Goal: Transaction & Acquisition: Purchase product/service

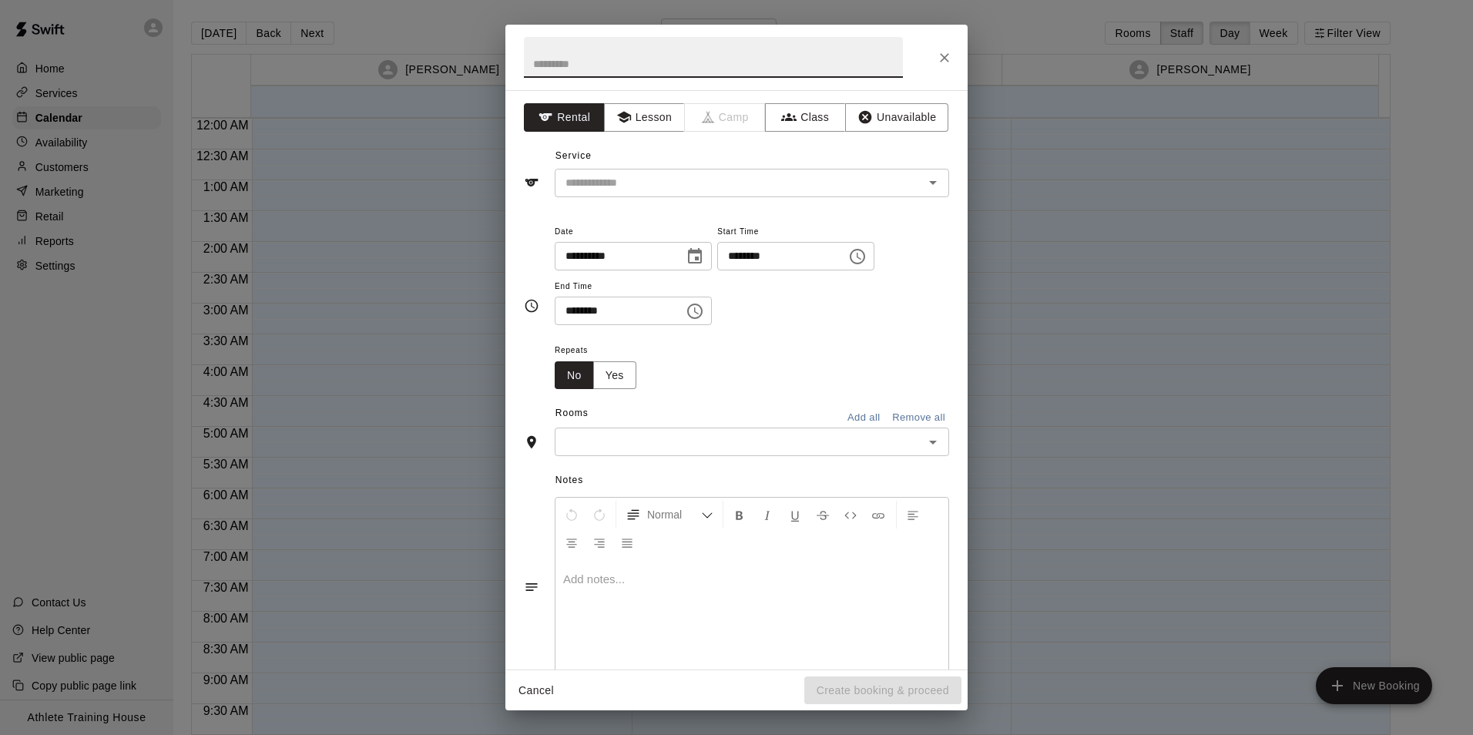
scroll to position [813, 0]
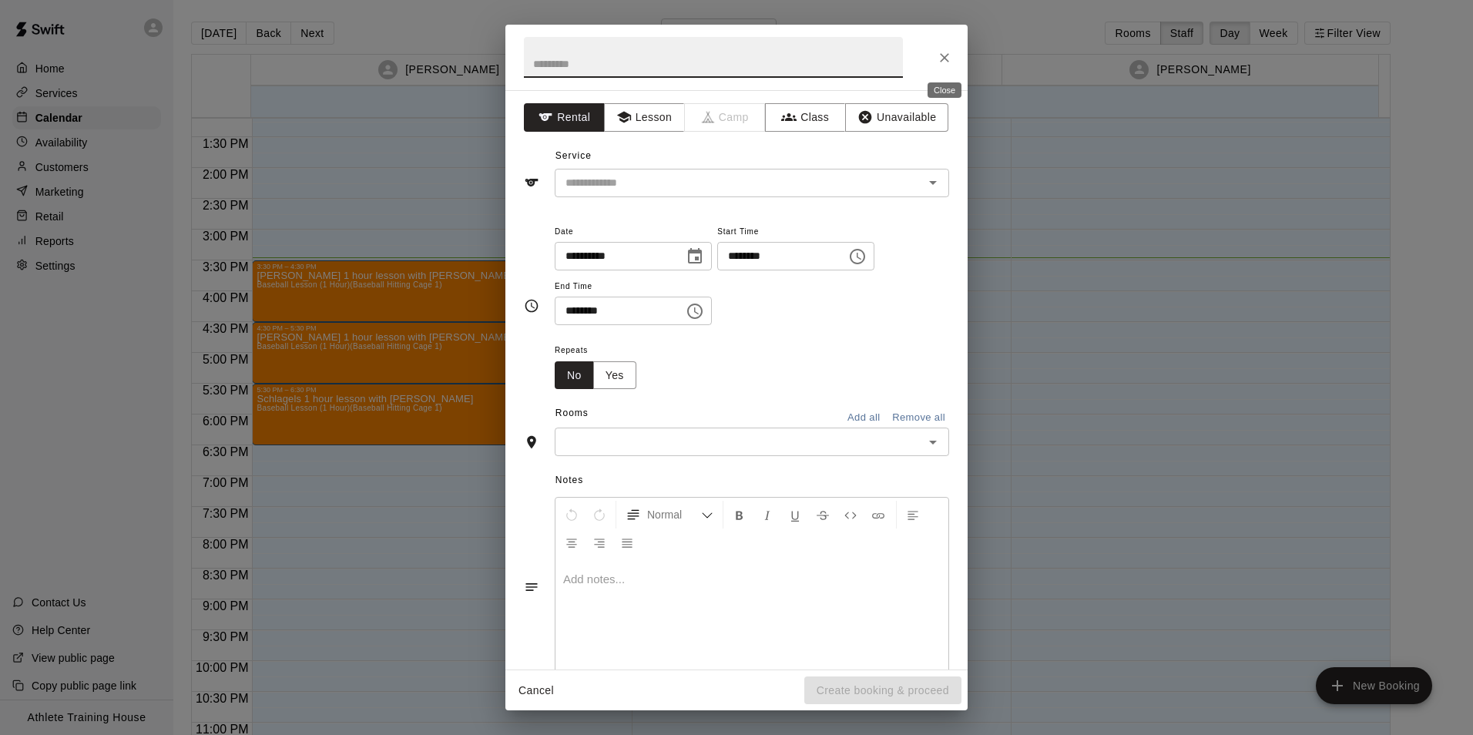
click at [952, 51] on button "Close" at bounding box center [945, 58] width 28 height 28
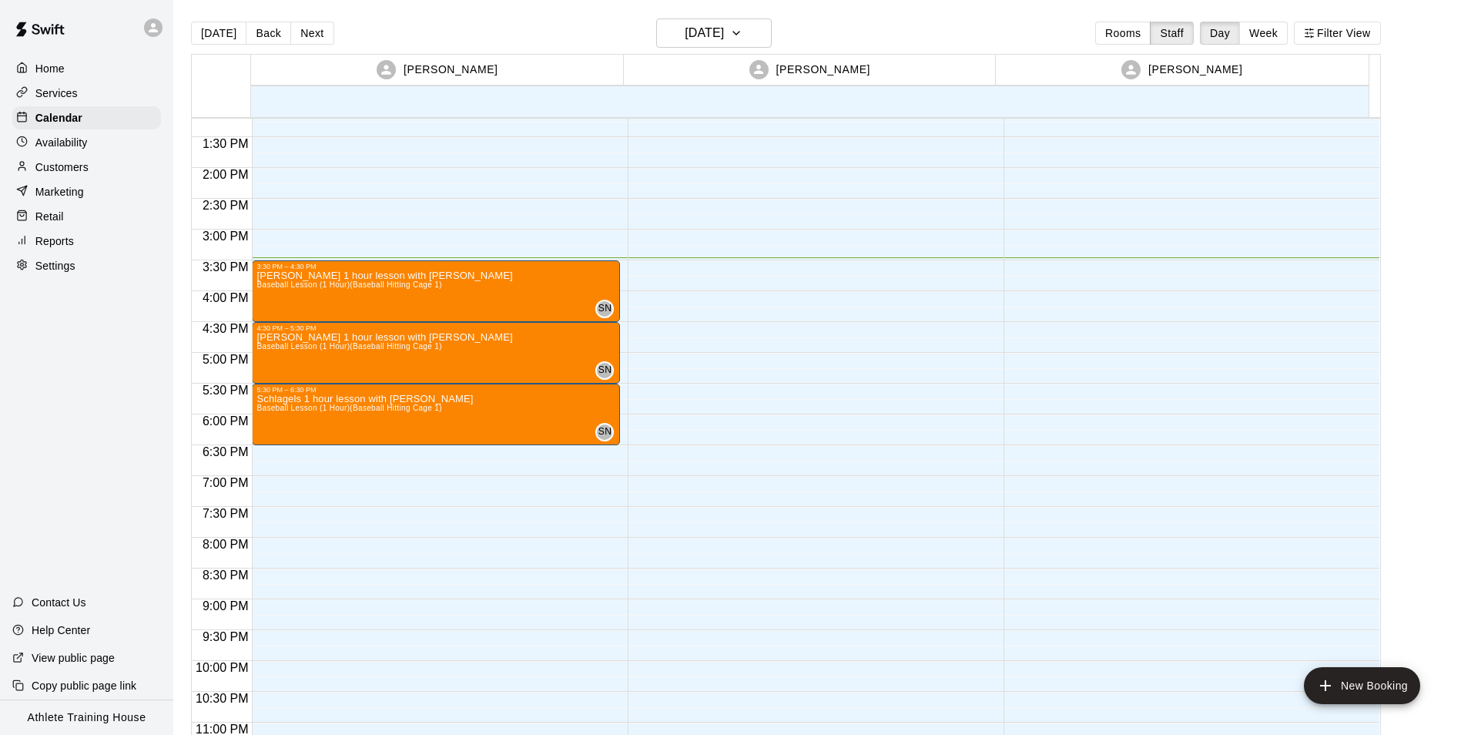
click at [47, 216] on p "Retail" at bounding box center [49, 216] width 29 height 15
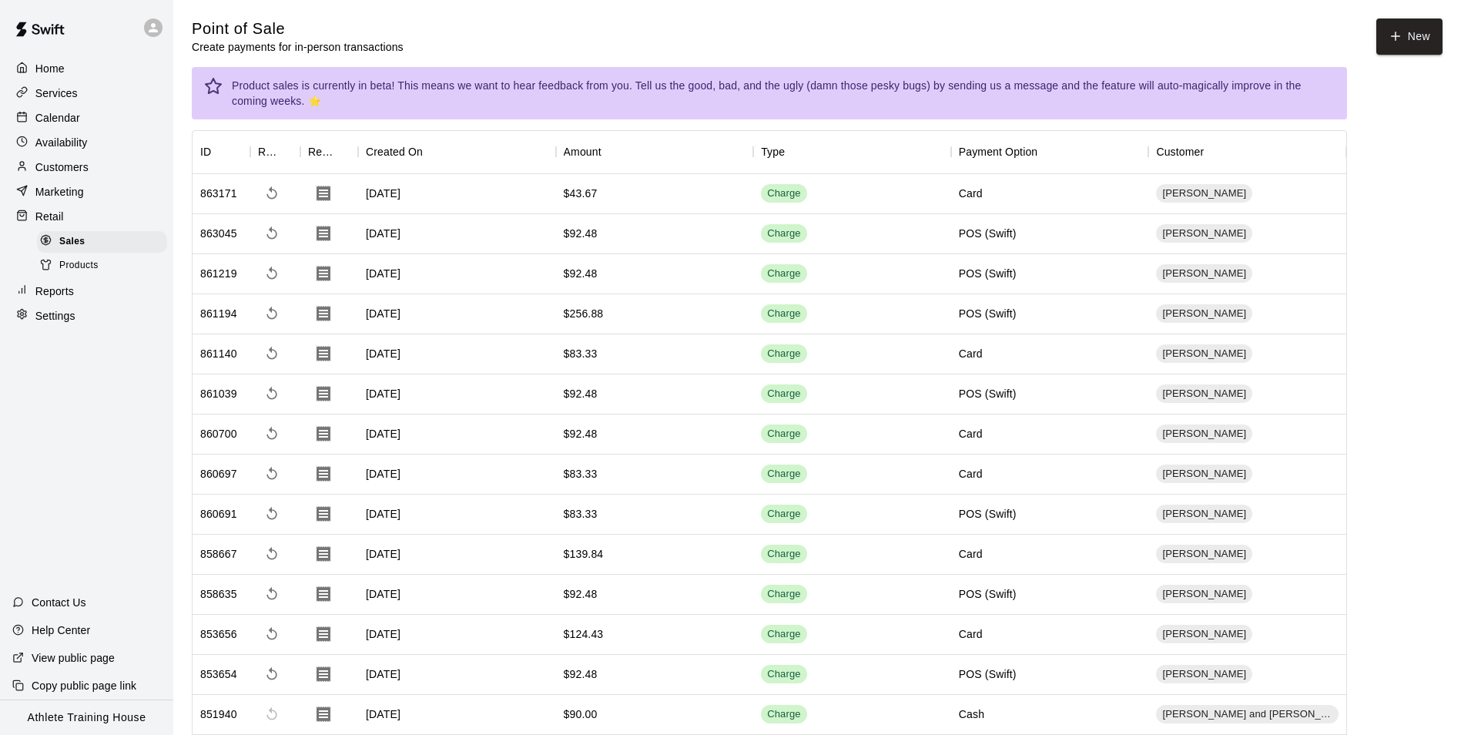
click at [54, 166] on p "Customers" at bounding box center [61, 166] width 53 height 15
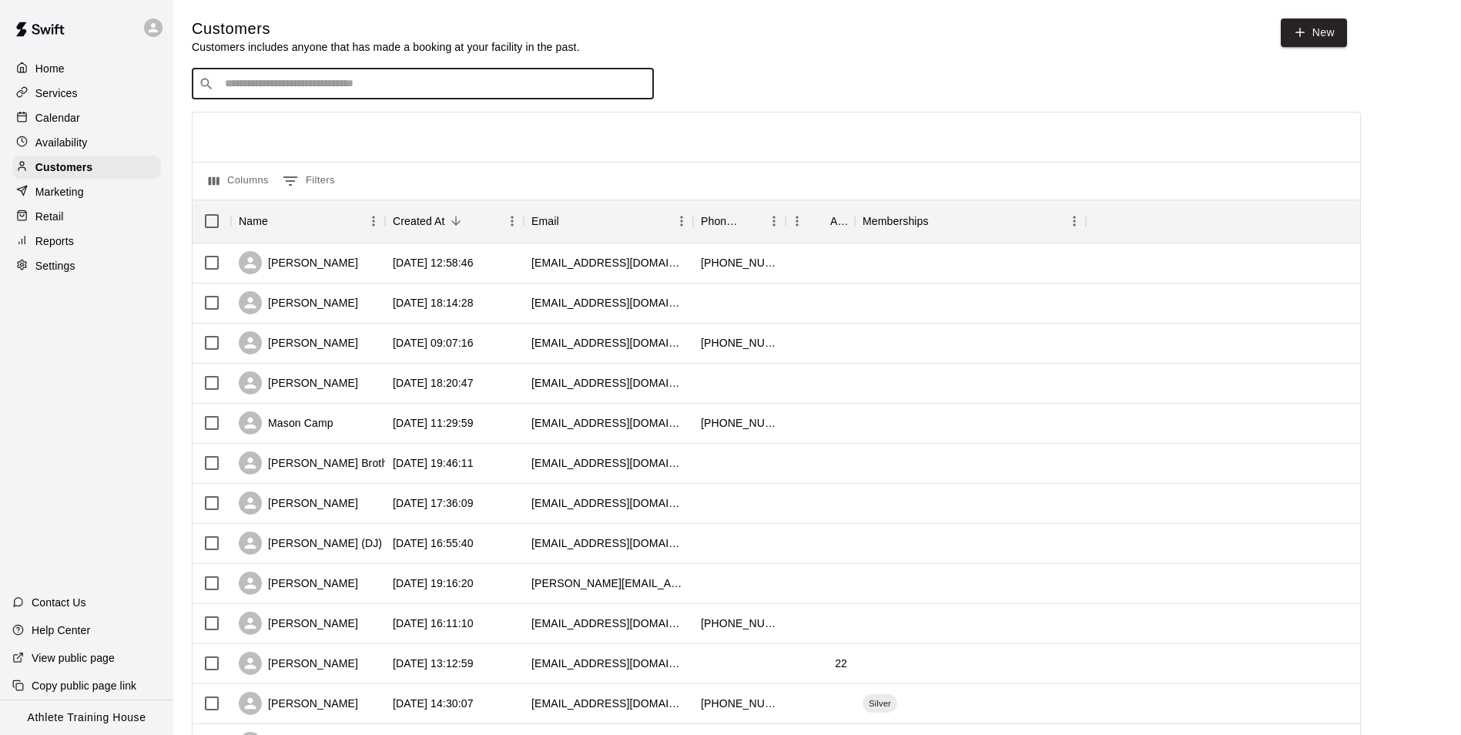
click at [372, 90] on input "Search customers by name or email" at bounding box center [433, 83] width 427 height 15
type input "******"
click at [274, 132] on span "[EMAIL_ADDRESS][DOMAIN_NAME]" at bounding box center [318, 134] width 166 height 11
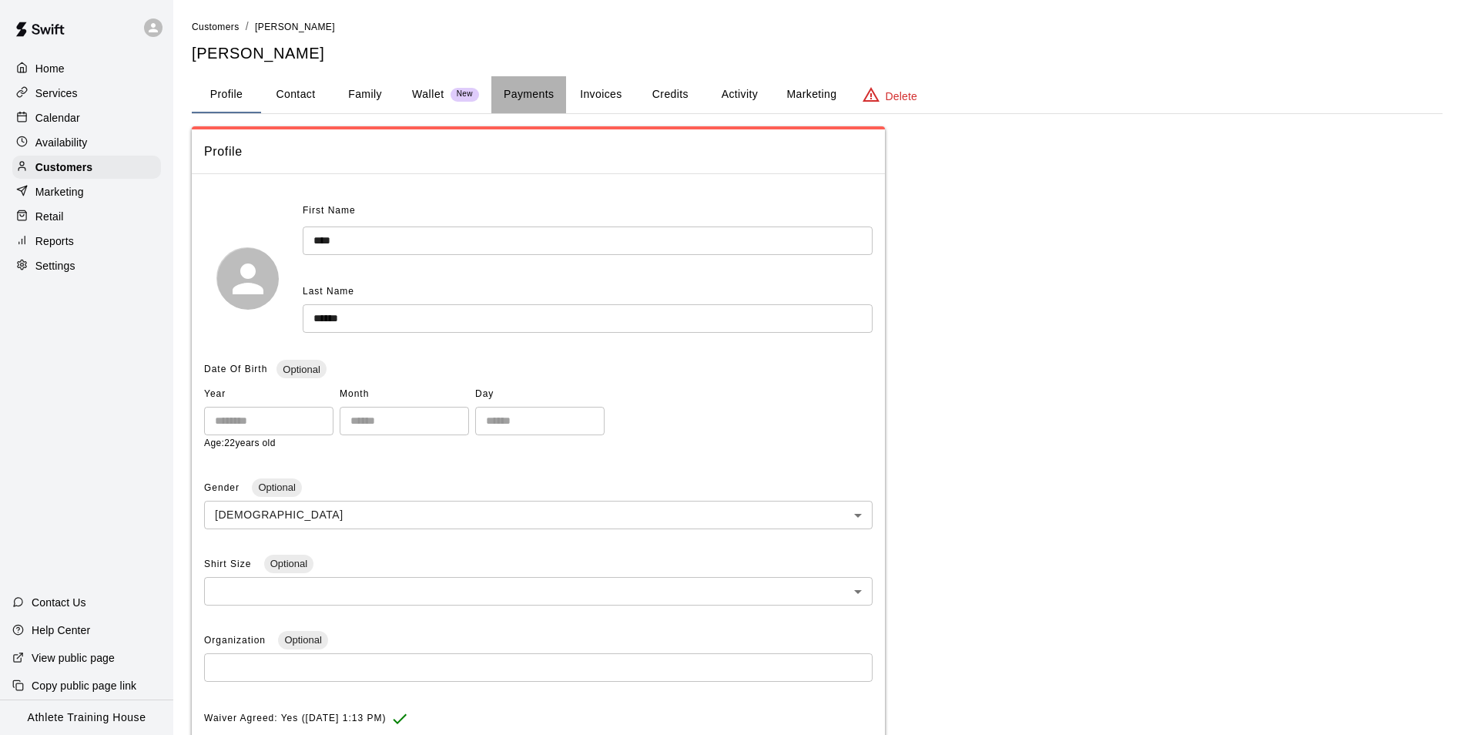
click at [532, 94] on button "Payments" at bounding box center [528, 94] width 75 height 37
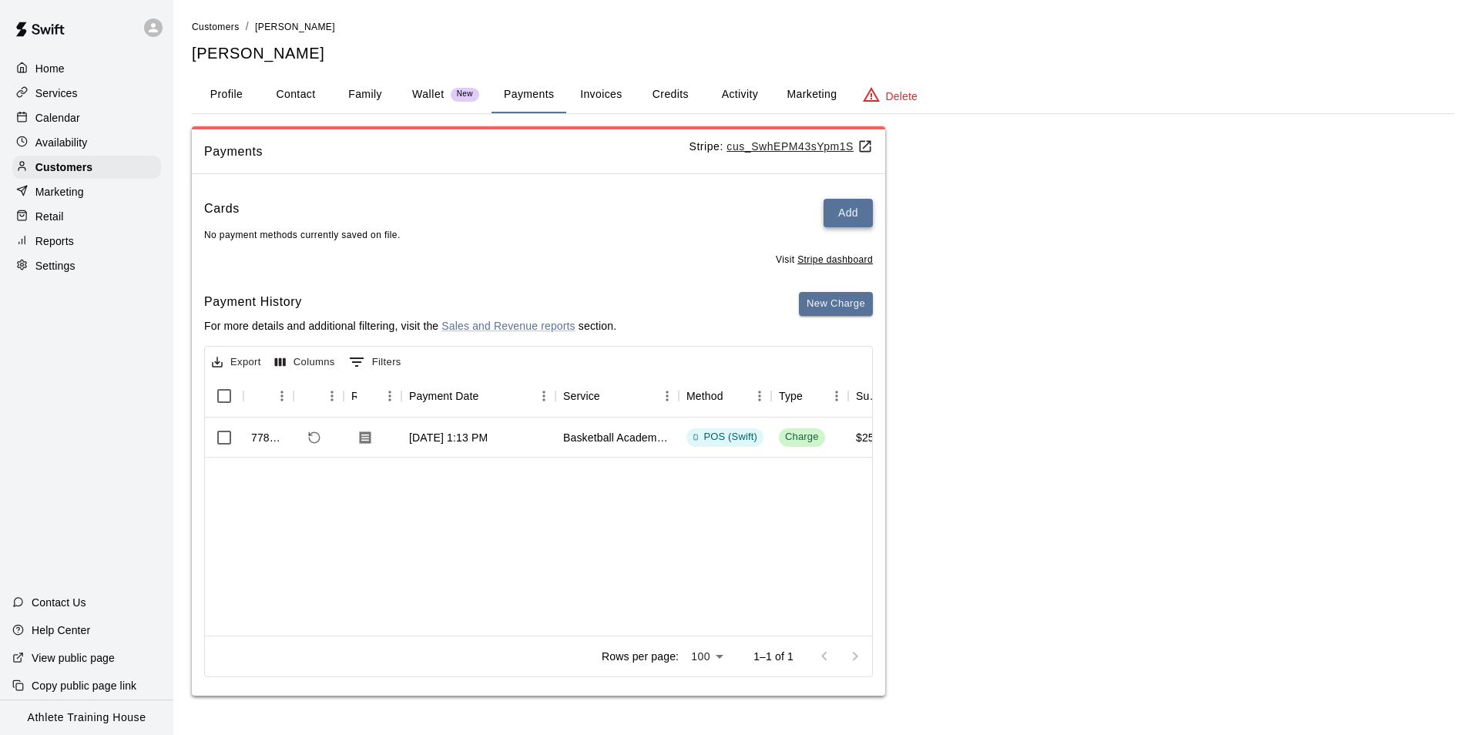
click at [842, 210] on button "Add" at bounding box center [847, 213] width 49 height 29
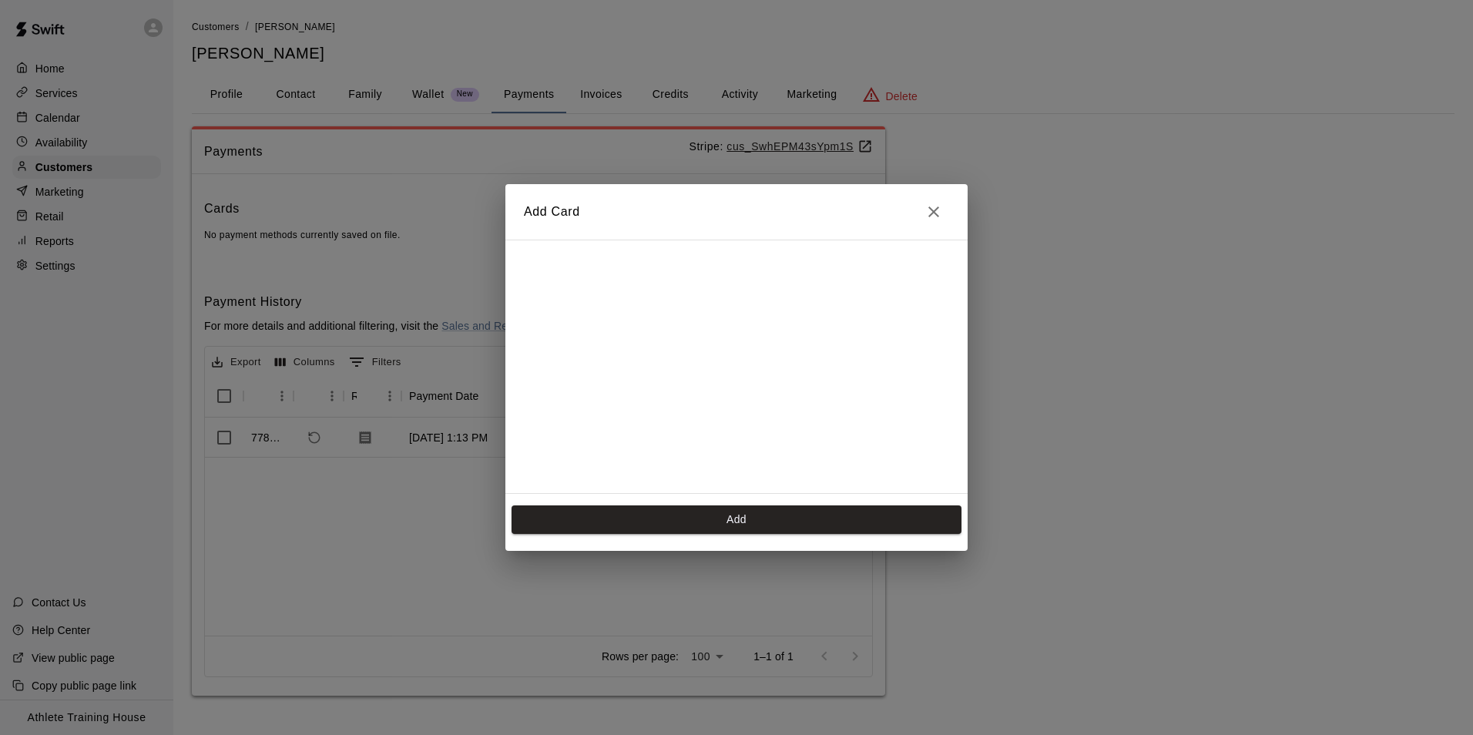
scroll to position [250, 0]
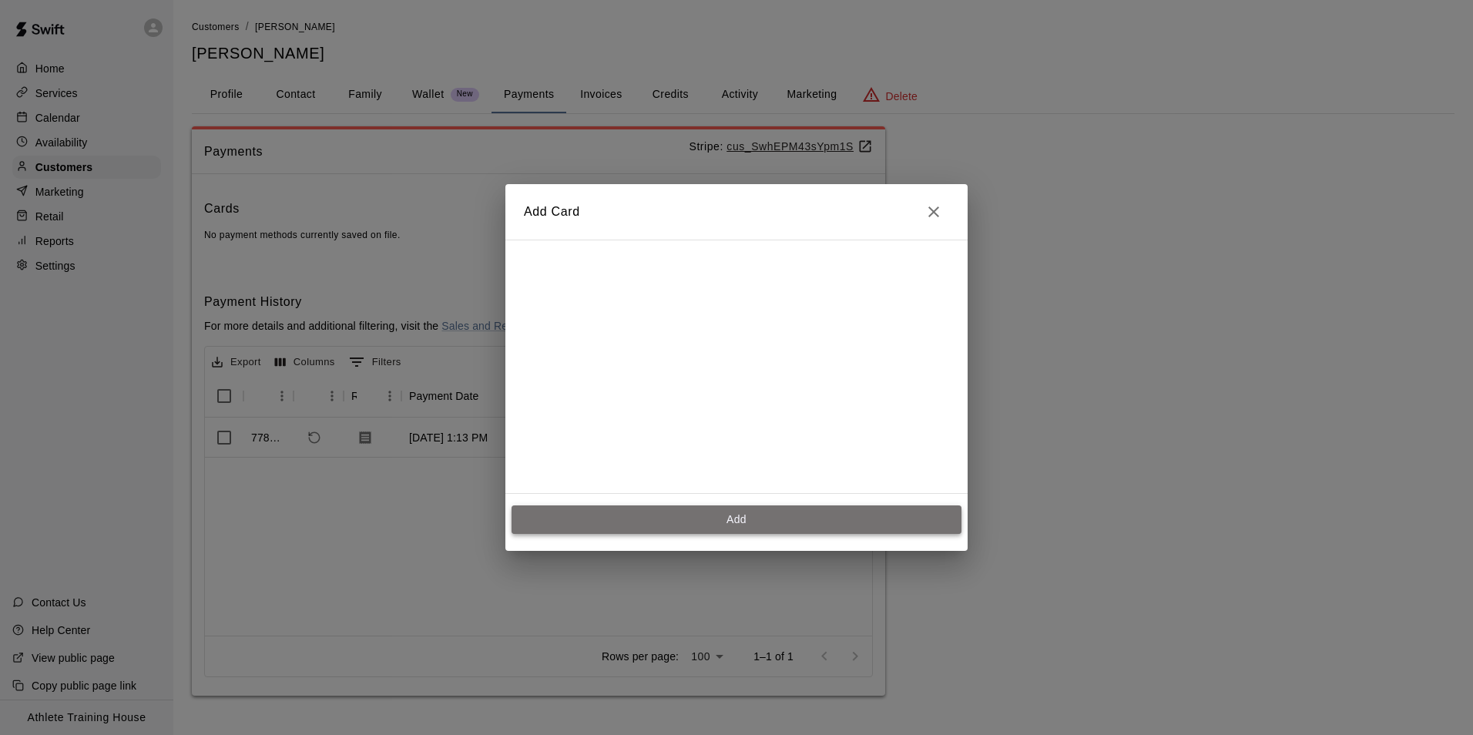
click at [780, 527] on button "Add" at bounding box center [737, 519] width 450 height 29
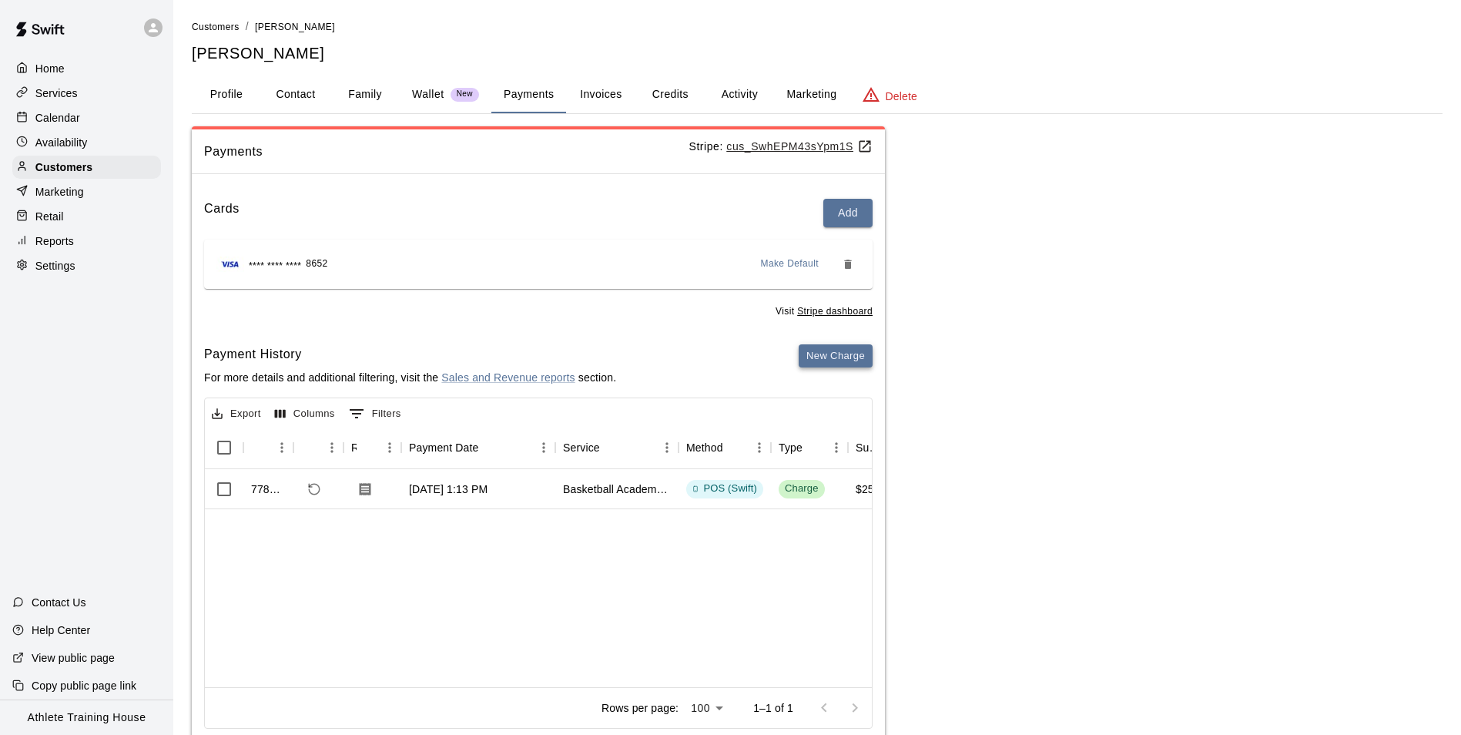
click at [826, 354] on button "New Charge" at bounding box center [836, 356] width 74 height 24
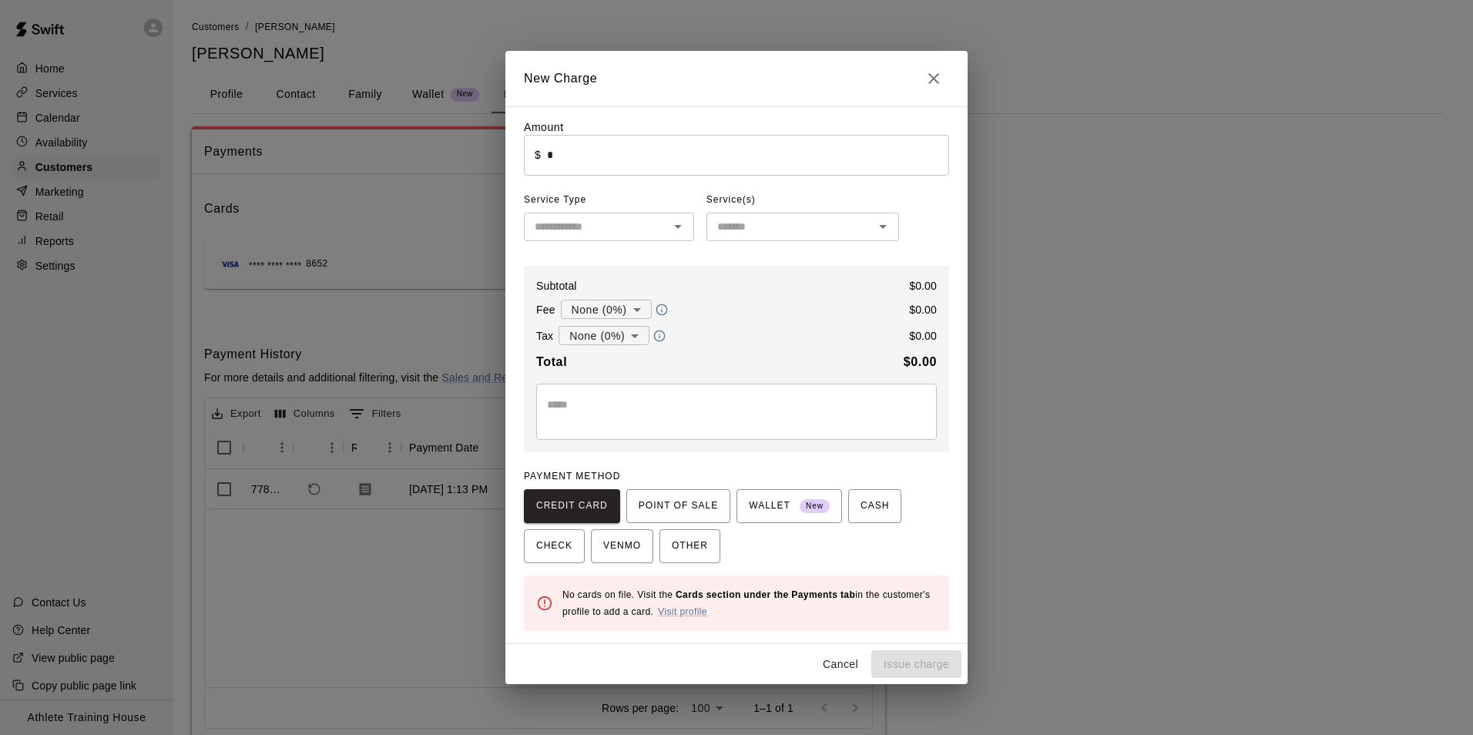
click at [622, 228] on input "text" at bounding box center [596, 226] width 136 height 19
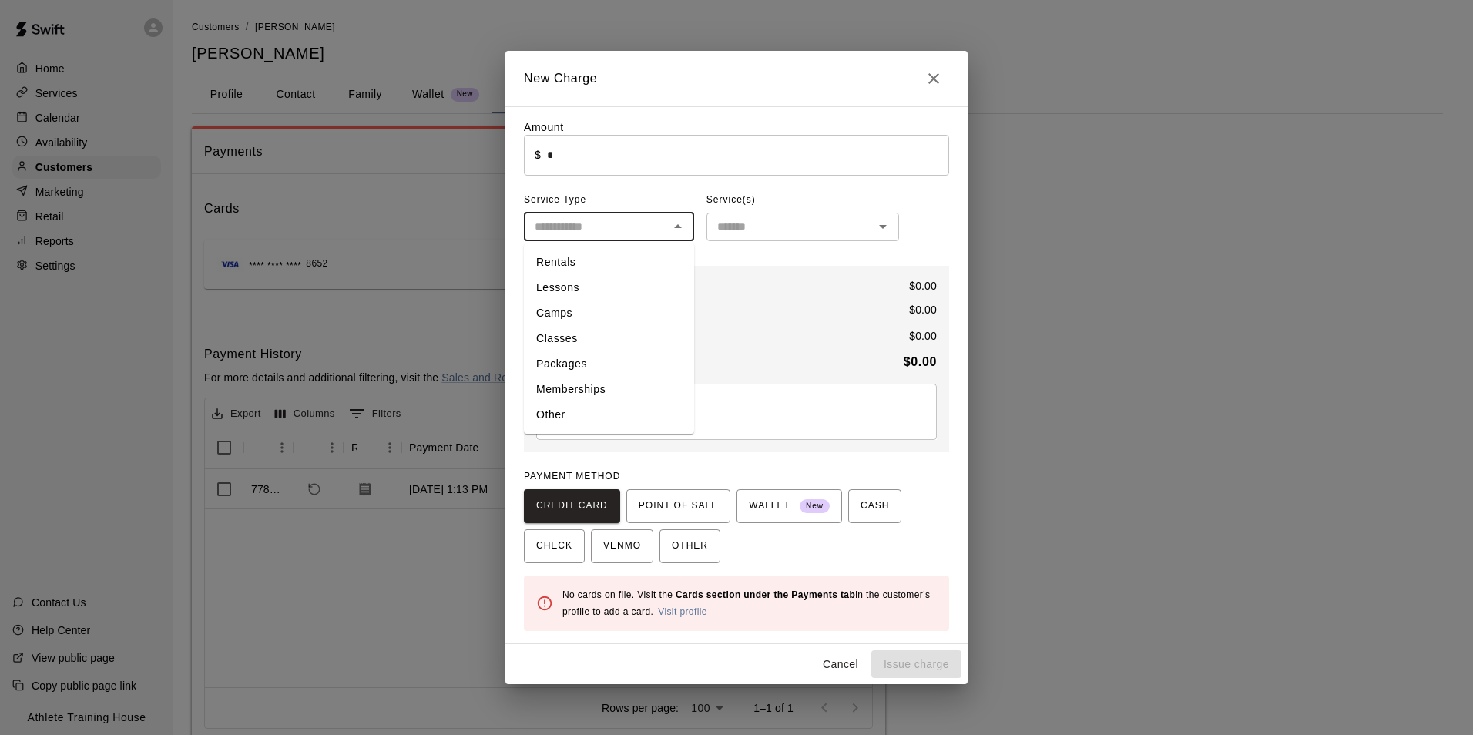
click at [646, 236] on input "text" at bounding box center [596, 226] width 136 height 19
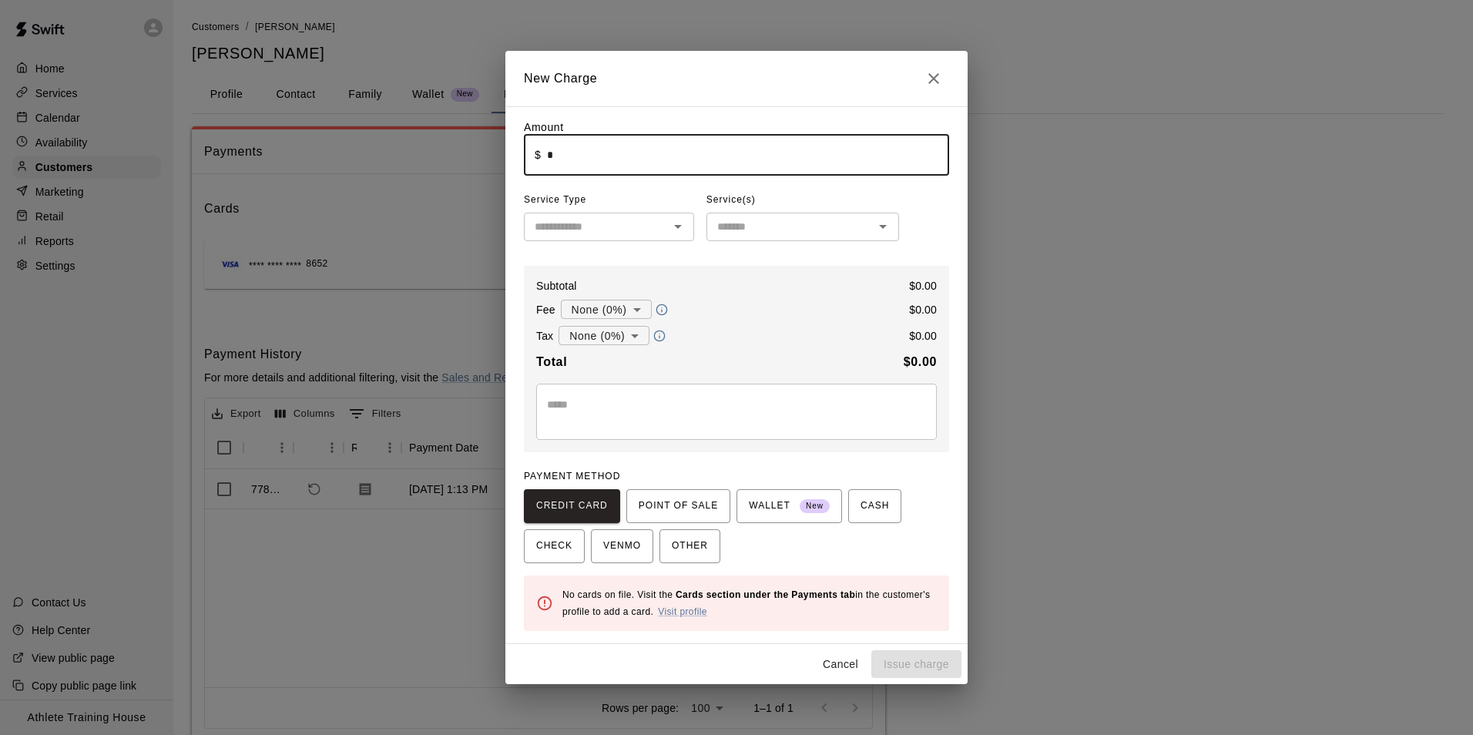
click at [594, 162] on input "*" at bounding box center [748, 155] width 402 height 41
type input "******"
click at [611, 307] on body "Home Services Calendar Availability Customers Marketing Retail Reports Settings…" at bounding box center [736, 389] width 1473 height 778
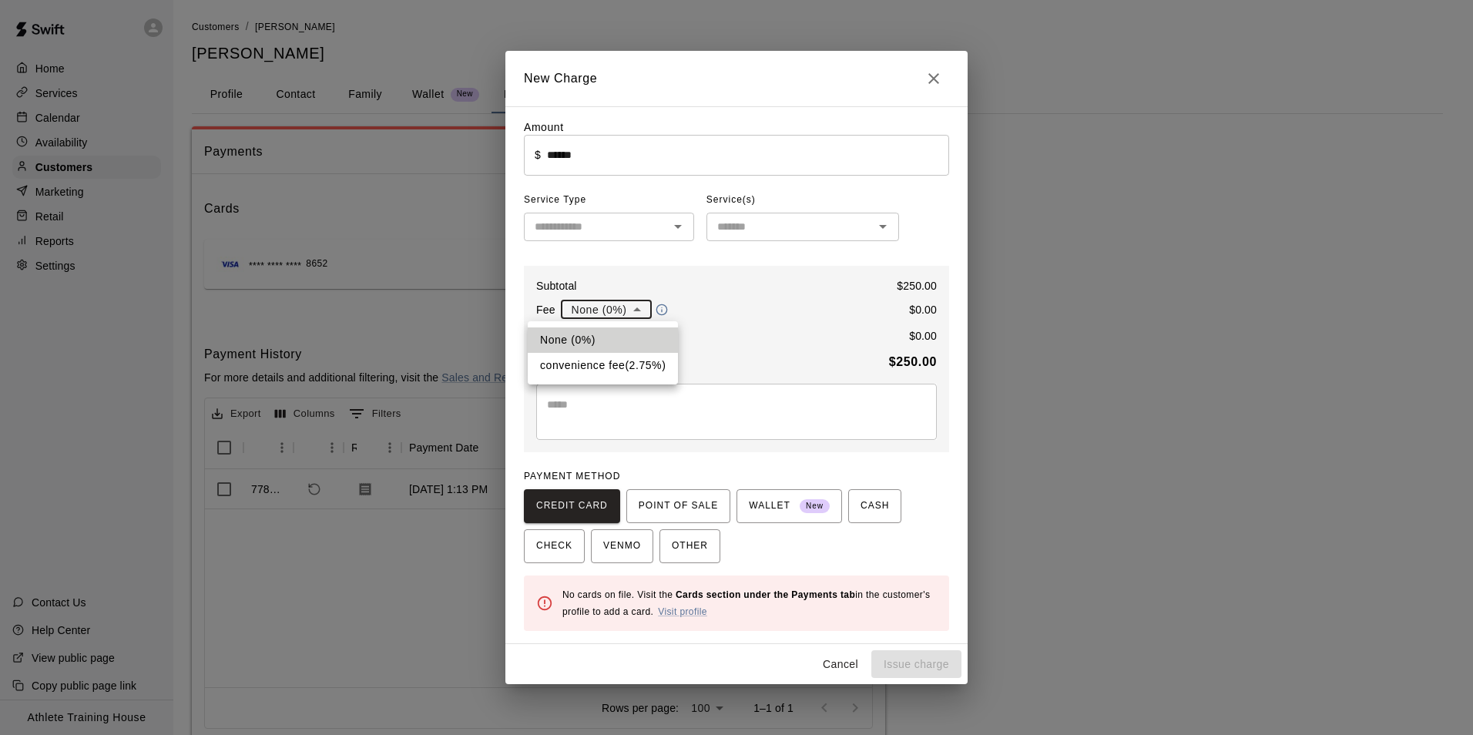
click at [621, 361] on li "convenience fee ( 2.75 % )" at bounding box center [603, 365] width 150 height 25
type input "**********"
click at [638, 239] on div "​" at bounding box center [609, 227] width 170 height 29
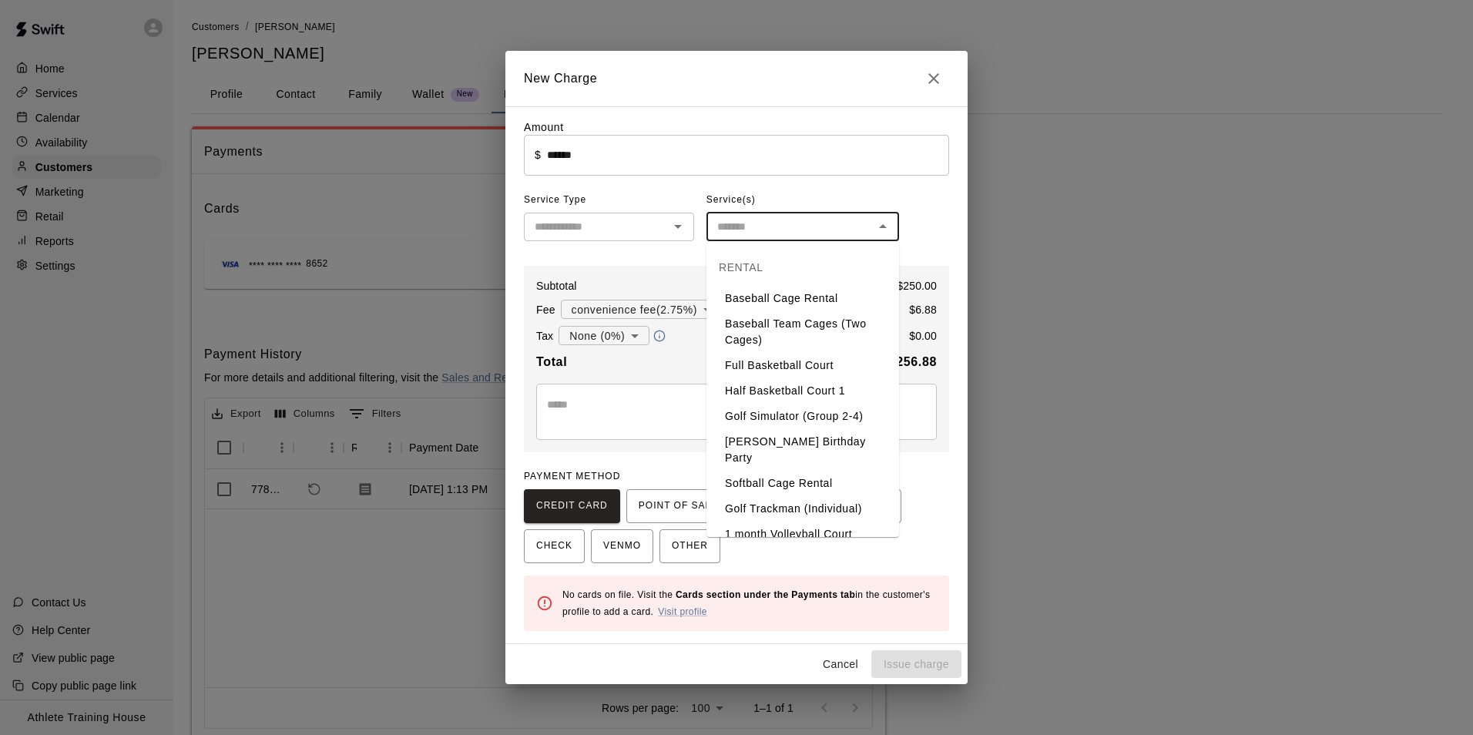
click at [727, 223] on input "text" at bounding box center [790, 226] width 158 height 19
click at [844, 220] on input "text" at bounding box center [790, 226] width 158 height 19
click at [774, 236] on input "text" at bounding box center [790, 226] width 158 height 19
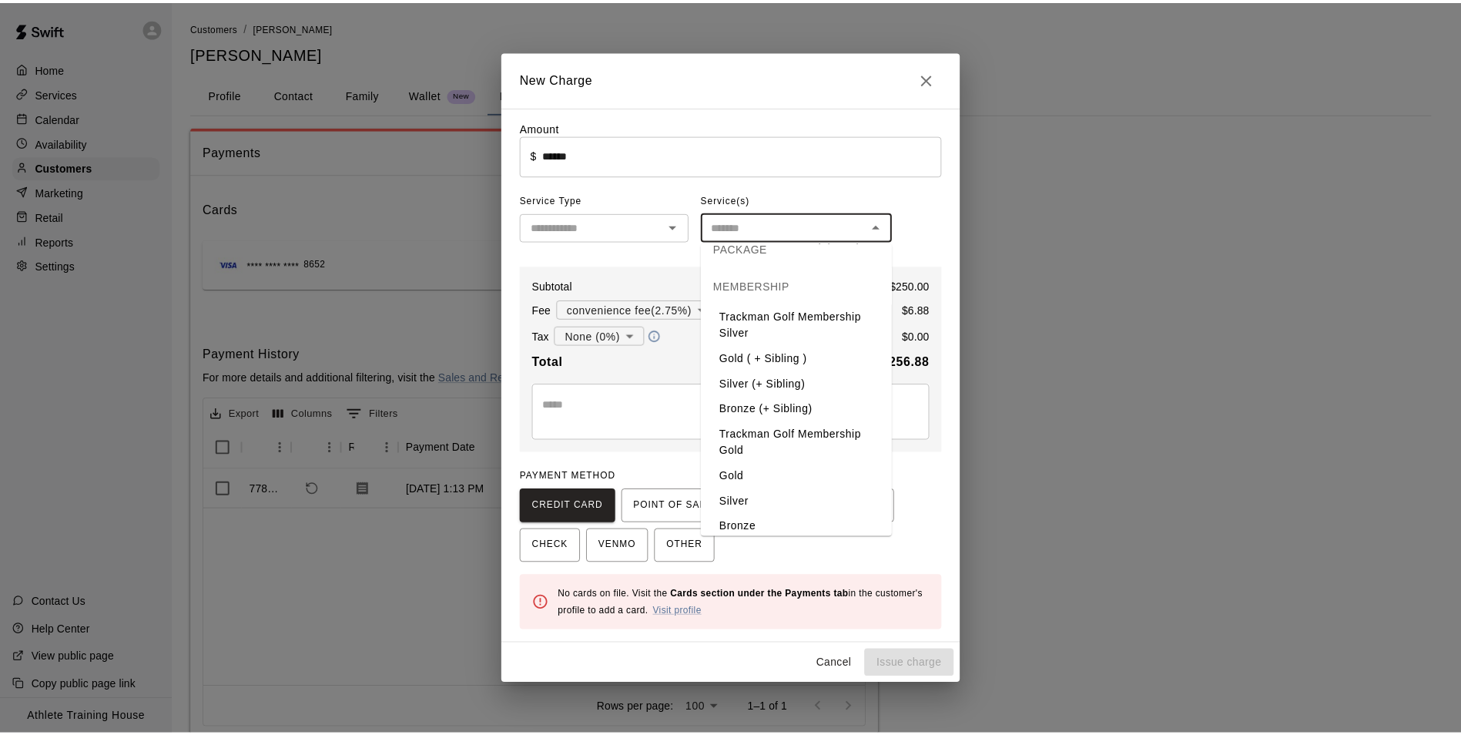
scroll to position [1802, 0]
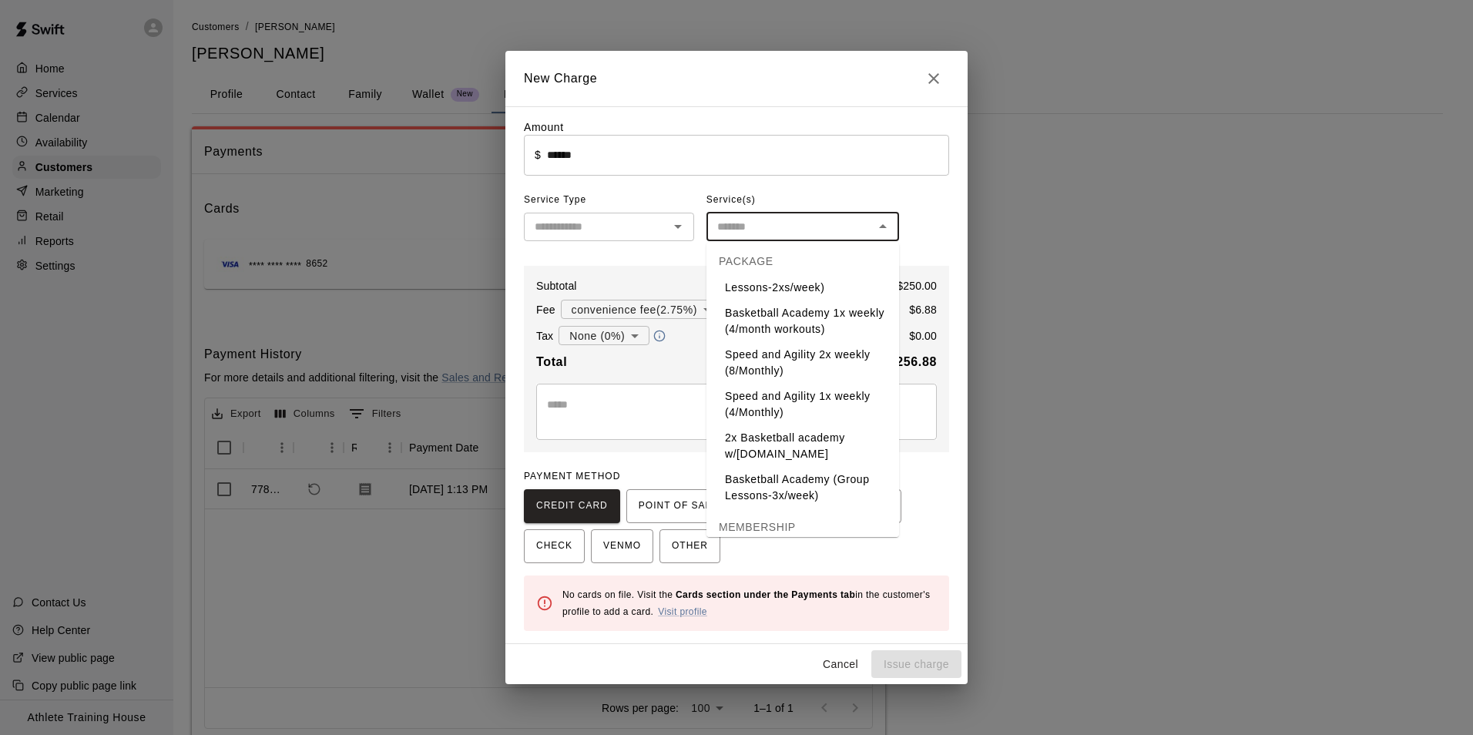
click at [824, 300] on li "Basketball Academy (Group Lessons-2xs/week)" at bounding box center [802, 280] width 193 height 42
type input "**********"
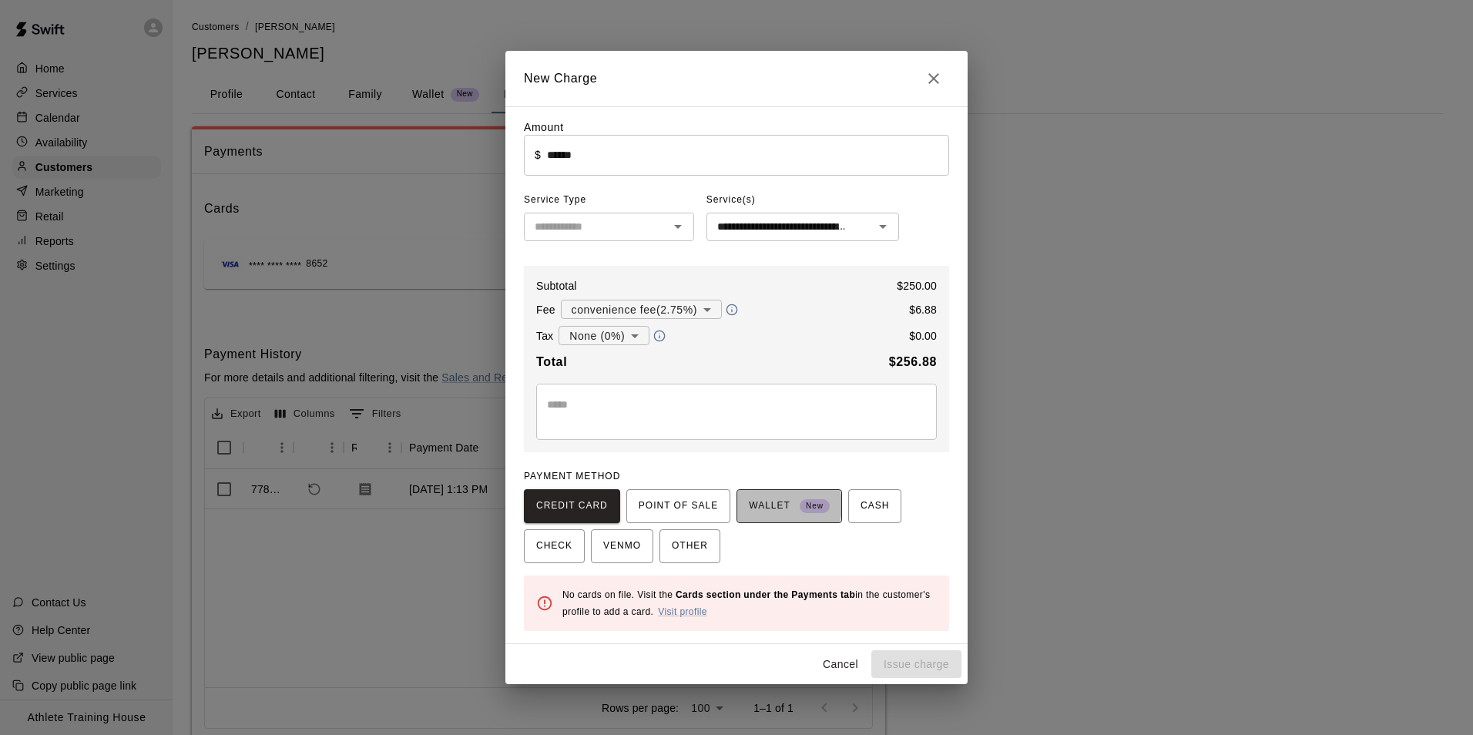
click at [764, 508] on span "WALLET New" at bounding box center [789, 506] width 81 height 25
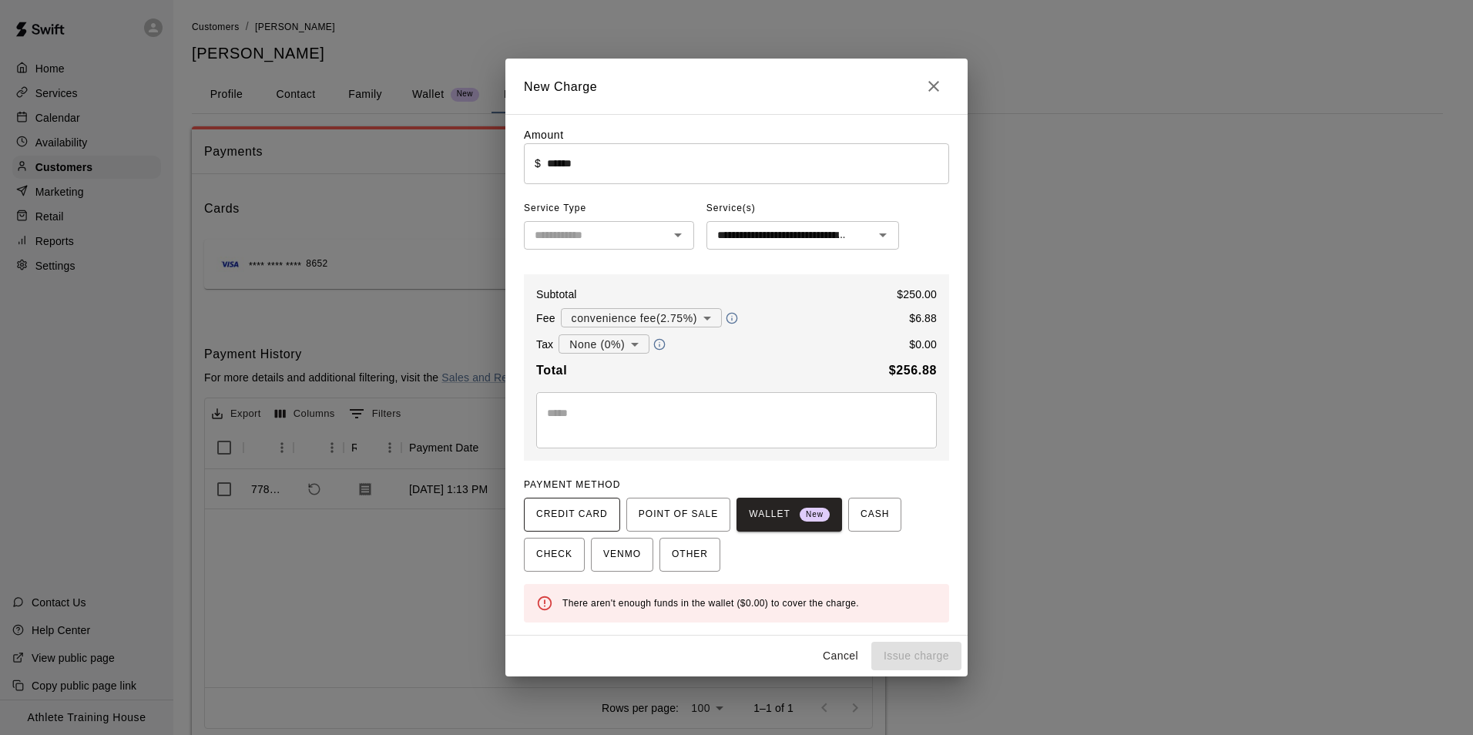
click at [580, 514] on span "CREDIT CARD" at bounding box center [572, 514] width 72 height 25
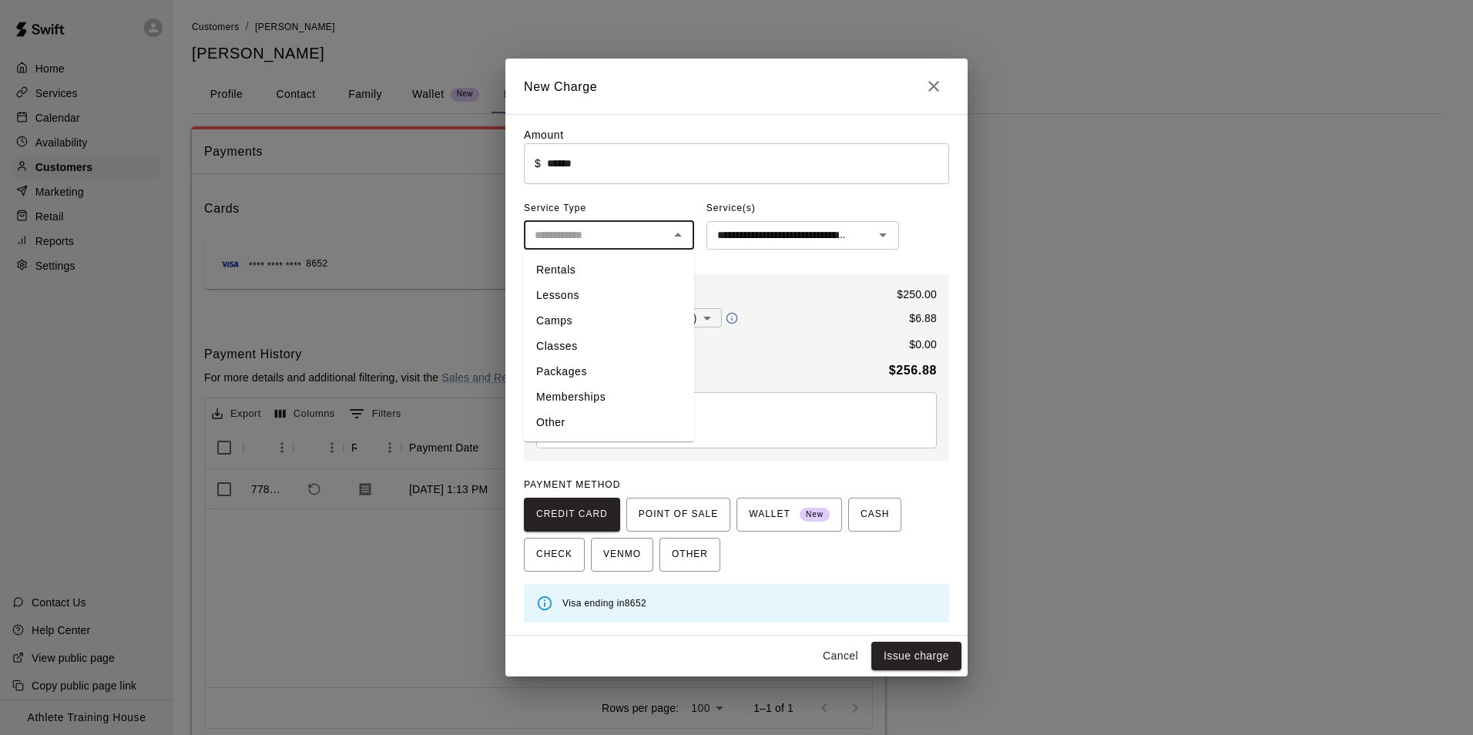
click at [662, 236] on input "text" at bounding box center [596, 235] width 136 height 19
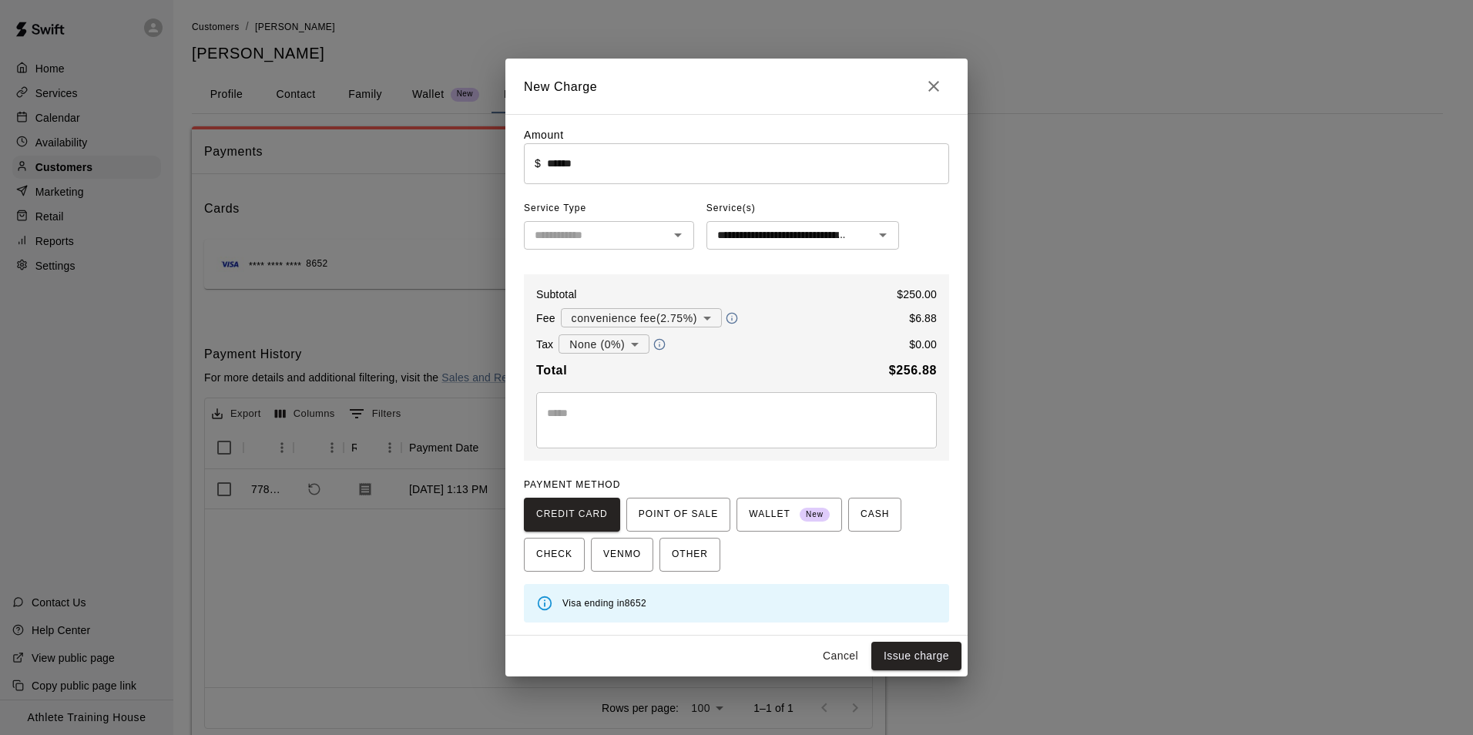
click at [917, 202] on div "**********" at bounding box center [736, 374] width 425 height 495
click at [932, 659] on button "Issue charge" at bounding box center [916, 656] width 90 height 29
type input "*"
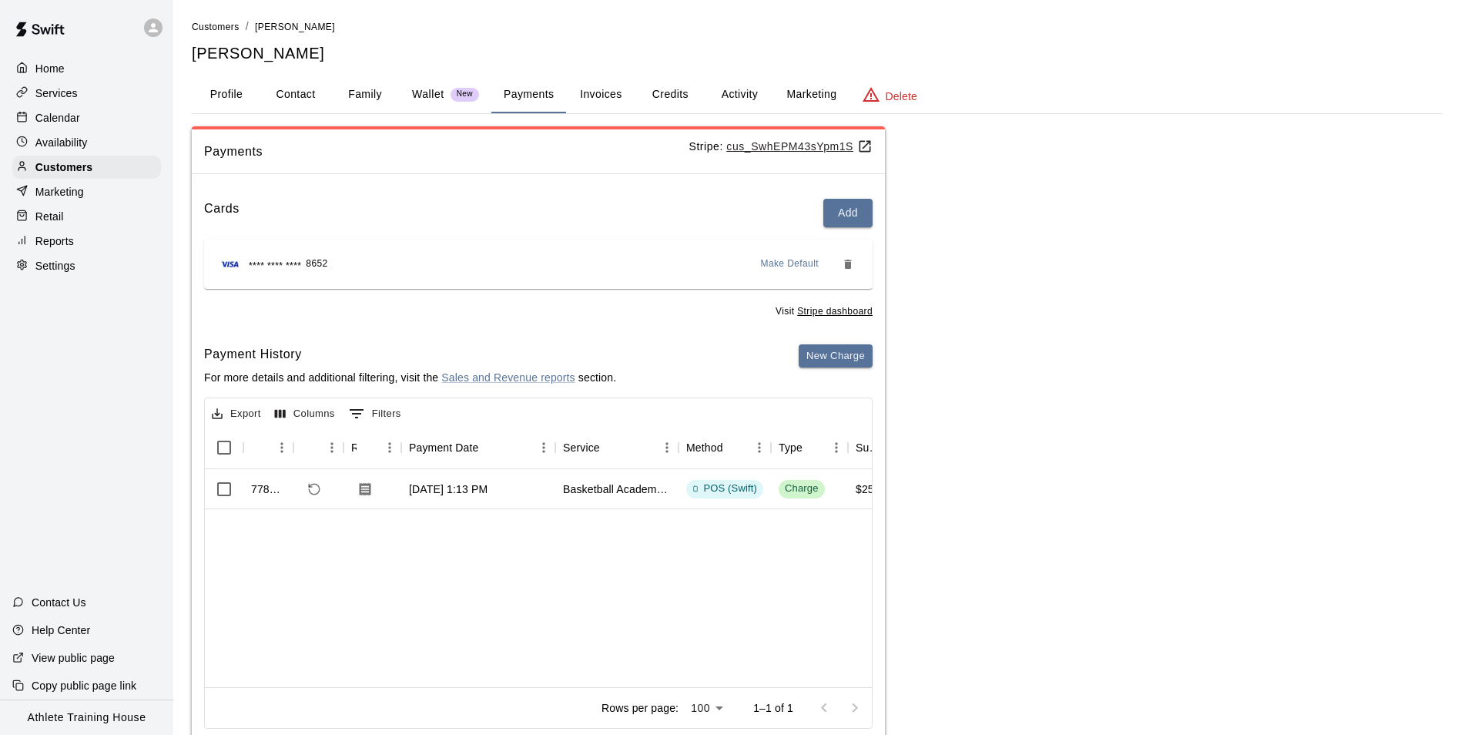
click at [662, 585] on div "778782 Aug 27, 2025, 1:13 PM Basketball Academy (Group Lessons-2xs/week) POS (S…" at bounding box center [1241, 578] width 2072 height 218
click at [54, 224] on p "Retail" at bounding box center [49, 216] width 29 height 15
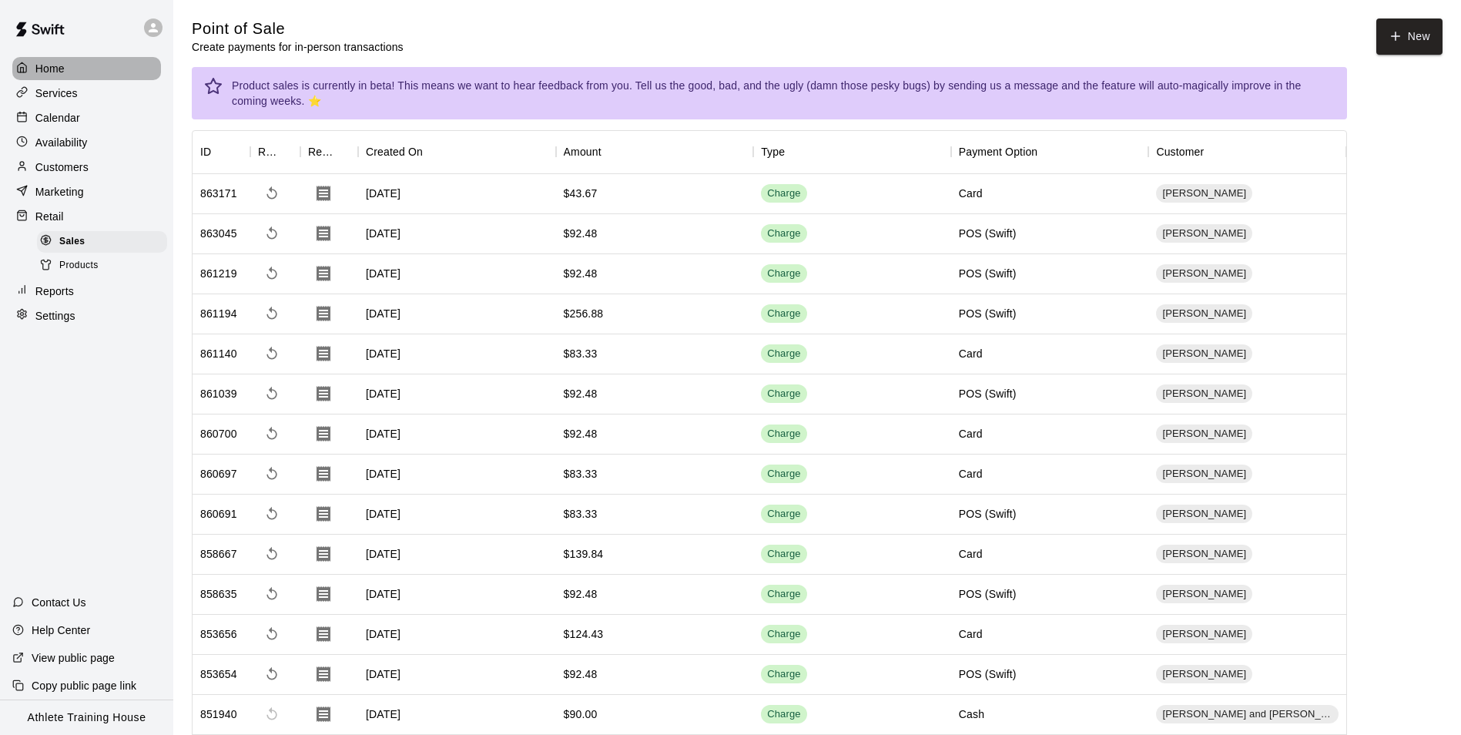
click at [57, 69] on p "Home" at bounding box center [49, 68] width 29 height 15
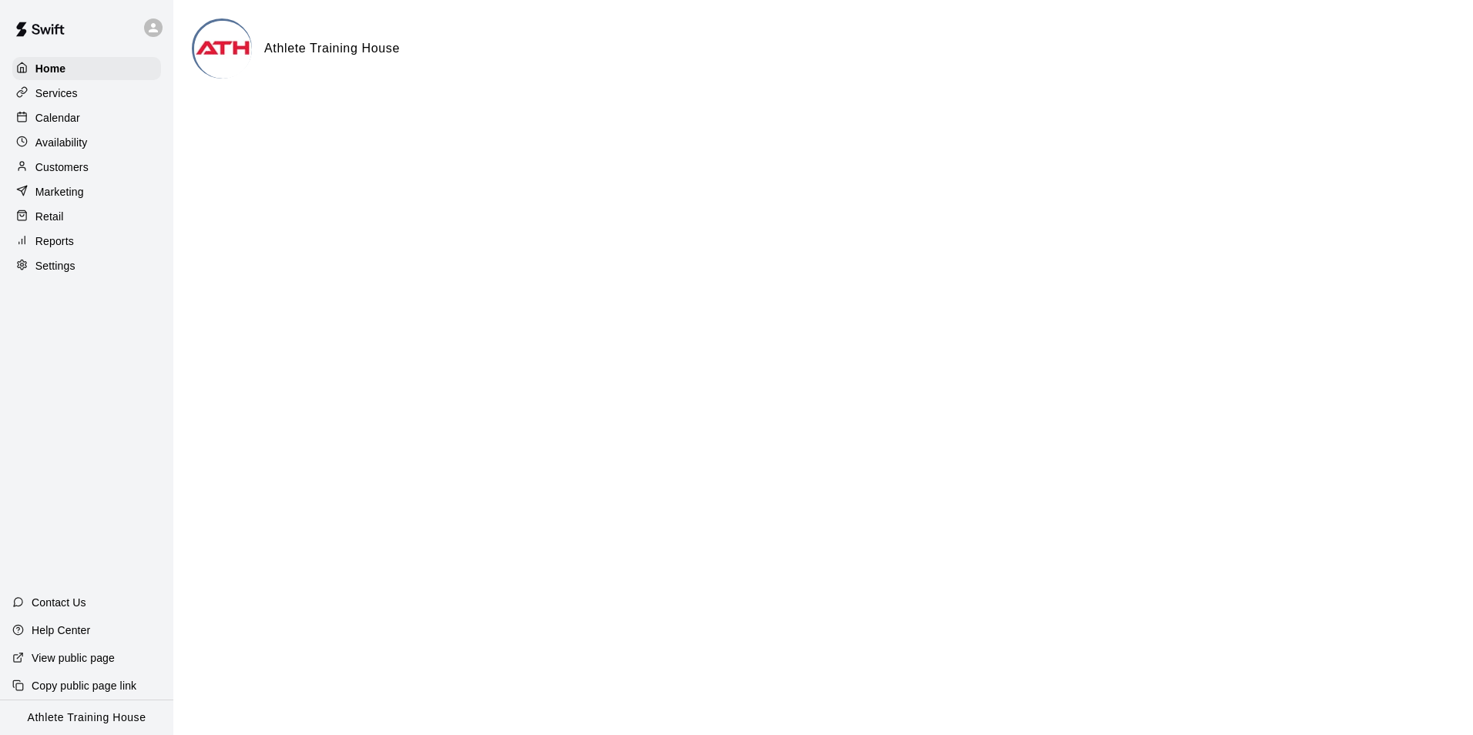
click at [58, 220] on p "Retail" at bounding box center [49, 216] width 29 height 15
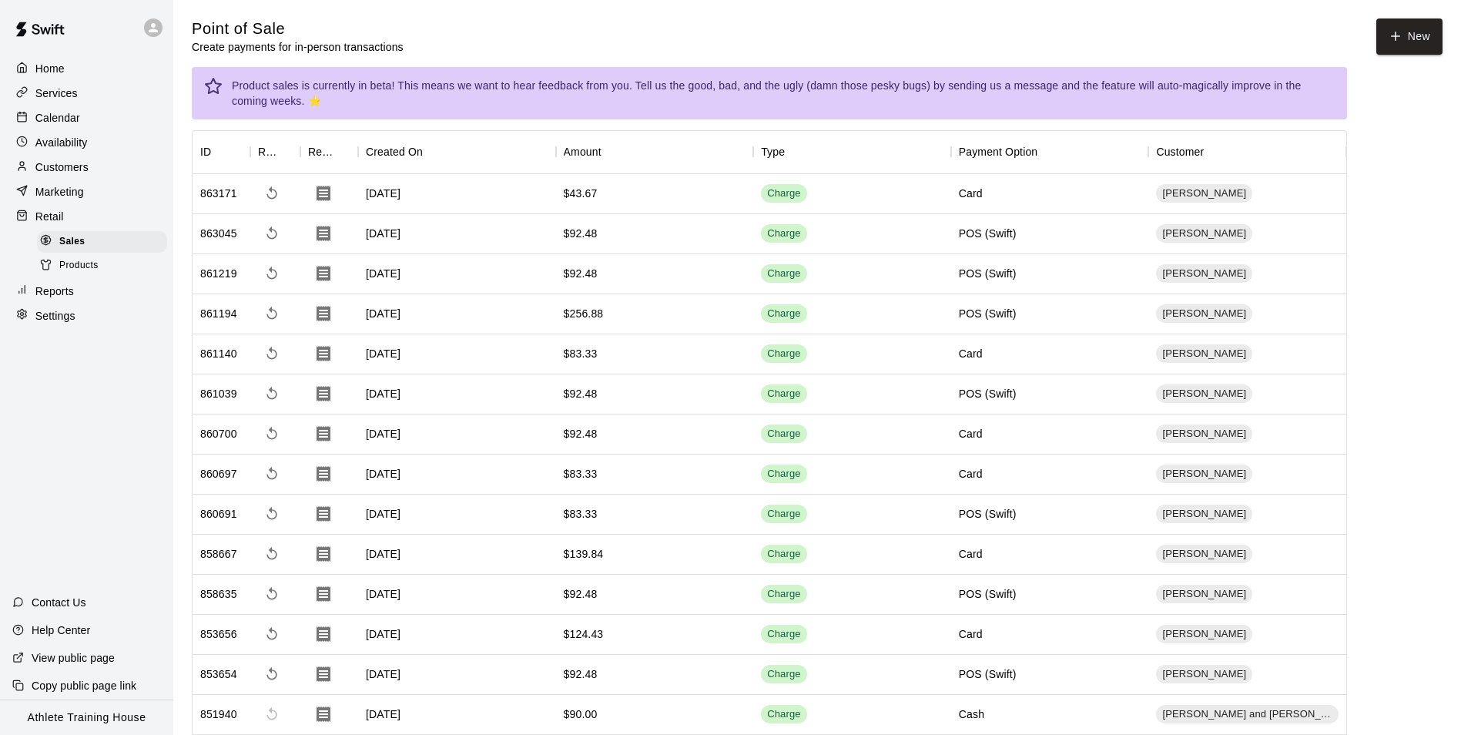
click at [63, 124] on p "Calendar" at bounding box center [57, 117] width 45 height 15
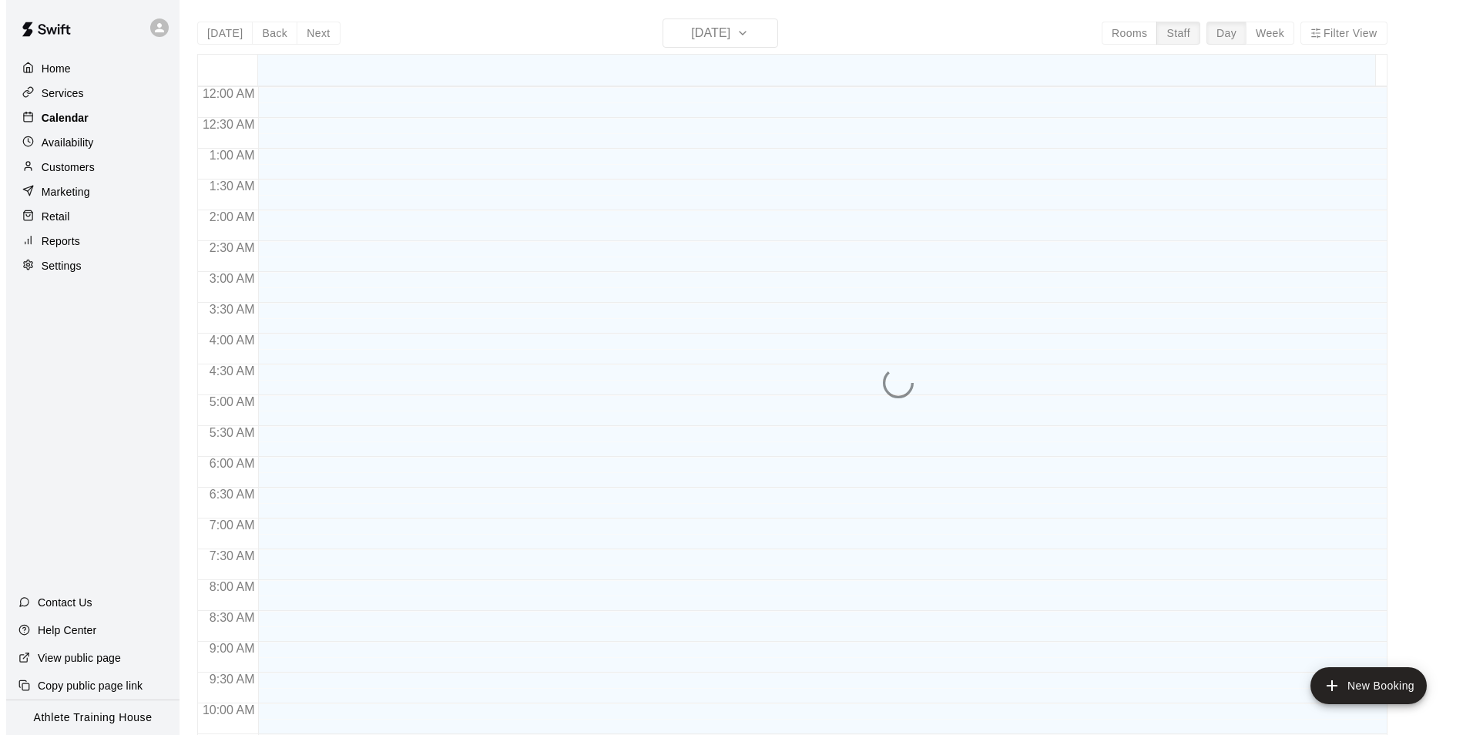
scroll to position [813, 0]
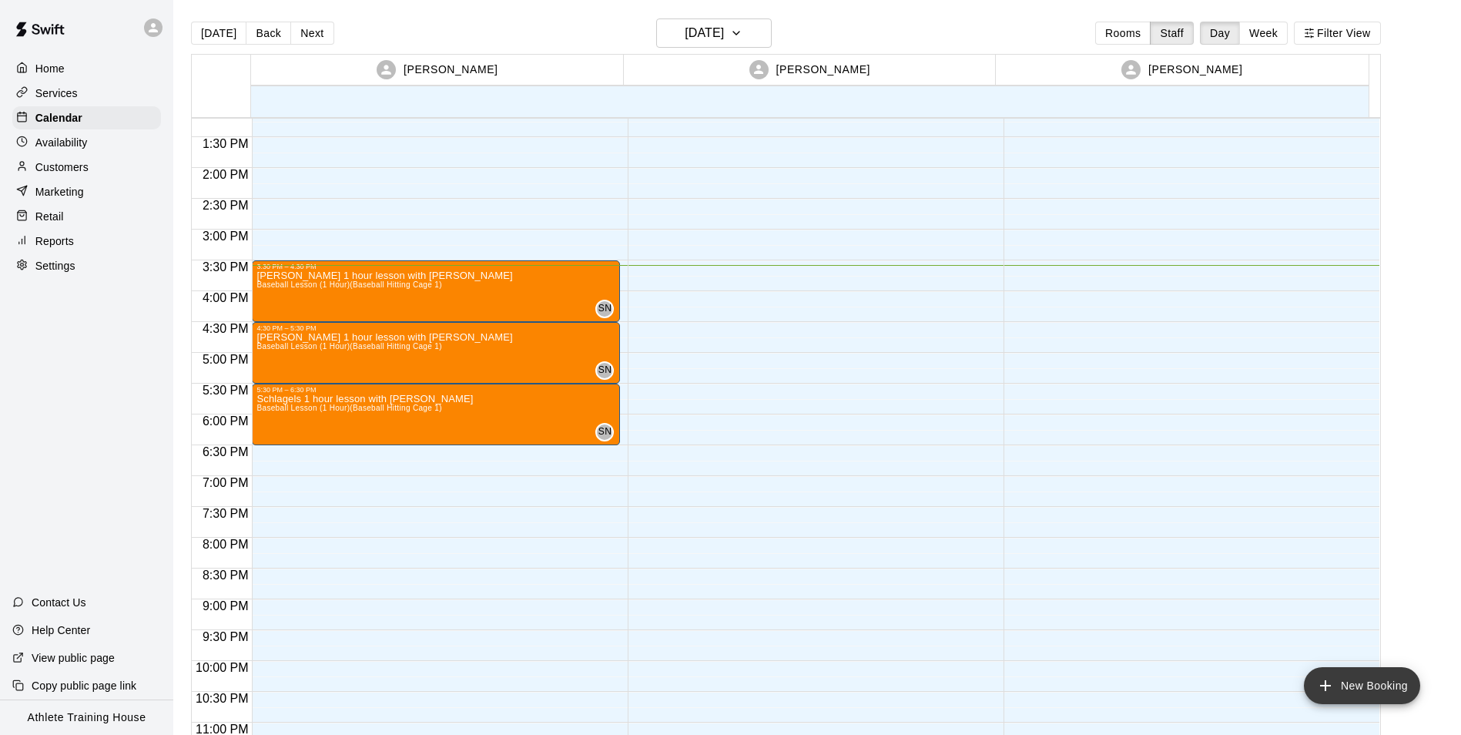
click at [1327, 685] on icon "add" at bounding box center [1325, 685] width 11 height 11
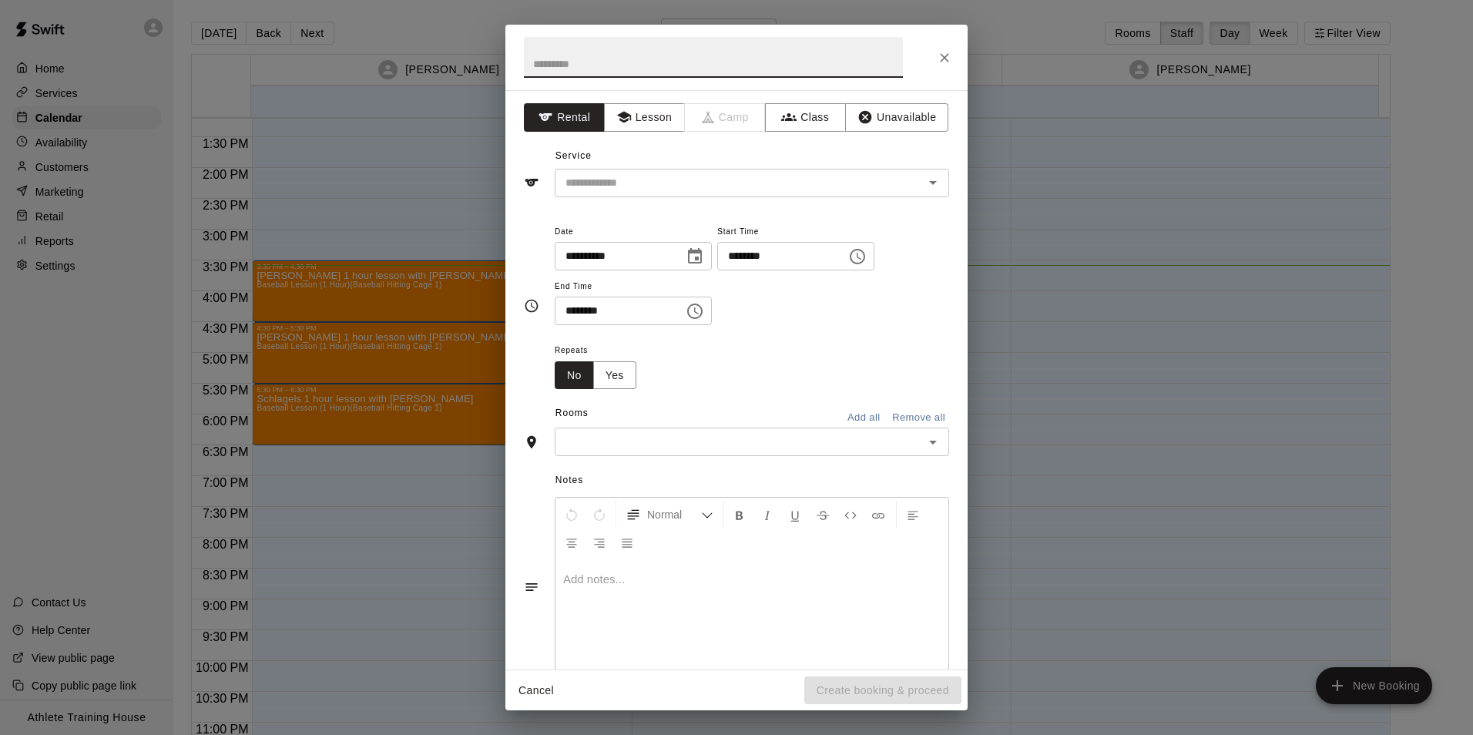
click at [766, 58] on input "text" at bounding box center [713, 57] width 379 height 41
type input "**********"
click at [658, 110] on button "Lesson" at bounding box center [644, 117] width 81 height 29
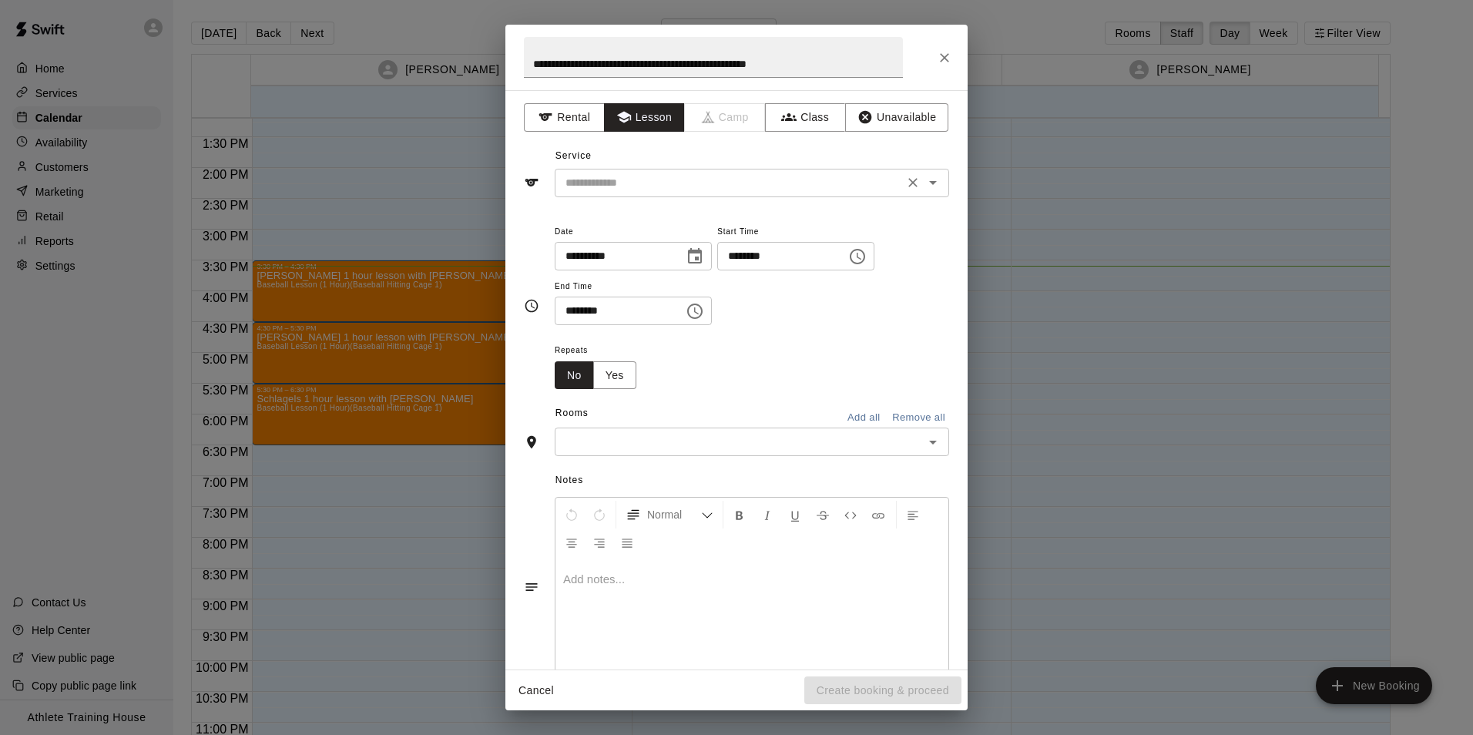
click at [688, 193] on div "​" at bounding box center [752, 183] width 394 height 29
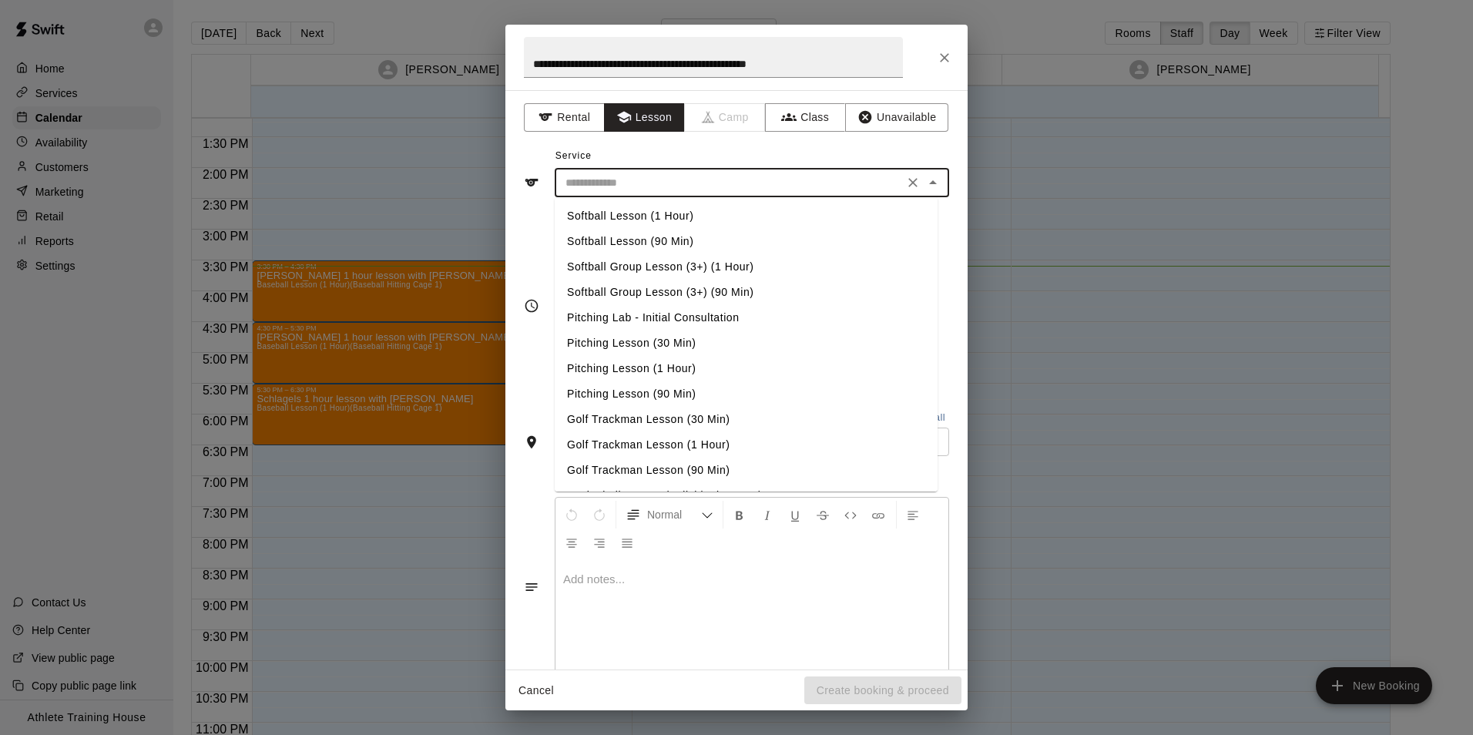
scroll to position [154, 0]
click at [638, 363] on li "Pitching Lesson (1 Hour)" at bounding box center [746, 366] width 383 height 25
type input "**********"
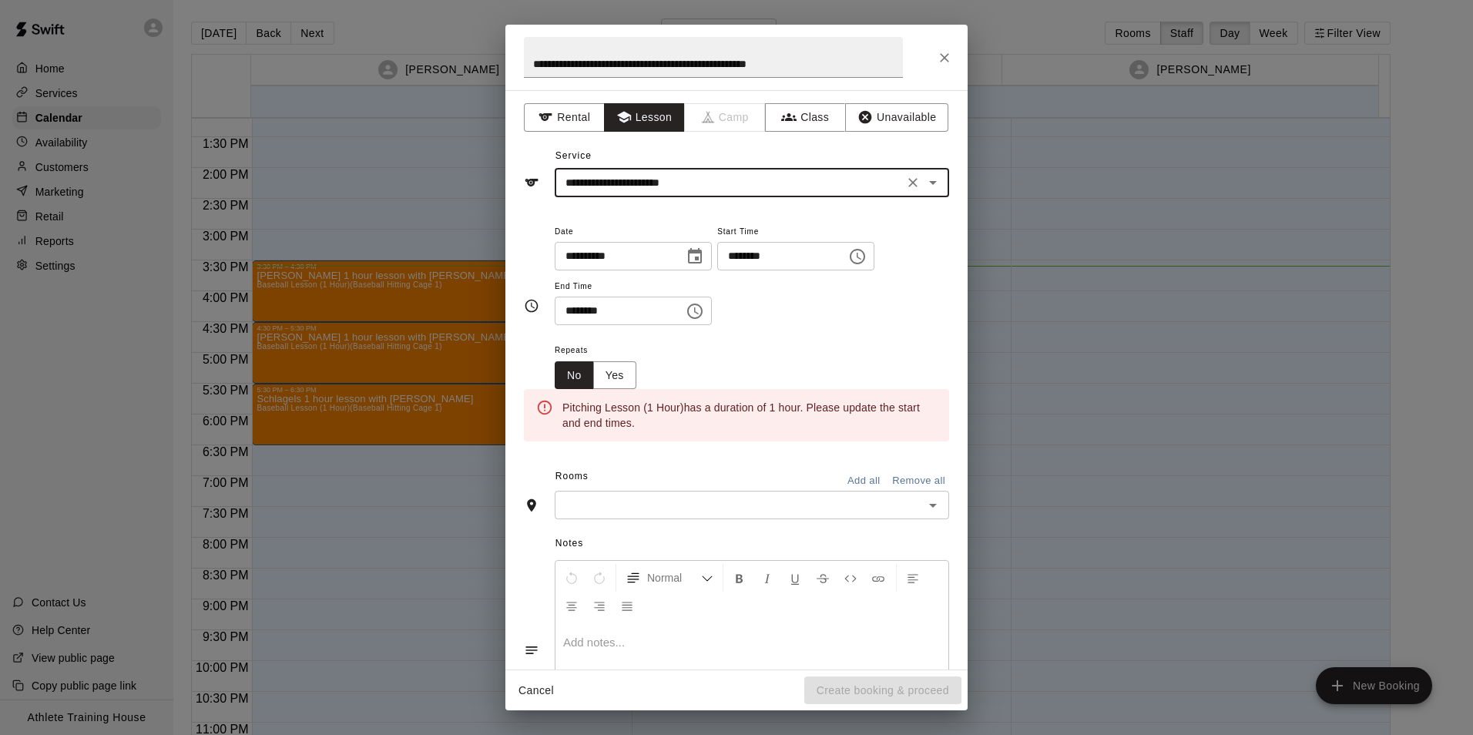
click at [750, 254] on input "********" at bounding box center [776, 256] width 119 height 29
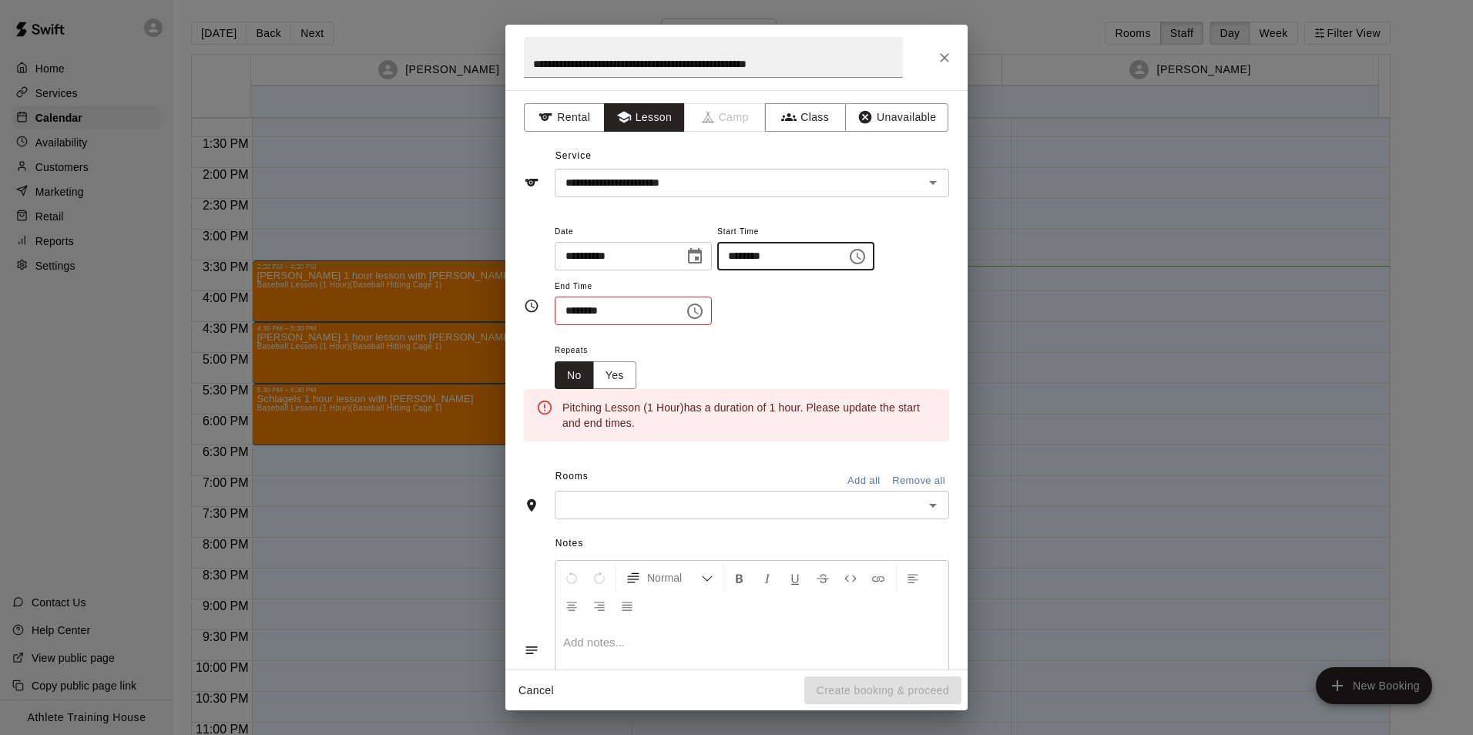
type input "********"
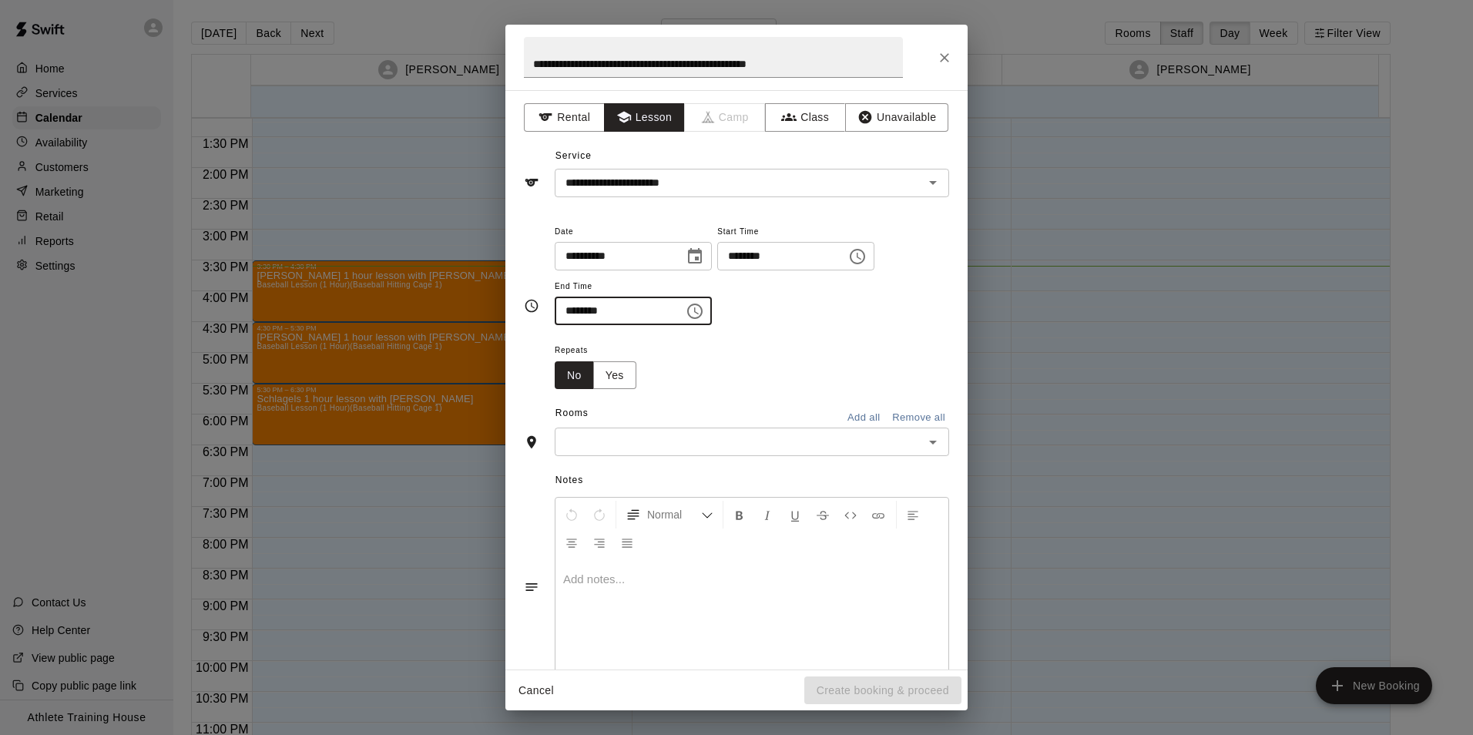
type input "********"
click at [766, 441] on input "text" at bounding box center [739, 441] width 360 height 19
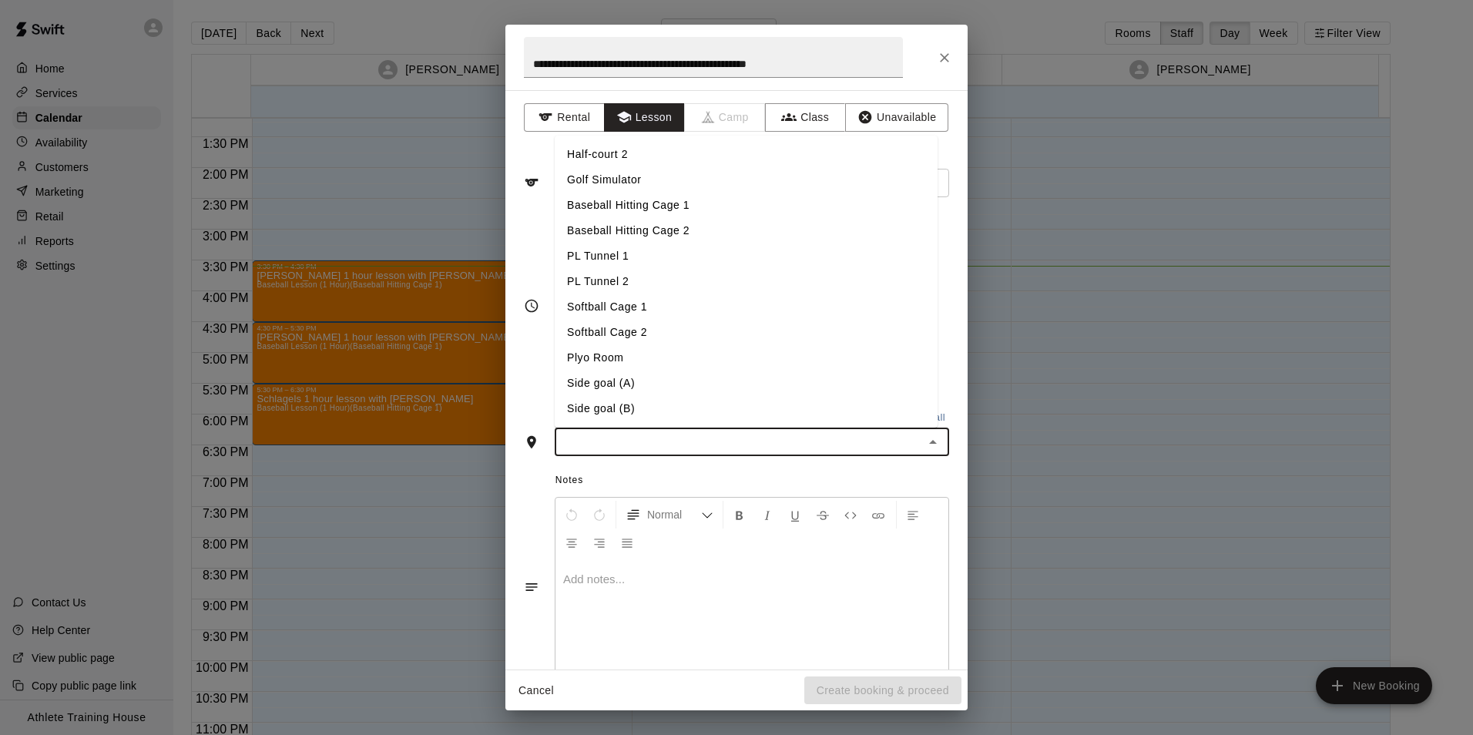
click at [619, 258] on li "PL Tunnel 1" at bounding box center [746, 255] width 383 height 25
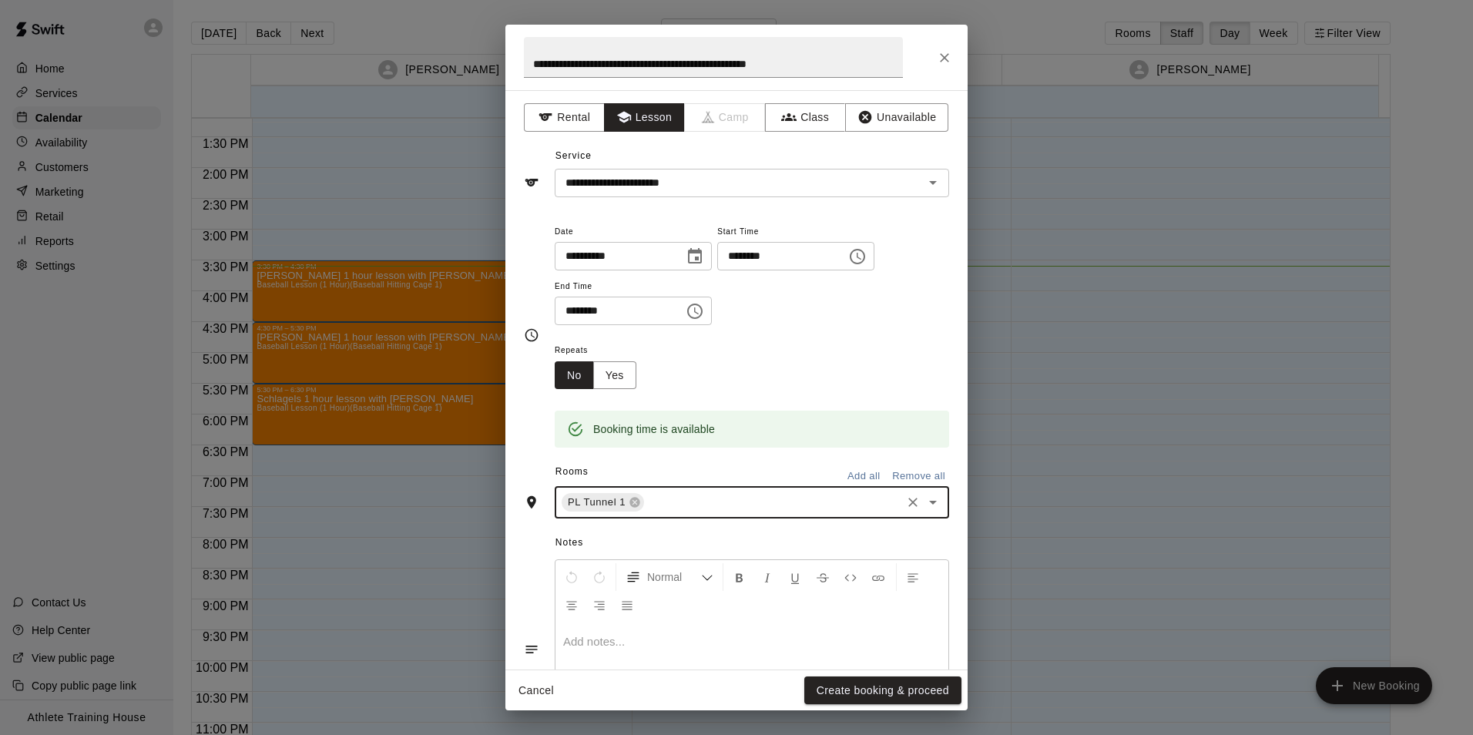
click at [658, 643] on p at bounding box center [751, 641] width 377 height 15
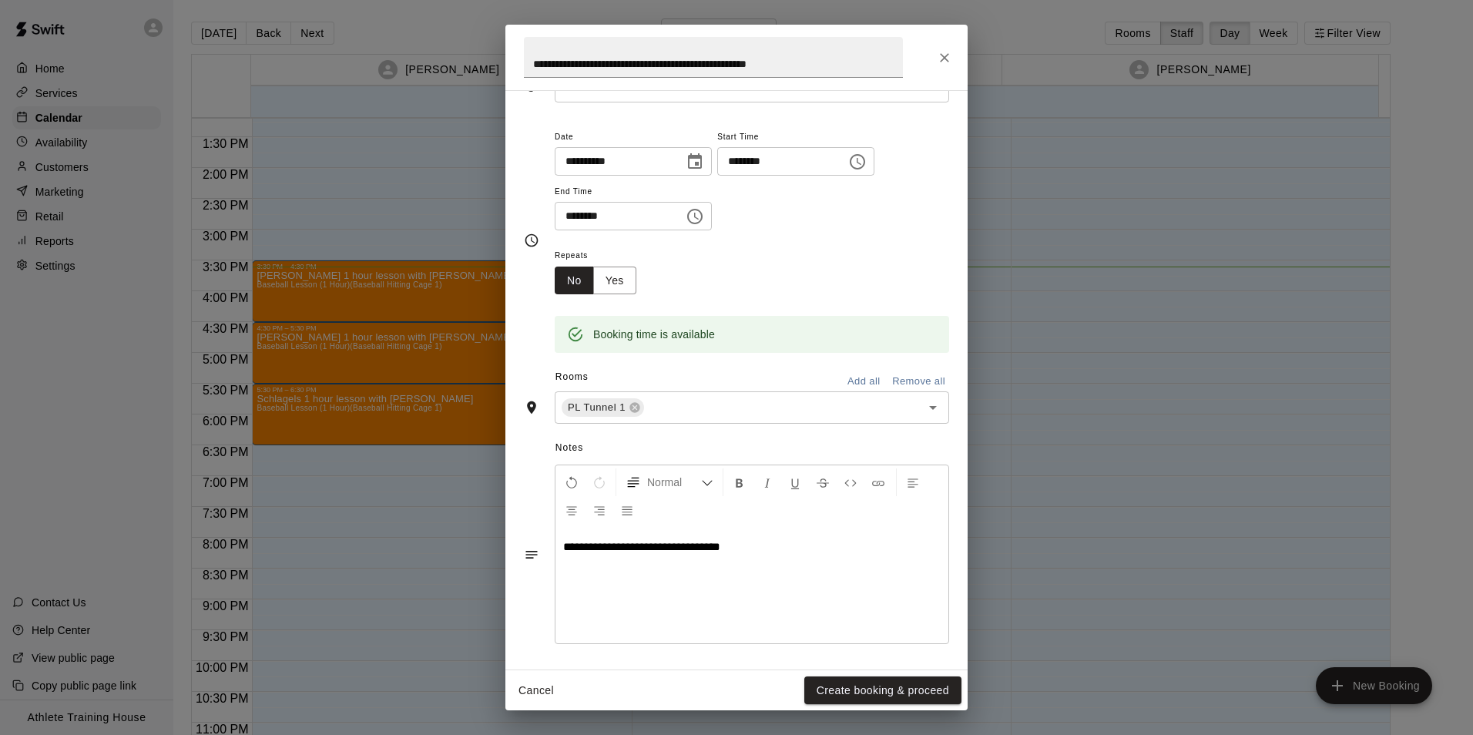
scroll to position [98, 0]
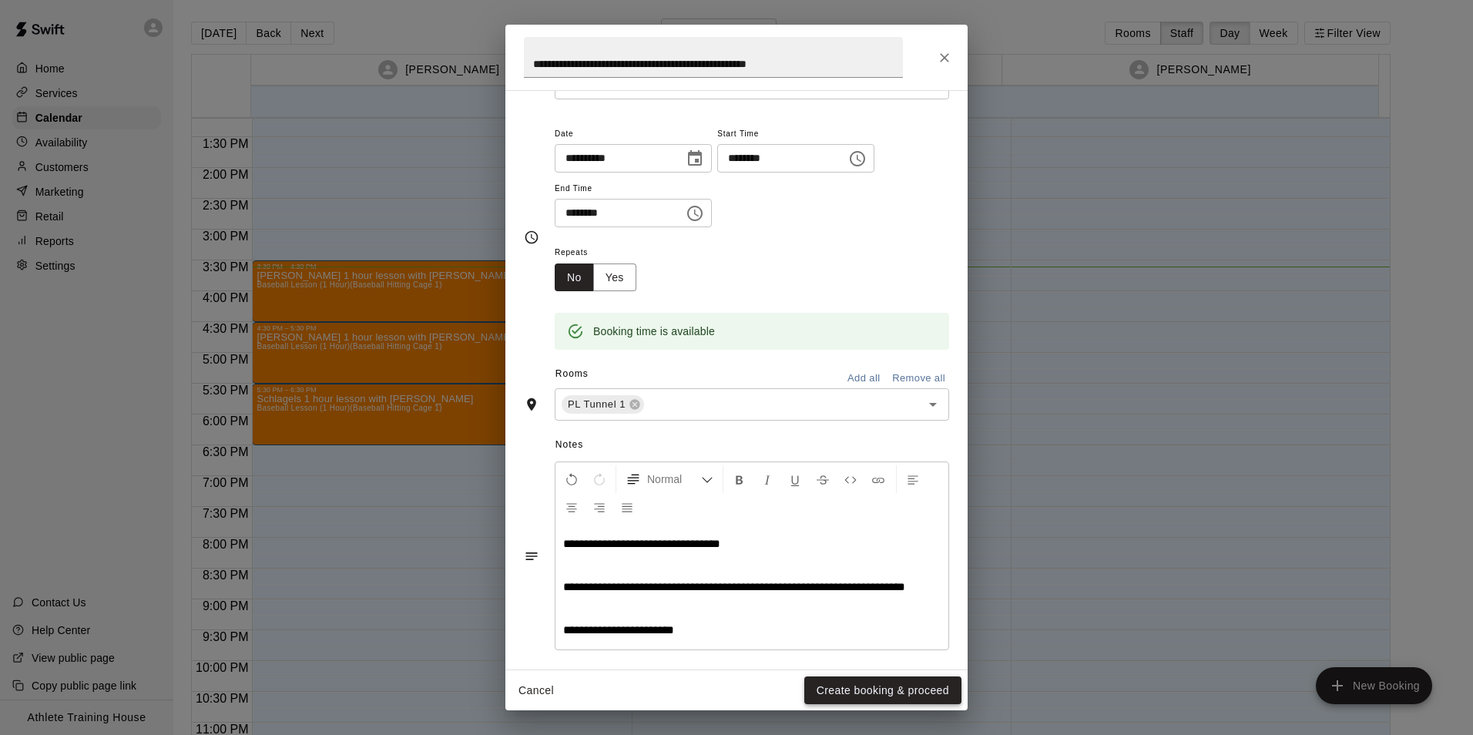
click at [860, 694] on button "Create booking & proceed" at bounding box center [882, 690] width 157 height 29
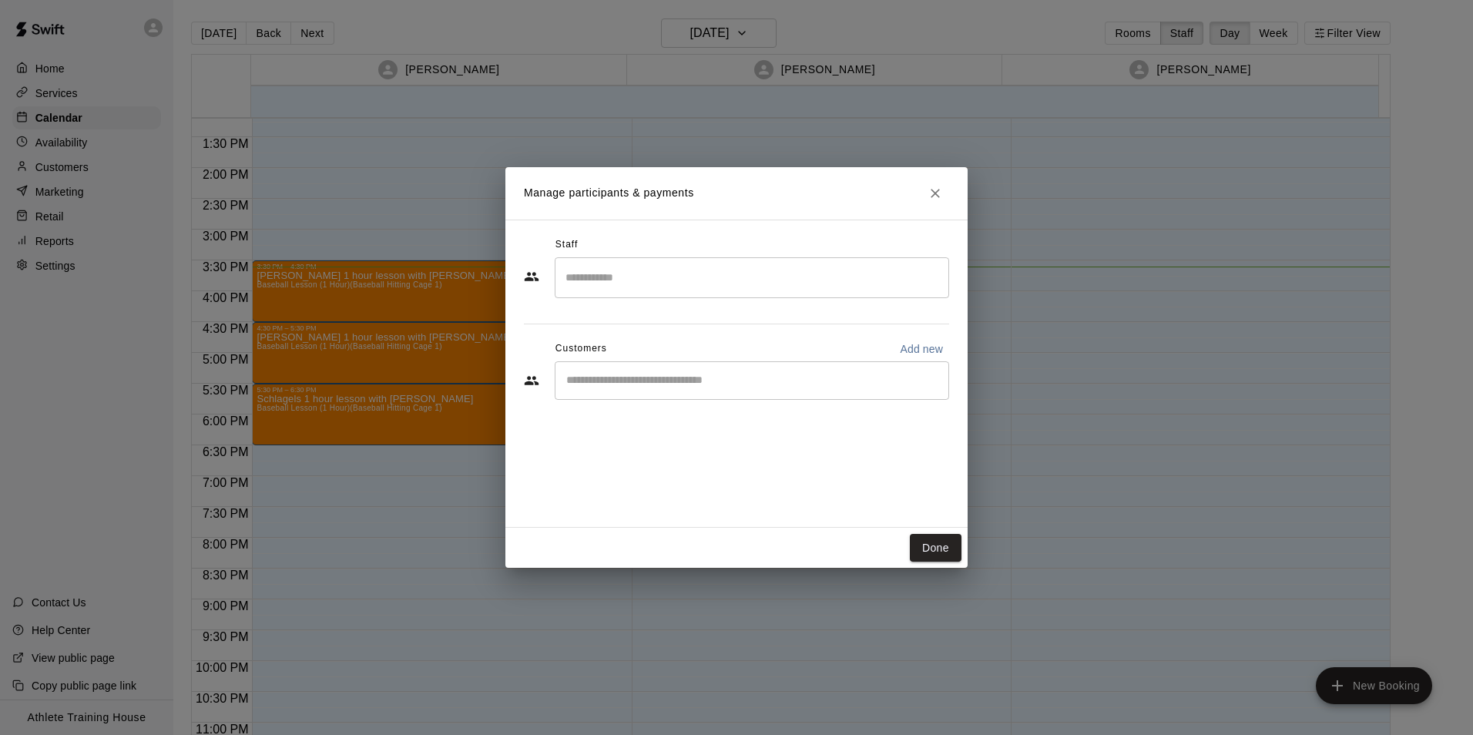
click at [691, 280] on input "Search staff" at bounding box center [752, 277] width 381 height 27
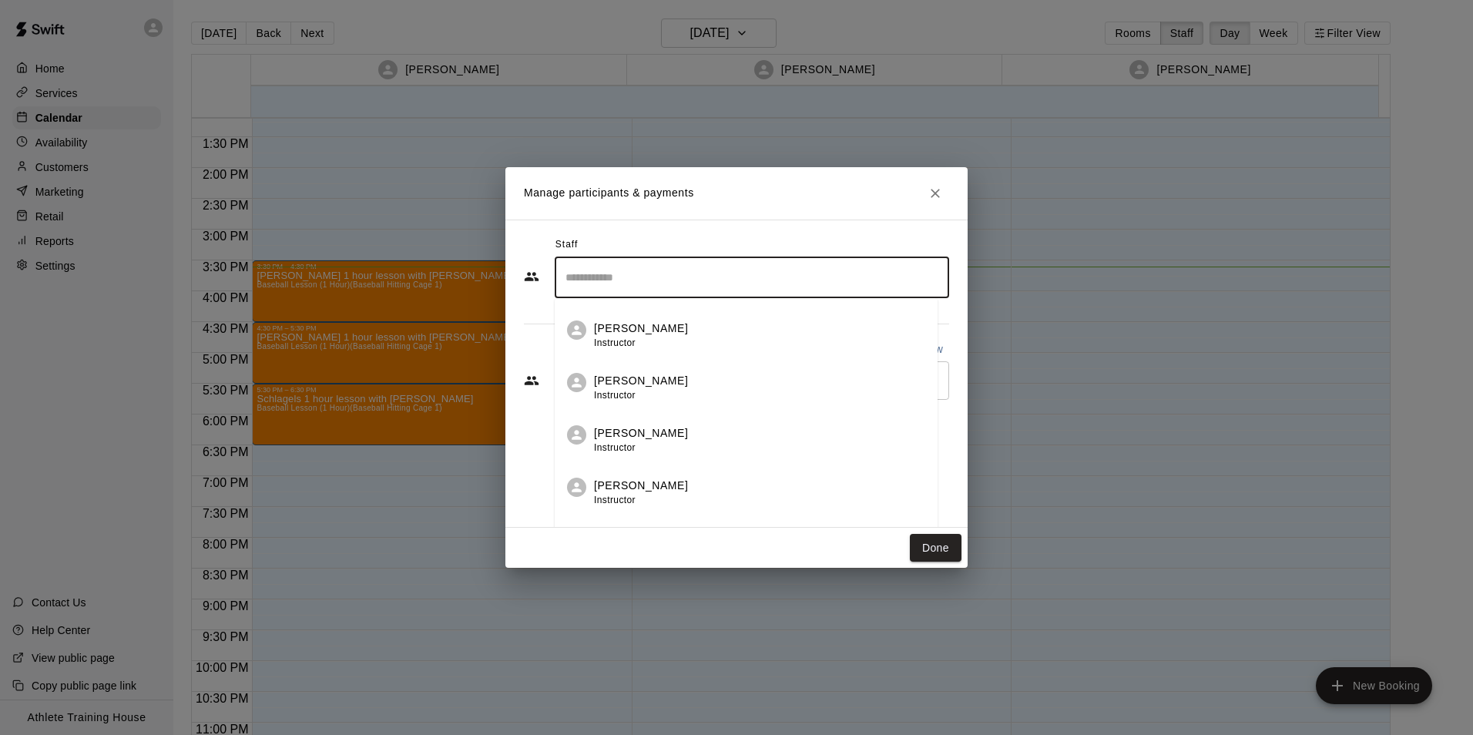
scroll to position [446, 0]
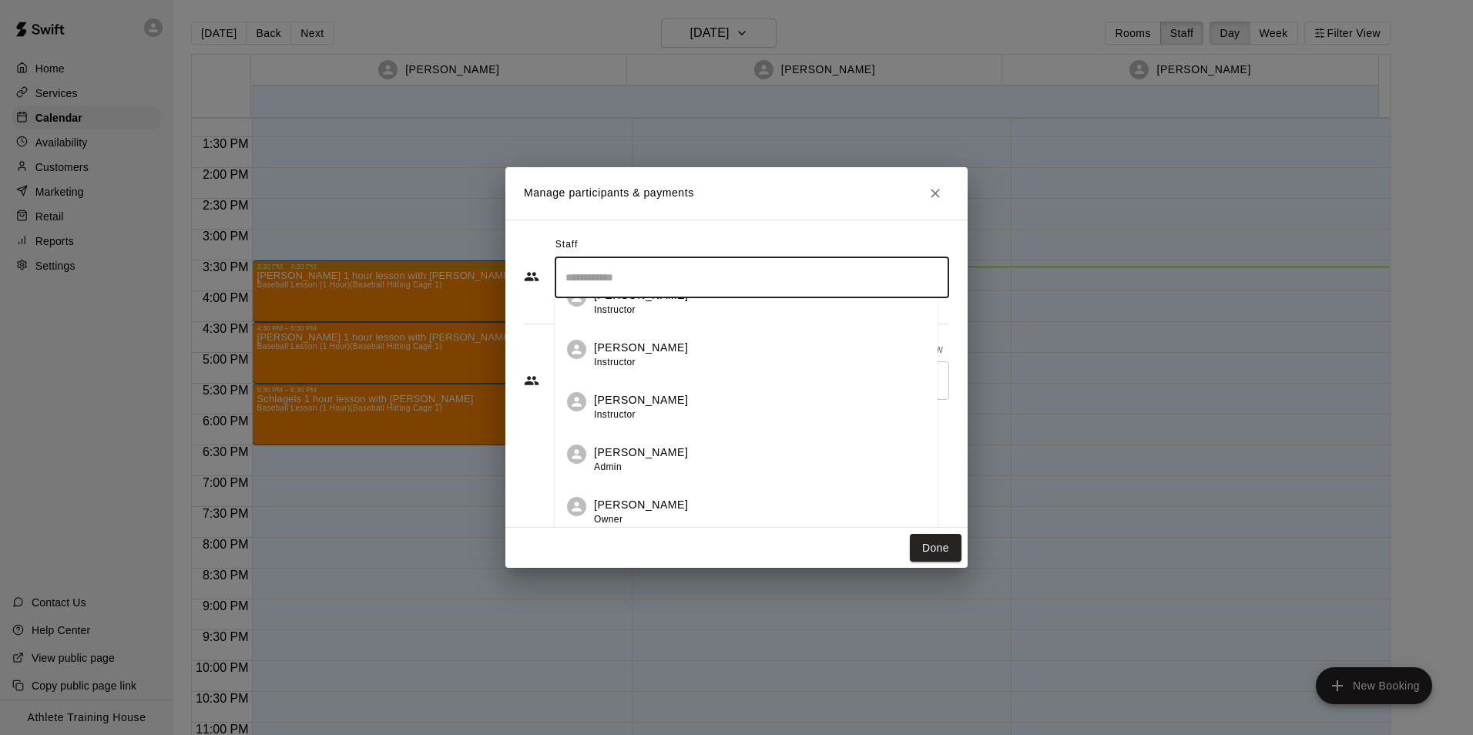
click at [624, 406] on div "[PERSON_NAME] Instructor" at bounding box center [641, 407] width 94 height 30
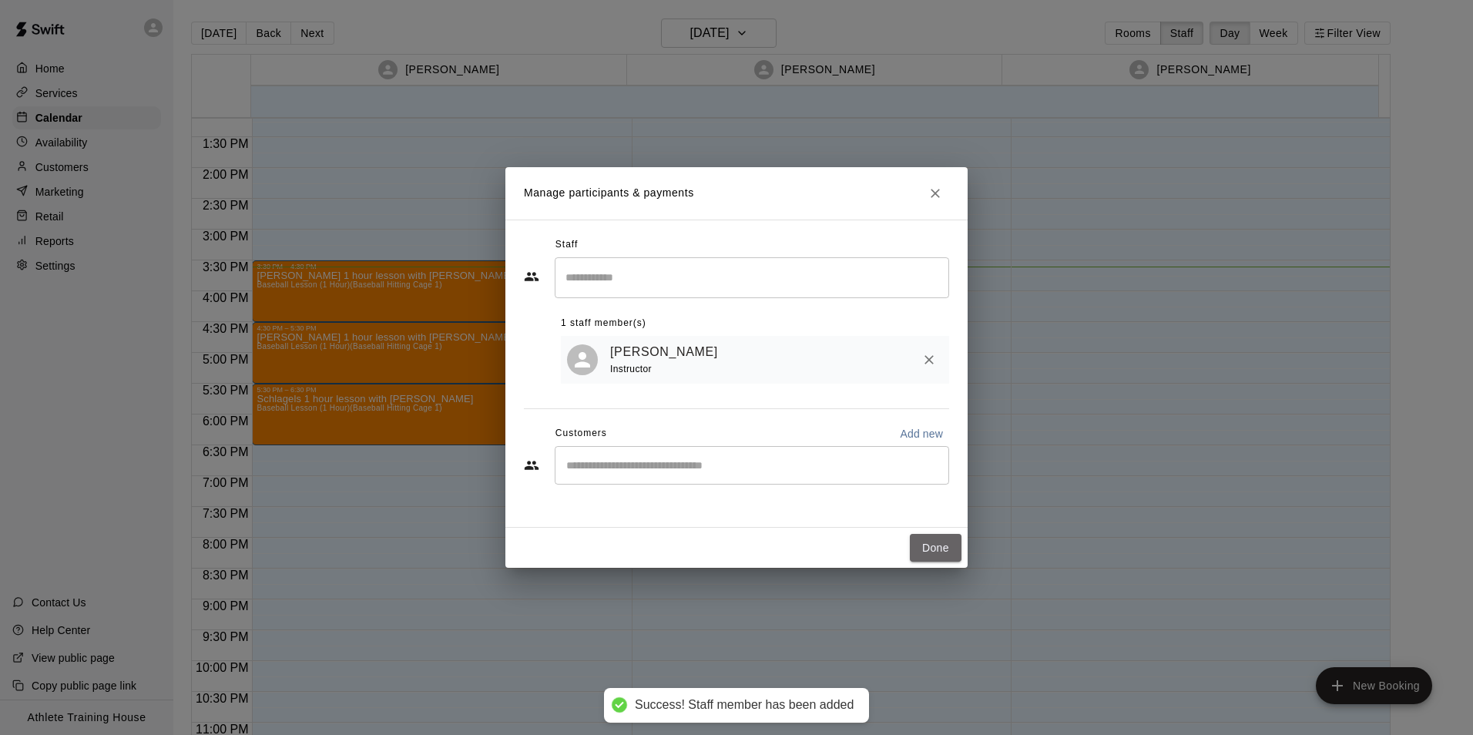
click at [929, 548] on button "Done" at bounding box center [936, 548] width 52 height 29
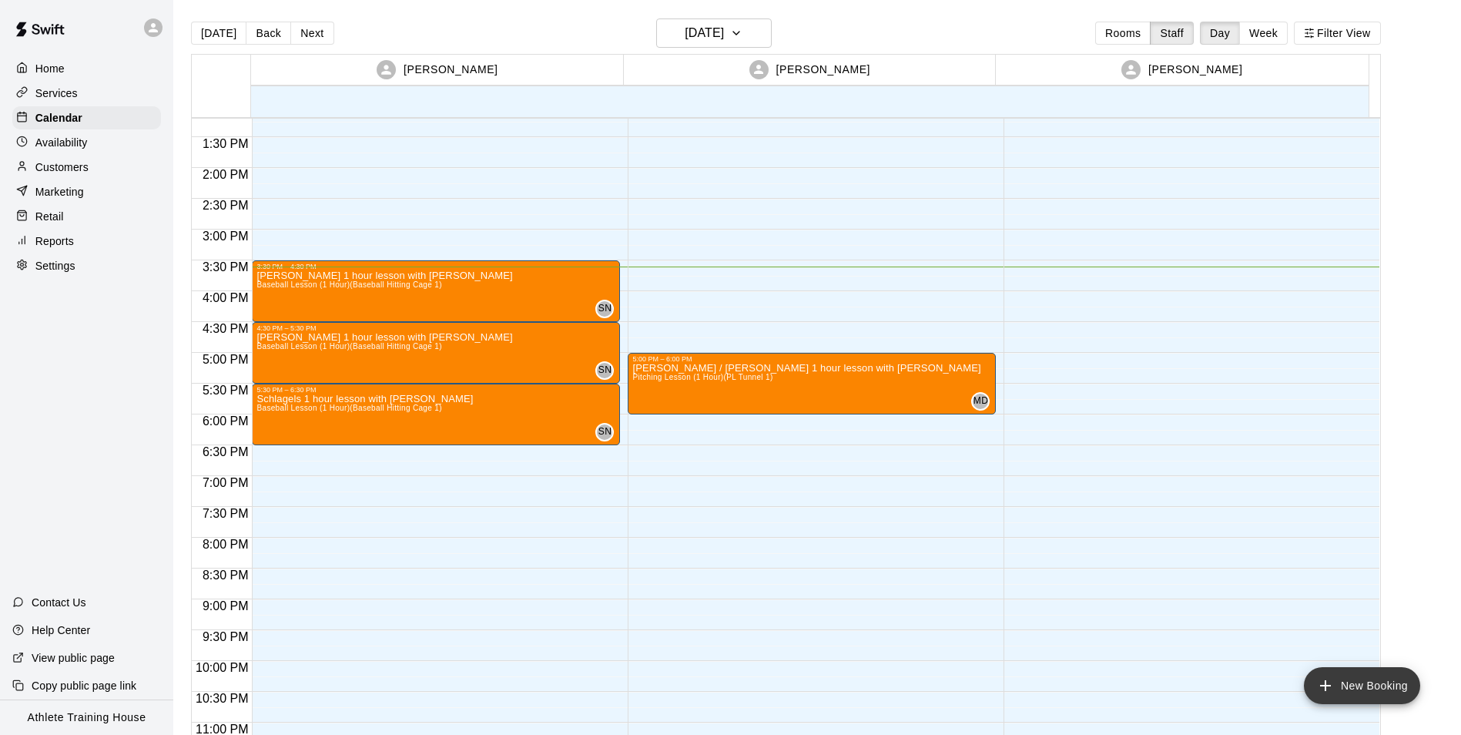
click at [1322, 687] on icon "add" at bounding box center [1326, 685] width 18 height 18
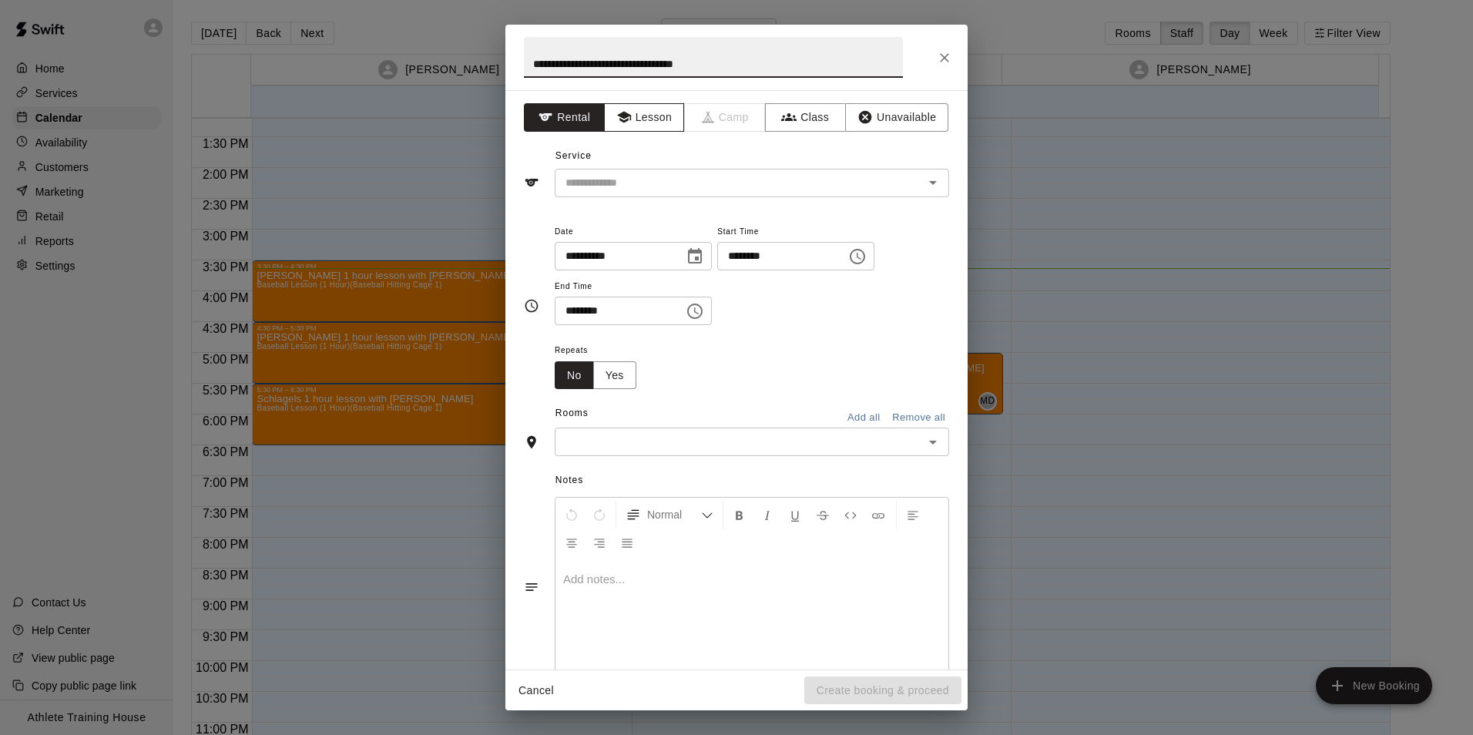
type input "**********"
click at [653, 115] on button "Lesson" at bounding box center [644, 117] width 81 height 29
click at [680, 185] on input "text" at bounding box center [729, 182] width 340 height 19
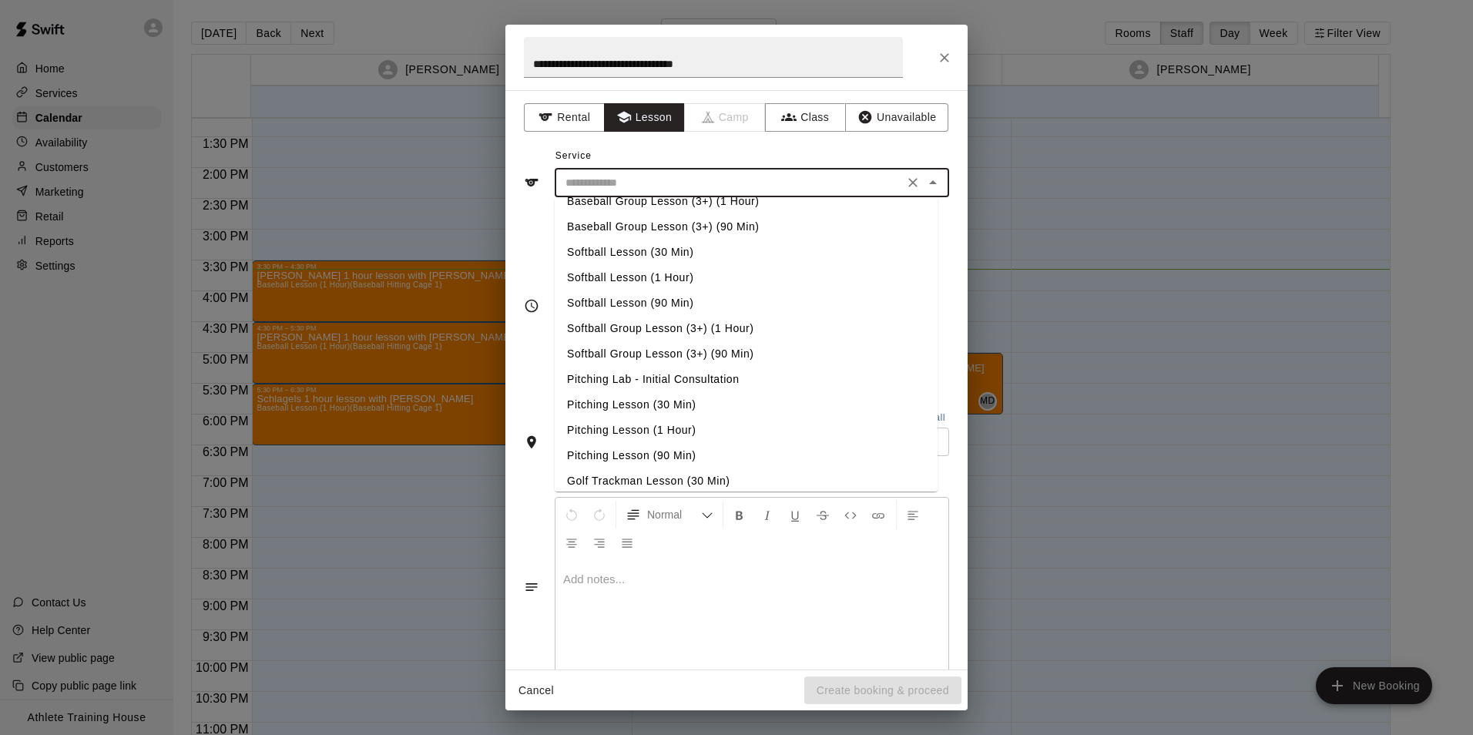
scroll to position [231, 0]
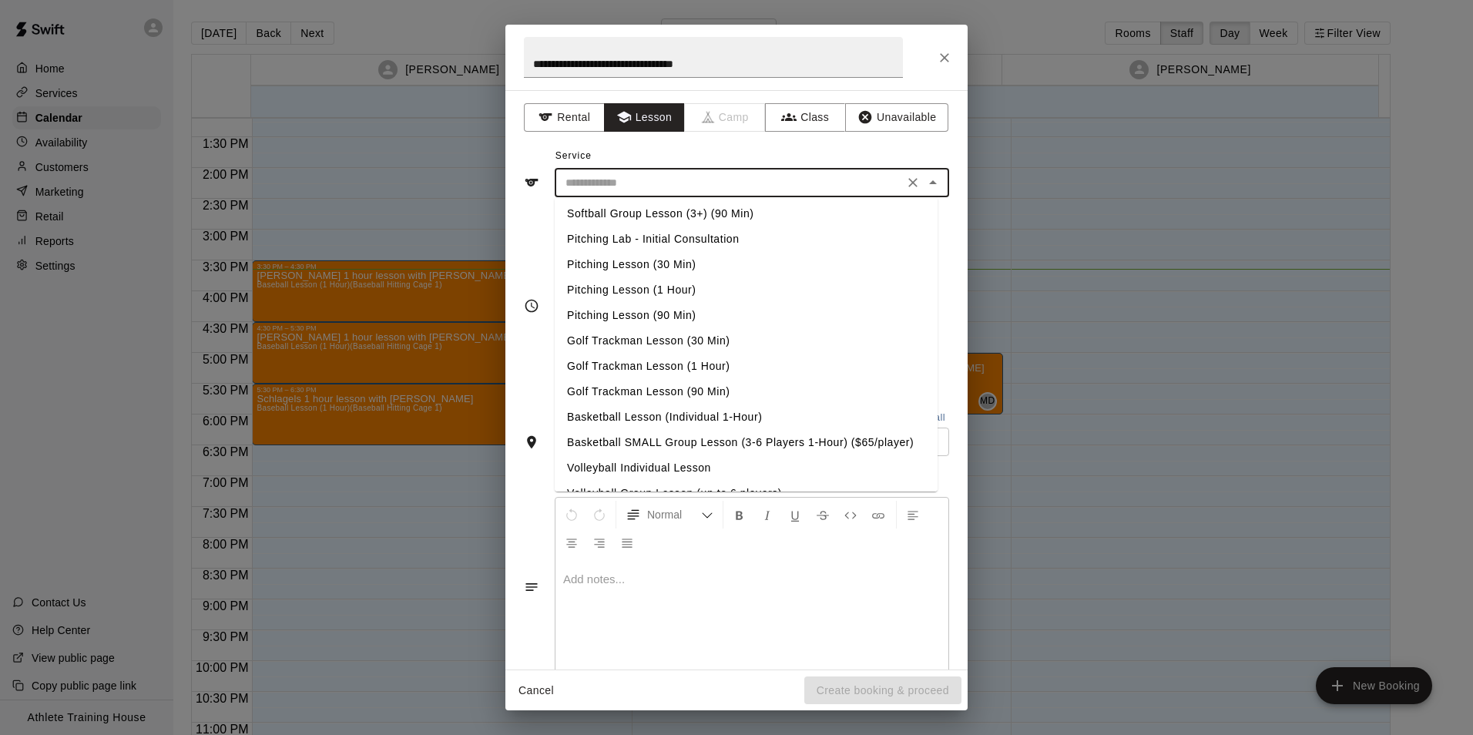
click at [627, 287] on li "Pitching Lesson (1 Hour)" at bounding box center [746, 289] width 383 height 25
type input "**********"
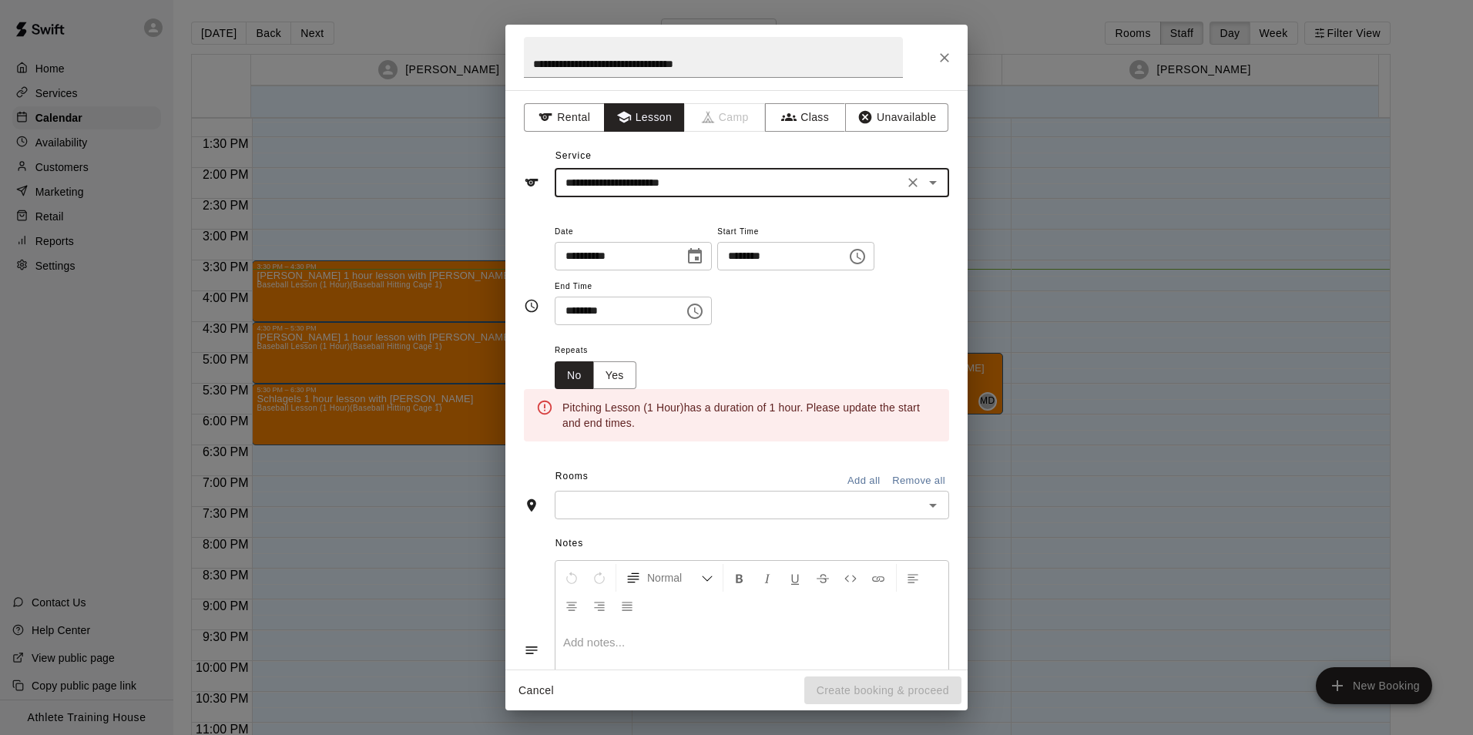
click at [748, 253] on input "********" at bounding box center [776, 256] width 119 height 29
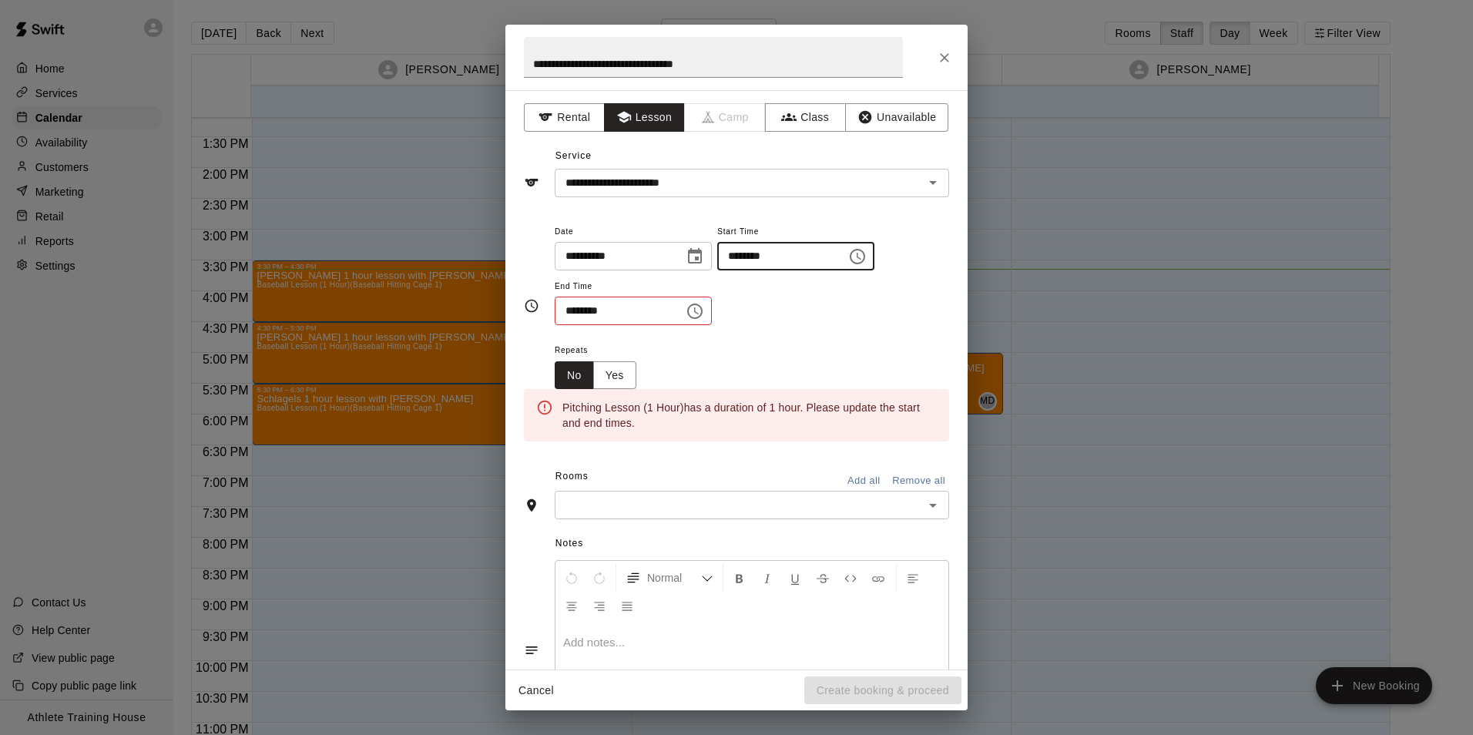
type input "********"
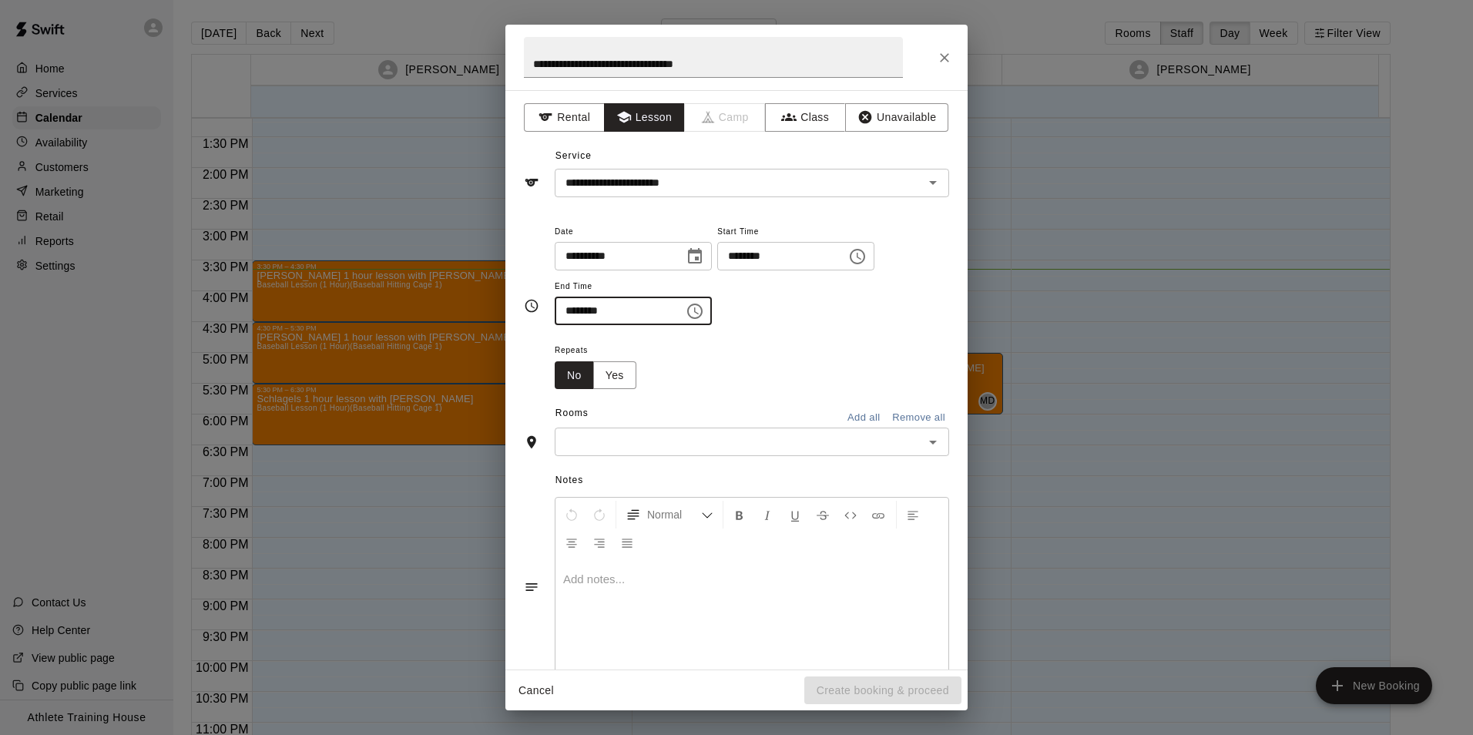
type input "********"
click at [745, 440] on input "text" at bounding box center [739, 441] width 360 height 19
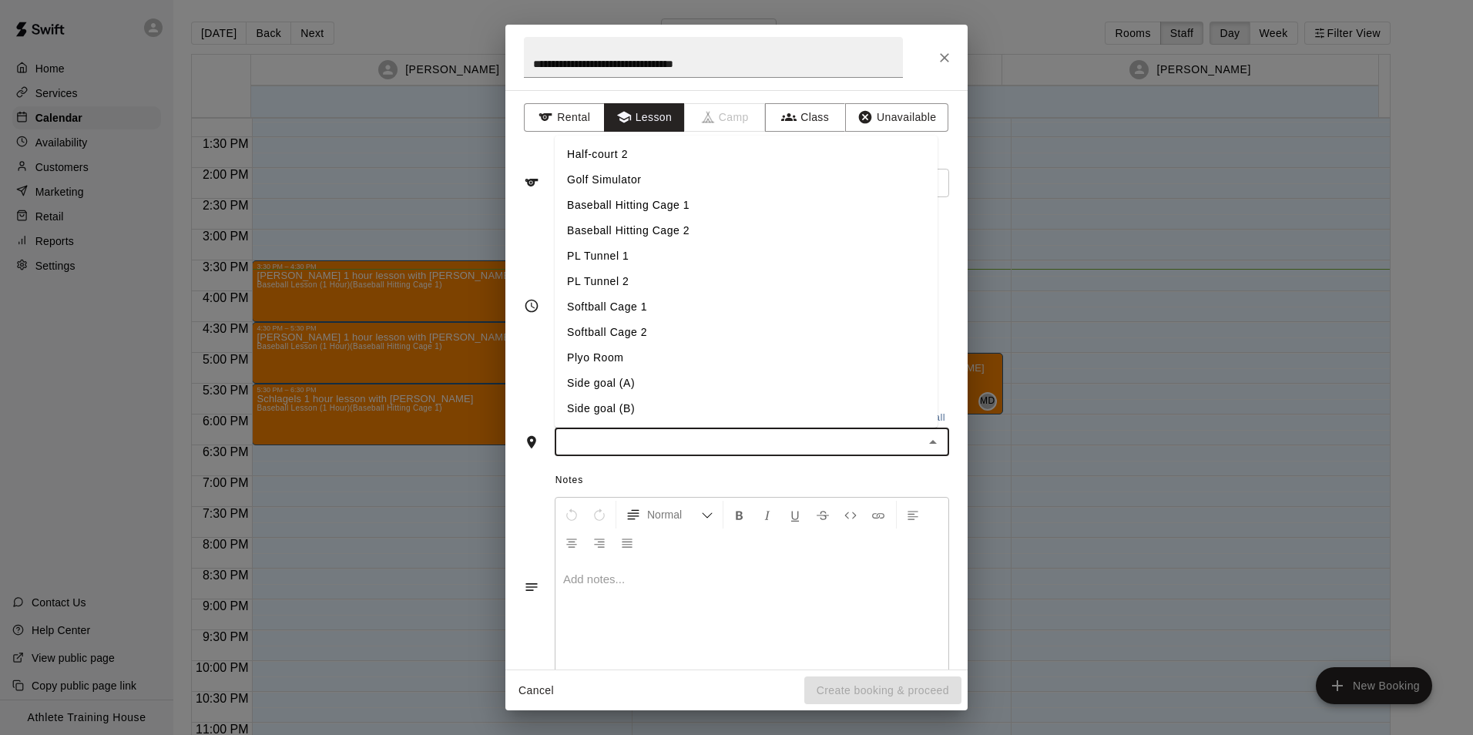
click at [626, 257] on li "PL Tunnel 1" at bounding box center [746, 255] width 383 height 25
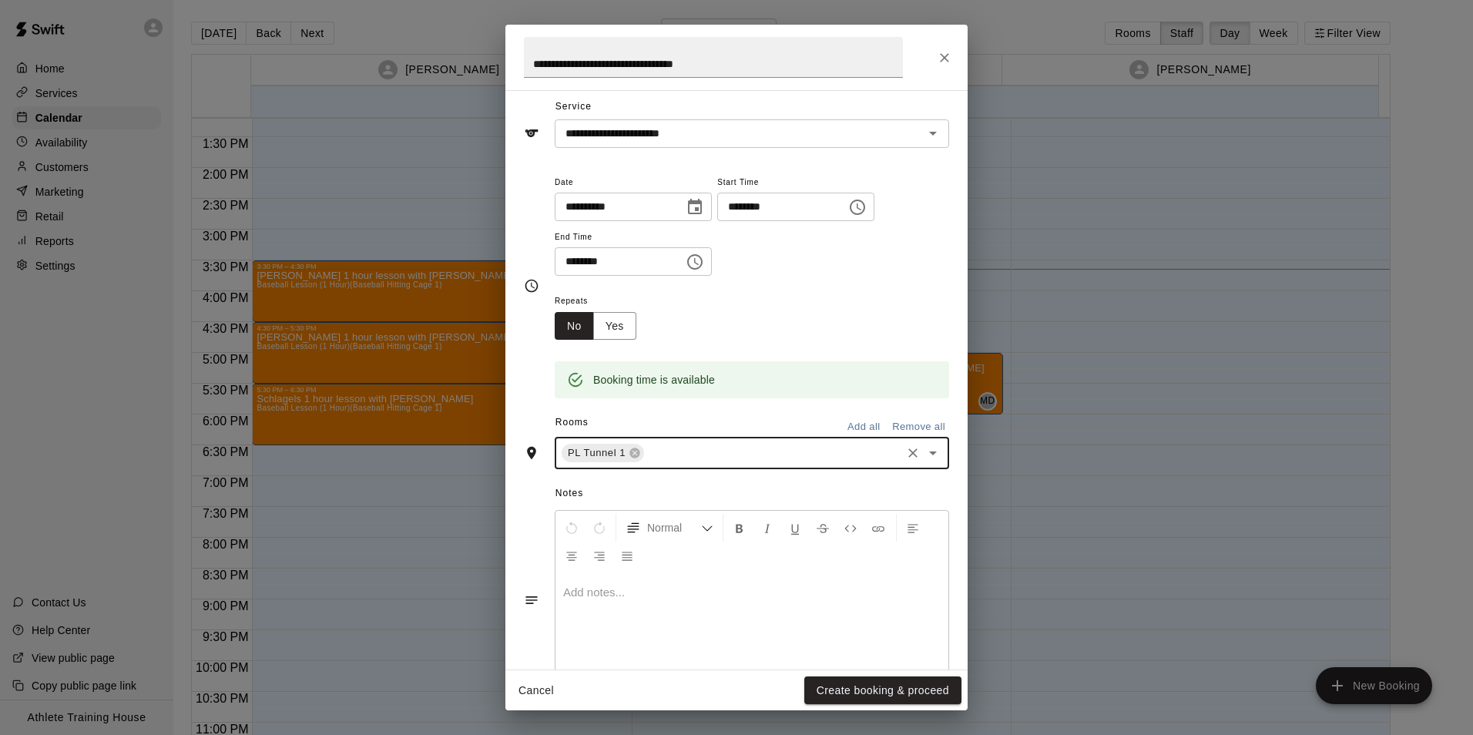
scroll to position [98, 0]
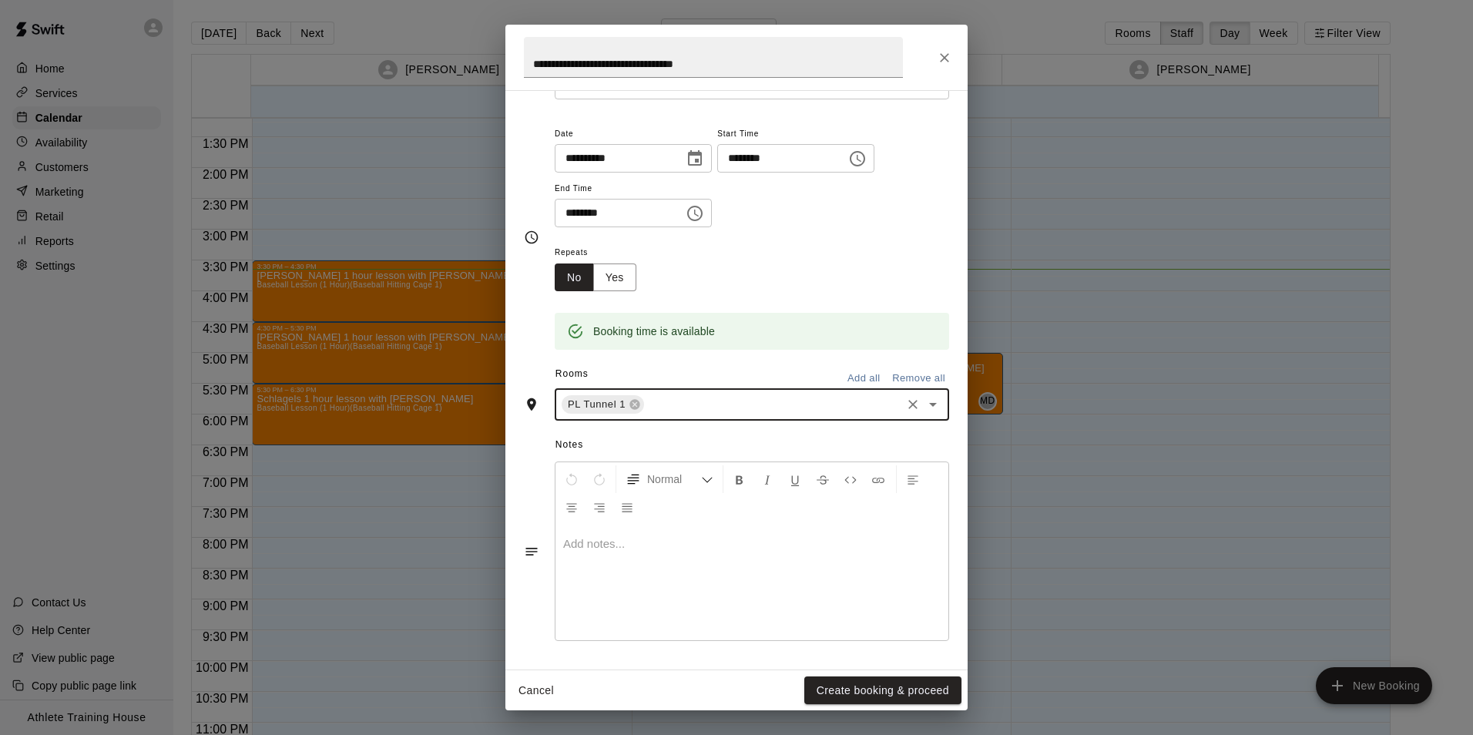
click at [662, 547] on p at bounding box center [751, 543] width 377 height 15
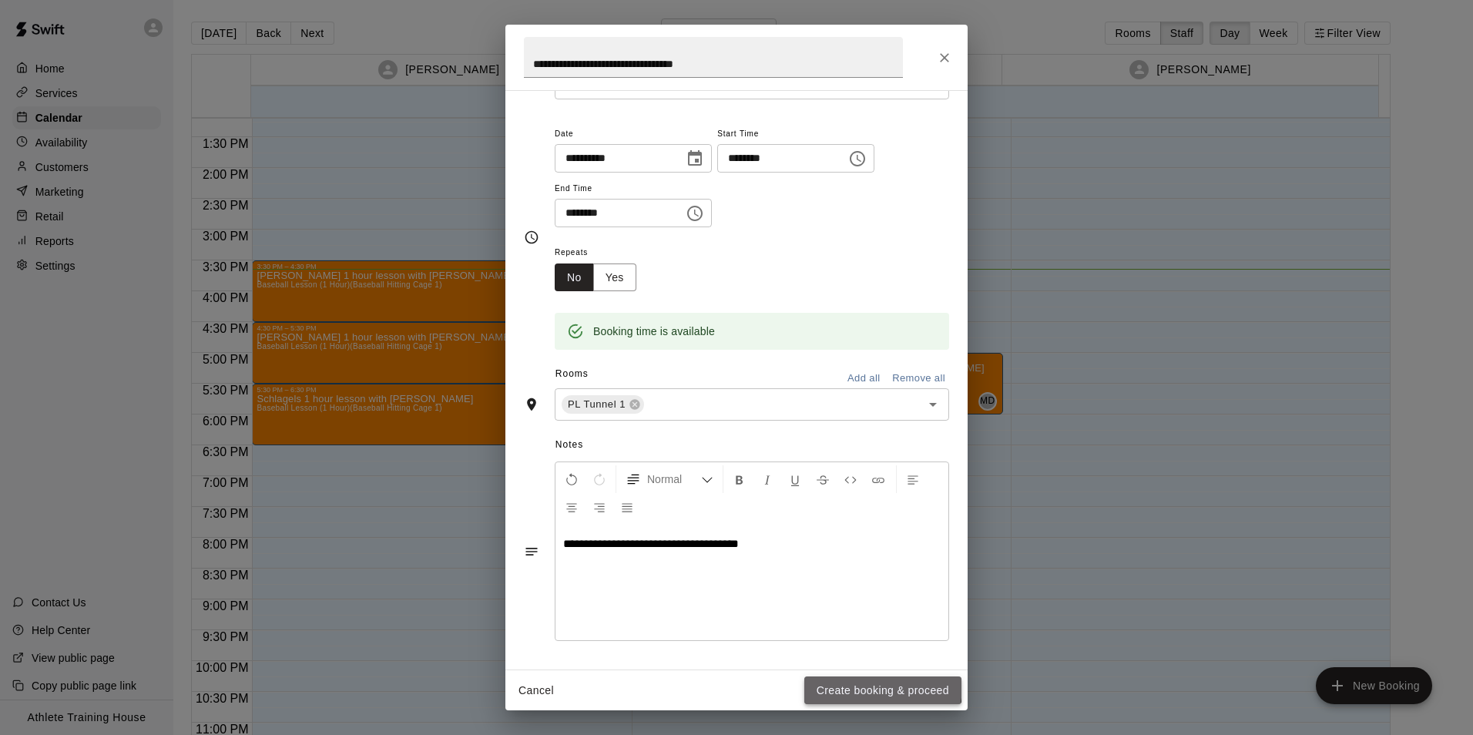
click at [852, 684] on button "Create booking & proceed" at bounding box center [882, 690] width 157 height 29
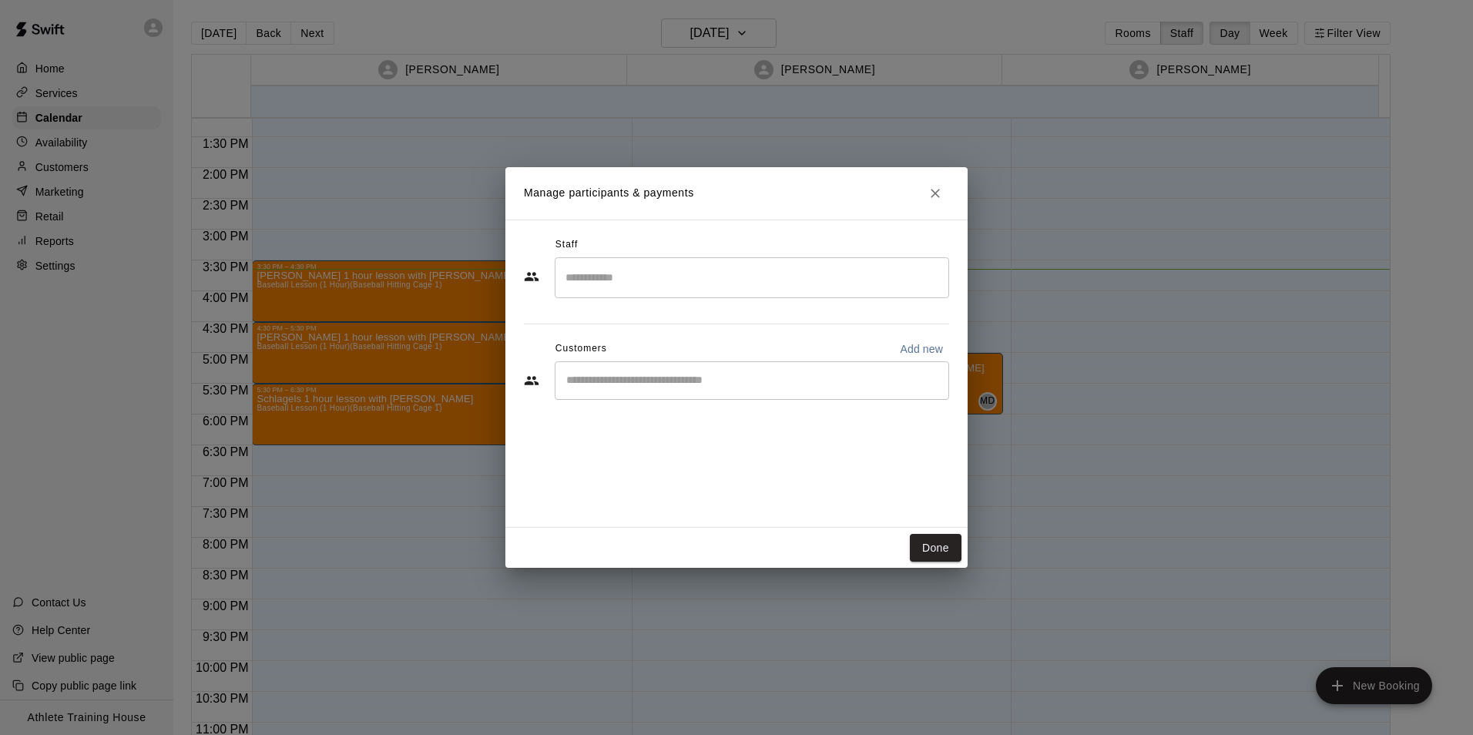
click at [804, 284] on input "Search staff" at bounding box center [752, 277] width 381 height 27
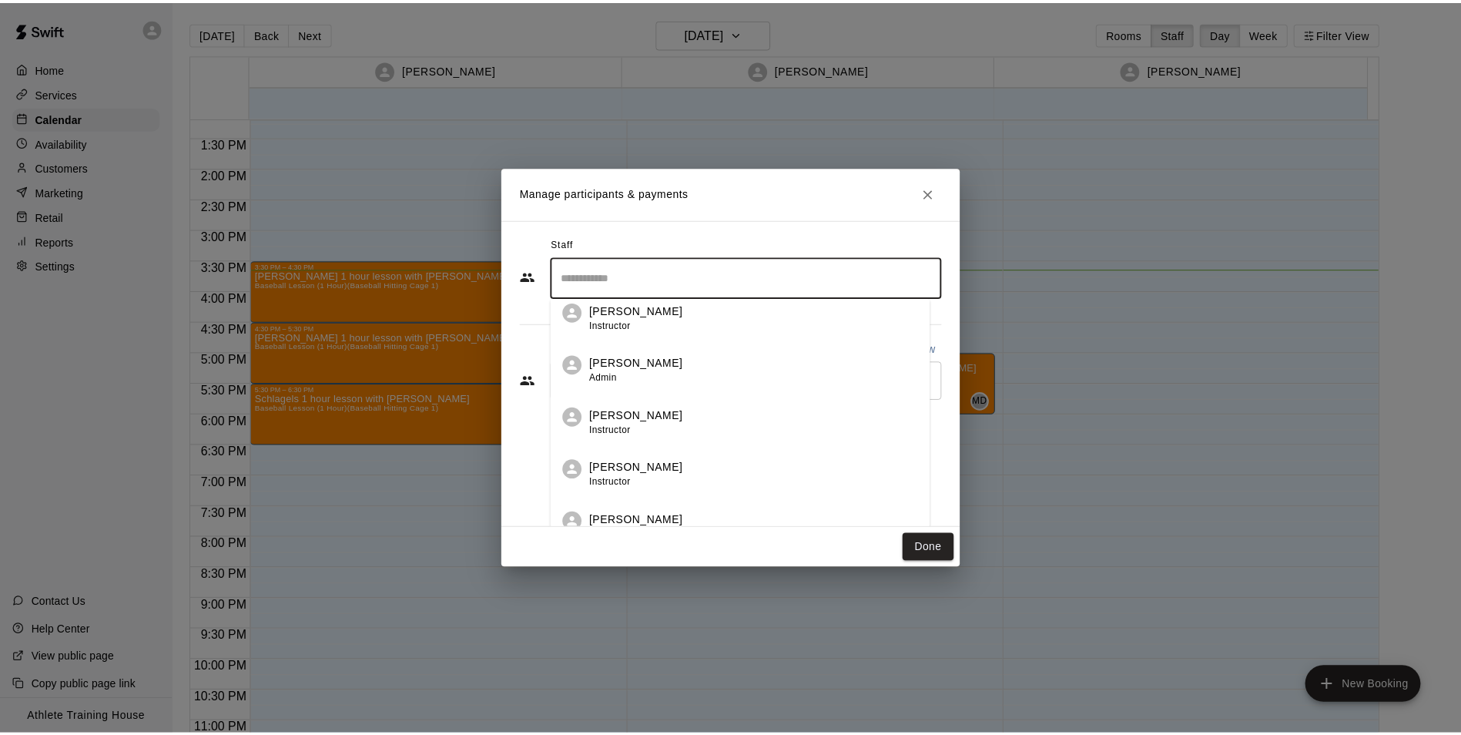
scroll to position [385, 0]
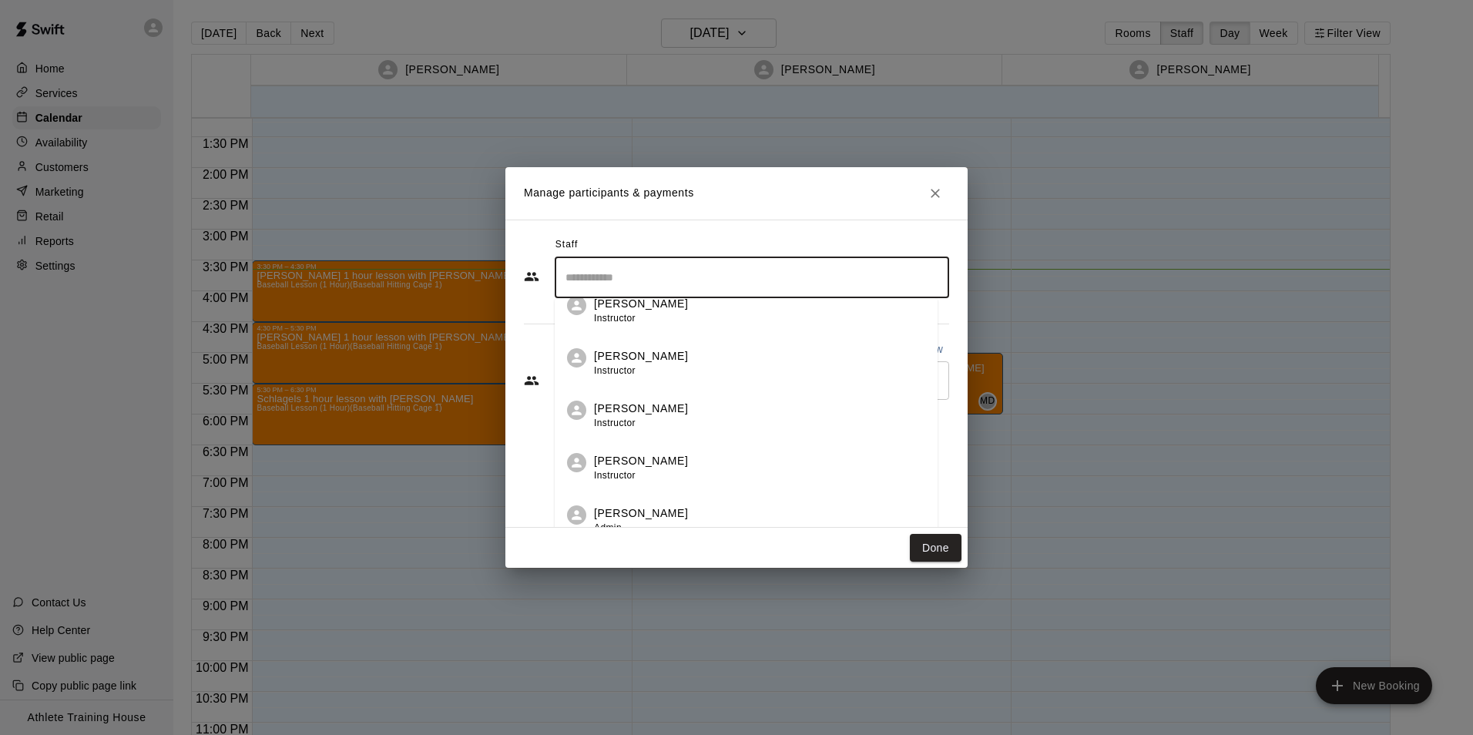
click at [647, 475] on div "[PERSON_NAME] Instructor" at bounding box center [641, 468] width 94 height 30
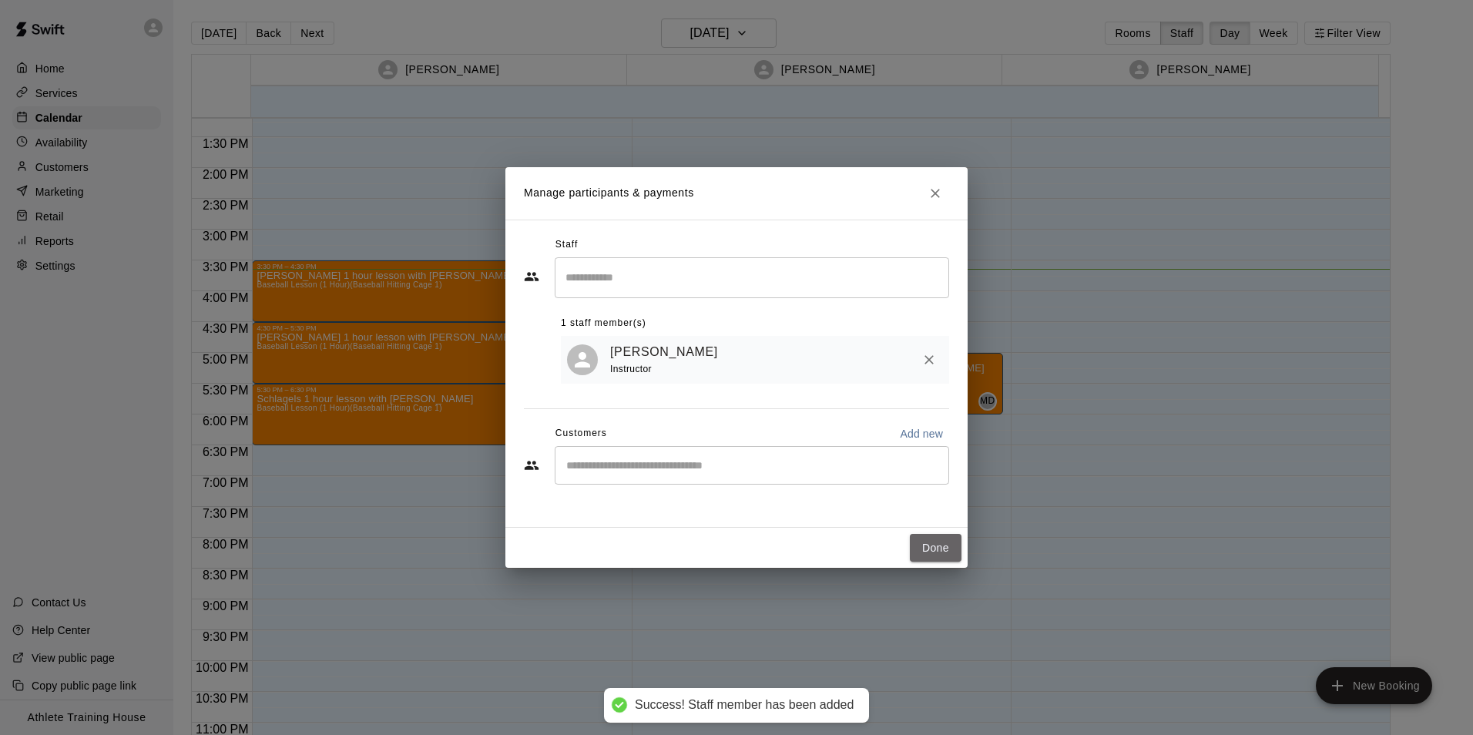
click at [934, 547] on button "Done" at bounding box center [936, 548] width 52 height 29
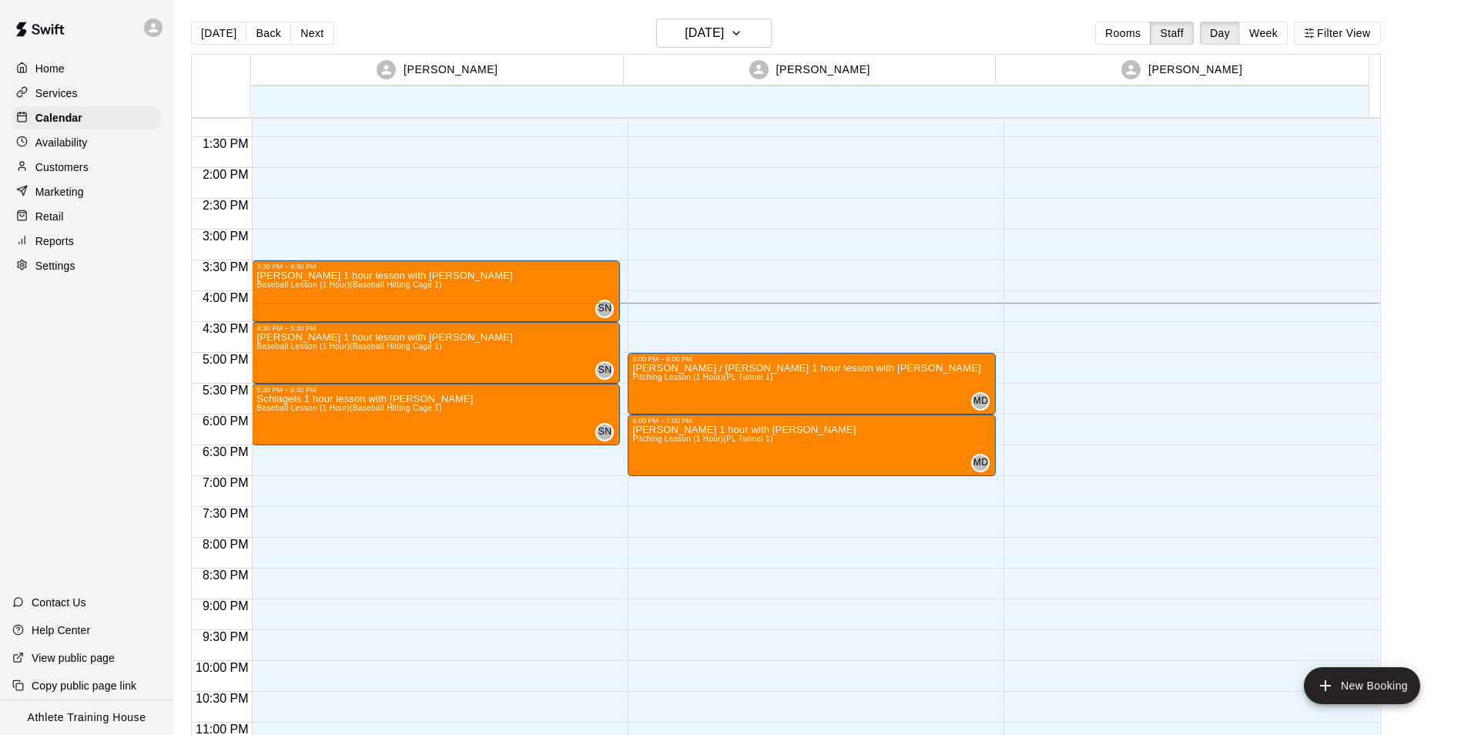
click at [50, 260] on div "Settings" at bounding box center [86, 265] width 149 height 23
select select "**"
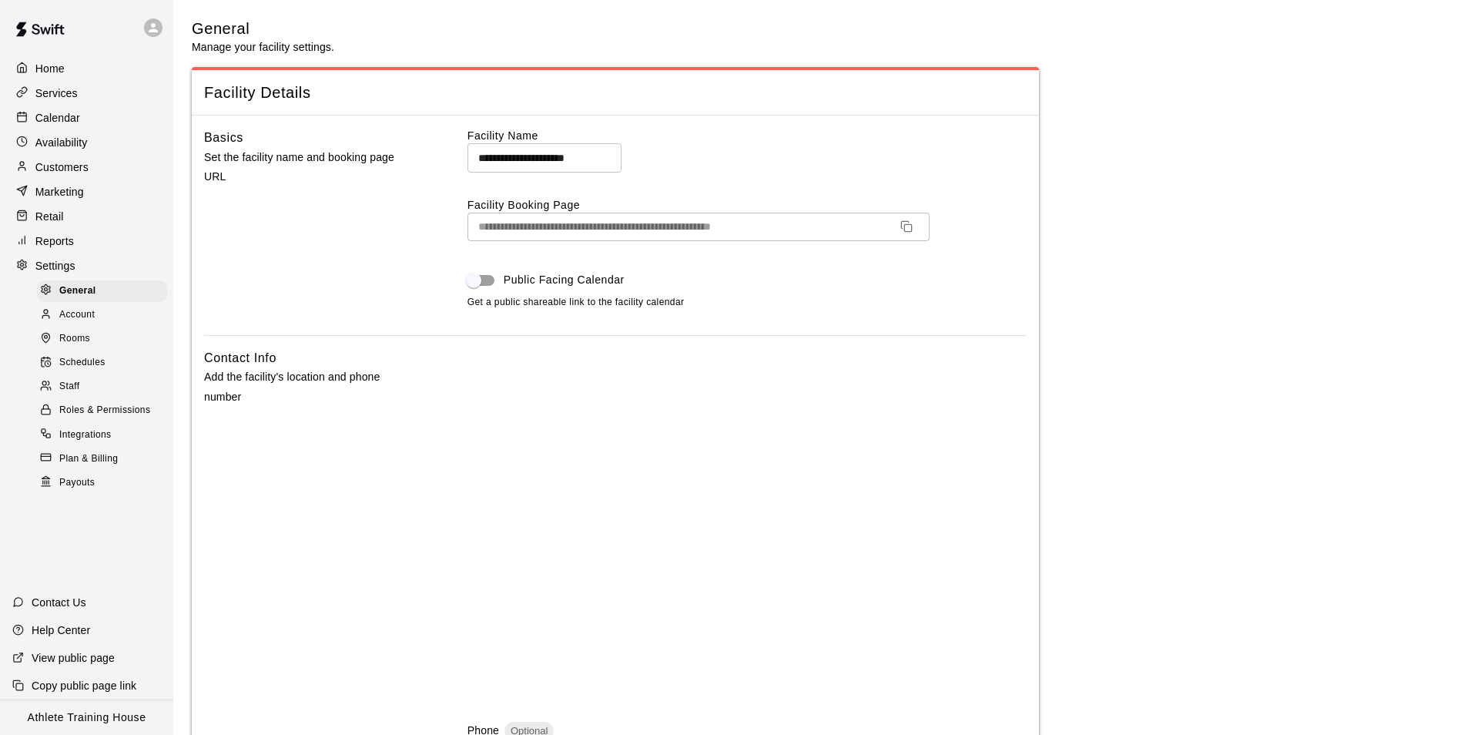
click at [54, 179] on div "Customers" at bounding box center [86, 167] width 149 height 23
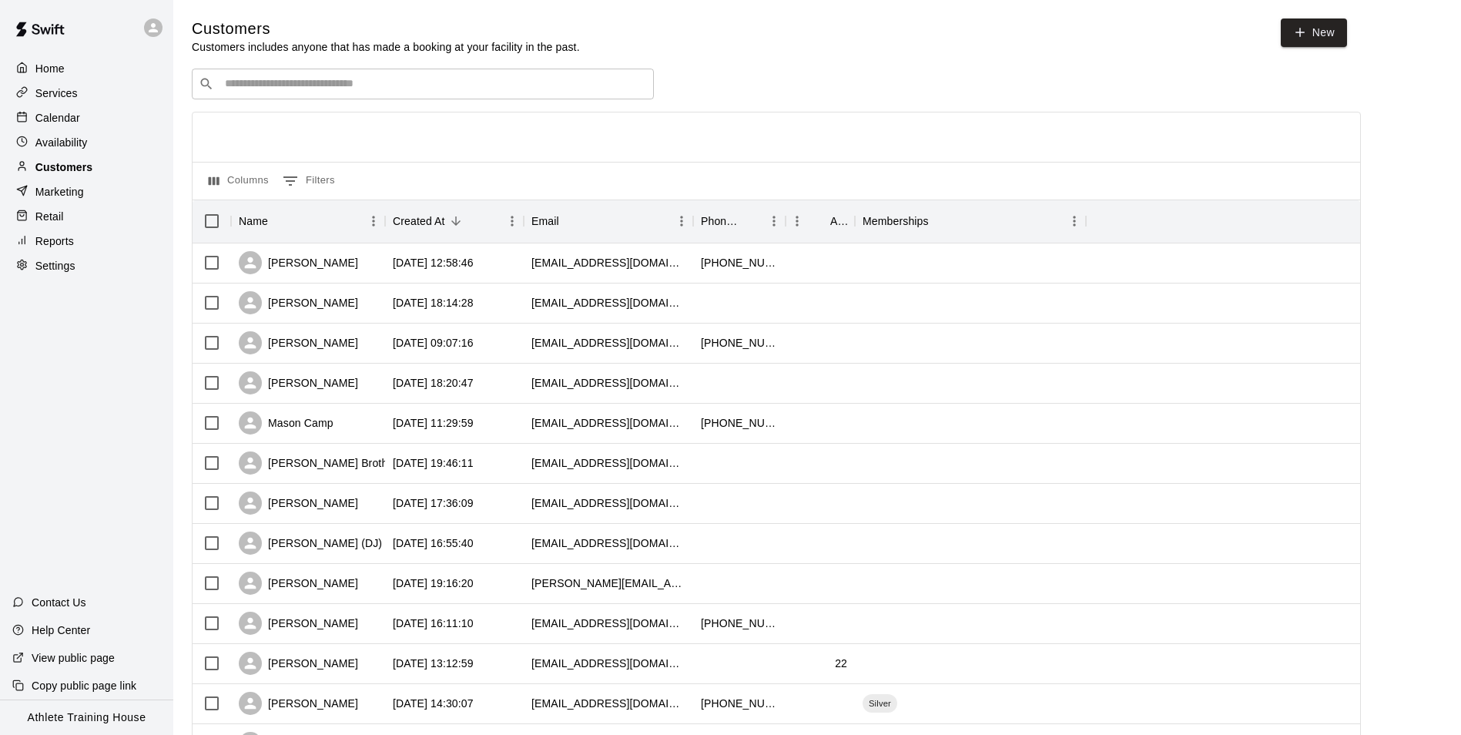
click at [67, 160] on div "Home Services Calendar Availability Customers Marketing Retail Reports Settings" at bounding box center [86, 166] width 173 height 223
click at [69, 253] on div "Reports" at bounding box center [86, 241] width 149 height 23
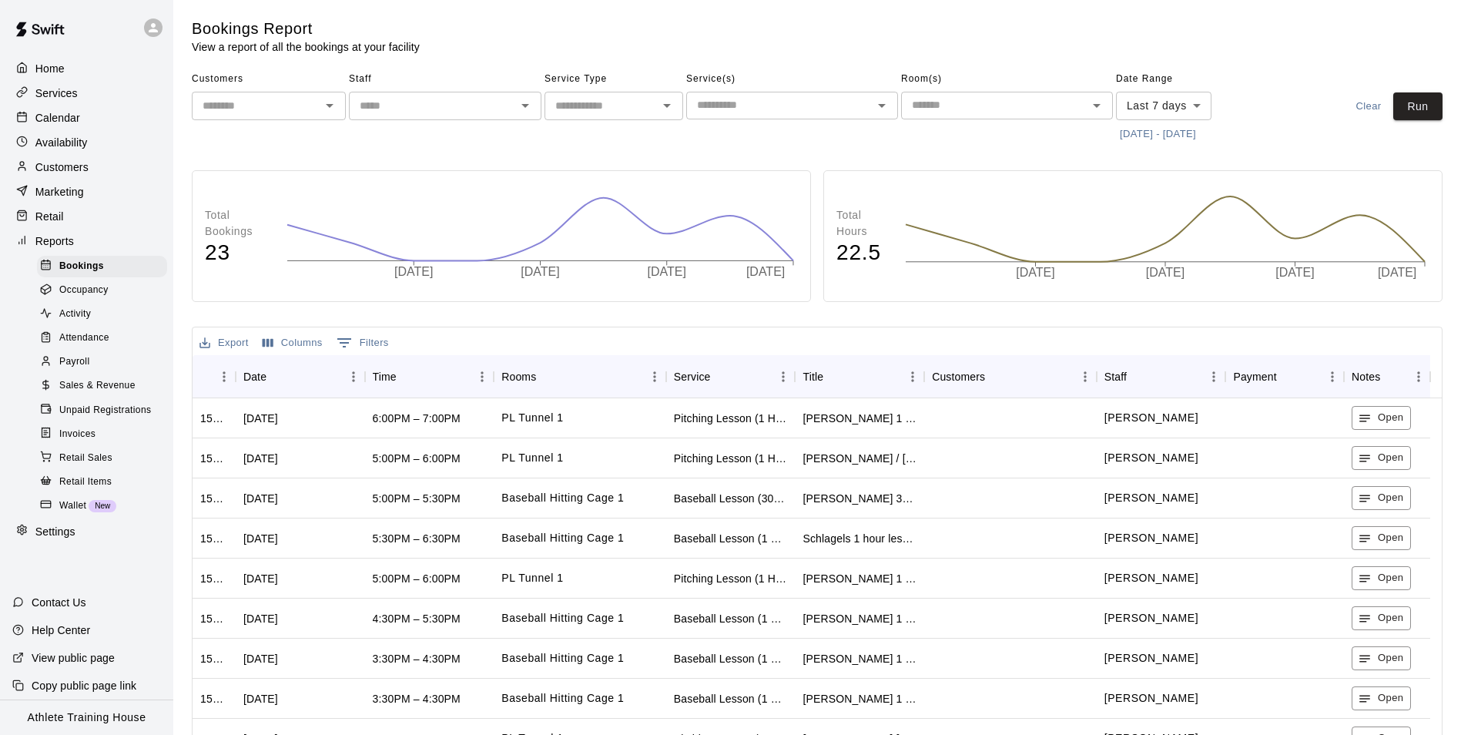
click at [45, 510] on icon at bounding box center [46, 504] width 12 height 12
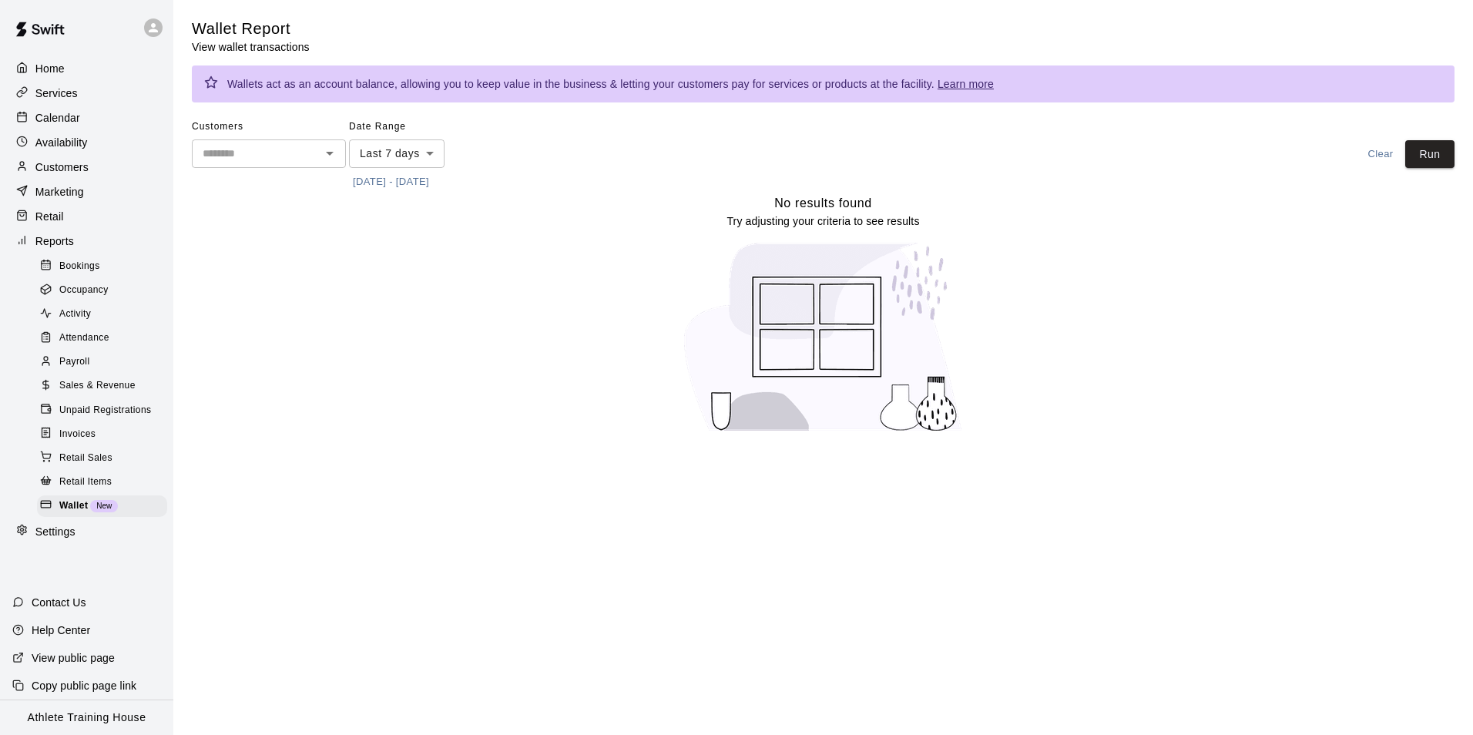
click at [235, 172] on div "Customers ​" at bounding box center [269, 154] width 154 height 79
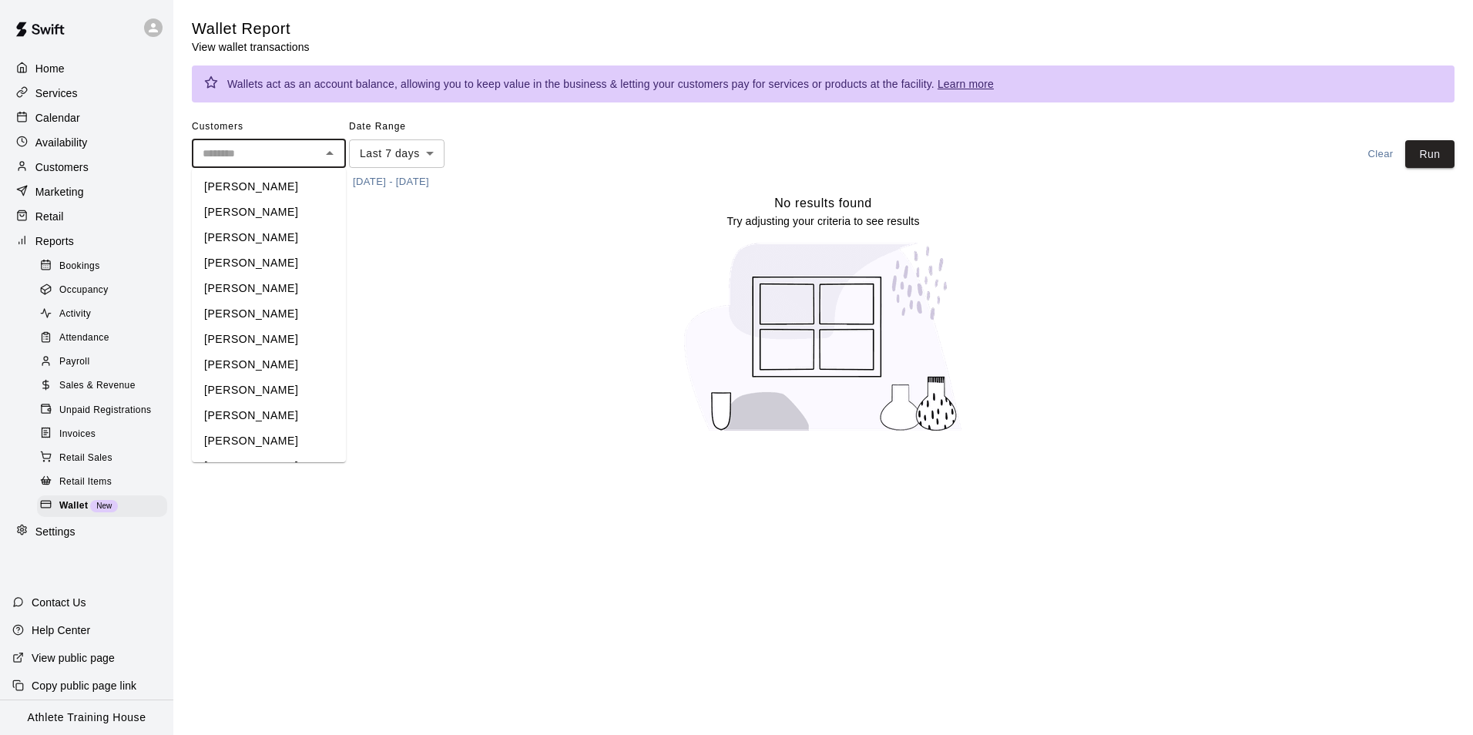
click at [239, 155] on input "text" at bounding box center [255, 153] width 119 height 19
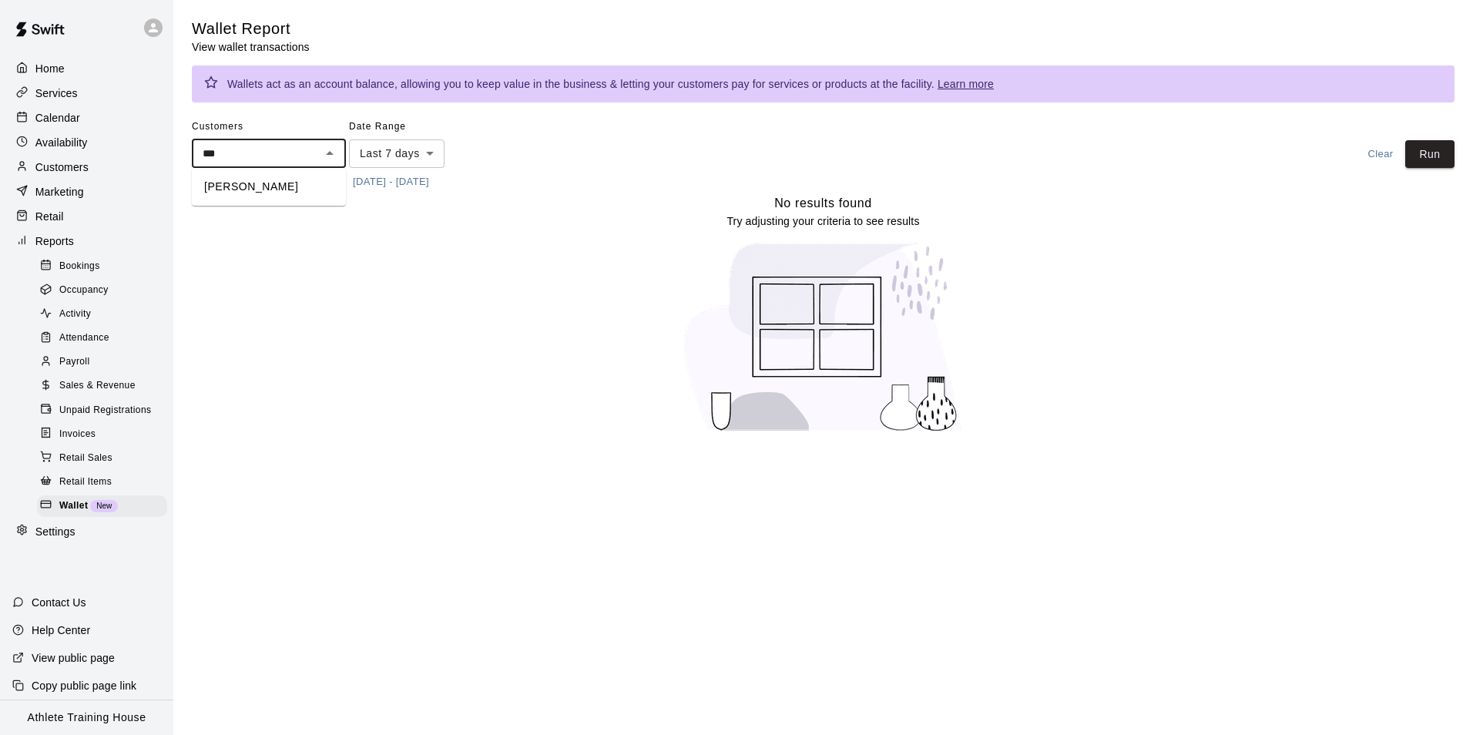
click at [267, 176] on ul "[PERSON_NAME]" at bounding box center [269, 187] width 154 height 38
click at [267, 176] on li "[PERSON_NAME]" at bounding box center [269, 186] width 154 height 25
type input "**********"
click at [1422, 162] on button "Run" at bounding box center [1429, 154] width 49 height 29
click at [60, 539] on p "Settings" at bounding box center [55, 531] width 40 height 15
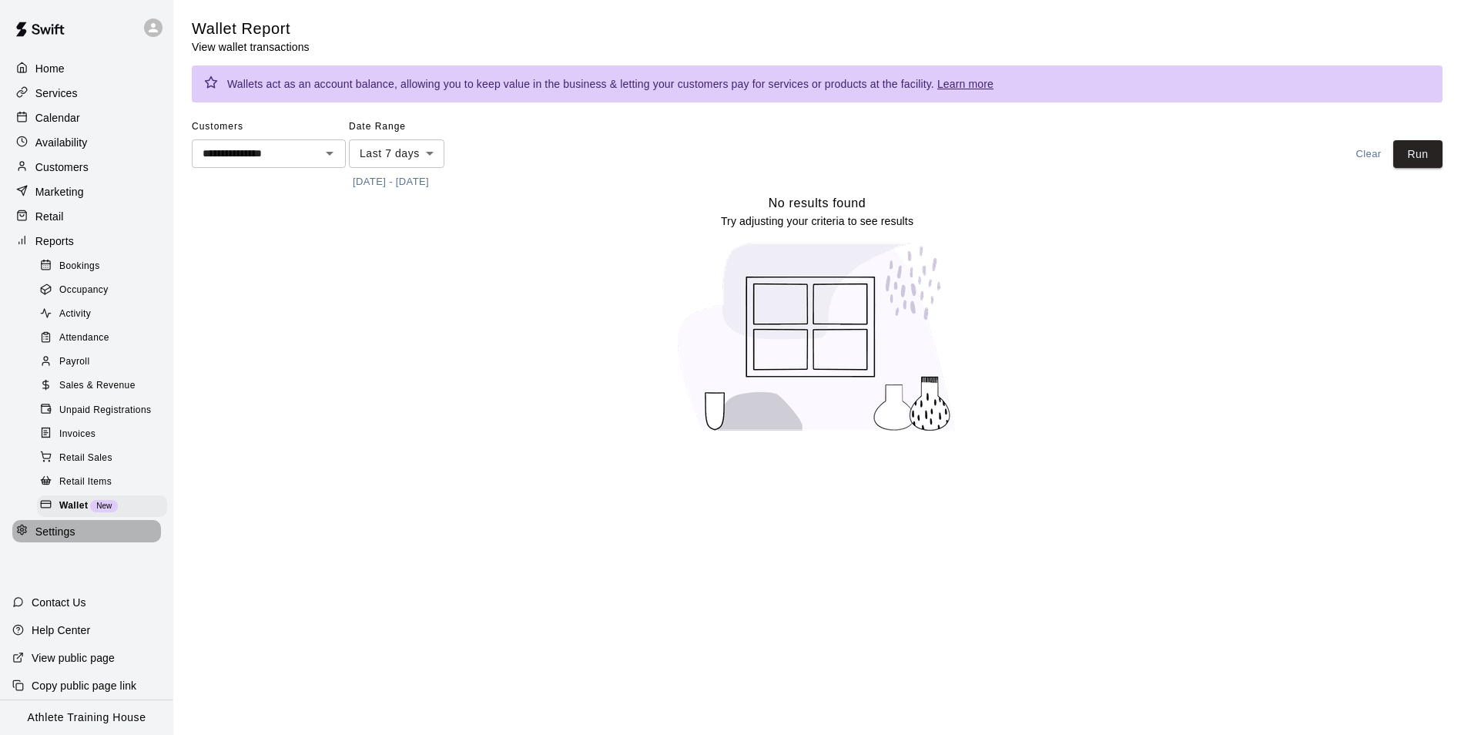
select select "**"
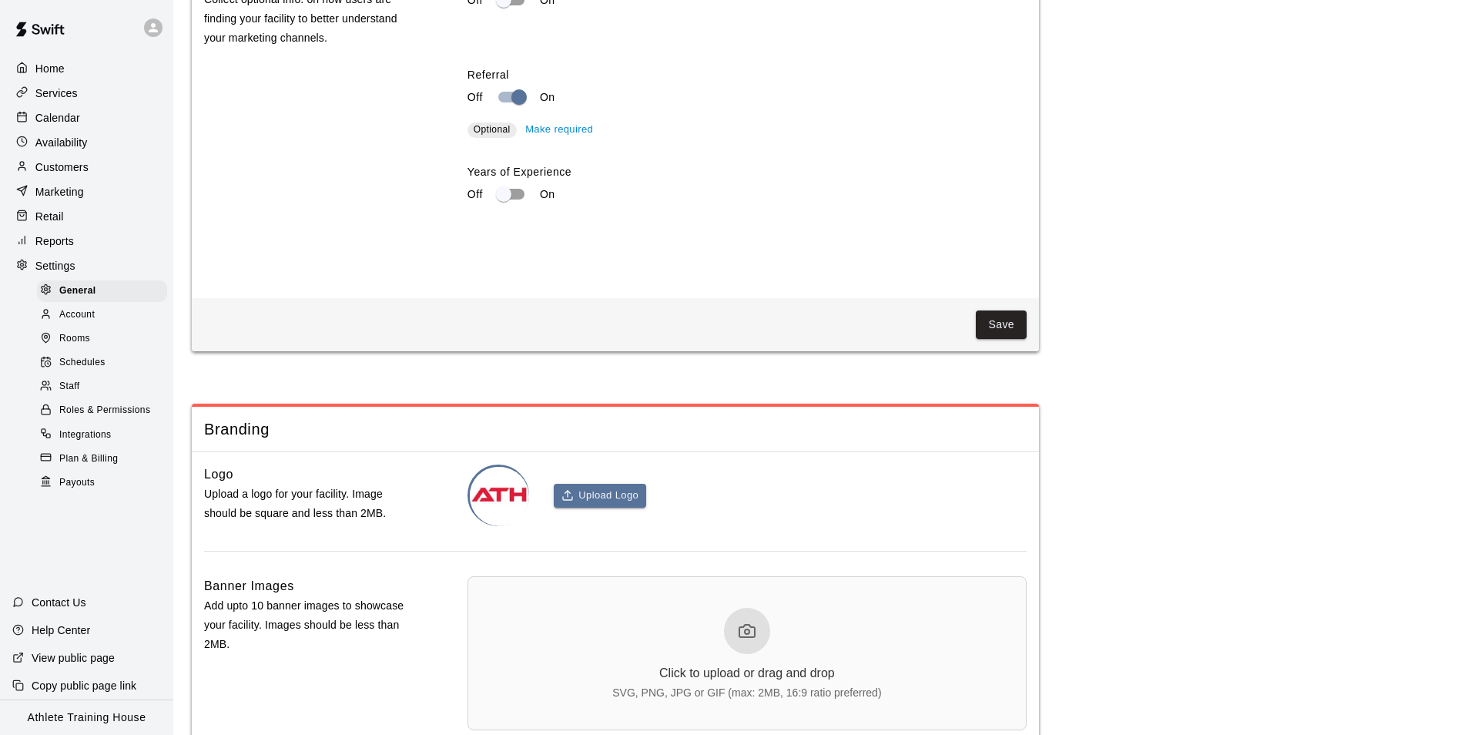
scroll to position [3061, 0]
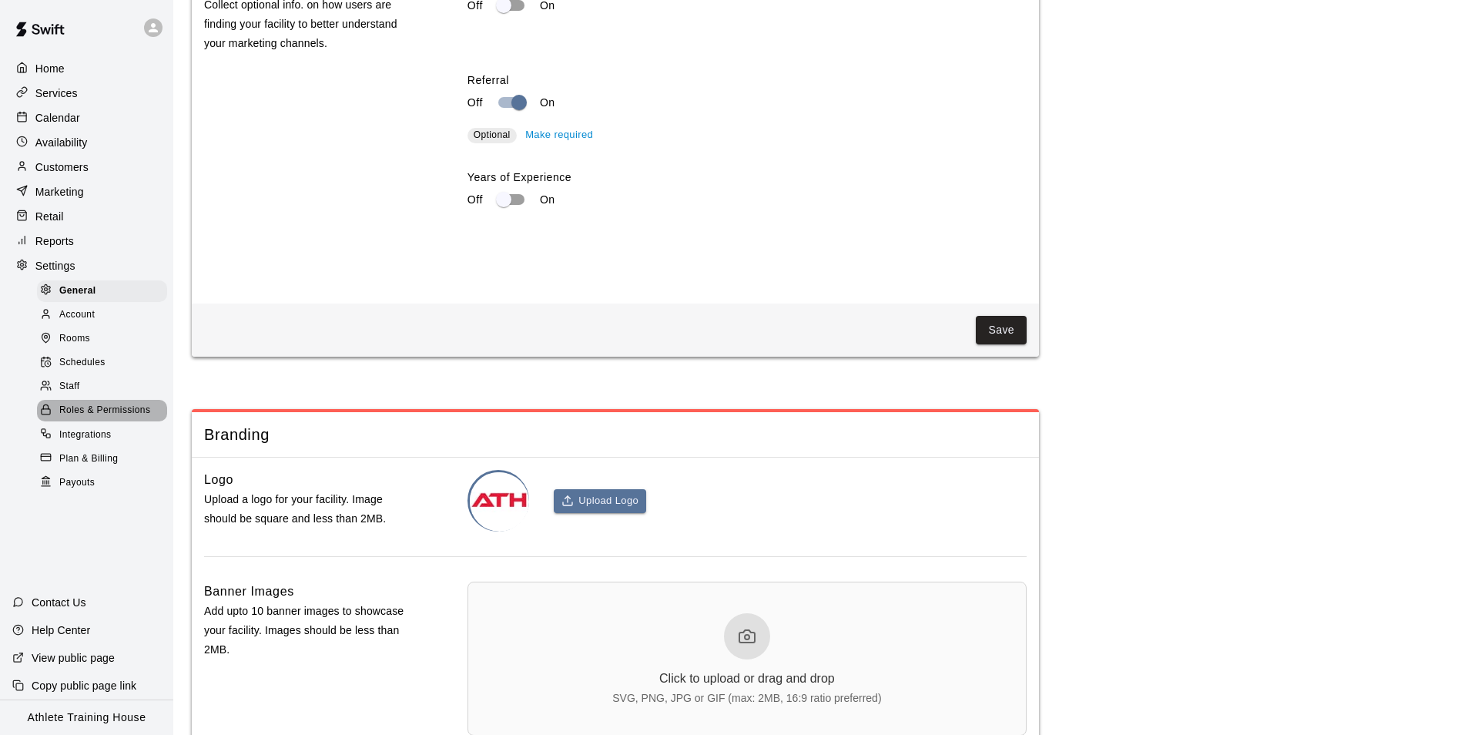
click at [153, 418] on div "Roles & Permissions" at bounding box center [102, 411] width 130 height 22
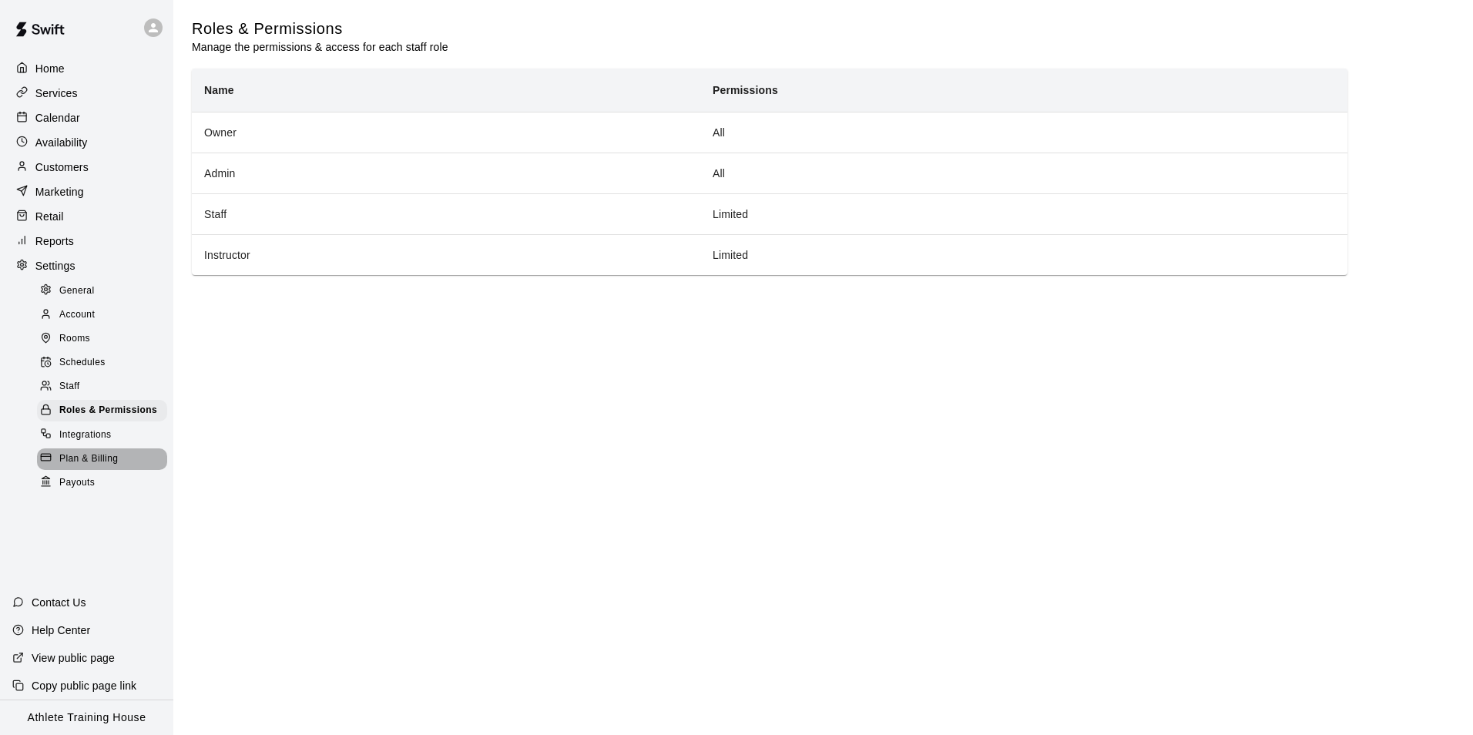
click at [59, 467] on span "Plan & Billing" at bounding box center [88, 458] width 59 height 15
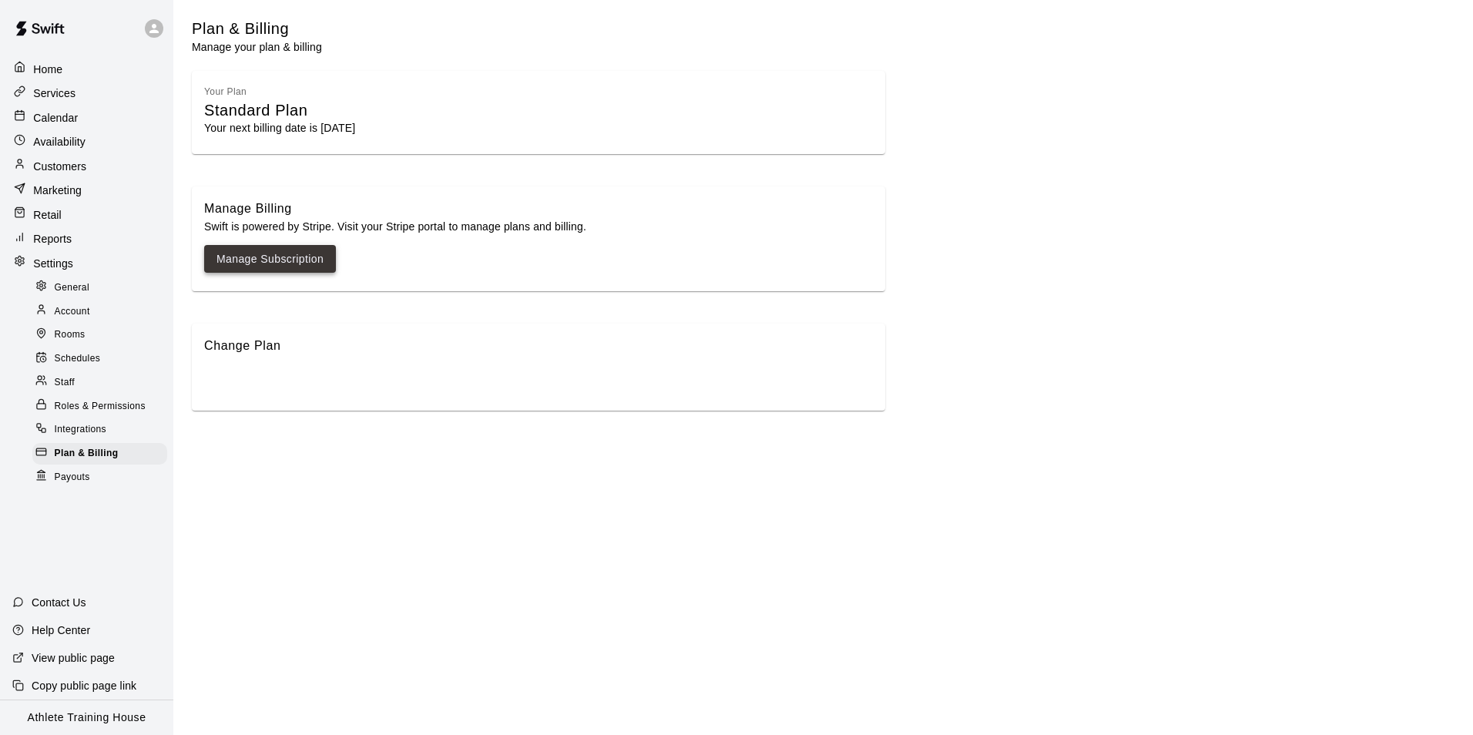
click at [306, 265] on link "Manage Subscription" at bounding box center [269, 259] width 107 height 19
click at [81, 283] on span "General" at bounding box center [72, 287] width 35 height 15
select select "**"
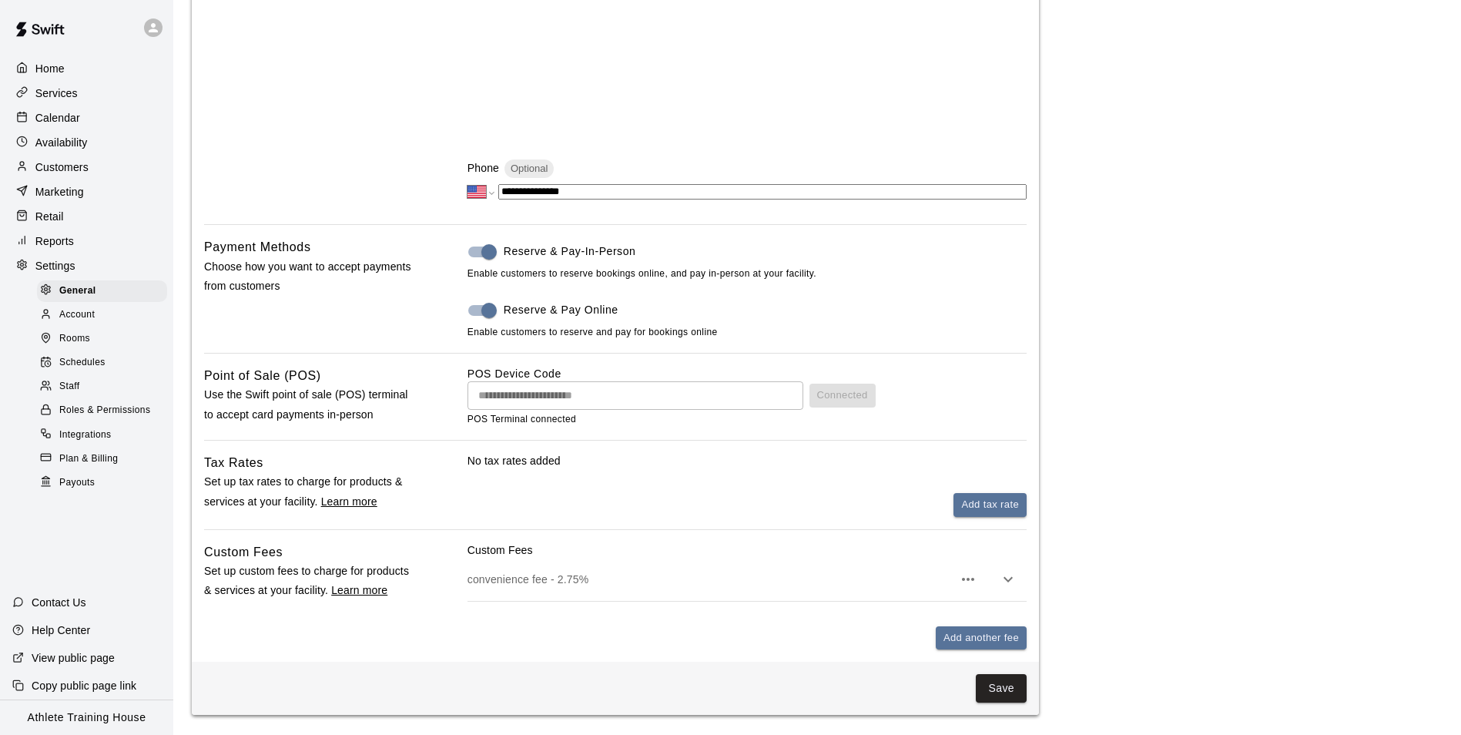
scroll to position [616, 0]
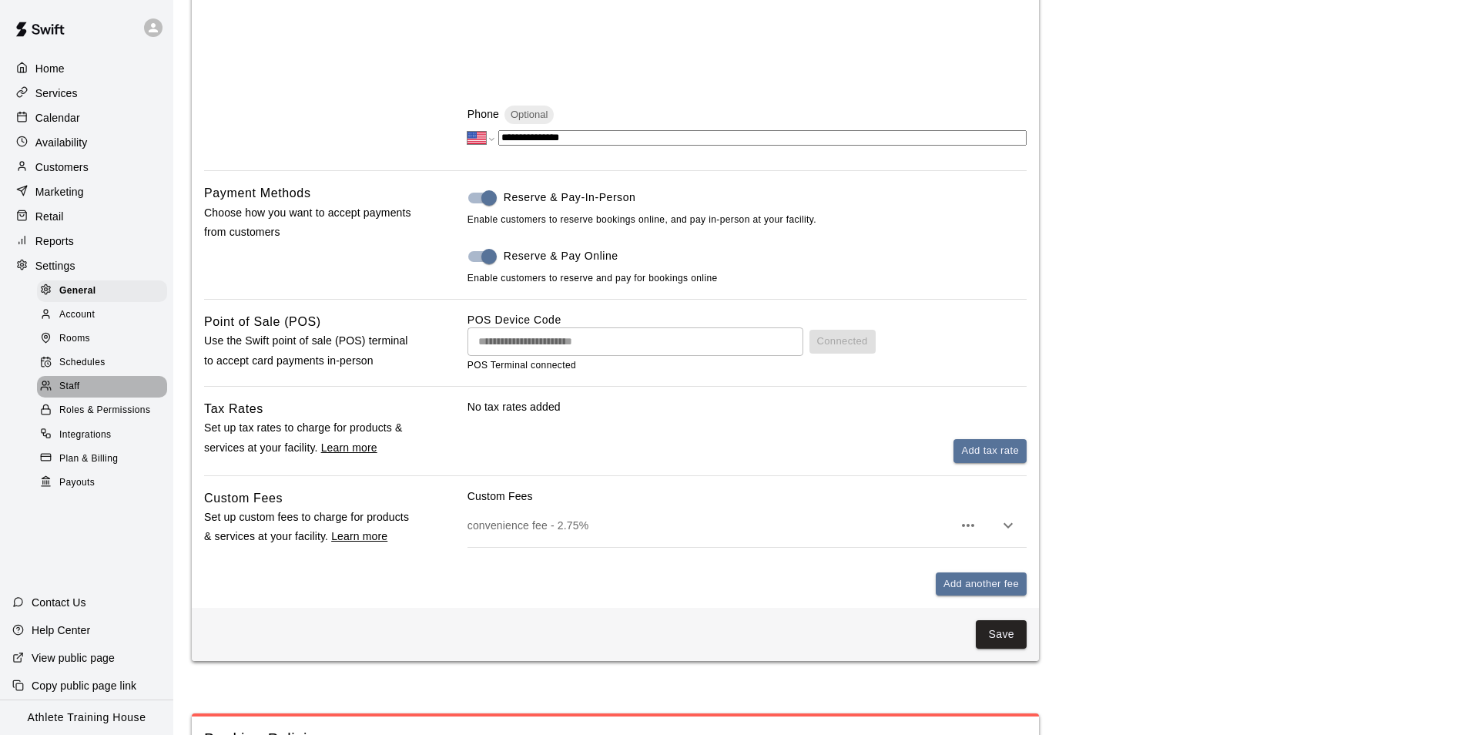
click at [65, 391] on div "Staff" at bounding box center [102, 387] width 130 height 22
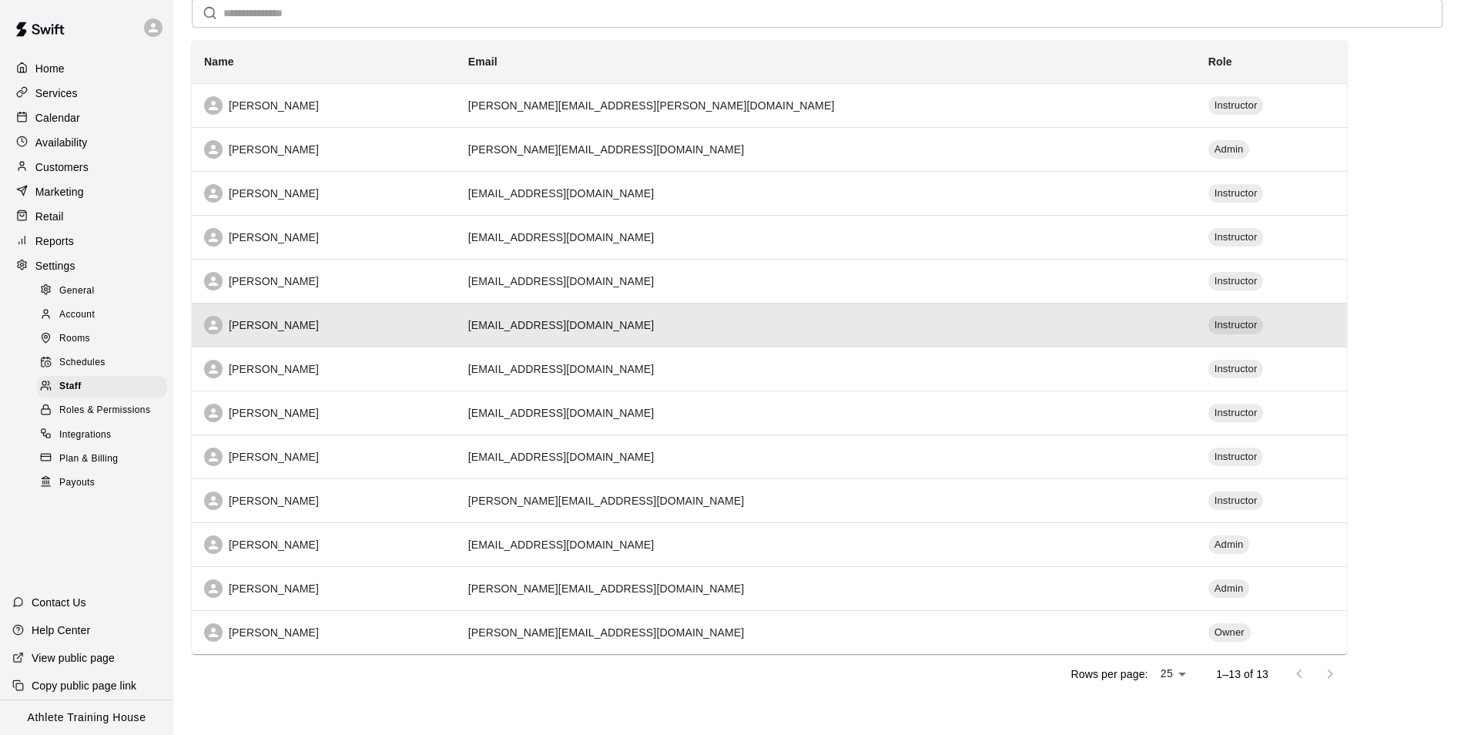
scroll to position [123, 0]
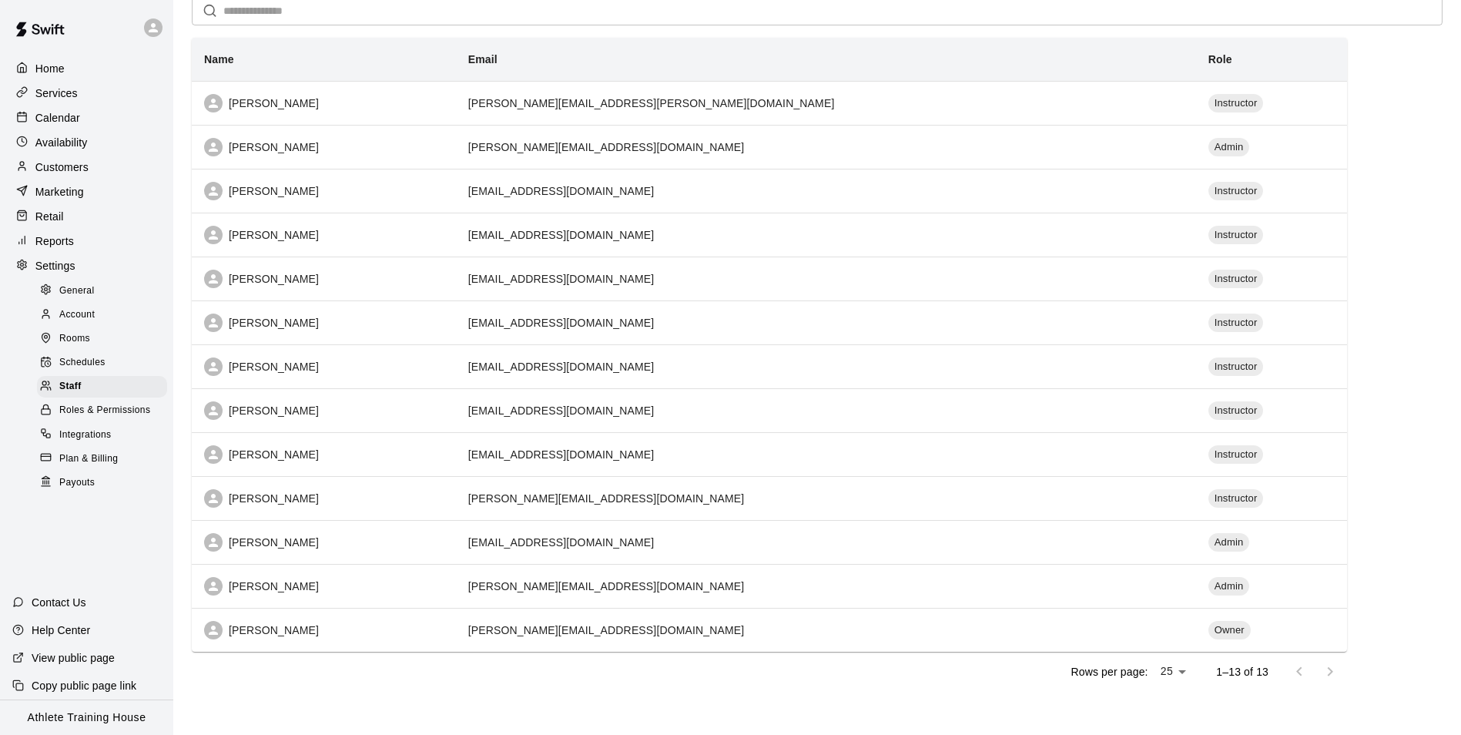
click at [128, 470] on div "Plan & Billing" at bounding box center [102, 459] width 130 height 22
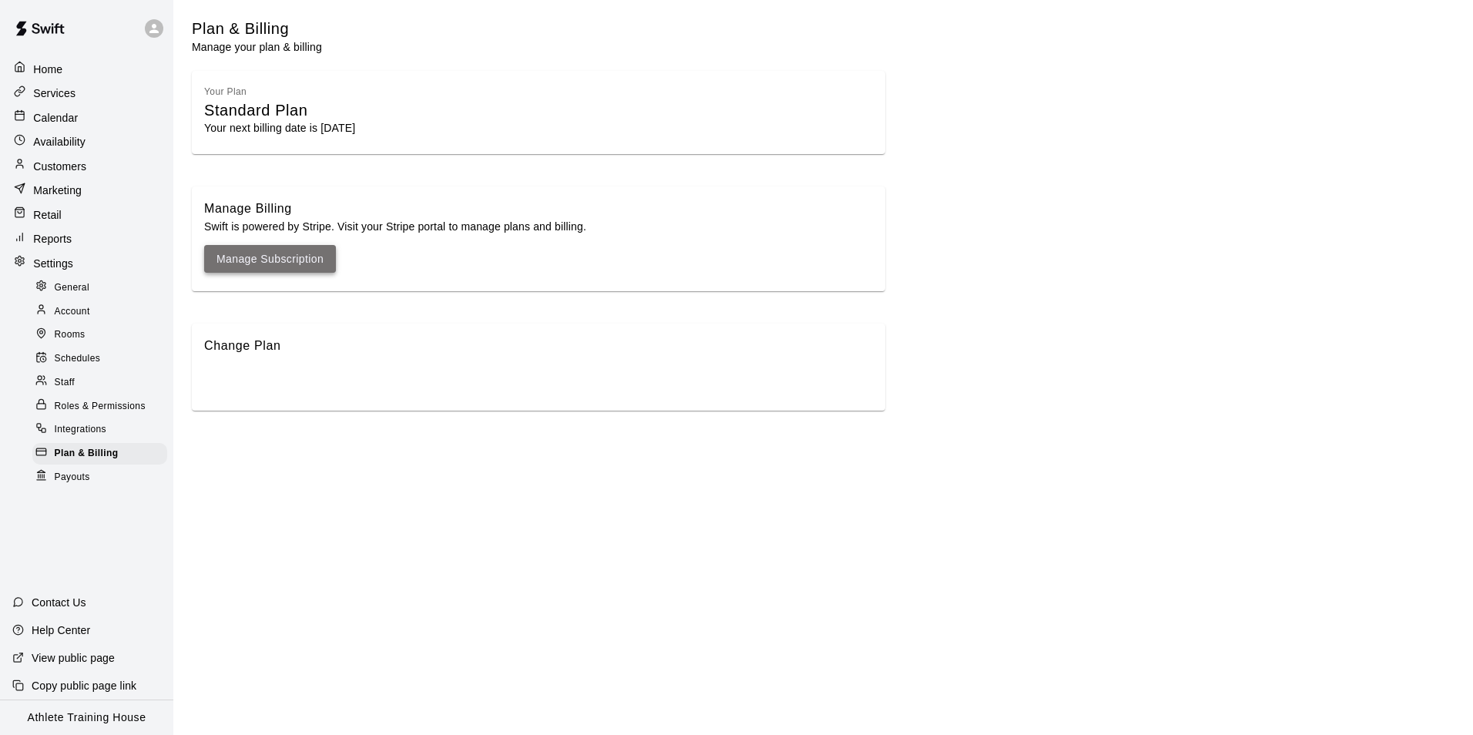
click at [324, 260] on link "Manage Subscription" at bounding box center [269, 259] width 107 height 19
click at [63, 483] on span "Payouts" at bounding box center [72, 477] width 35 height 15
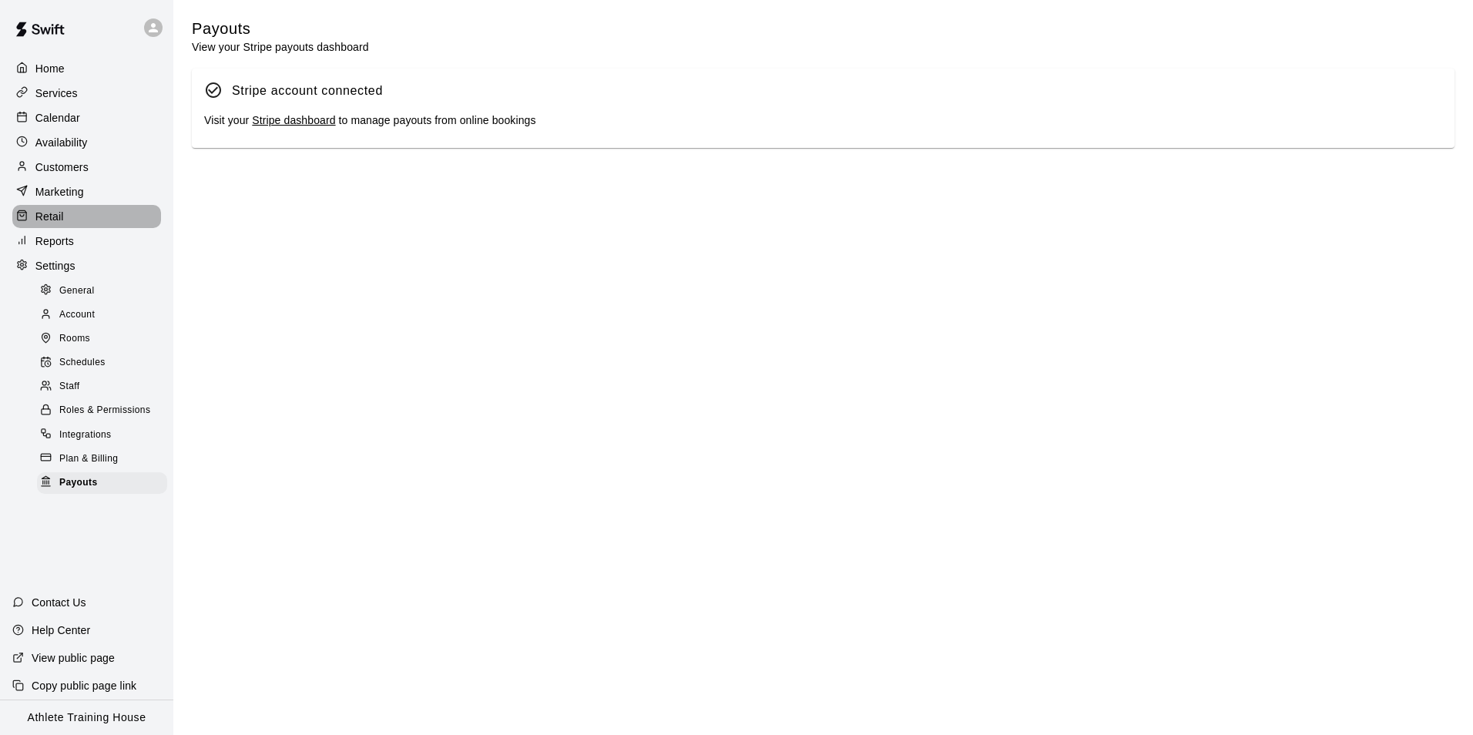
click at [56, 223] on p "Retail" at bounding box center [49, 216] width 29 height 15
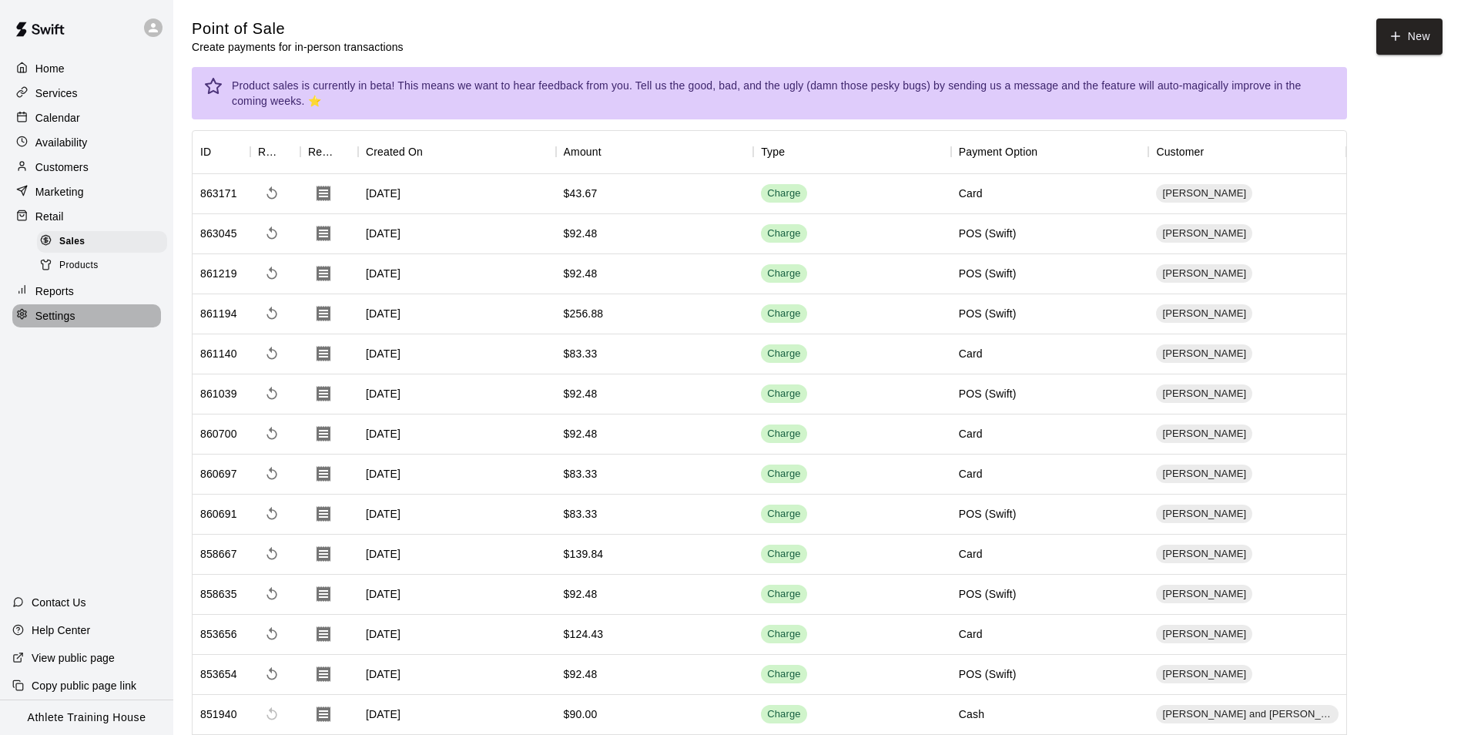
click at [86, 320] on div "Settings" at bounding box center [86, 315] width 149 height 23
select select "**"
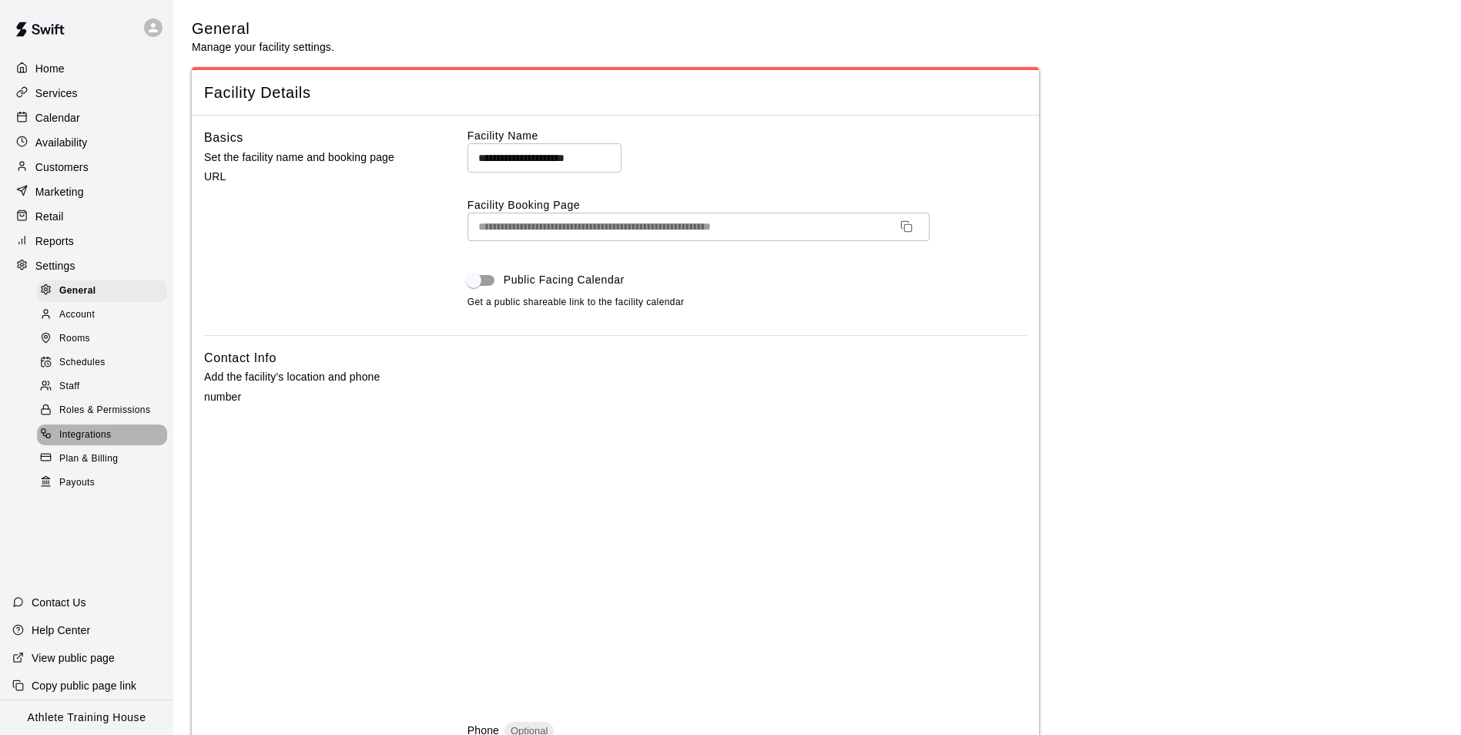
click at [89, 443] on span "Integrations" at bounding box center [85, 435] width 52 height 15
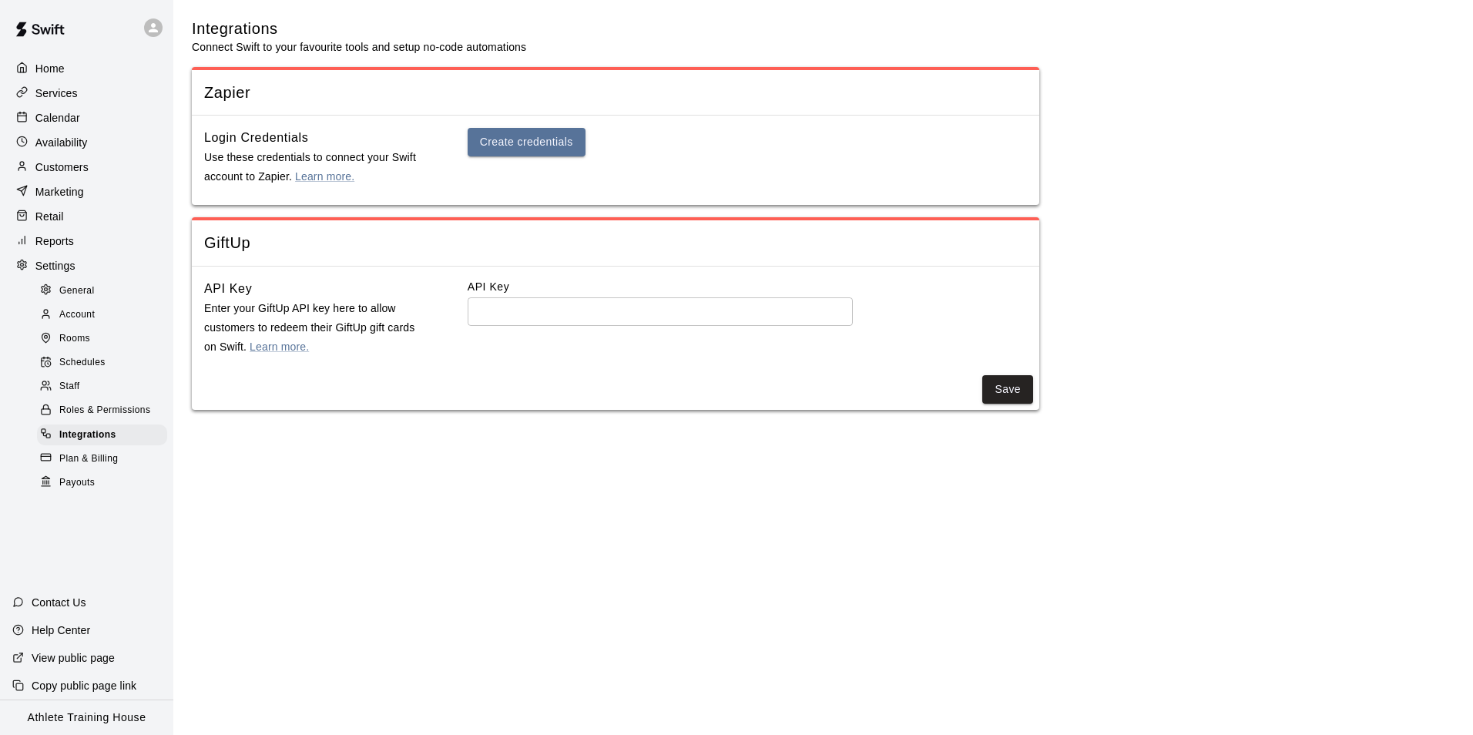
click at [32, 119] on div at bounding box center [25, 118] width 19 height 15
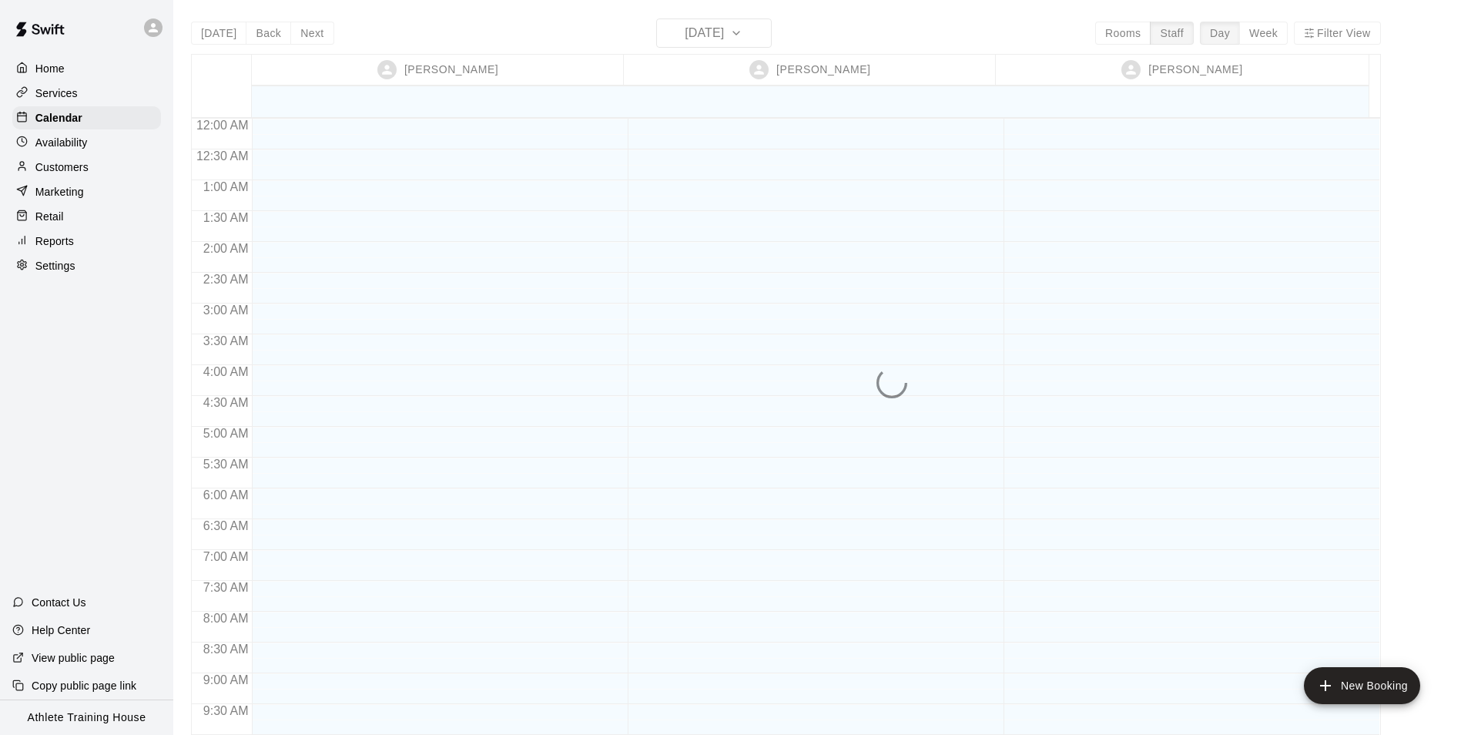
scroll to position [845, 0]
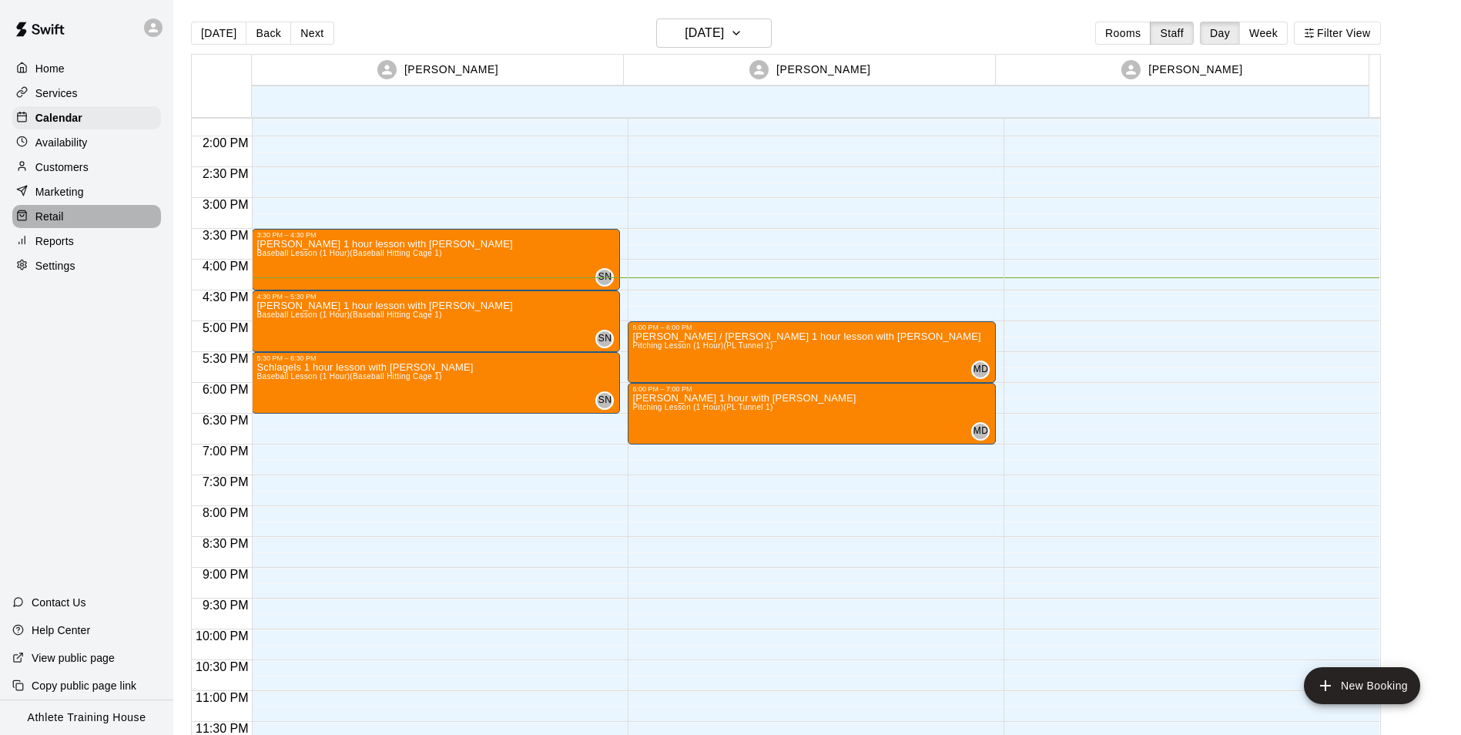
click at [57, 217] on p "Retail" at bounding box center [49, 216] width 29 height 15
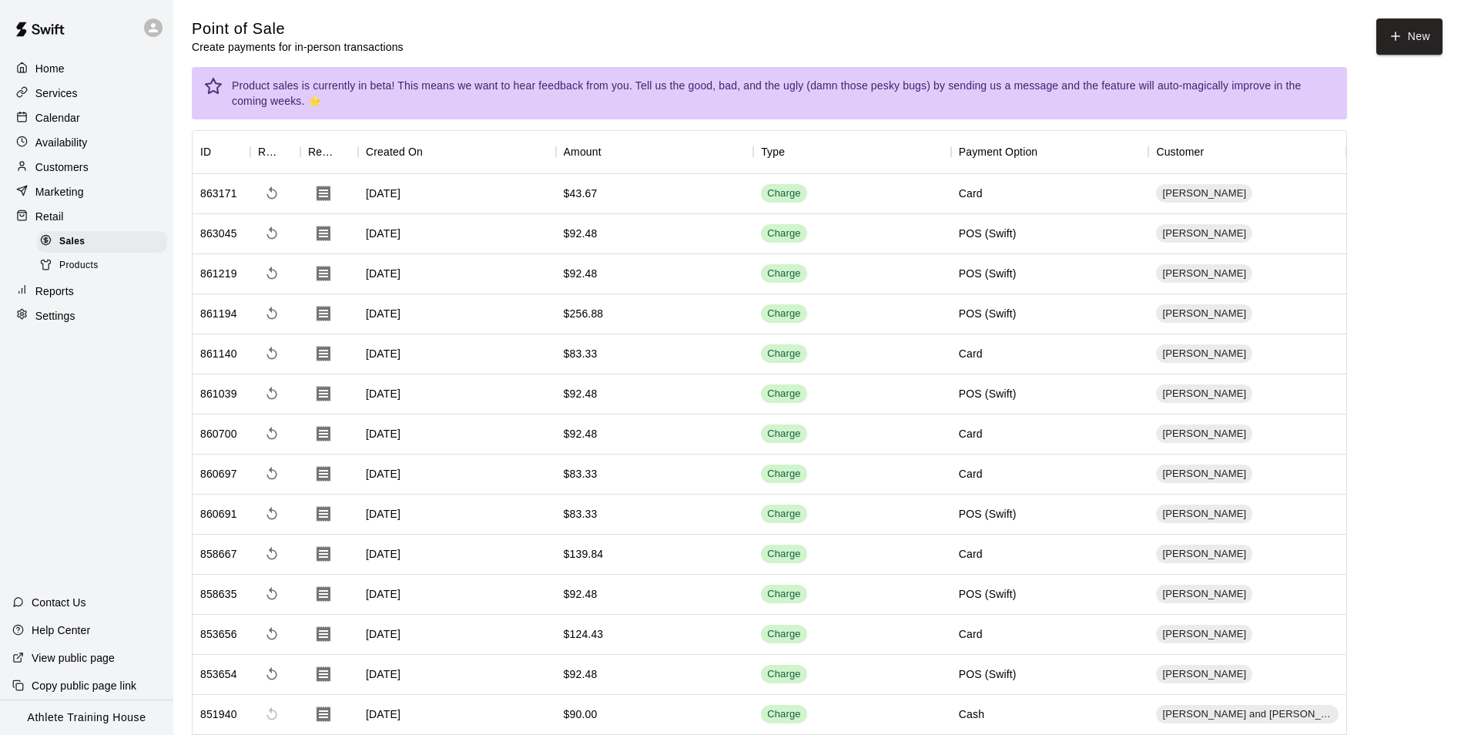
click at [59, 121] on p "Calendar" at bounding box center [57, 117] width 45 height 15
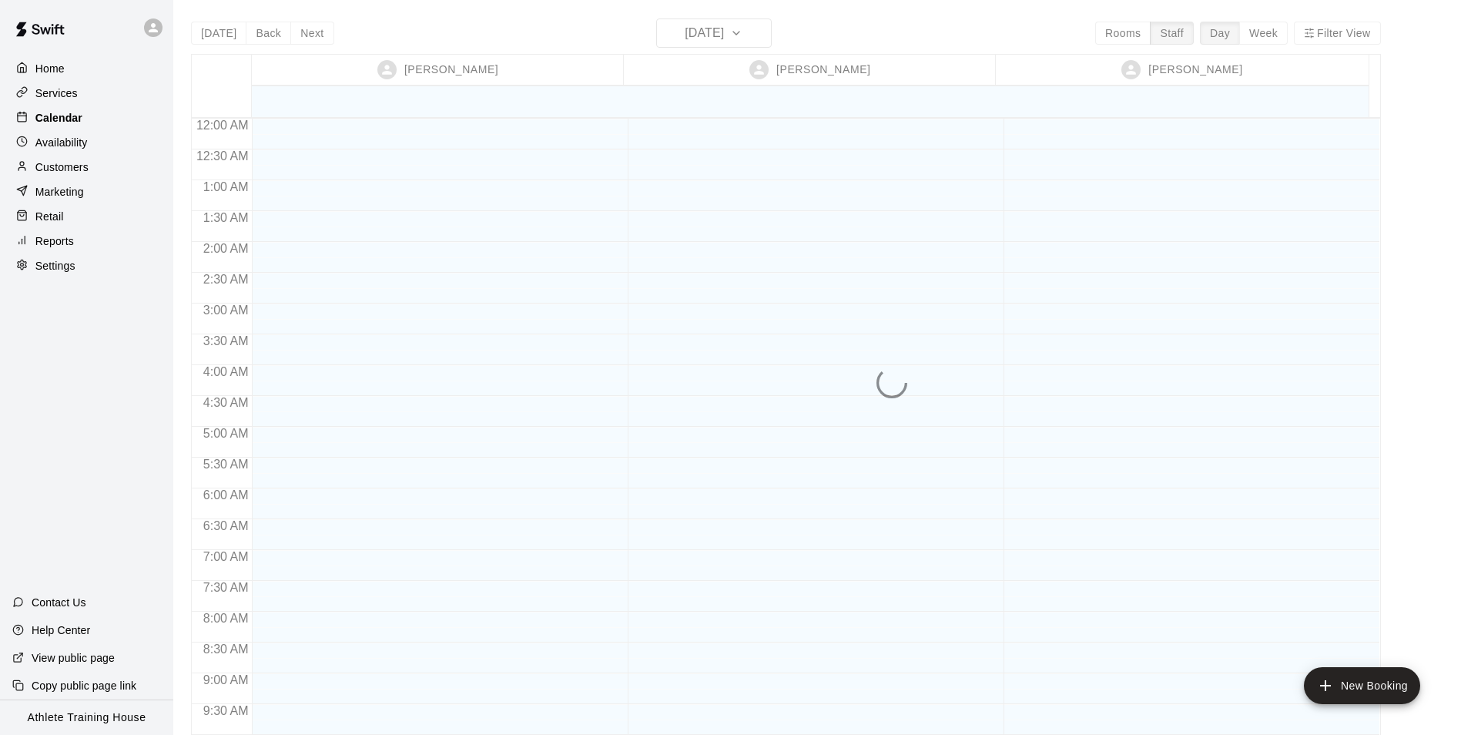
scroll to position [845, 0]
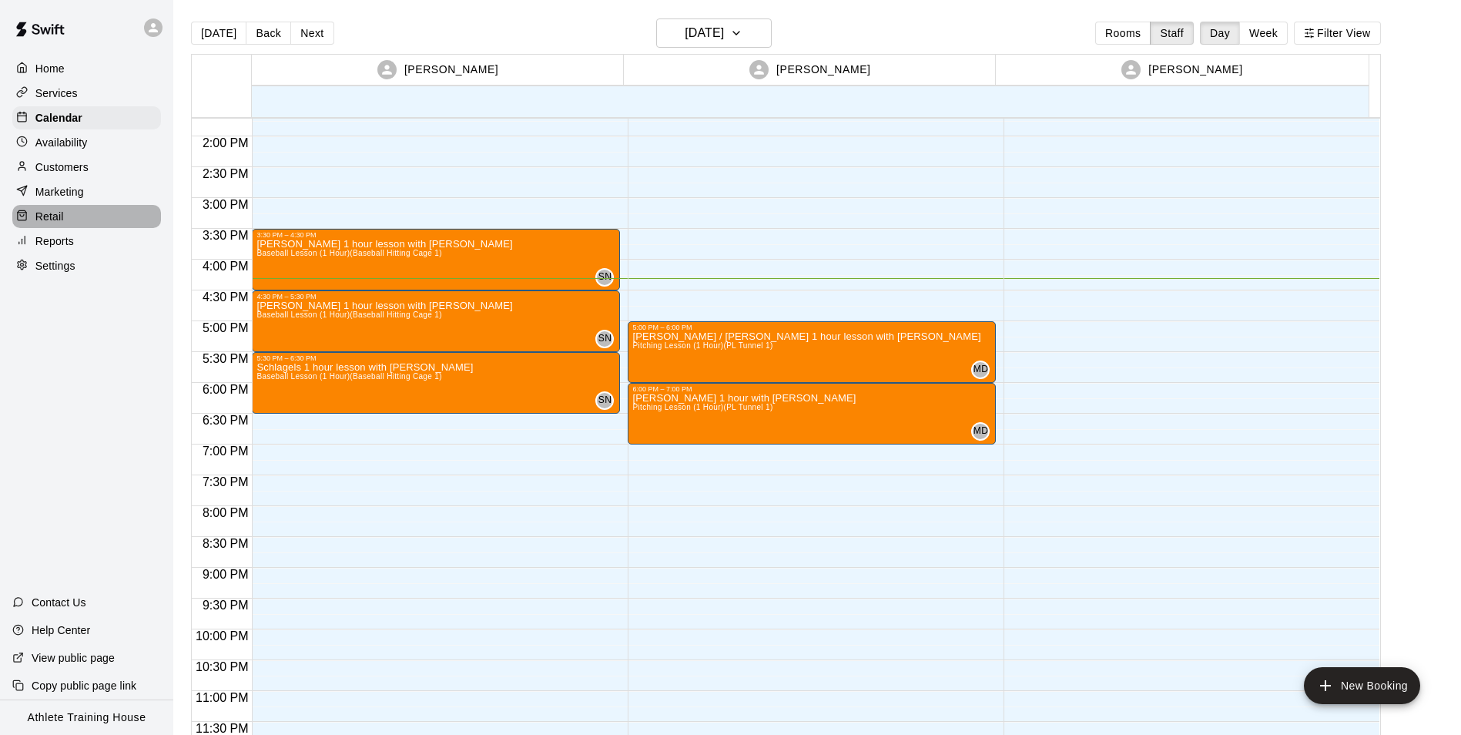
click at [55, 213] on div "Retail" at bounding box center [86, 216] width 149 height 23
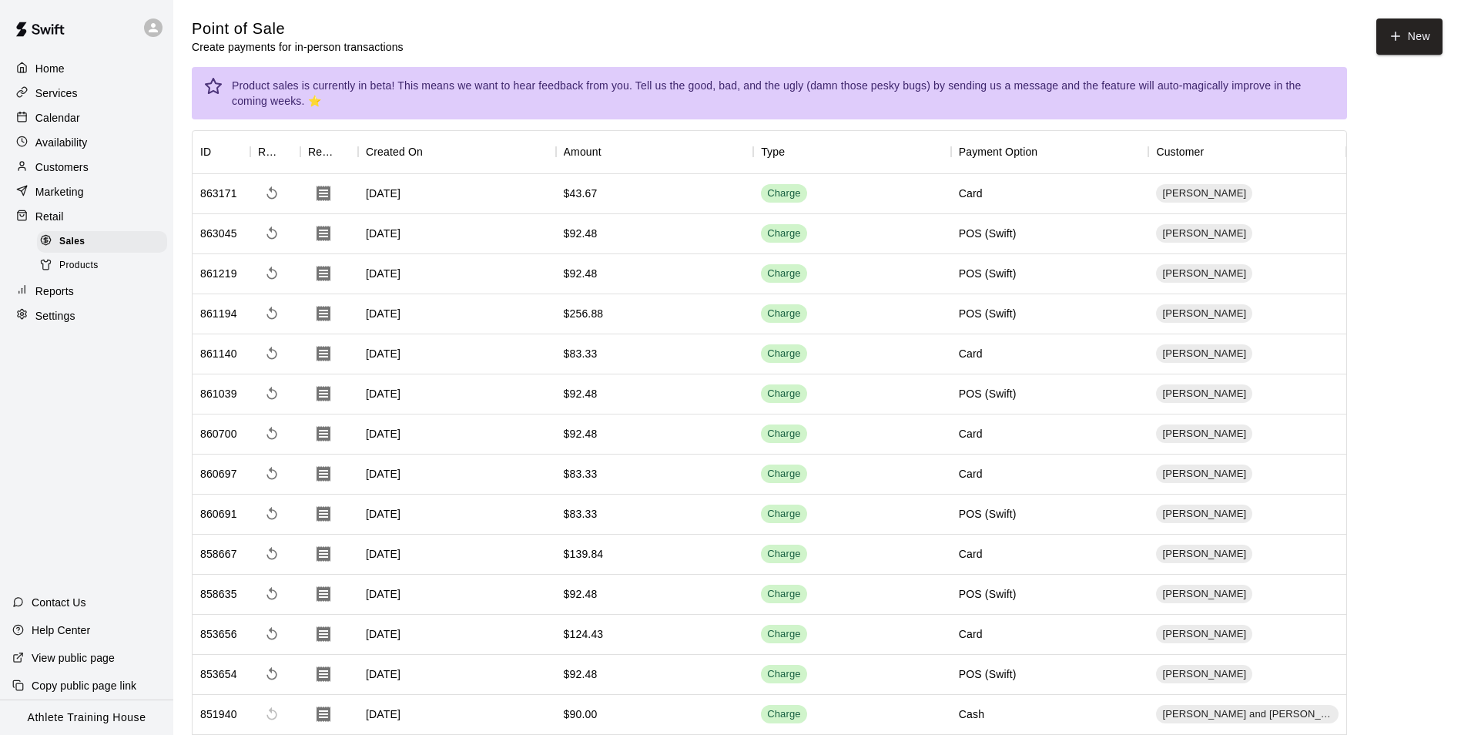
click at [58, 123] on p "Calendar" at bounding box center [57, 117] width 45 height 15
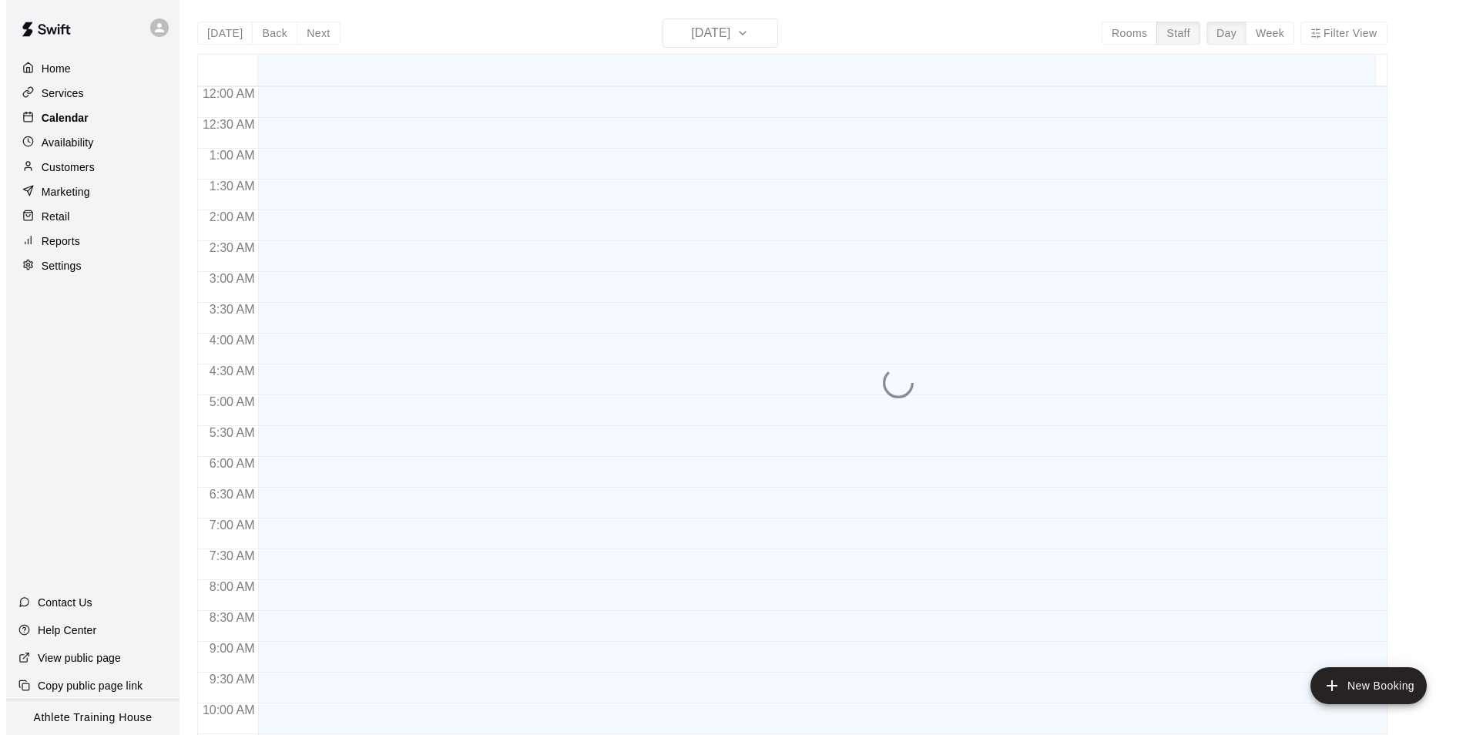
scroll to position [813, 0]
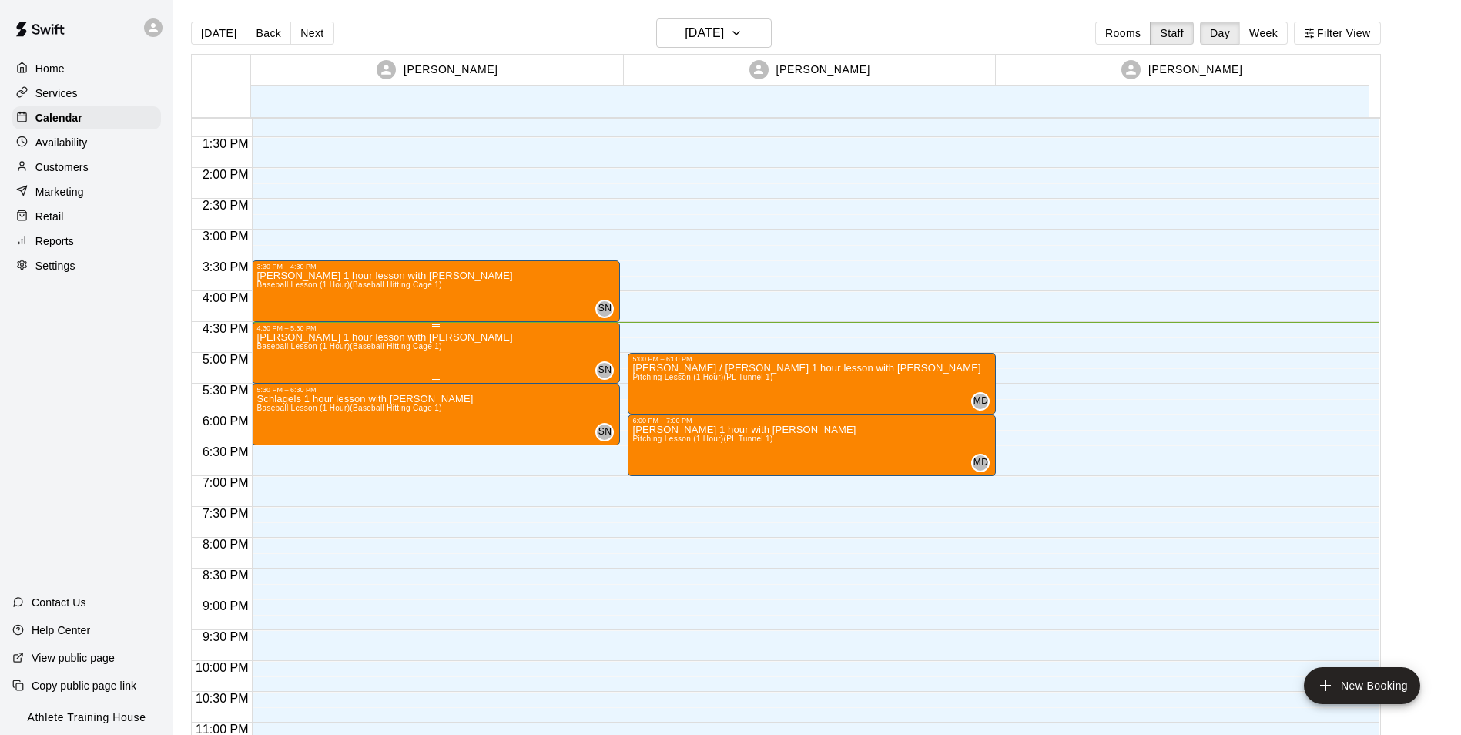
click at [284, 347] on span "Baseball Lesson (1 Hour) (Baseball Hitting Cage 1)" at bounding box center [349, 346] width 185 height 8
click at [269, 357] on icon "edit" at bounding box center [271, 358] width 18 height 18
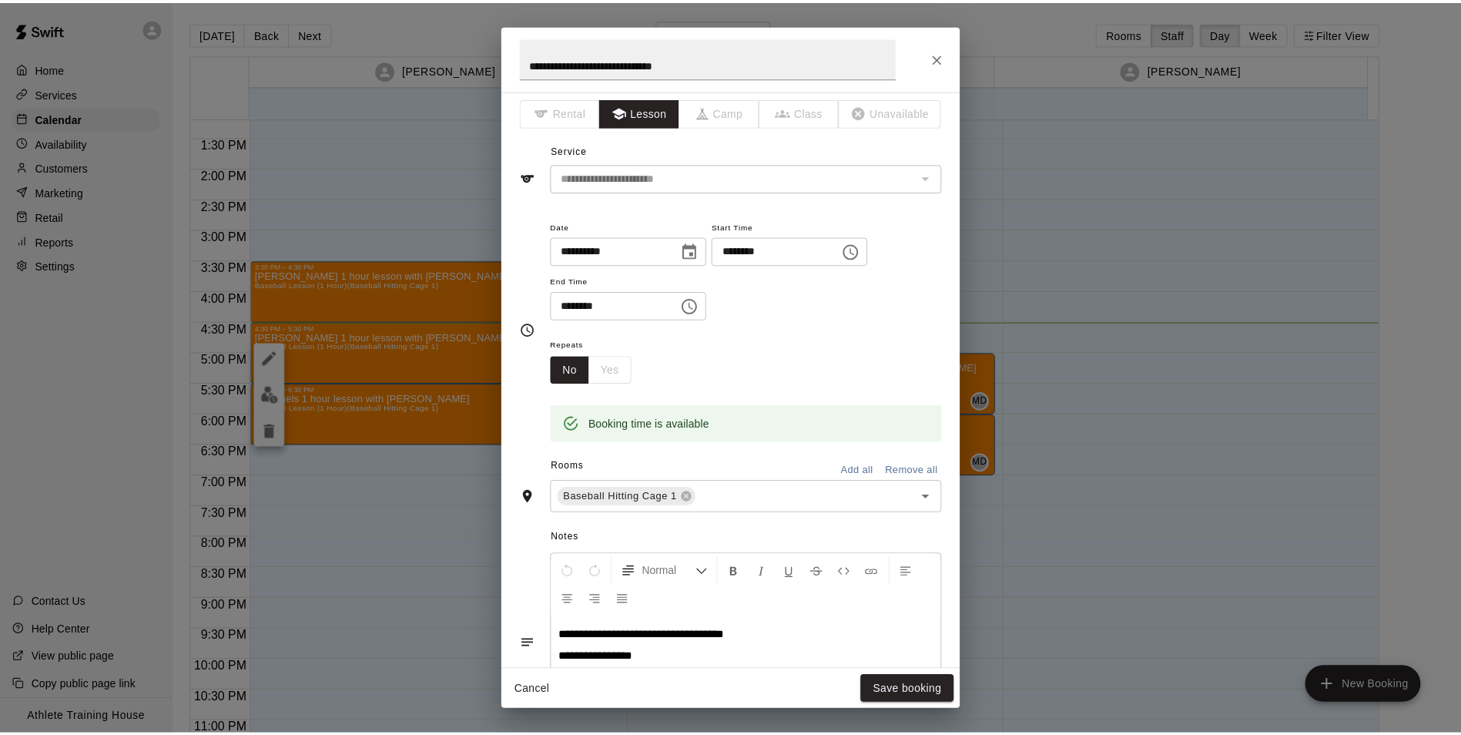
scroll to position [0, 0]
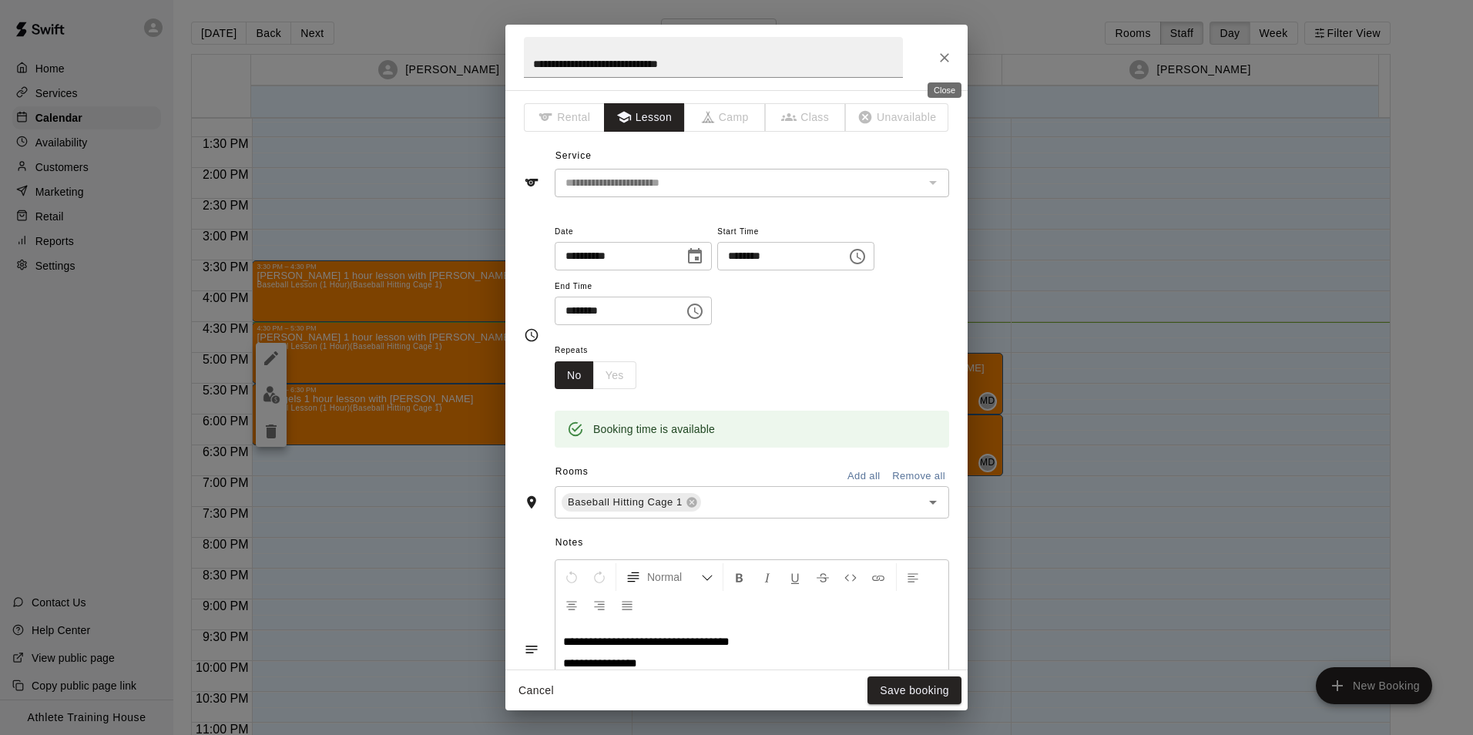
click at [946, 66] on button "Close" at bounding box center [945, 58] width 28 height 28
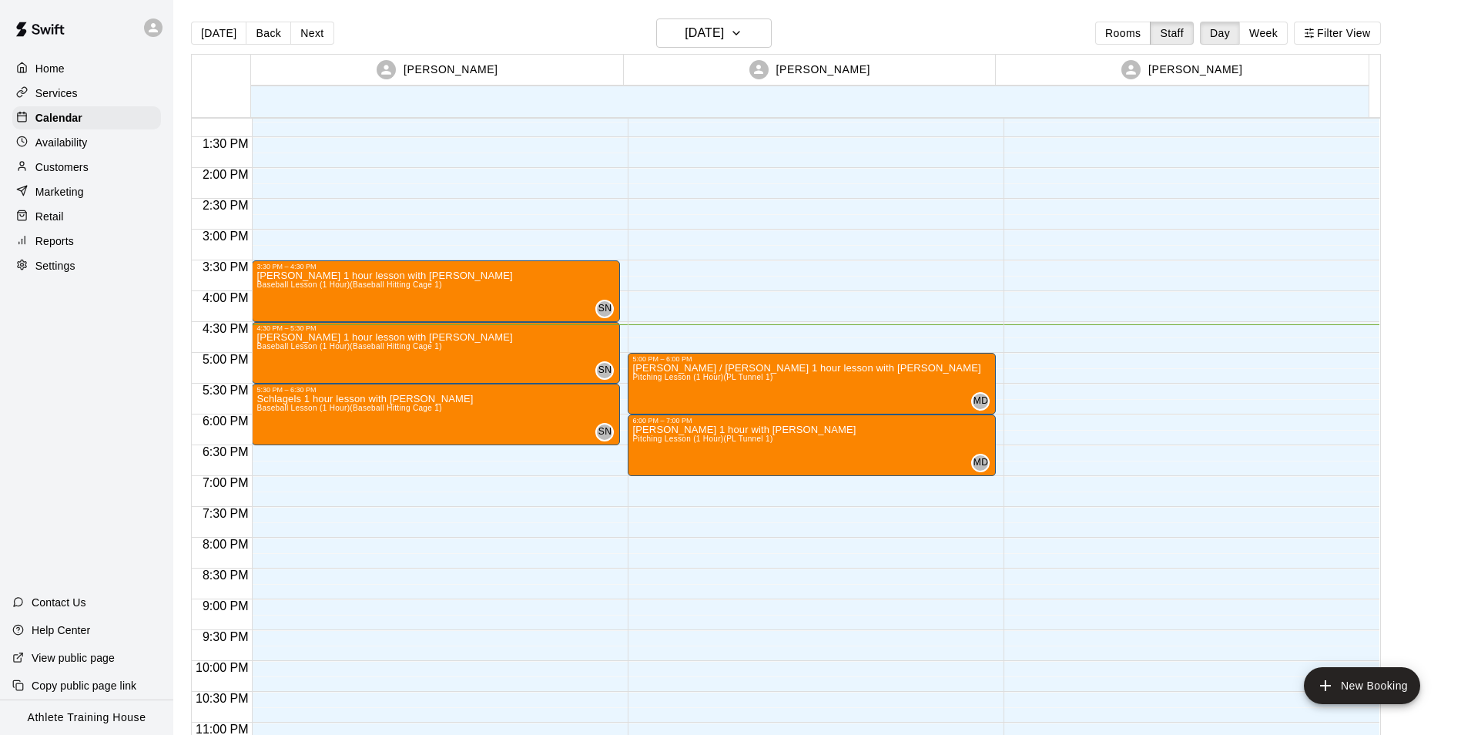
click at [50, 221] on p "Retail" at bounding box center [49, 216] width 29 height 15
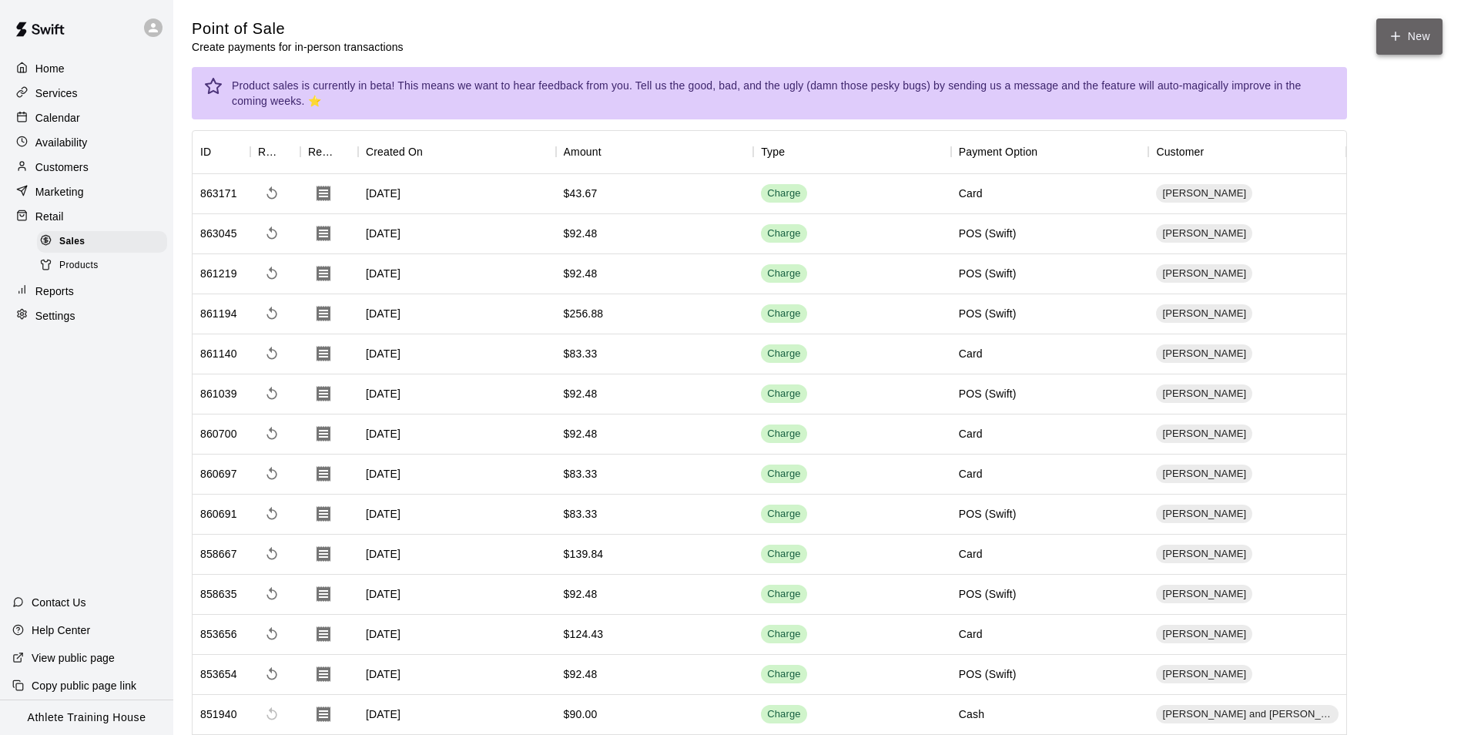
click at [1397, 35] on icon "button" at bounding box center [1396, 36] width 14 height 14
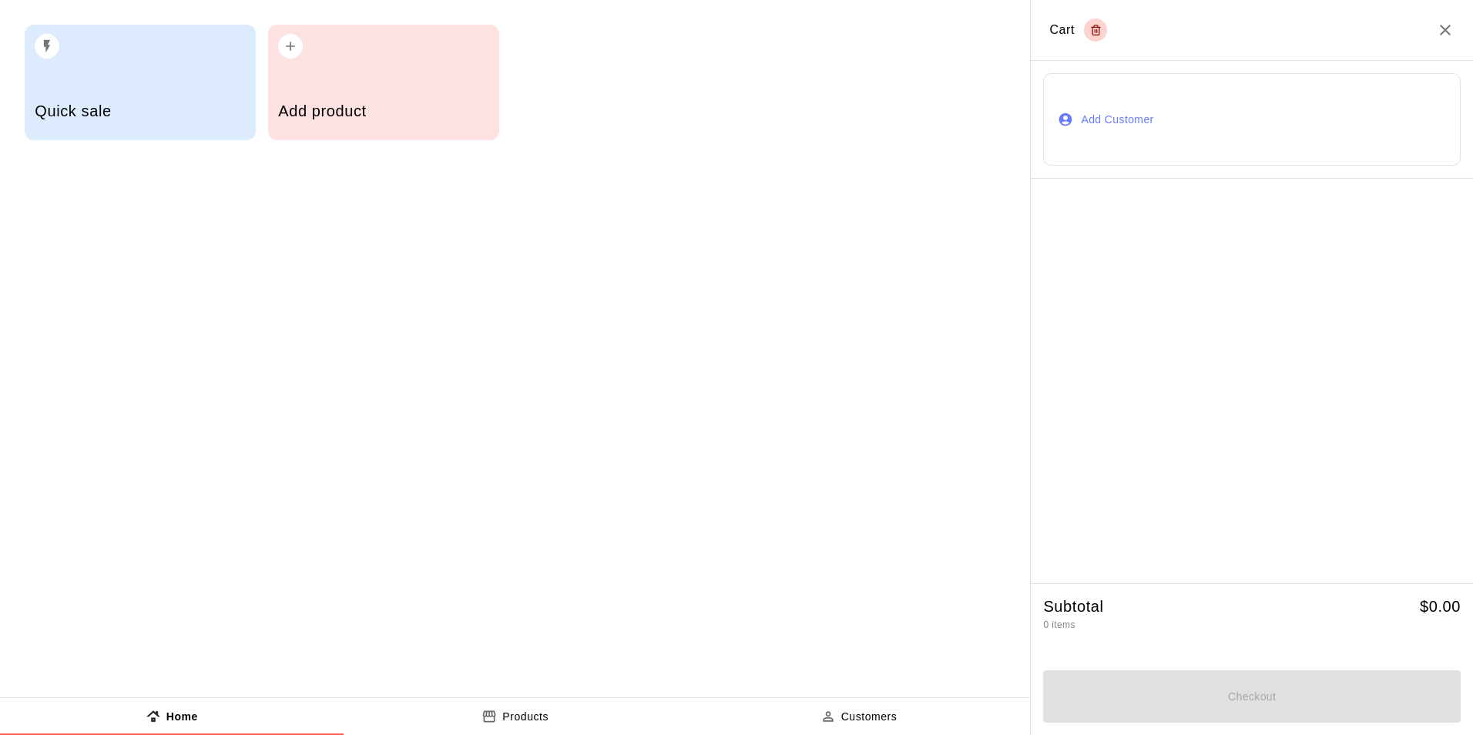
click at [1101, 126] on button "Add Customer" at bounding box center [1252, 119] width 418 height 92
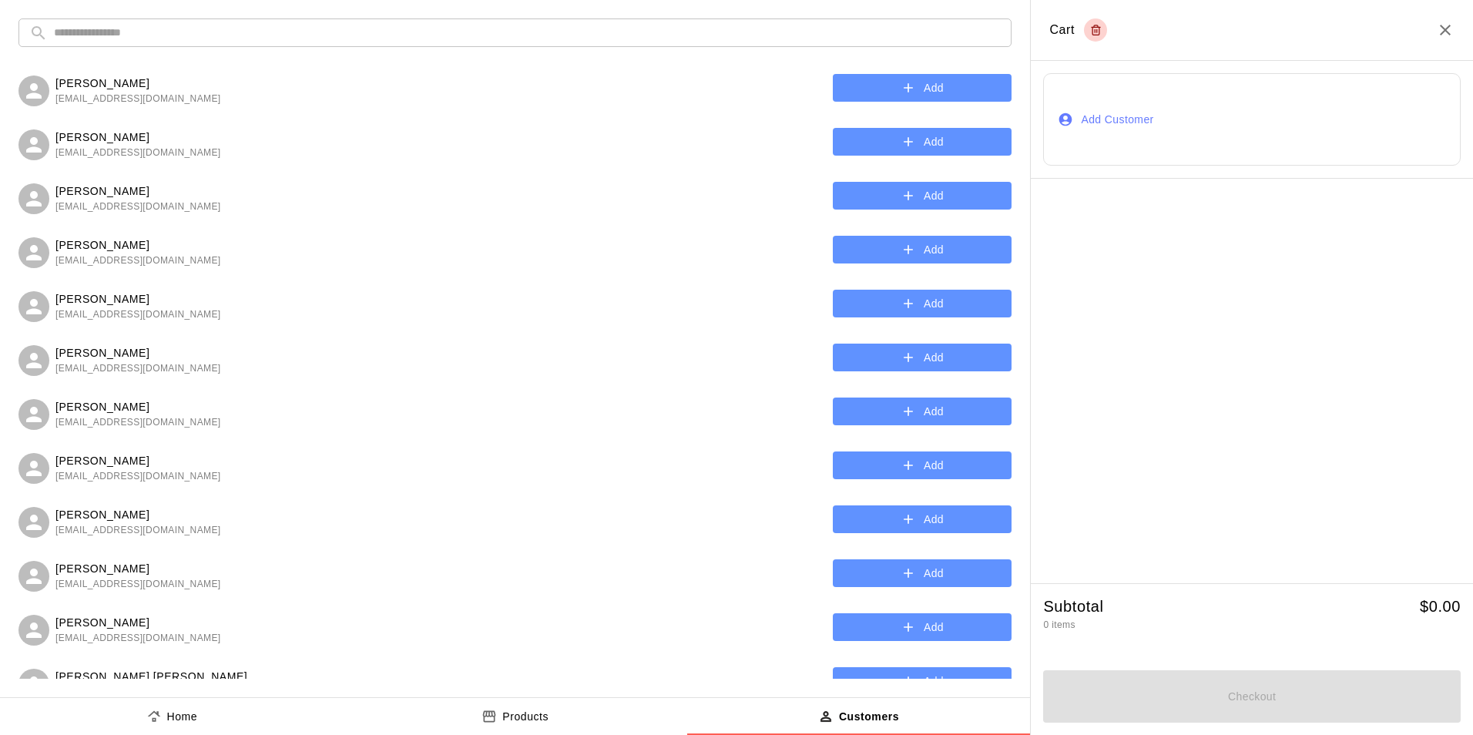
click at [374, 35] on input "text" at bounding box center [527, 32] width 947 height 29
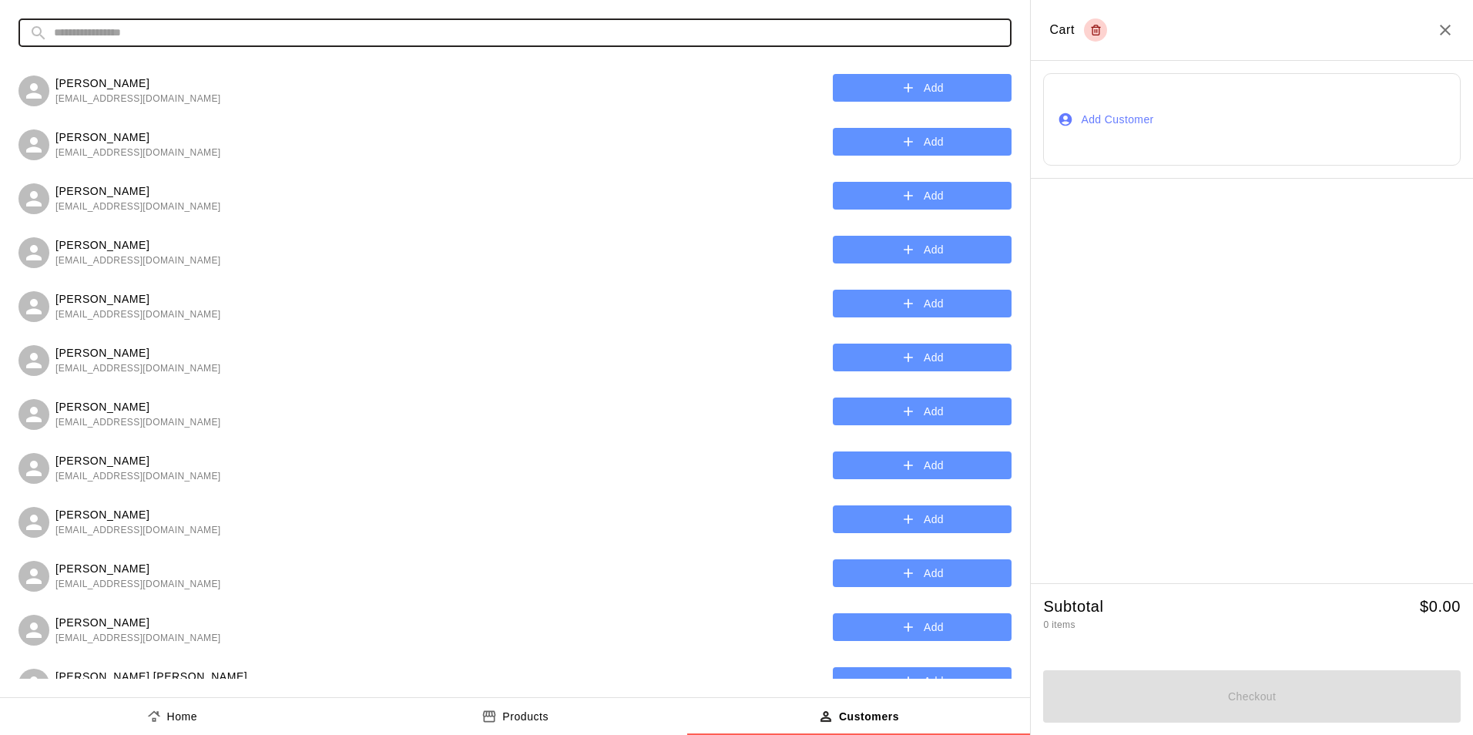
click at [341, 35] on input "text" at bounding box center [527, 32] width 947 height 29
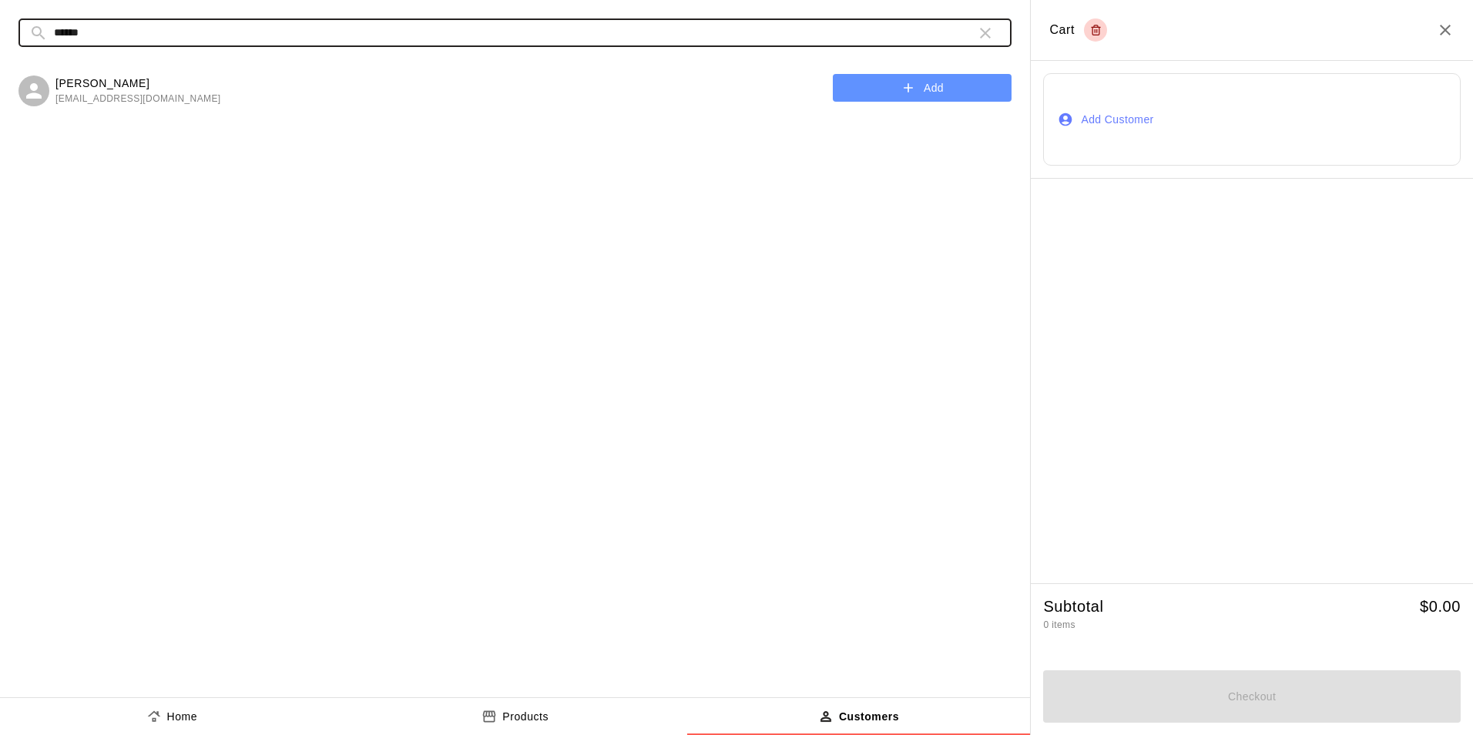
type input "******"
click at [893, 94] on button "Add" at bounding box center [922, 88] width 179 height 29
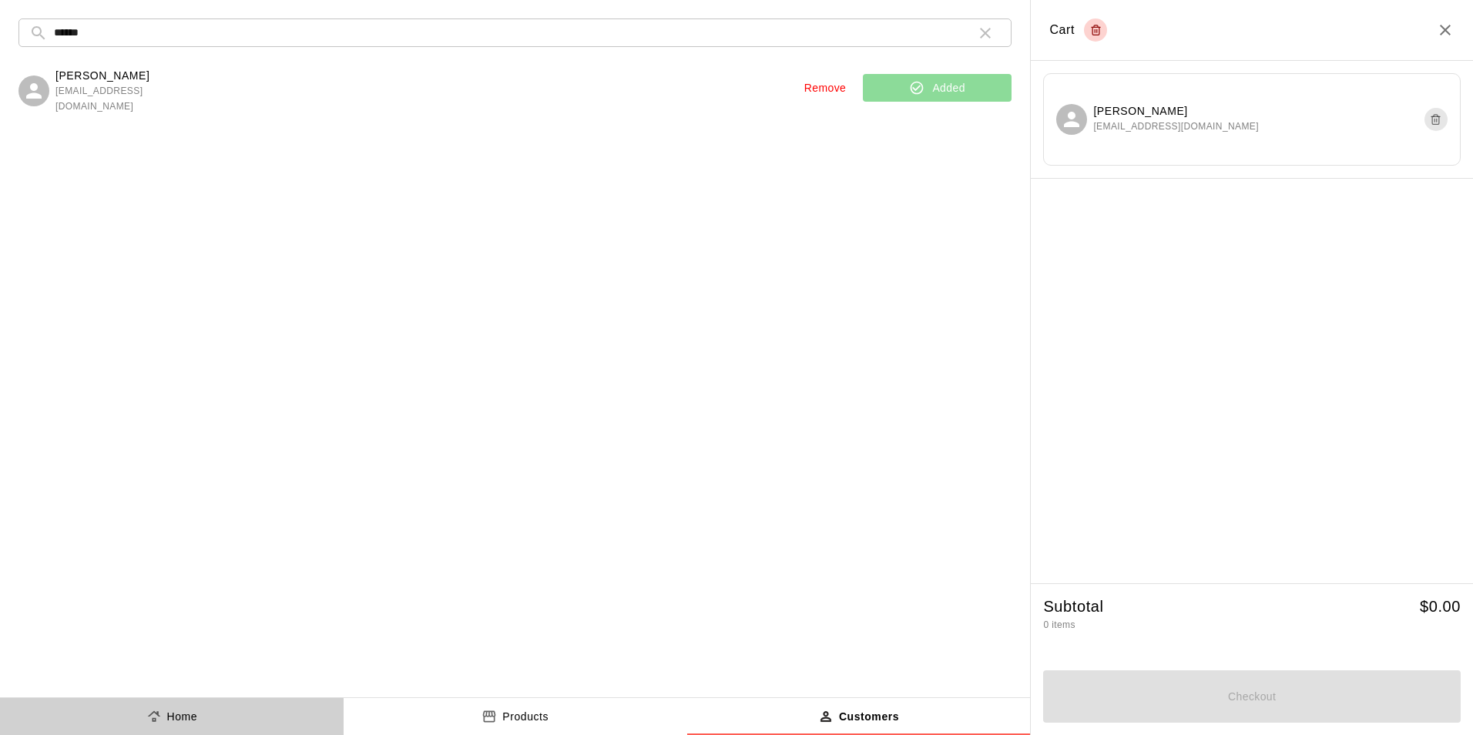
click at [176, 714] on p "Home" at bounding box center [182, 717] width 31 height 16
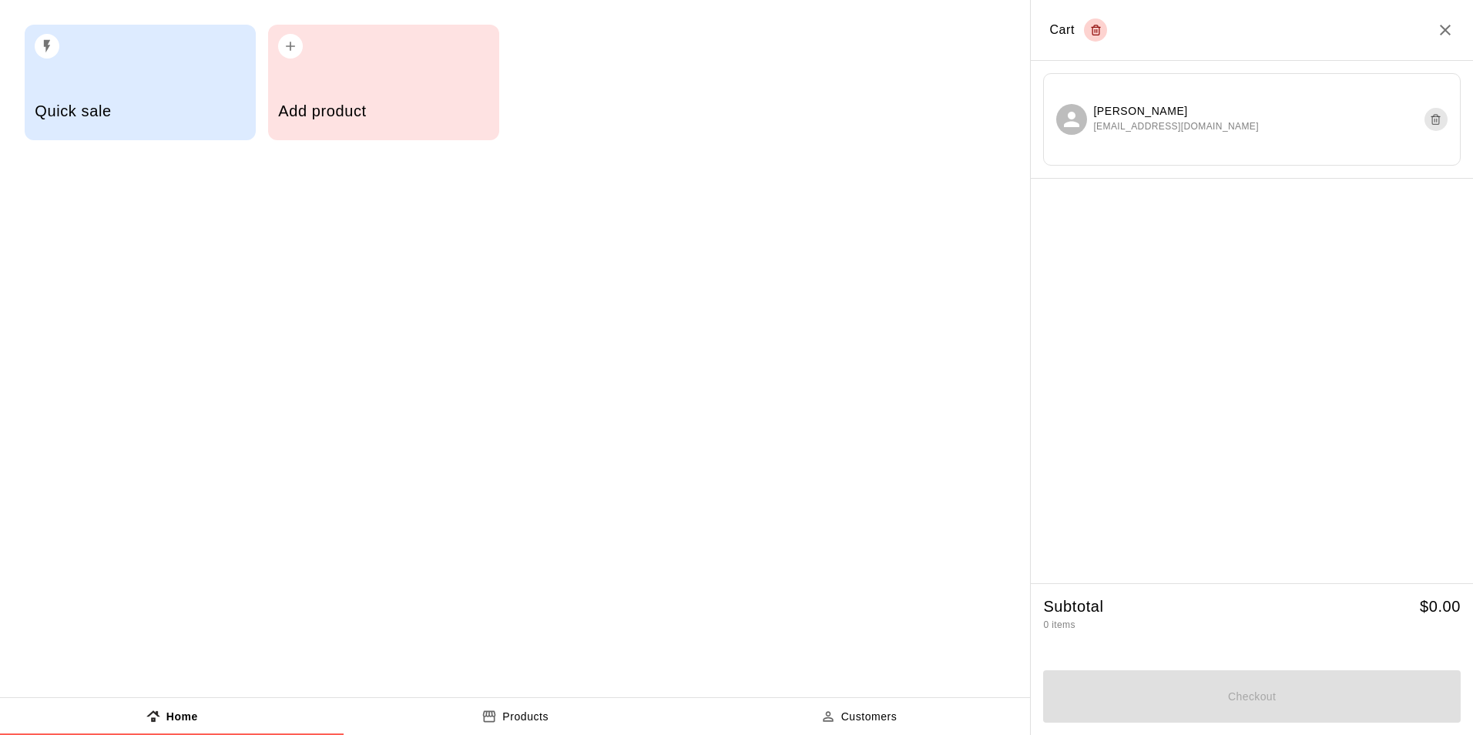
click at [126, 116] on h5 "Quick sale" at bounding box center [140, 111] width 210 height 21
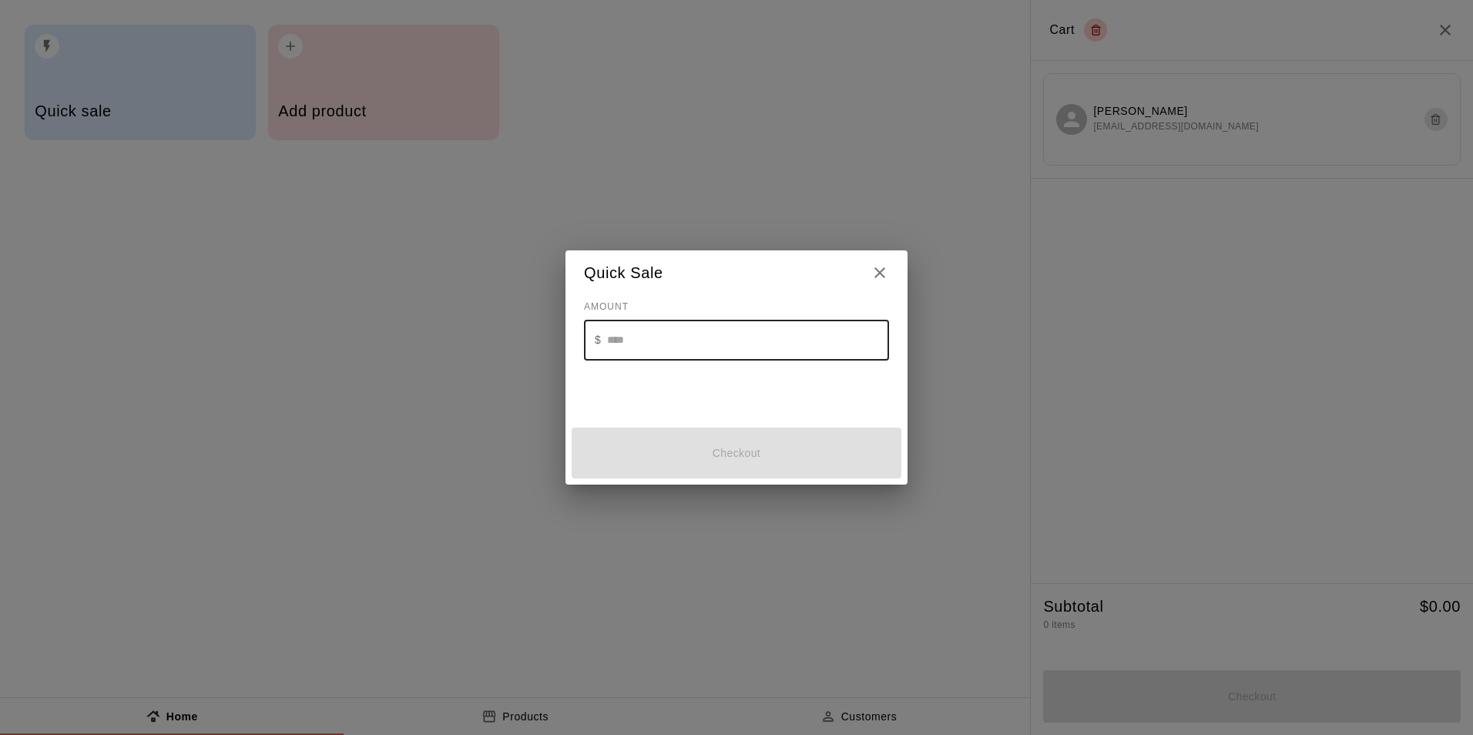
click at [766, 342] on input "text" at bounding box center [748, 340] width 282 height 41
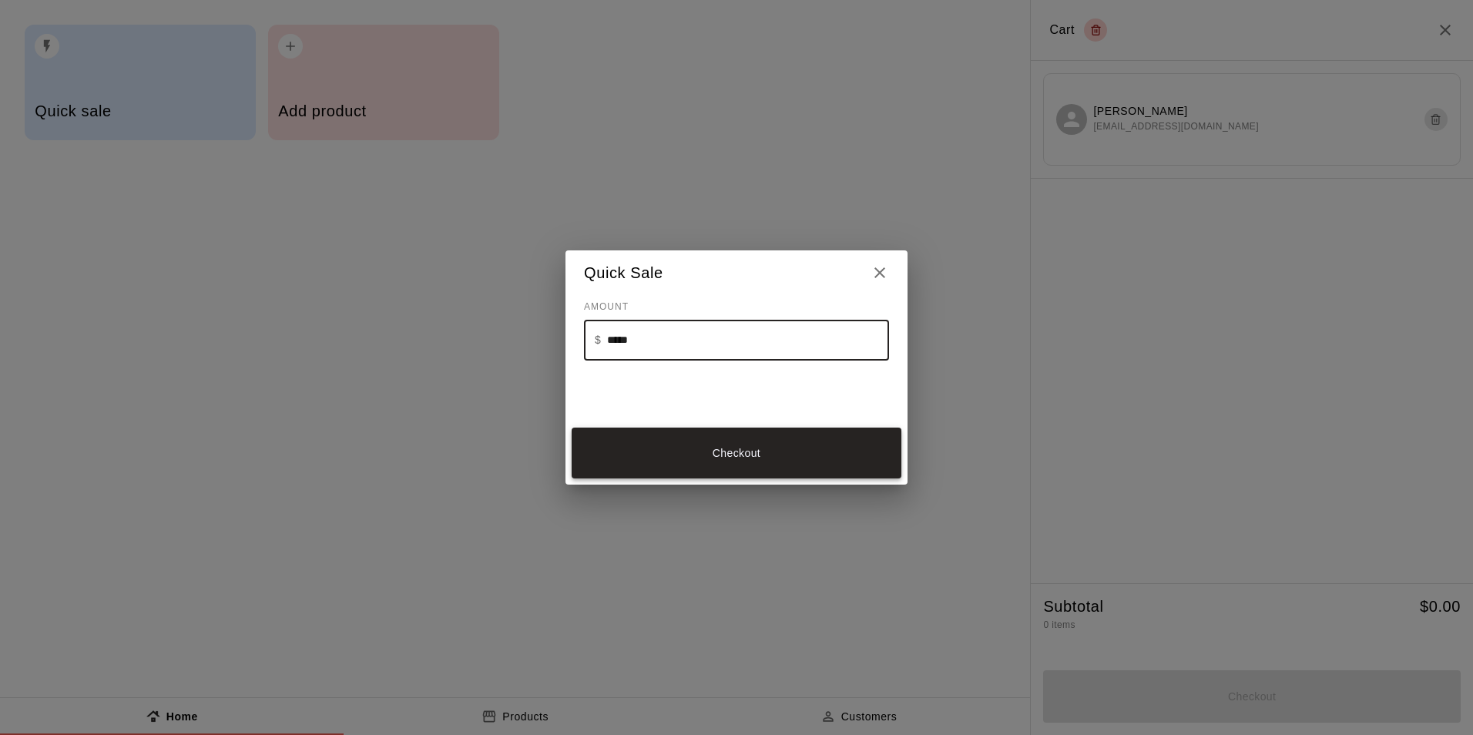
type input "*****"
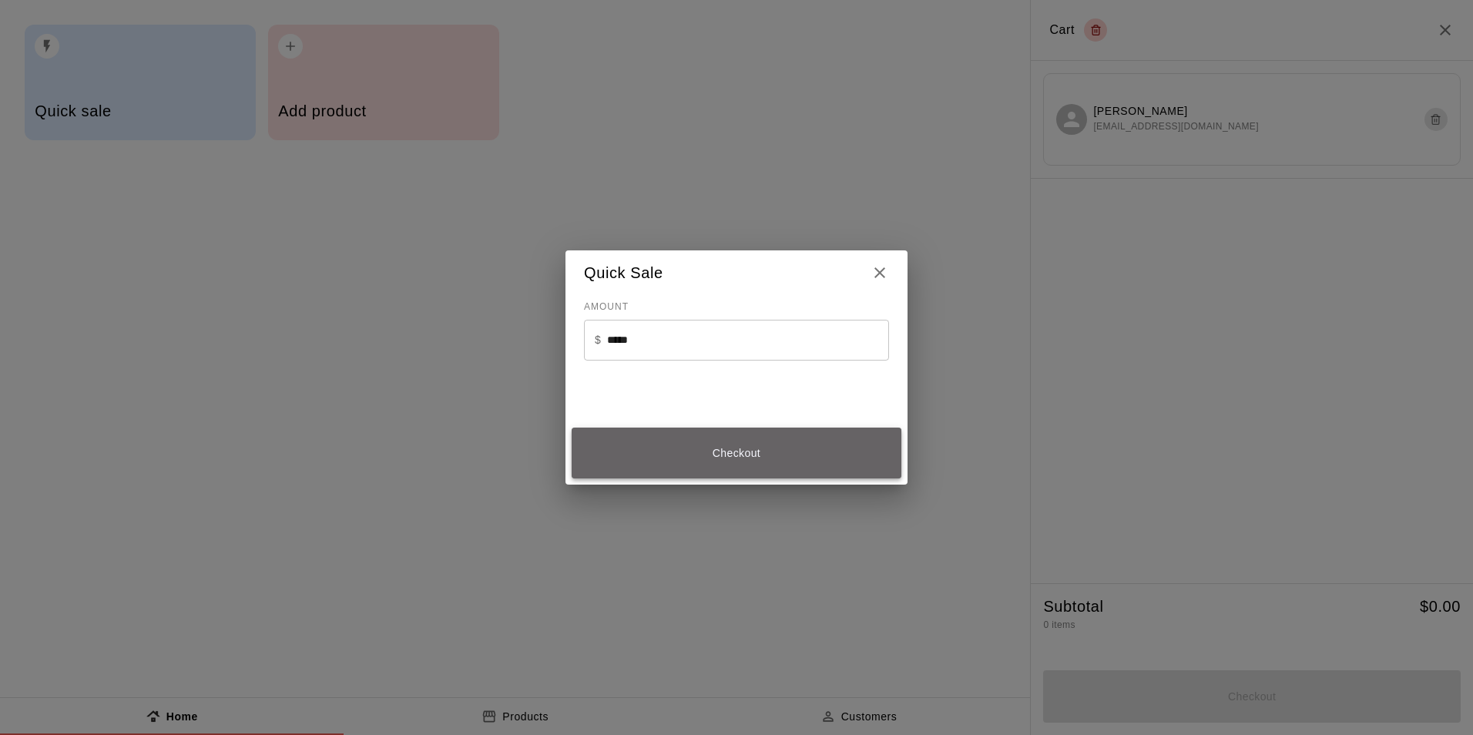
click at [738, 455] on button "Checkout" at bounding box center [737, 454] width 330 height 52
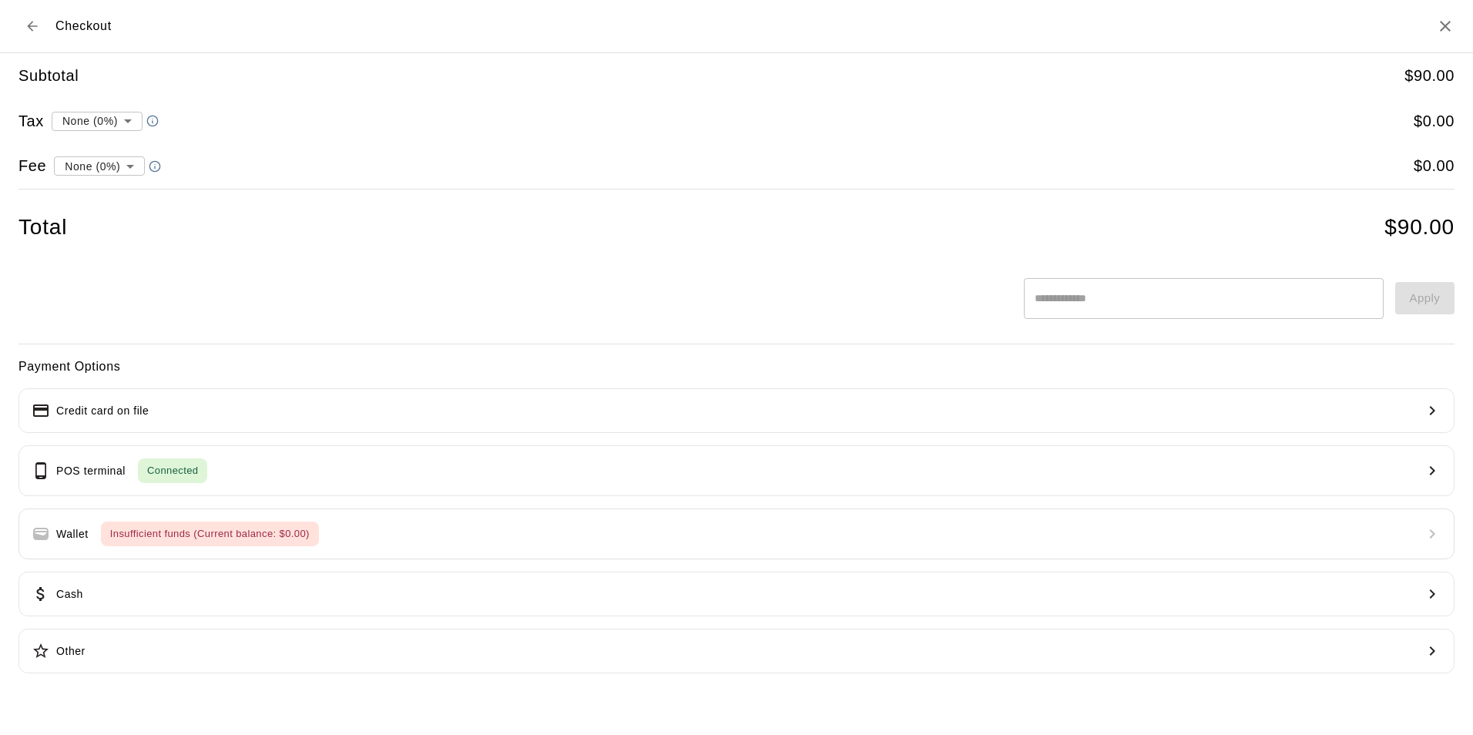
click at [125, 214] on li "convenience fee ( 2.75 % )" at bounding box center [96, 219] width 150 height 25
type input "**********"
click at [320, 648] on button "Other" at bounding box center [736, 651] width 1436 height 45
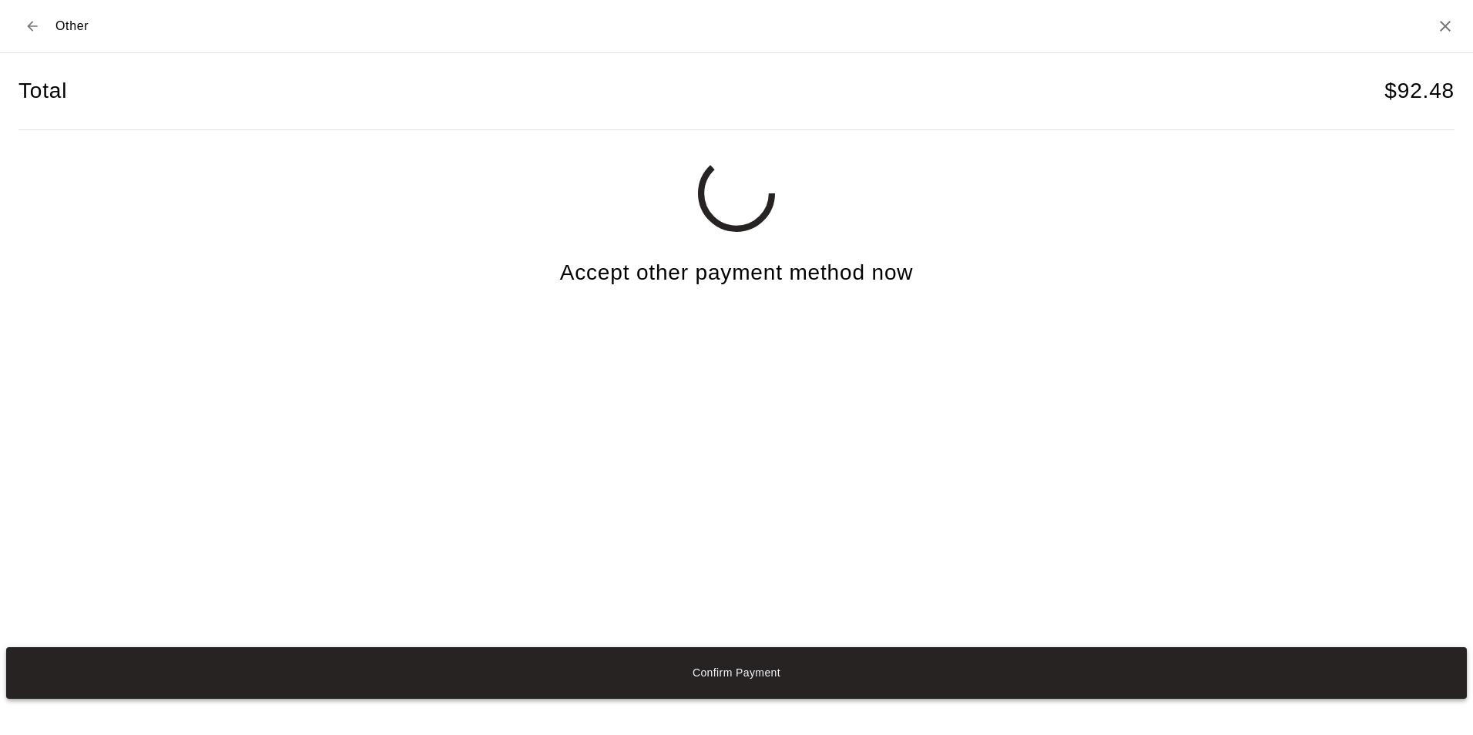
click at [738, 676] on button "Confirm Payment" at bounding box center [736, 673] width 1461 height 52
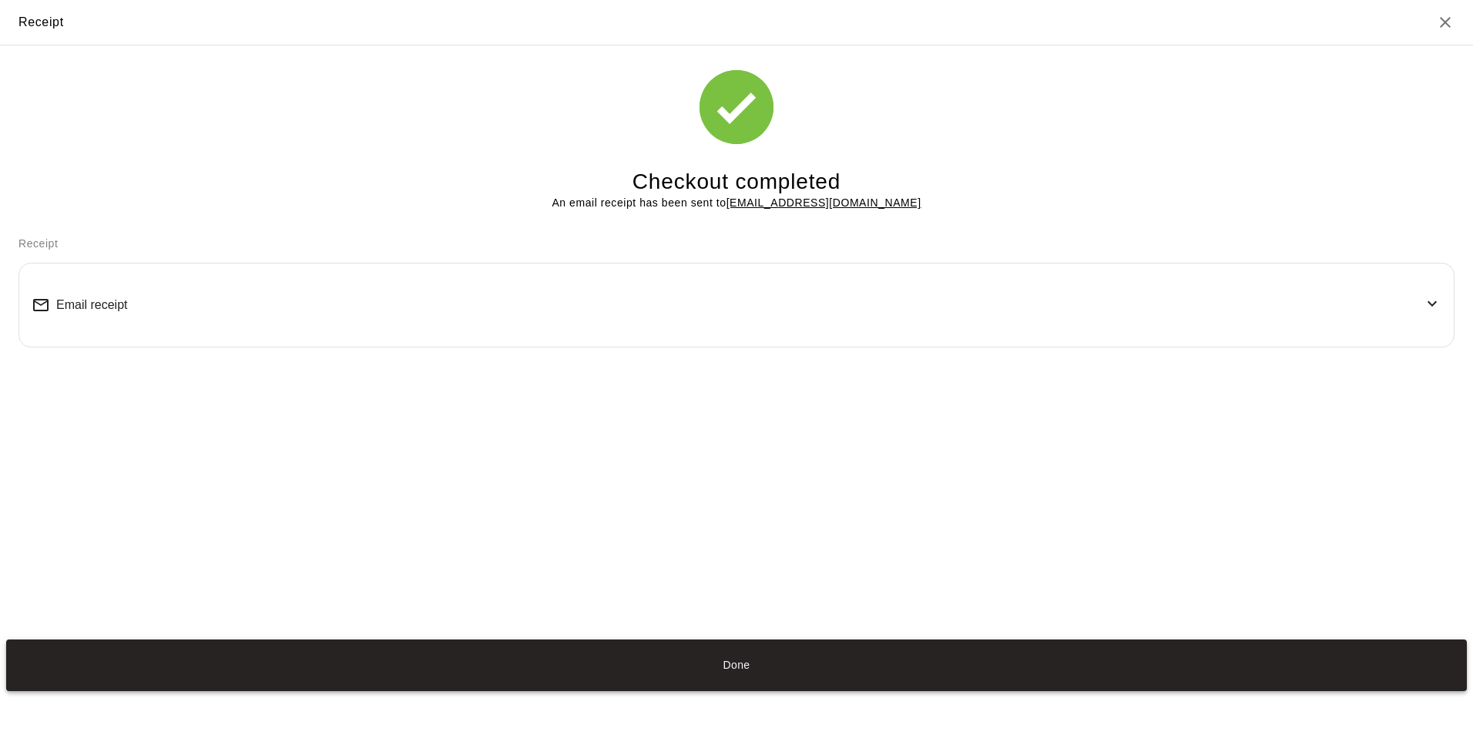
click at [743, 669] on button "Done" at bounding box center [736, 665] width 1461 height 52
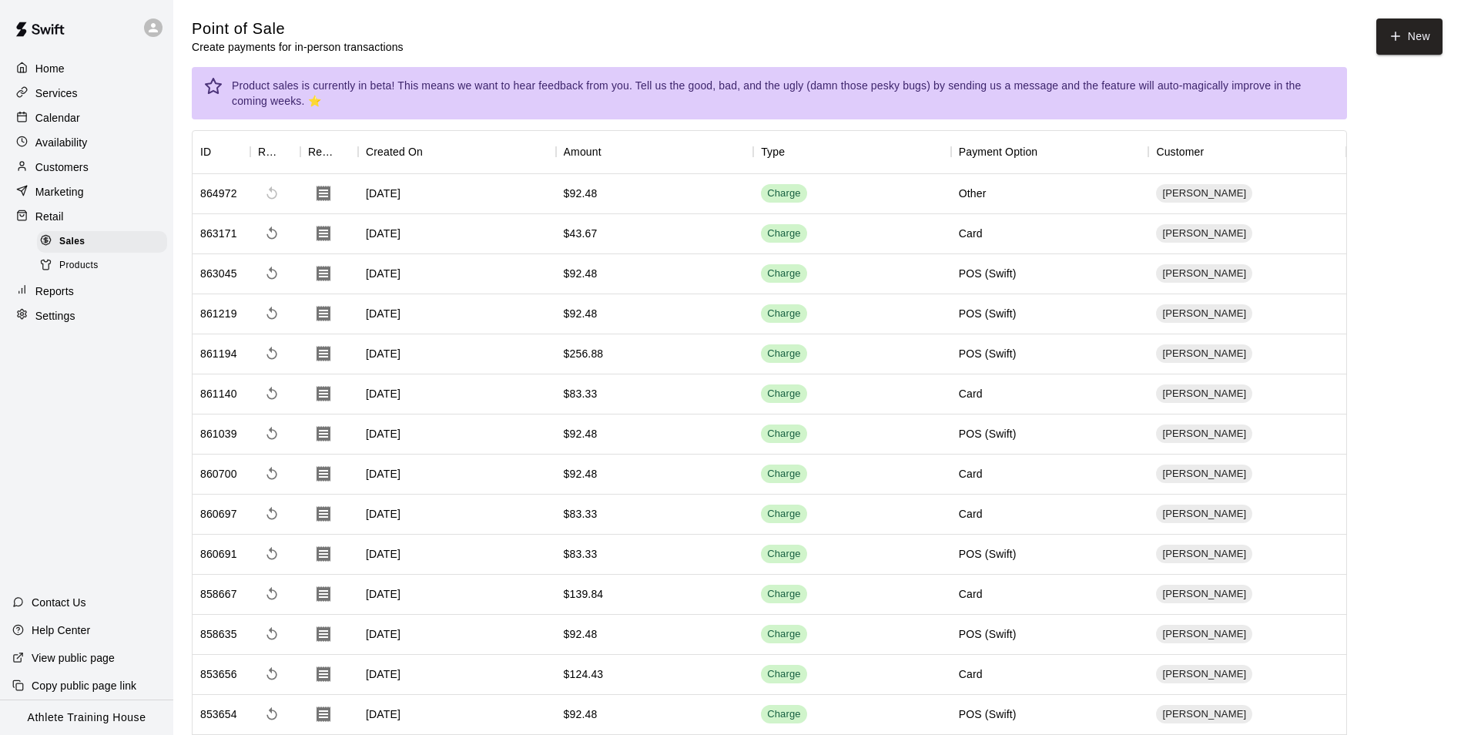
click at [83, 106] on div "Home Services Calendar Availability Customers Marketing Retail Sales Products R…" at bounding box center [86, 191] width 173 height 273
click at [73, 124] on p "Calendar" at bounding box center [57, 117] width 45 height 15
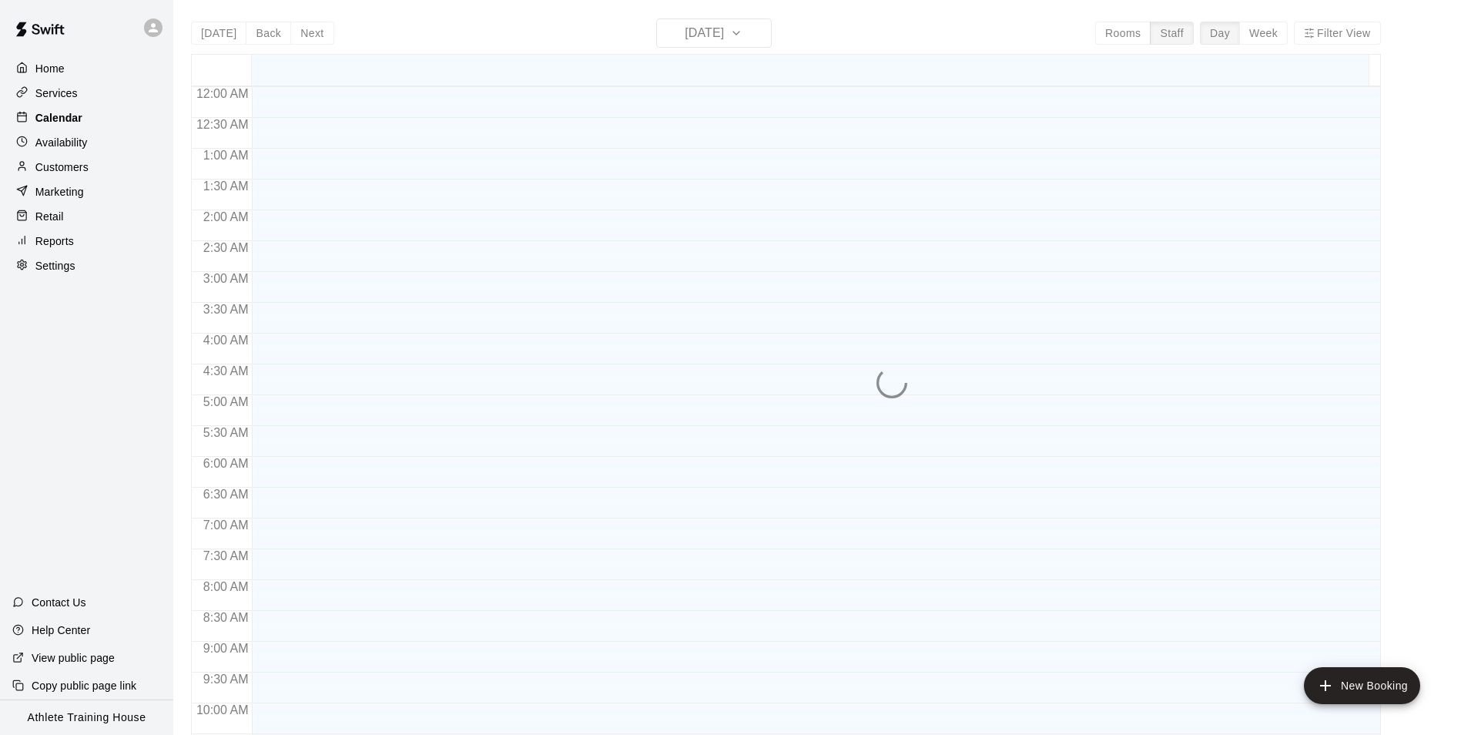
scroll to position [813, 0]
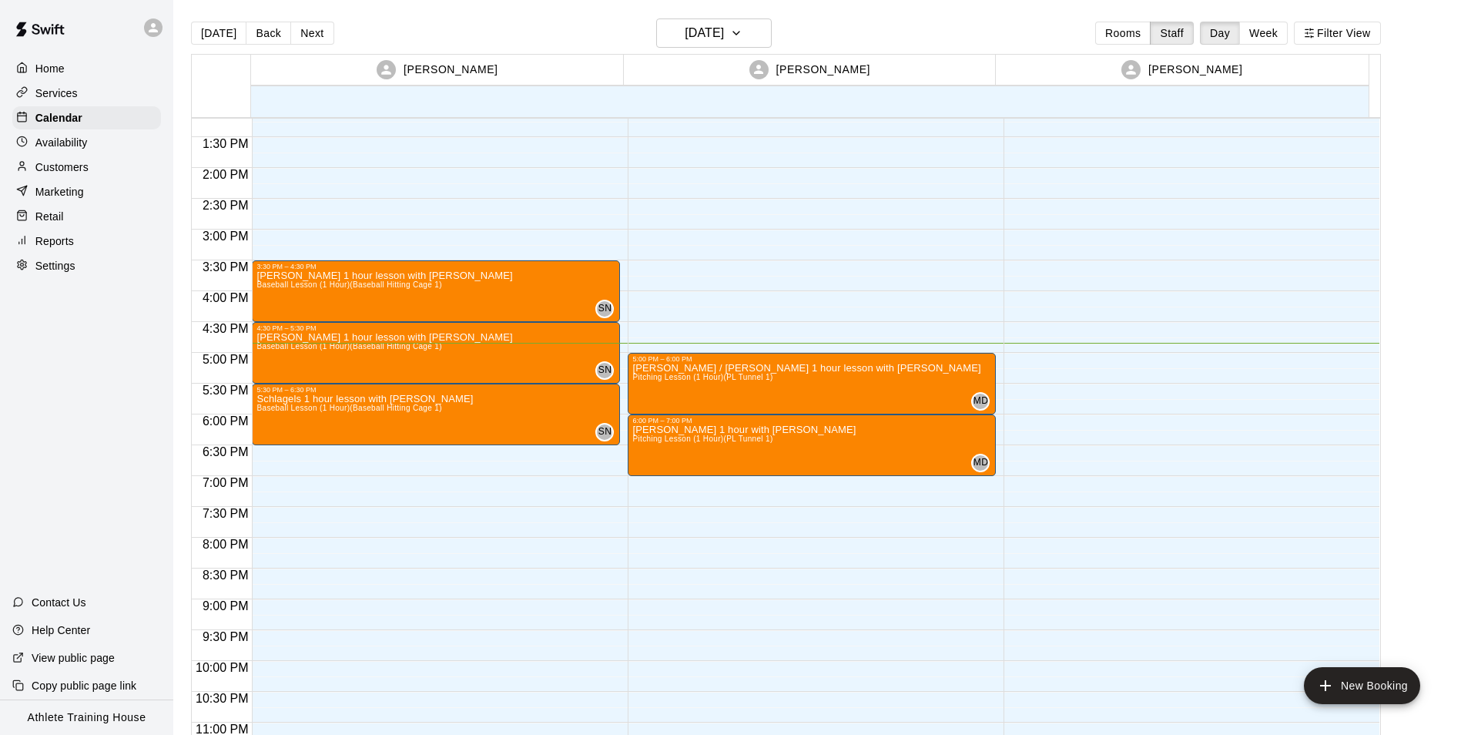
click at [74, 217] on div "Retail" at bounding box center [86, 216] width 149 height 23
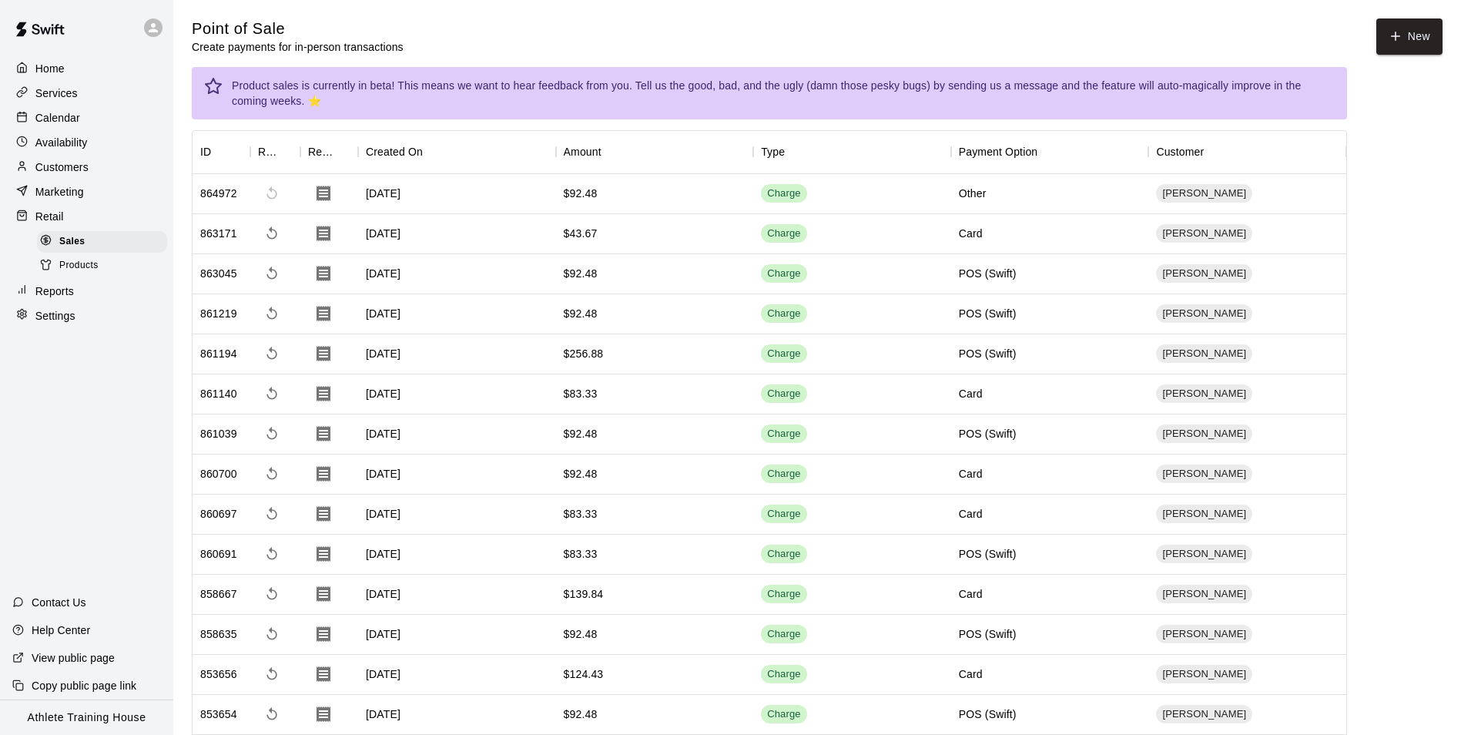
click at [48, 121] on p "Calendar" at bounding box center [57, 117] width 45 height 15
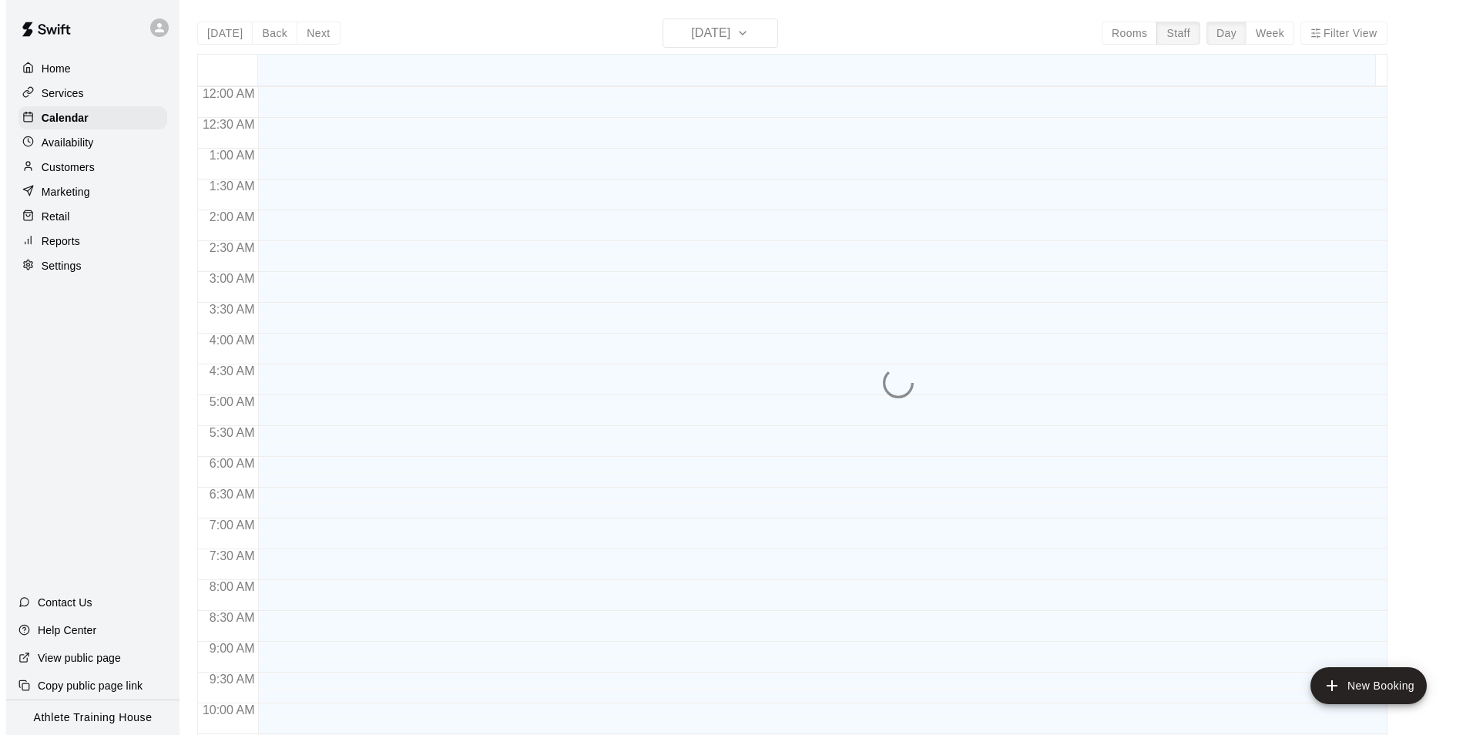
scroll to position [813, 0]
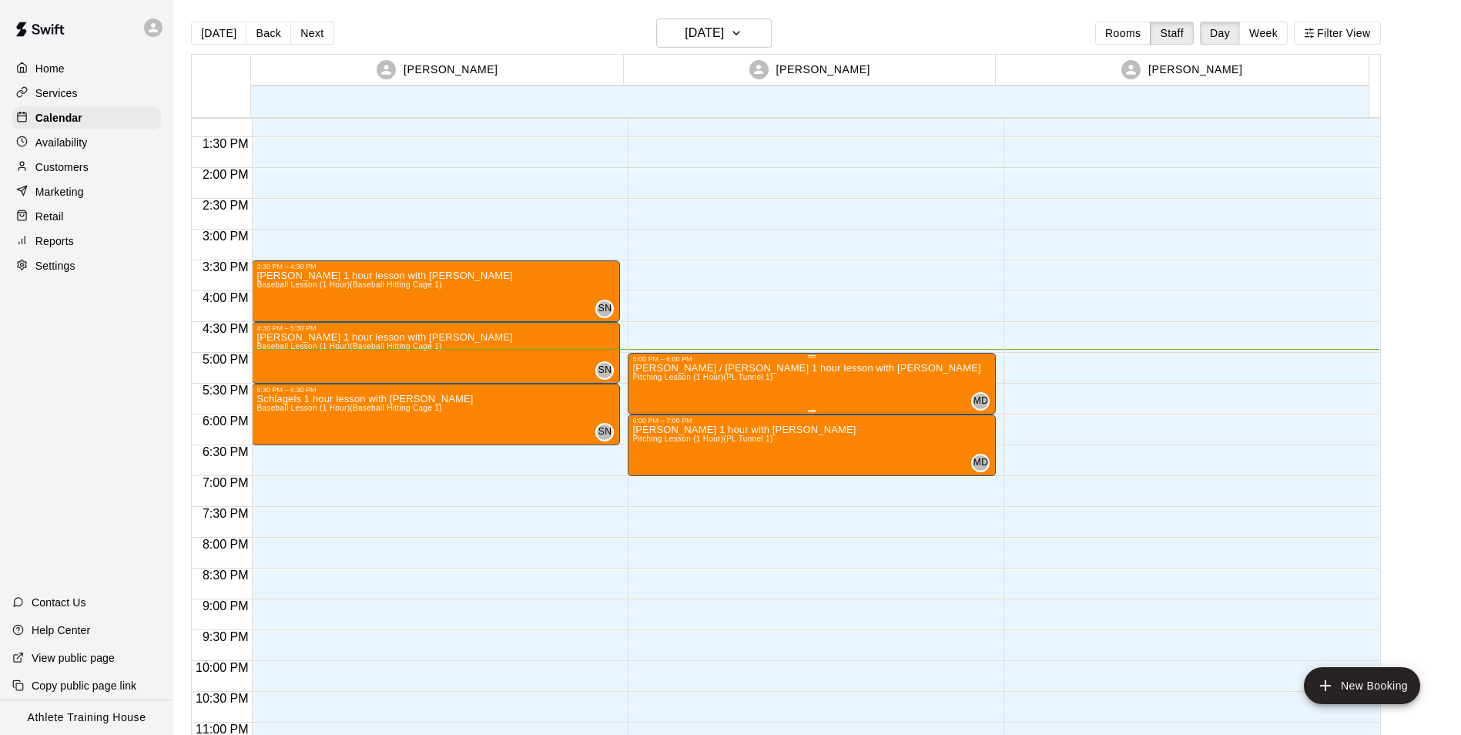
click at [705, 361] on div "5:00 PM – 6:00 PM" at bounding box center [811, 359] width 359 height 8
click at [651, 370] on icon "edit" at bounding box center [647, 370] width 18 height 18
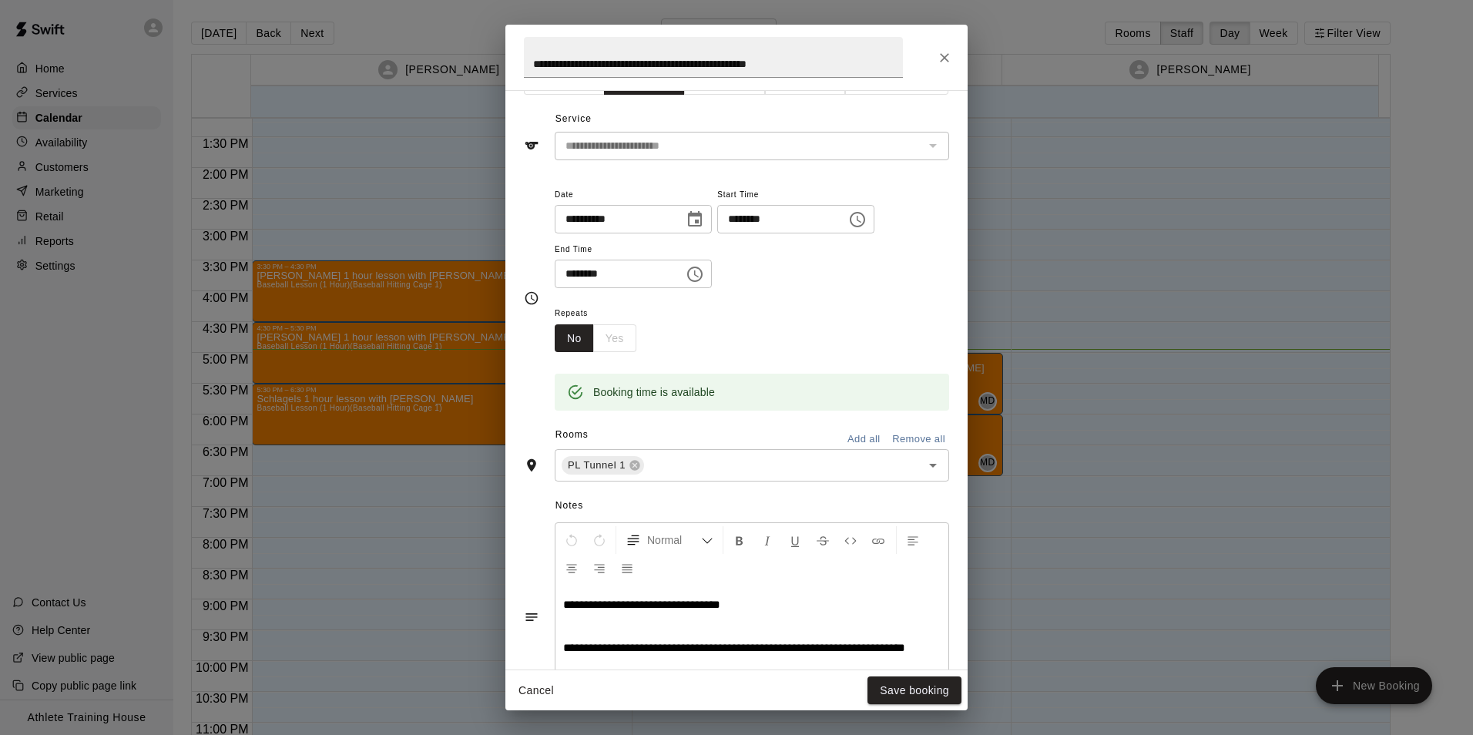
scroll to position [0, 0]
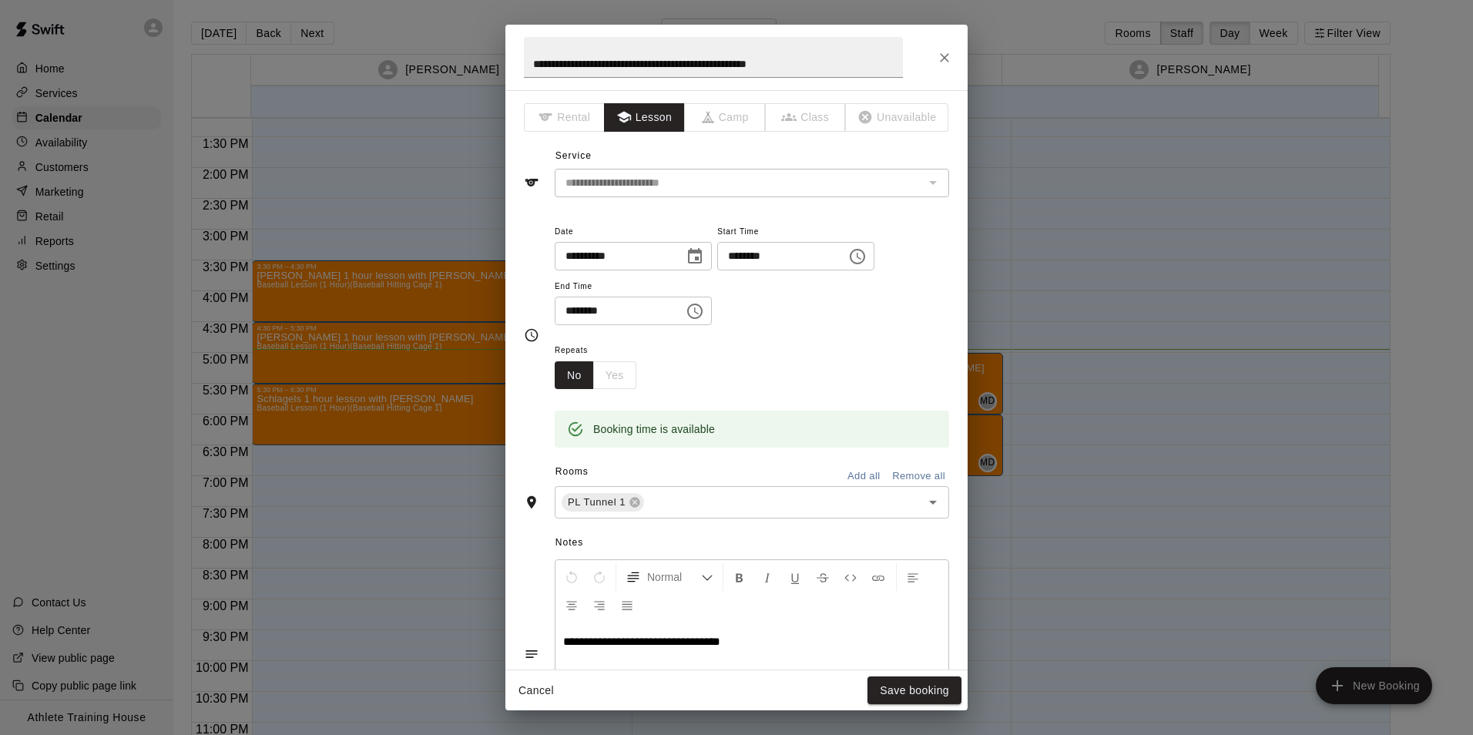
click at [942, 62] on icon "Close" at bounding box center [944, 57] width 15 height 15
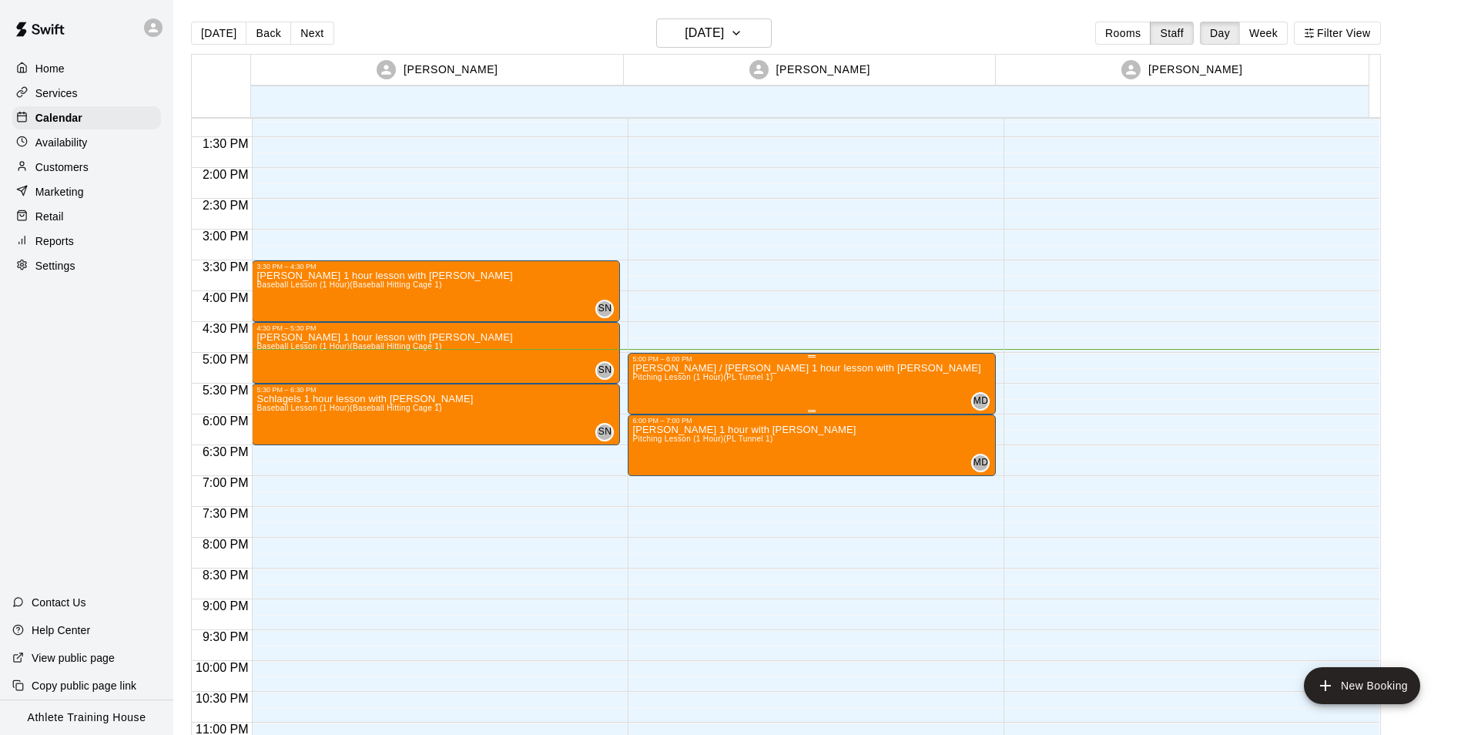
click at [765, 361] on div "5:00 PM – 6:00 PM" at bounding box center [811, 359] width 359 height 8
click at [652, 373] on icon "edit" at bounding box center [647, 370] width 18 height 18
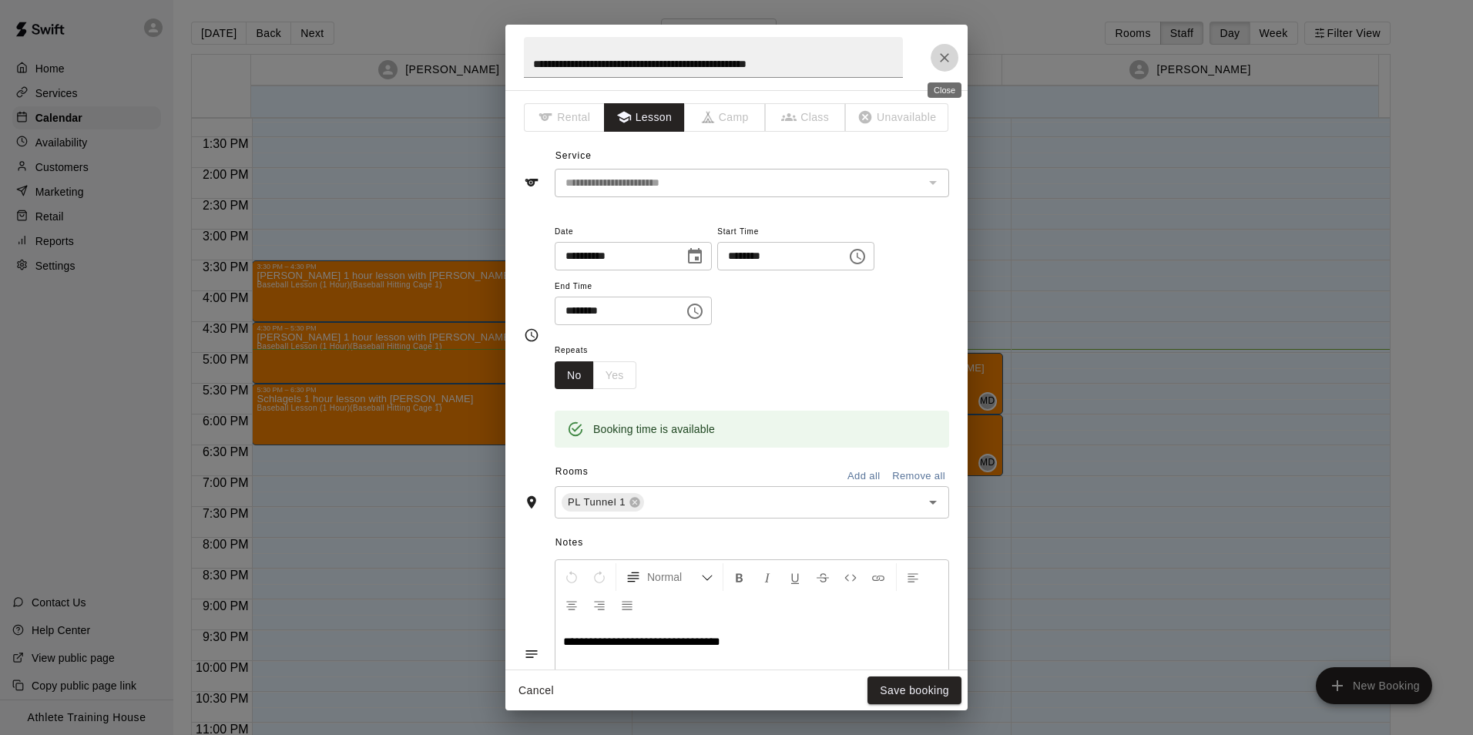
click at [949, 69] on button "Close" at bounding box center [945, 58] width 28 height 28
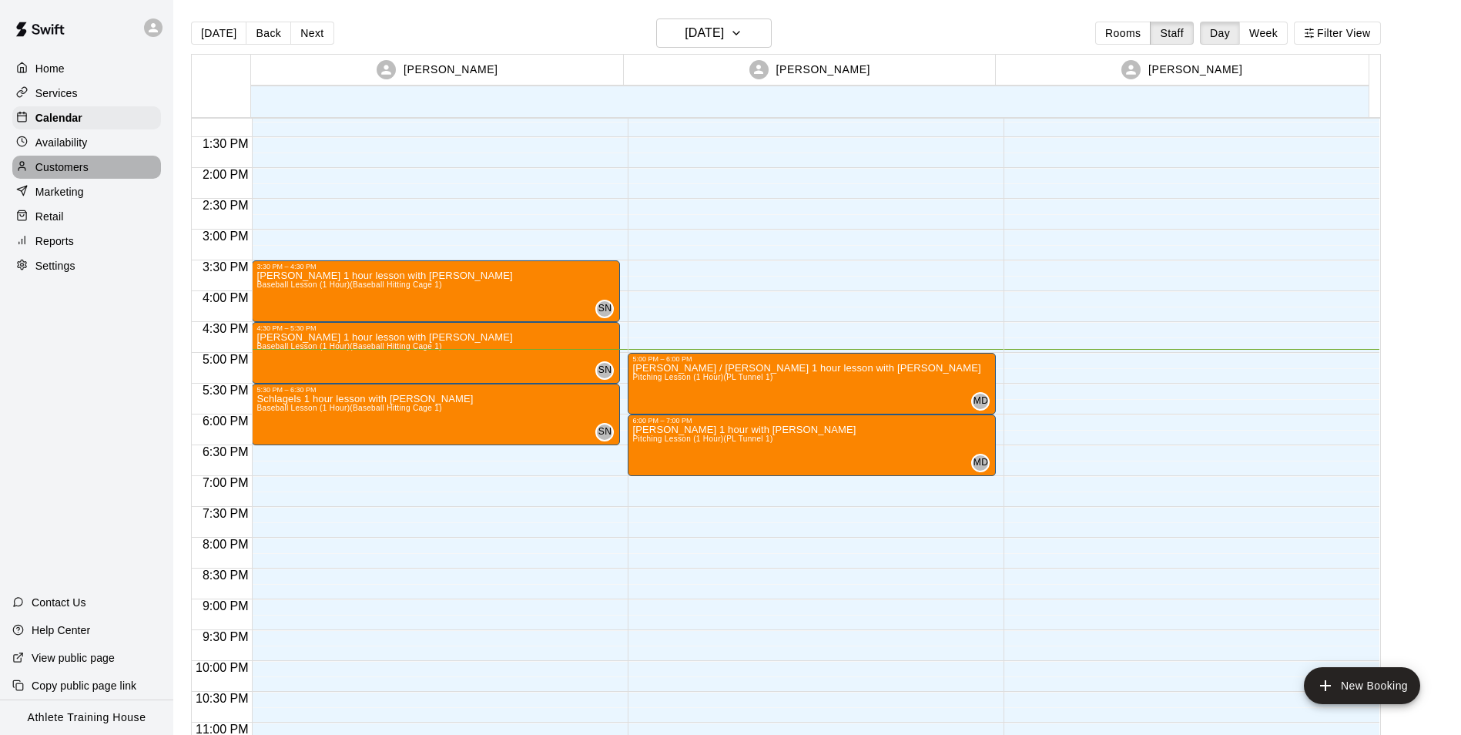
click at [56, 171] on p "Customers" at bounding box center [61, 166] width 53 height 15
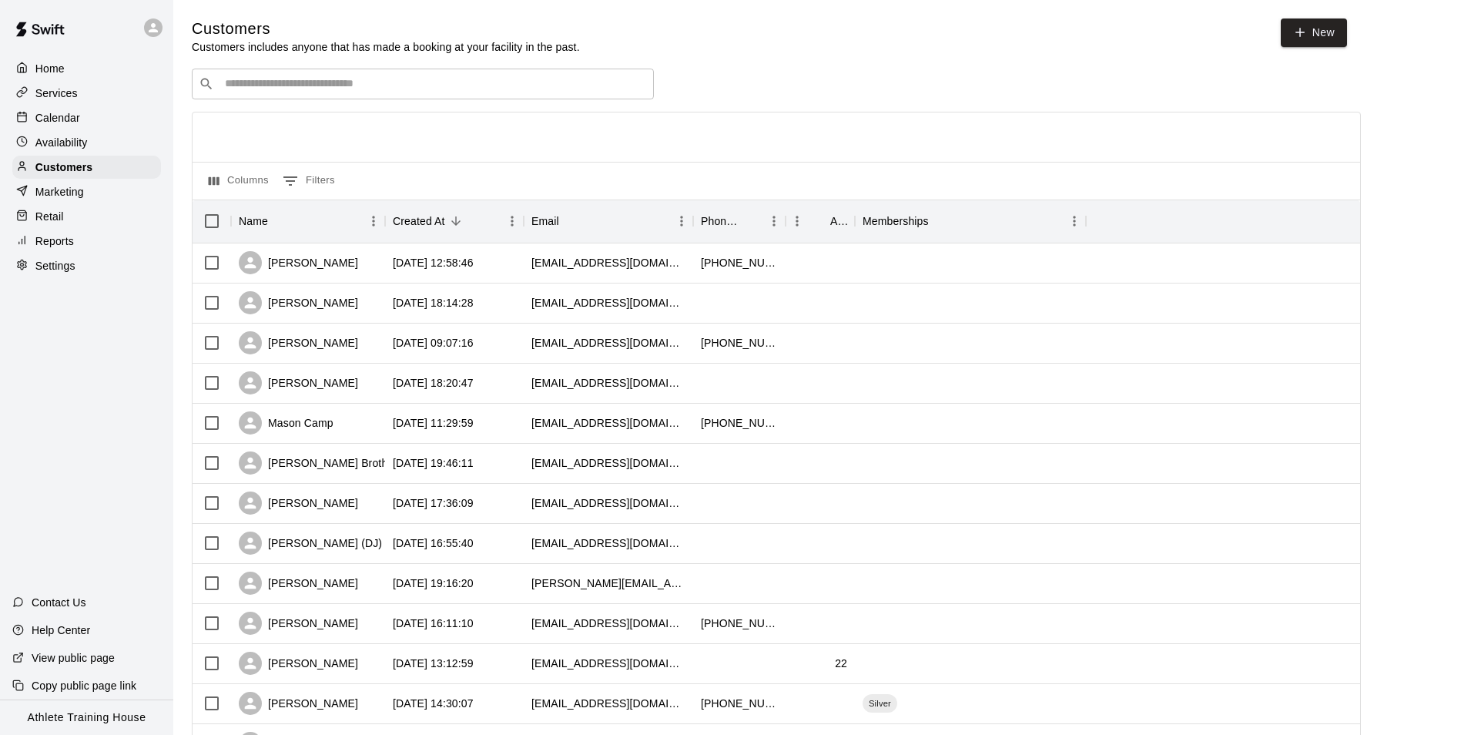
click at [276, 94] on div "​ ​" at bounding box center [423, 84] width 462 height 31
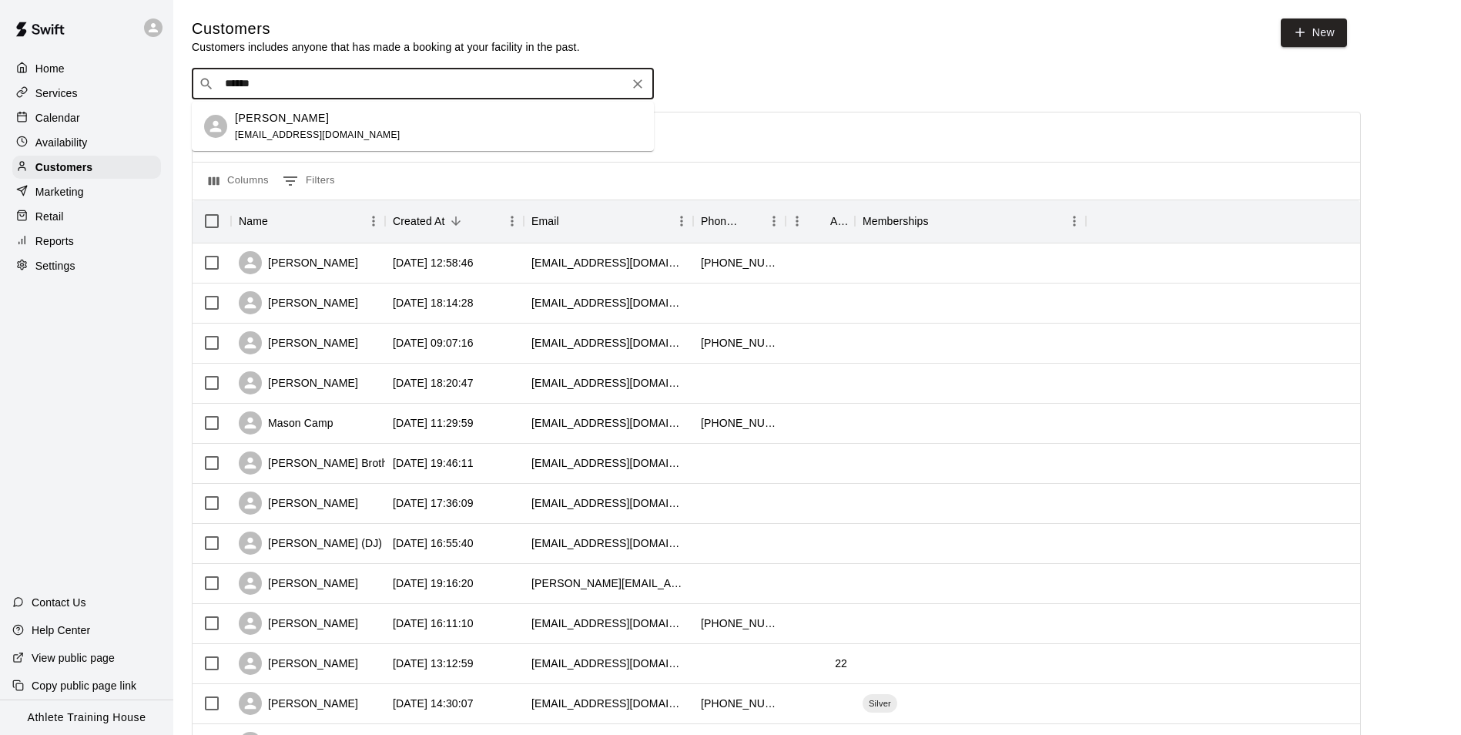
type input "******"
click at [327, 121] on div "[PERSON_NAME]" at bounding box center [318, 118] width 166 height 16
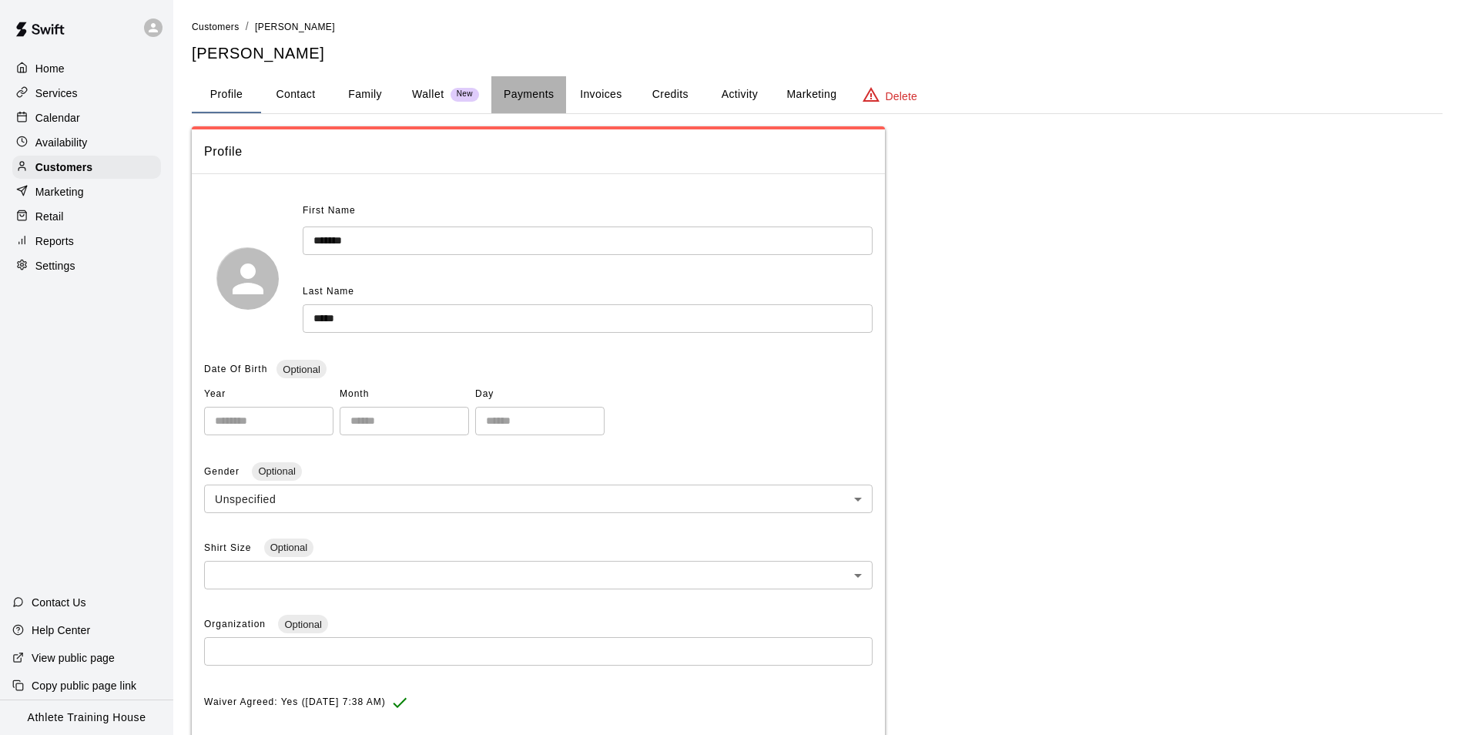
click at [512, 94] on button "Payments" at bounding box center [528, 94] width 75 height 37
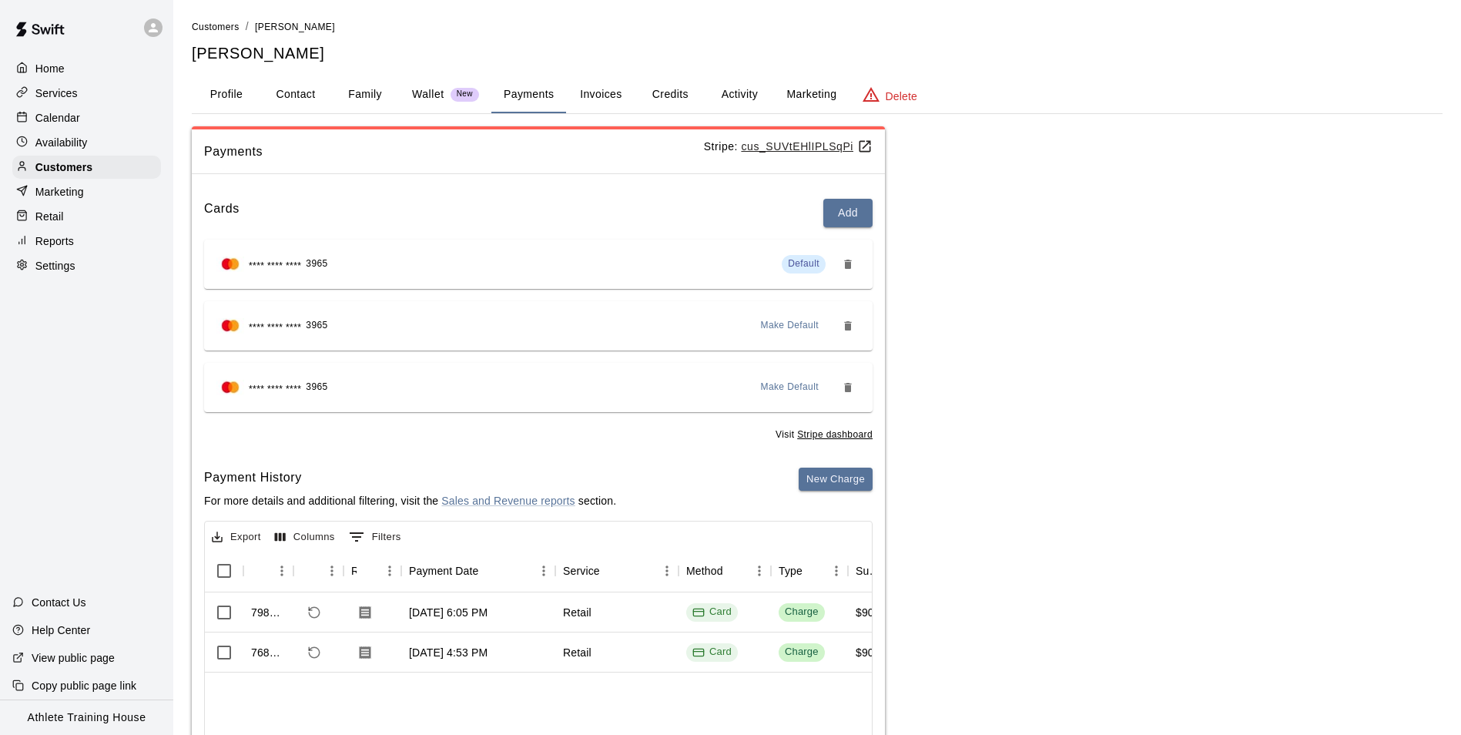
click at [32, 222] on div at bounding box center [25, 217] width 19 height 15
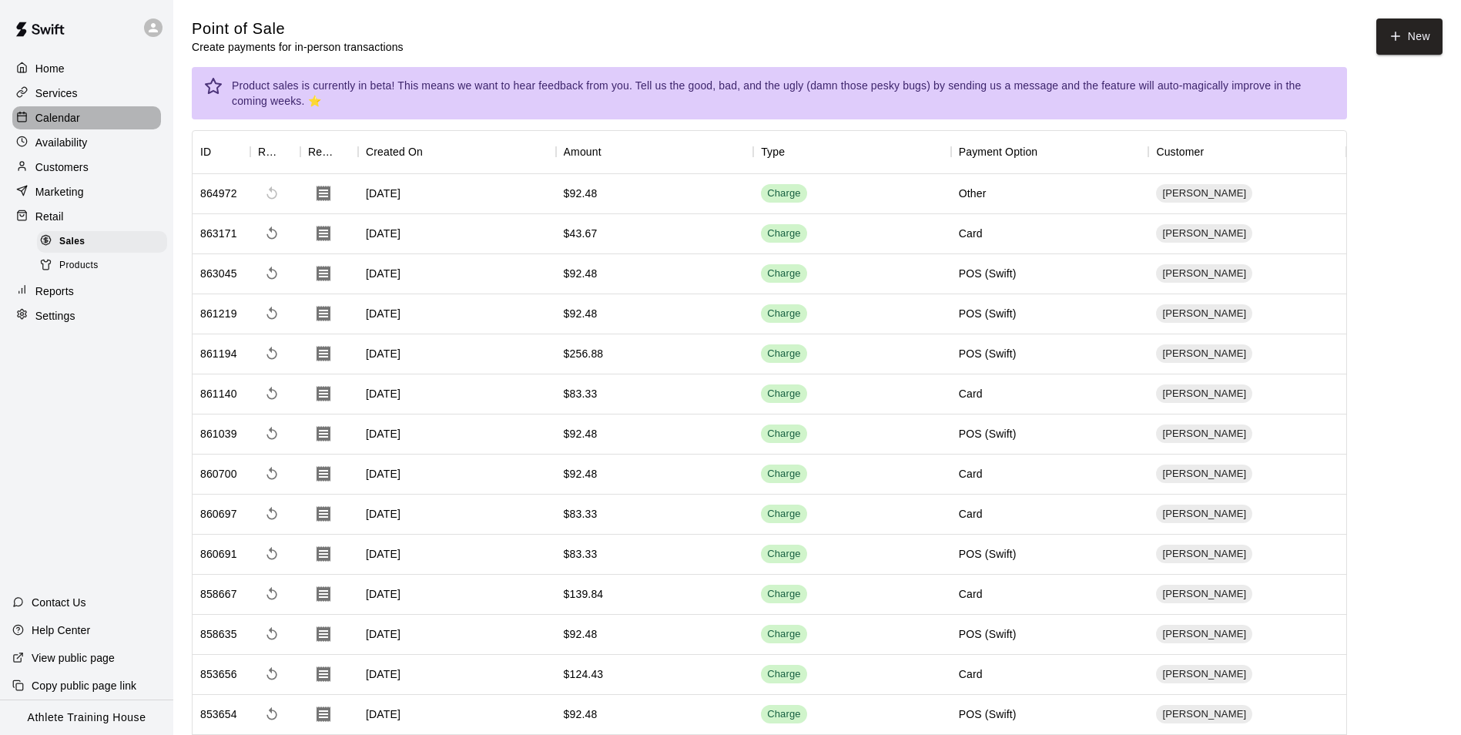
click at [69, 118] on p "Calendar" at bounding box center [57, 117] width 45 height 15
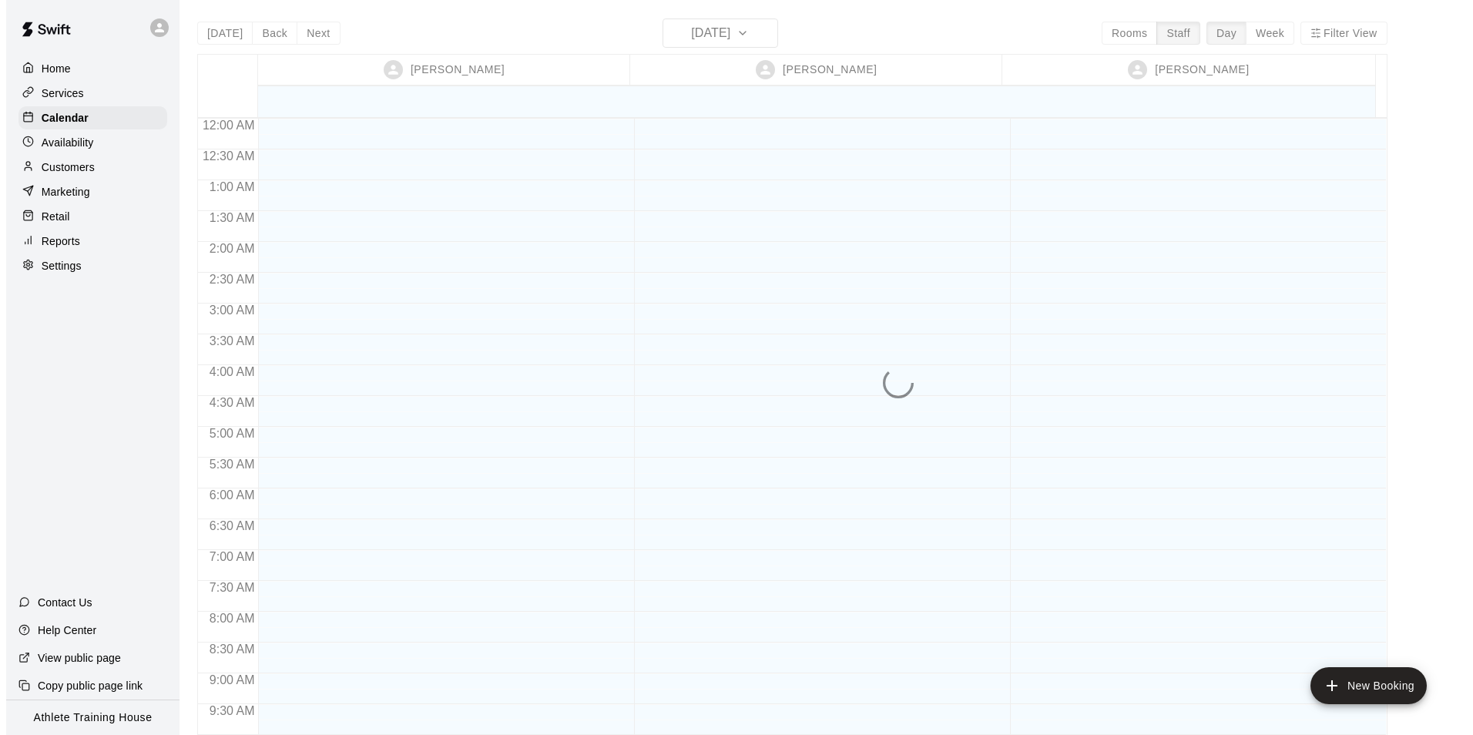
scroll to position [845, 0]
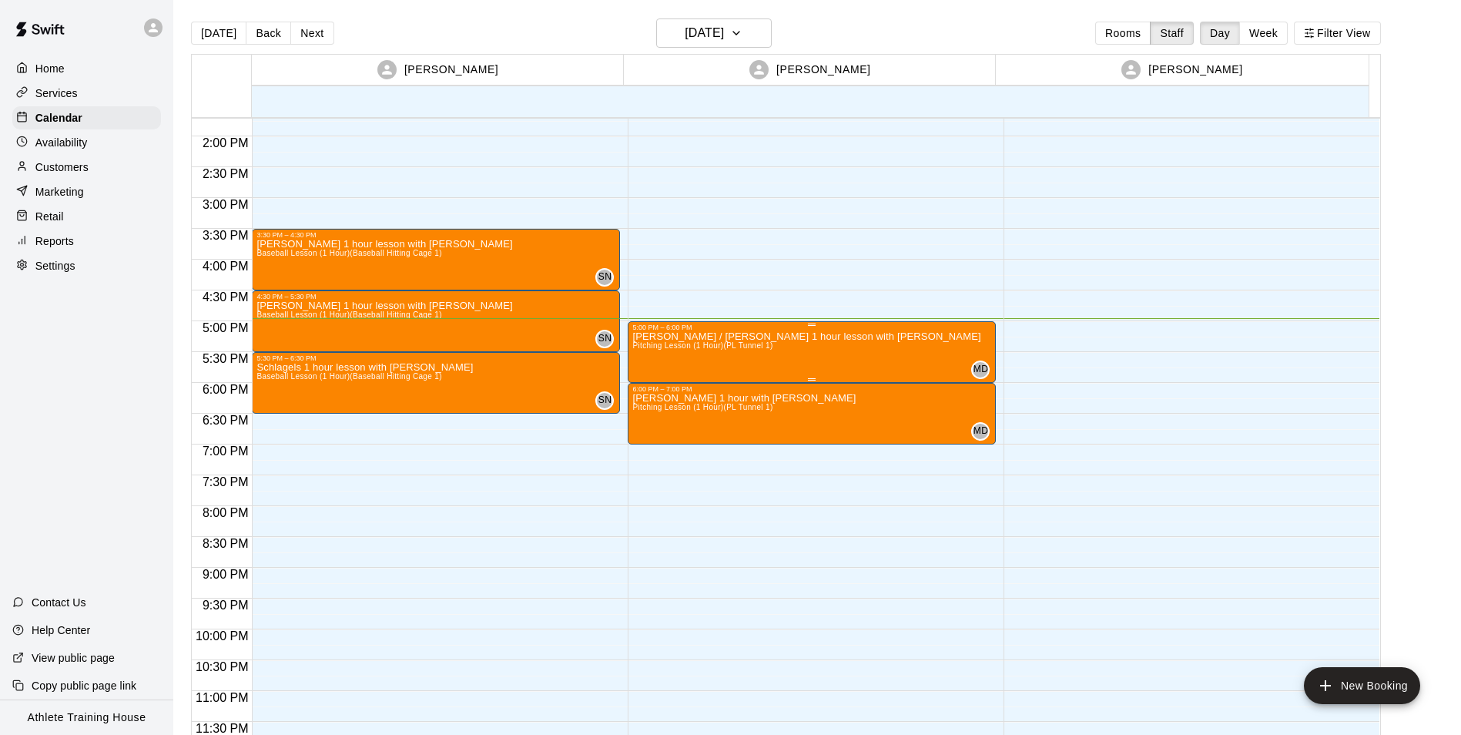
click at [659, 337] on p "[PERSON_NAME] / [PERSON_NAME] 1 hour lesson with [PERSON_NAME]" at bounding box center [806, 337] width 348 height 0
click at [642, 346] on icon "edit" at bounding box center [647, 353] width 18 height 18
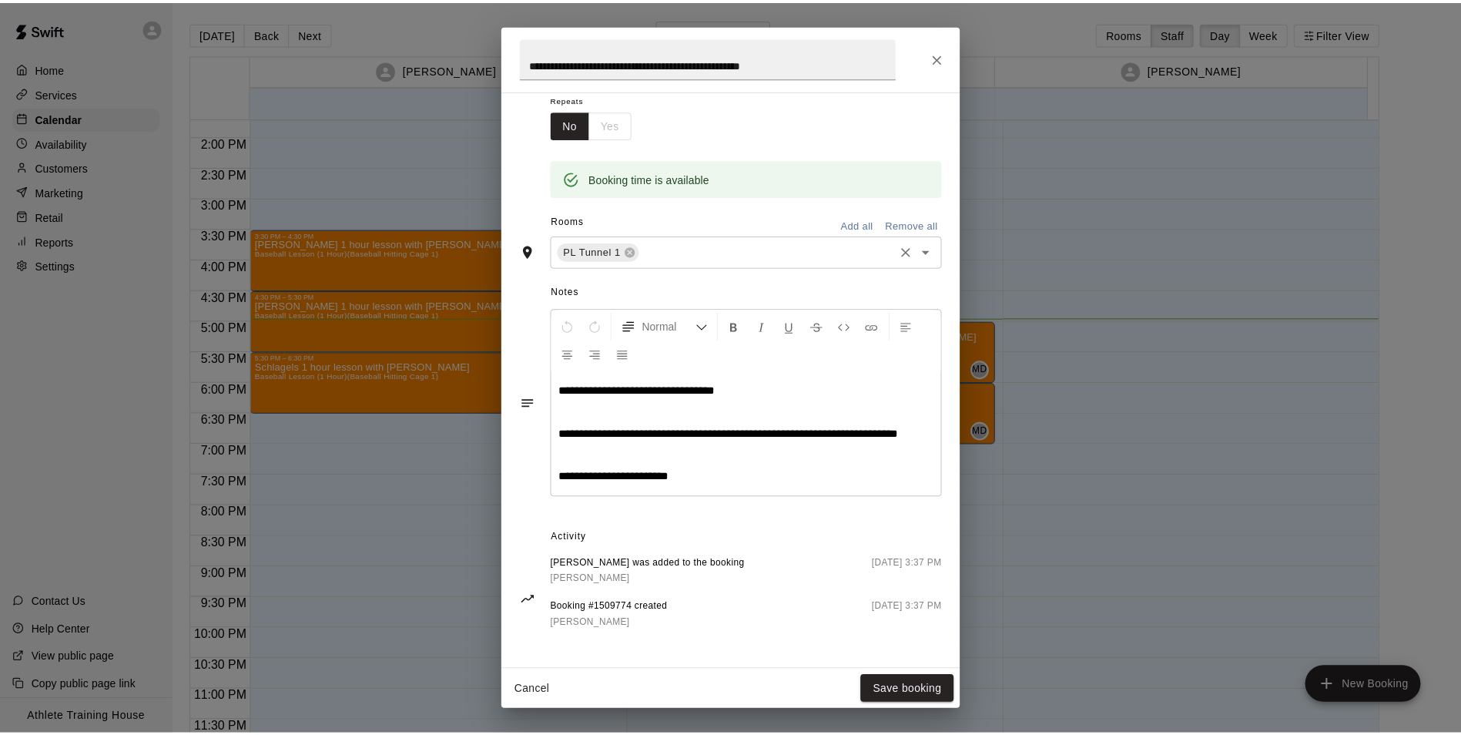
scroll to position [270, 0]
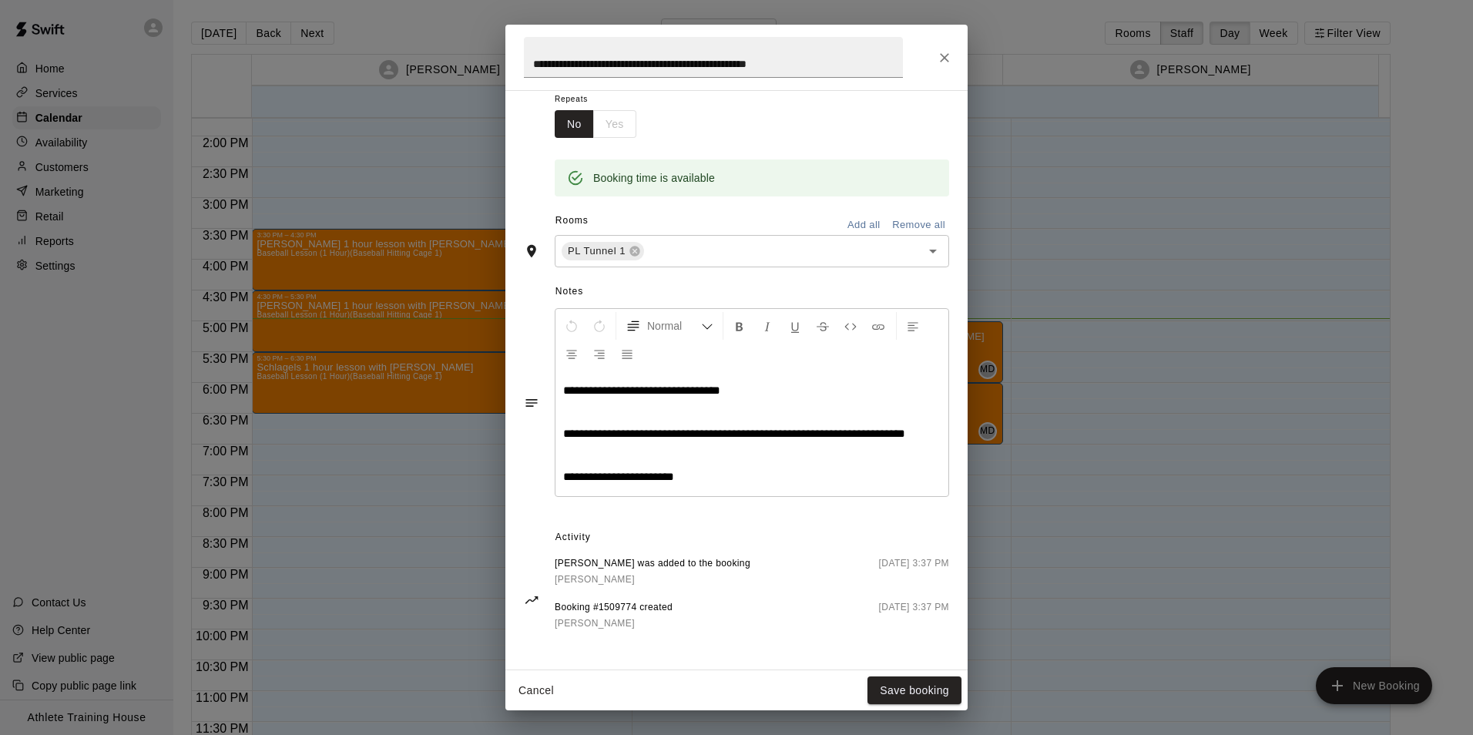
click at [937, 68] on button "Close" at bounding box center [945, 58] width 28 height 28
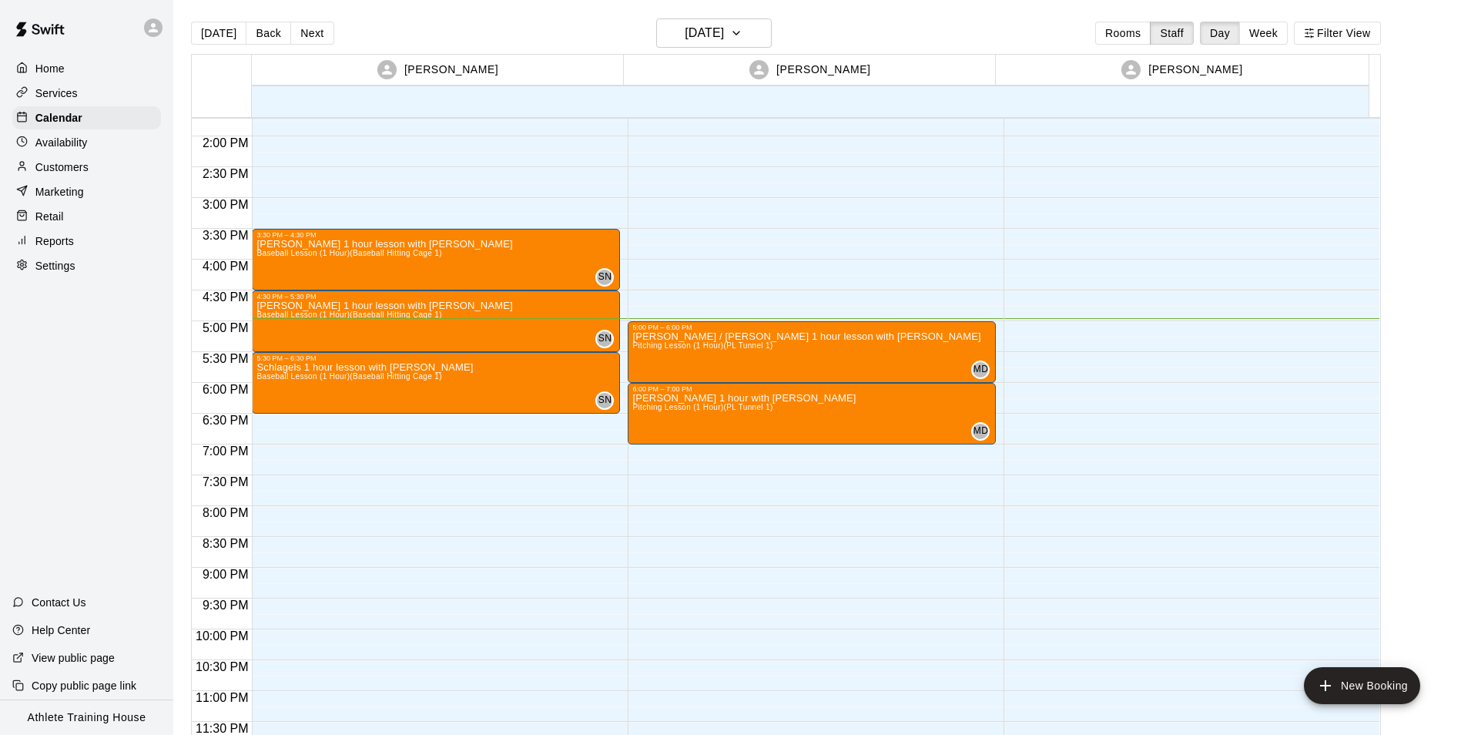
click at [40, 224] on p "Retail" at bounding box center [49, 216] width 29 height 15
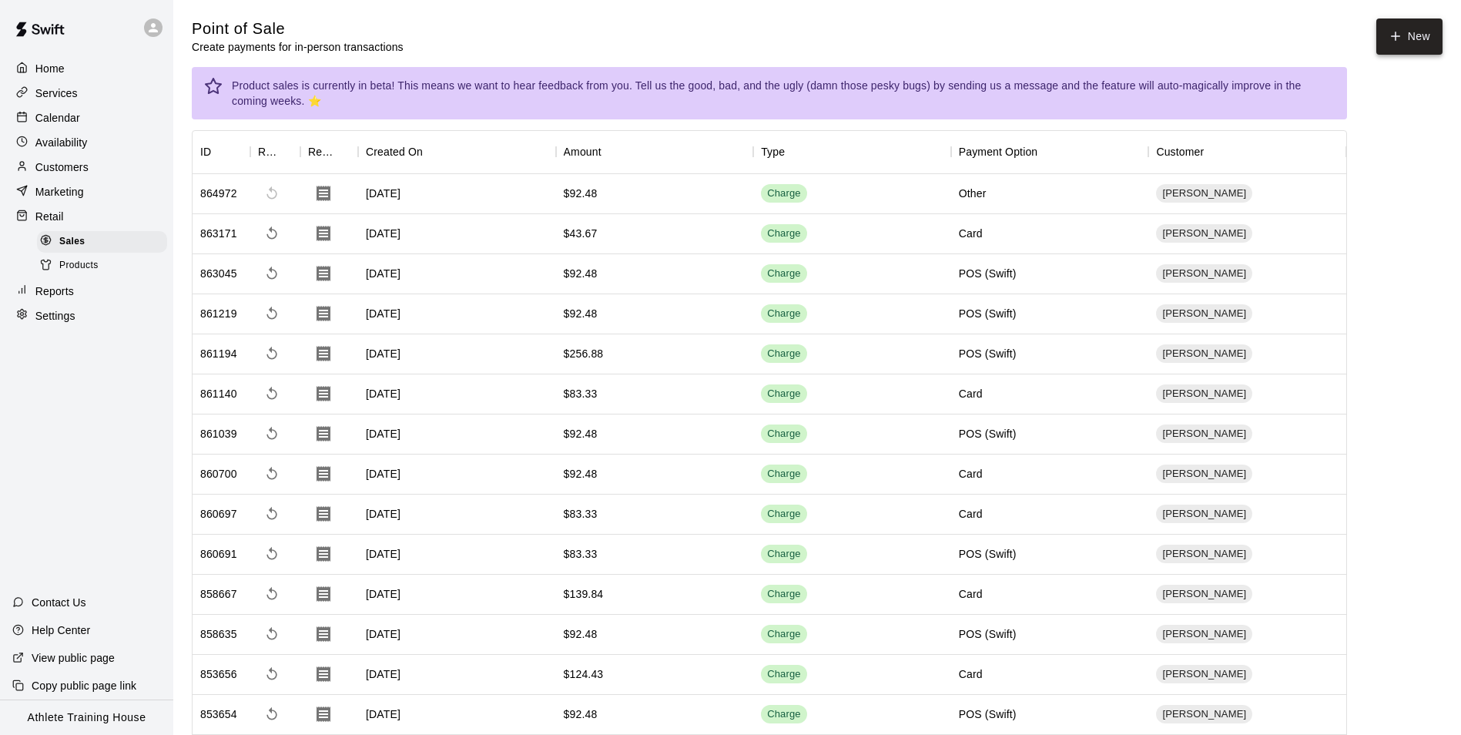
click at [1395, 45] on button "New" at bounding box center [1410, 36] width 66 height 36
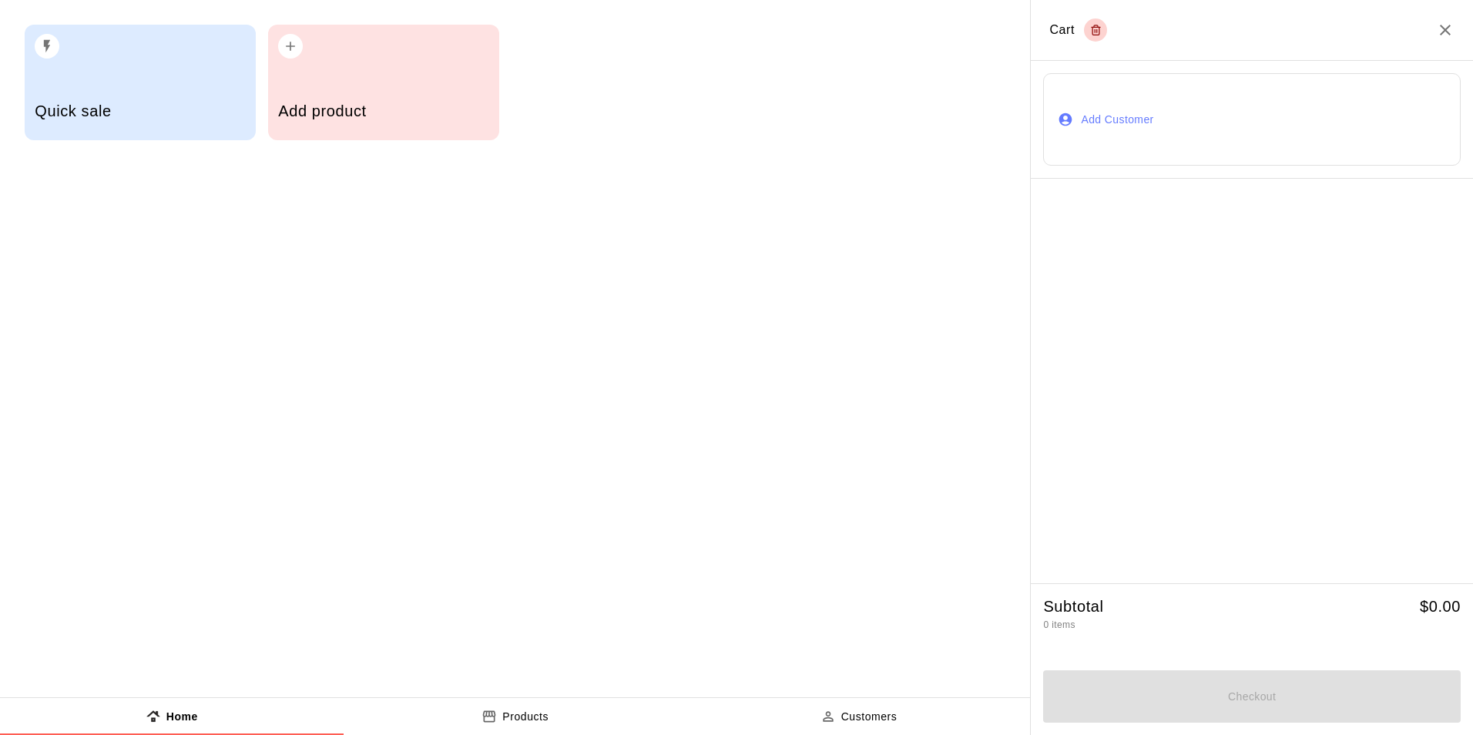
click at [1286, 107] on button "Add Customer" at bounding box center [1252, 119] width 418 height 92
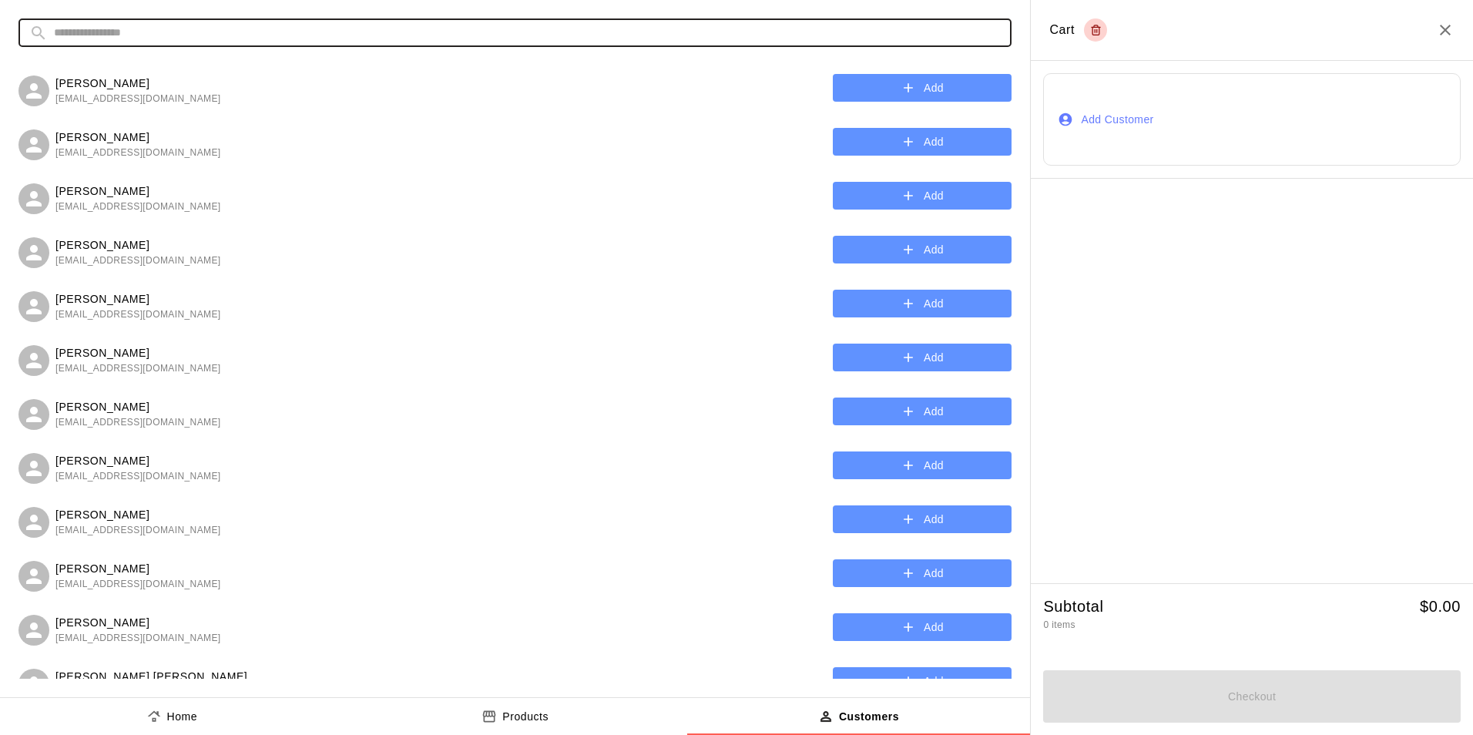
click at [512, 42] on input "text" at bounding box center [527, 32] width 947 height 29
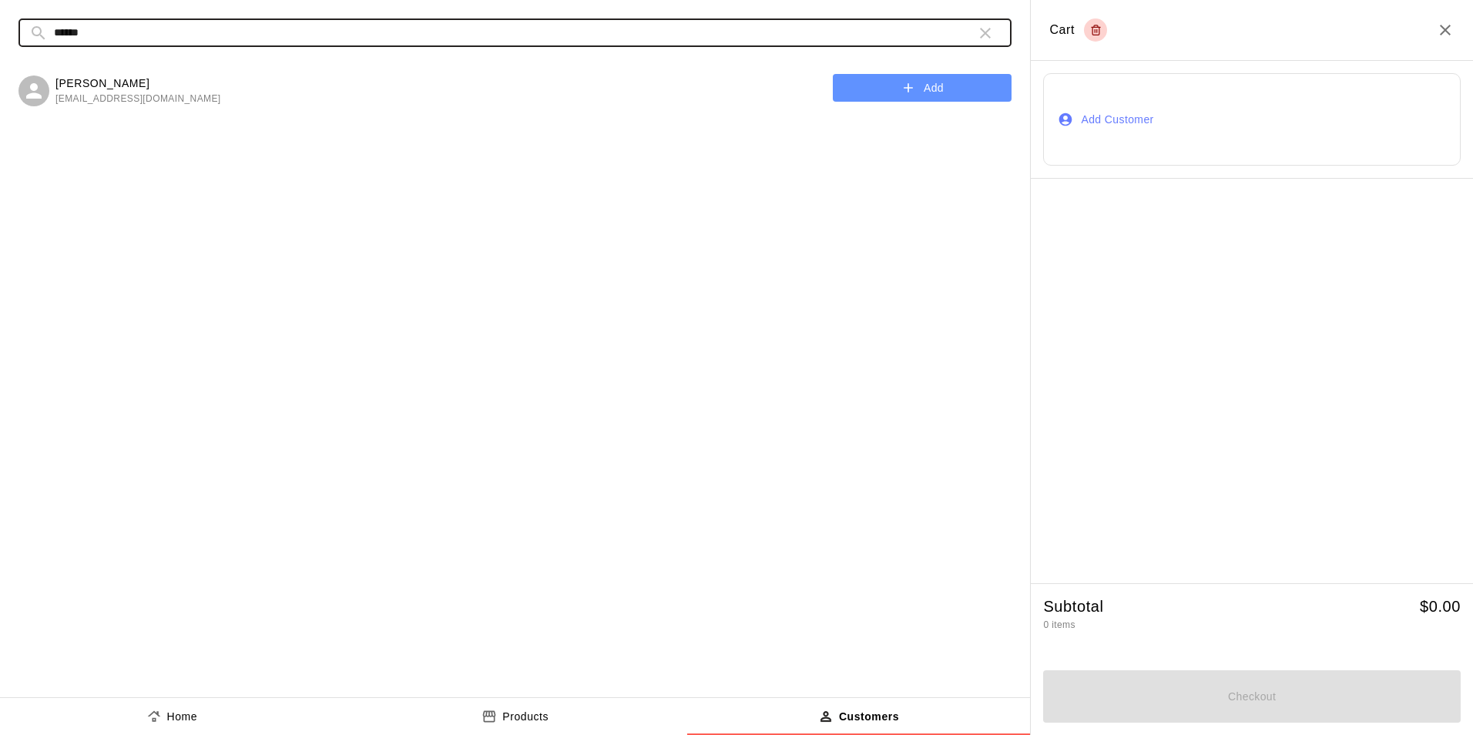
type input "******"
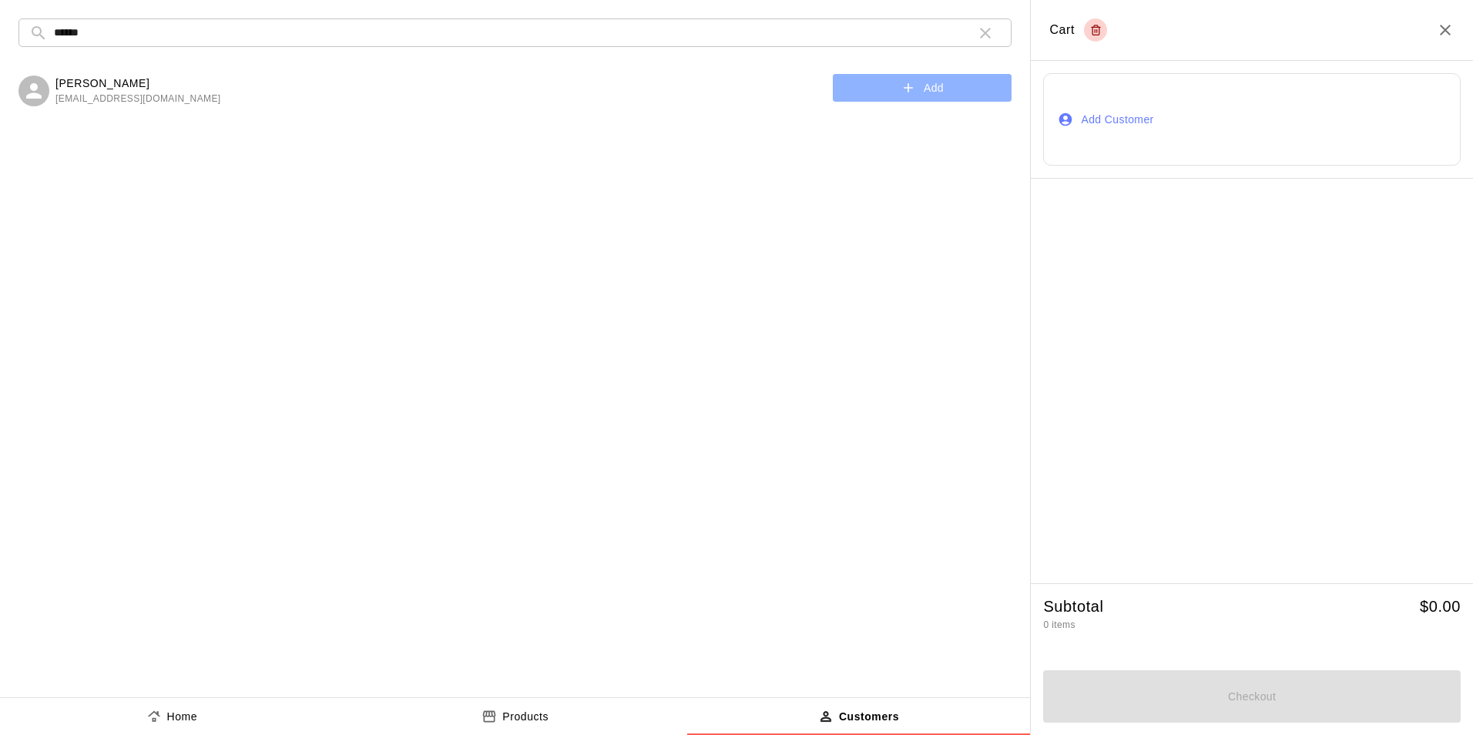
click at [890, 84] on button "Add" at bounding box center [922, 88] width 179 height 29
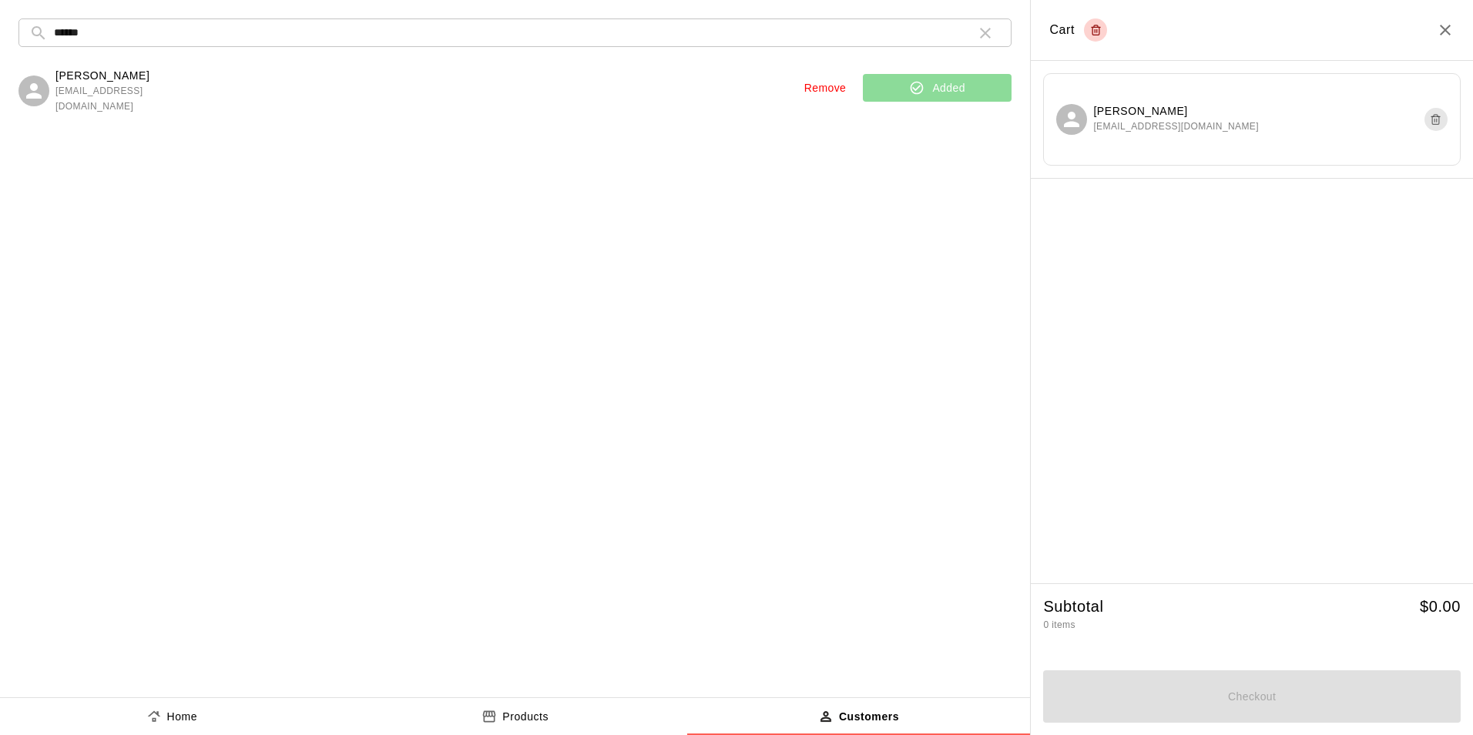
click at [159, 715] on icon "product sales tabs" at bounding box center [153, 716] width 15 height 15
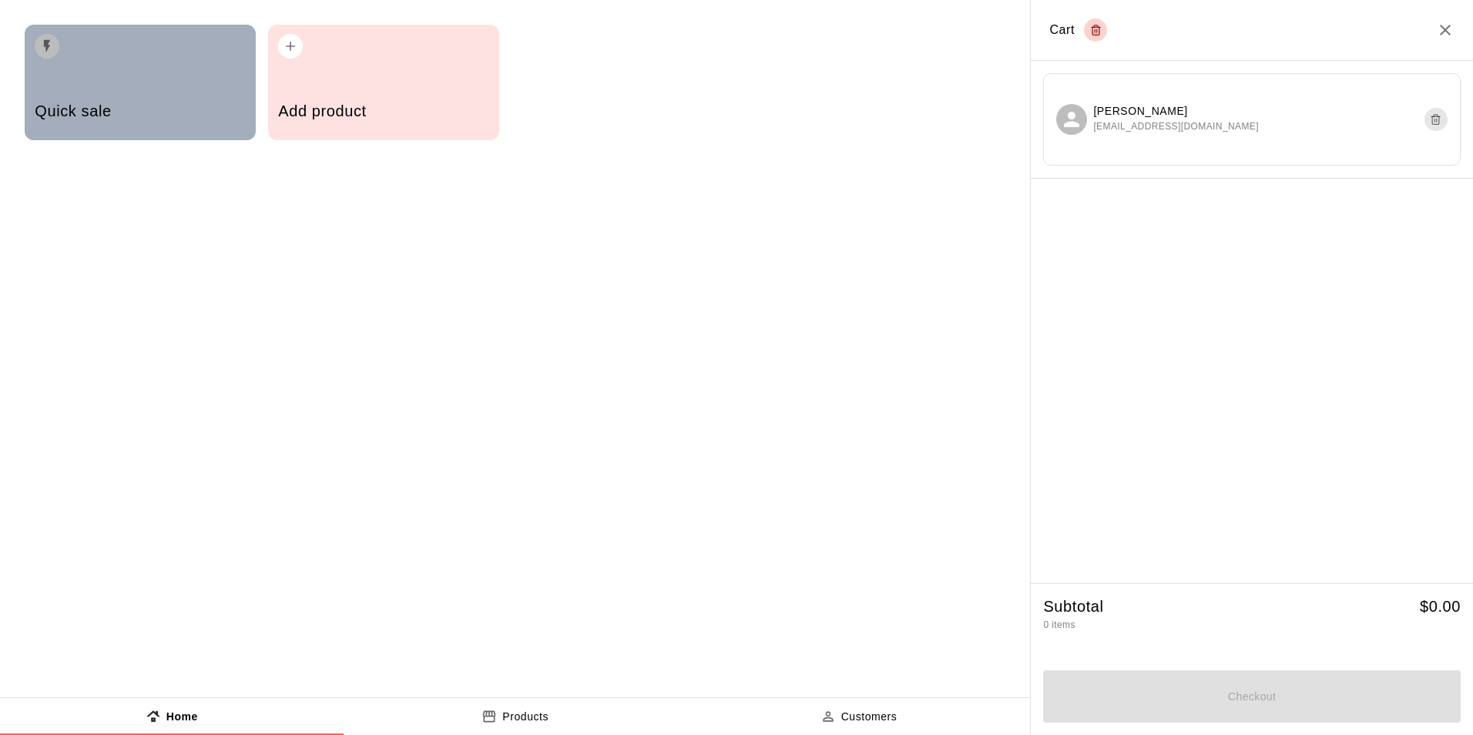
click at [190, 50] on div "button" at bounding box center [140, 42] width 210 height 34
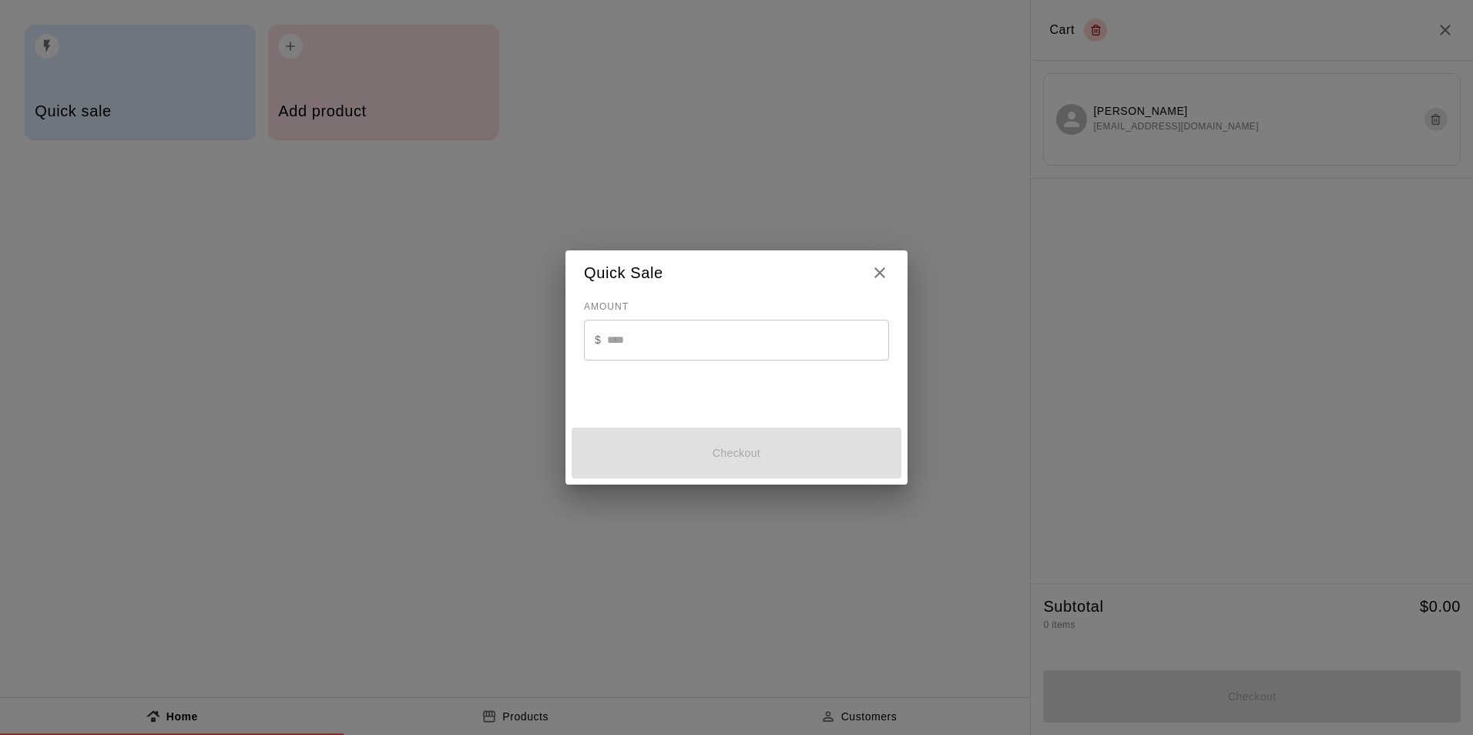
click at [681, 327] on input "text" at bounding box center [748, 340] width 282 height 41
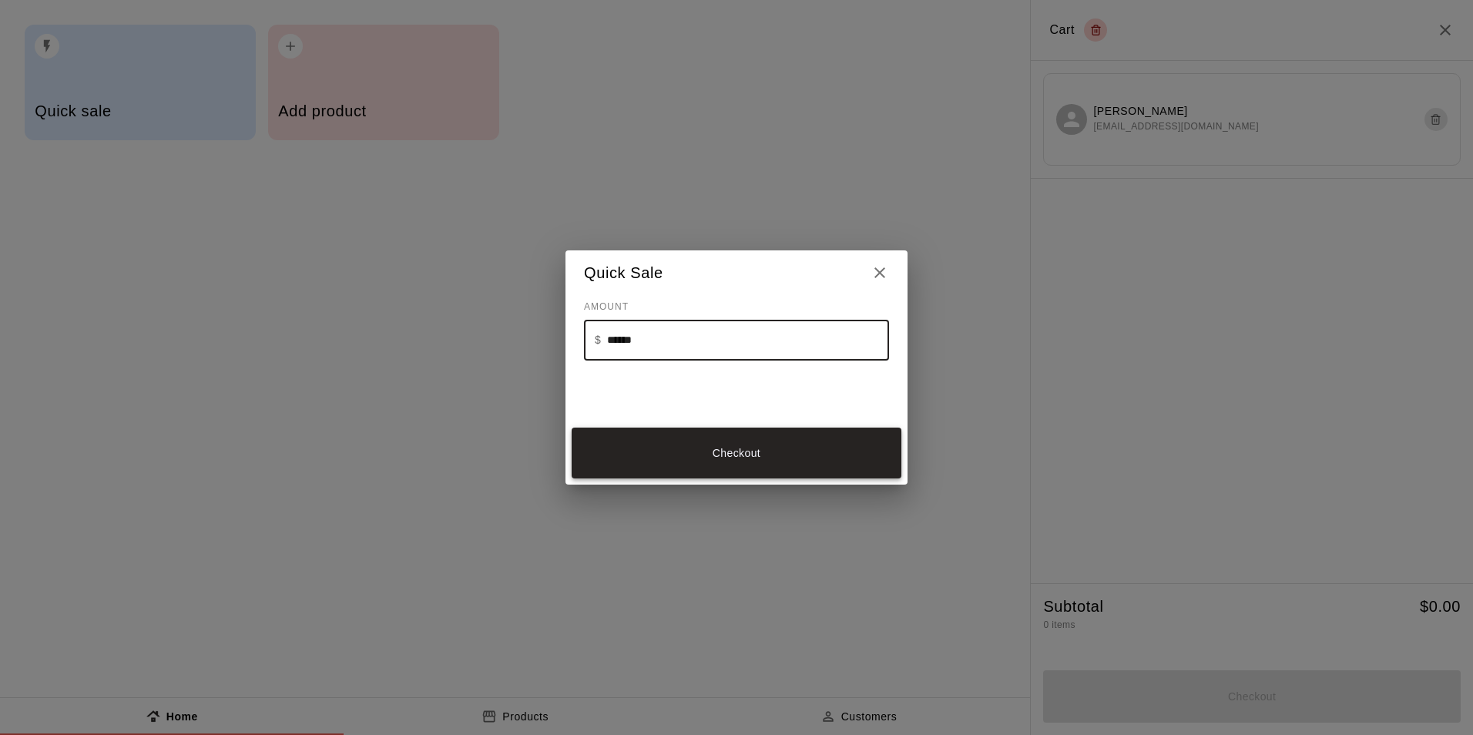
type input "******"
click at [698, 463] on button "Checkout" at bounding box center [737, 454] width 330 height 52
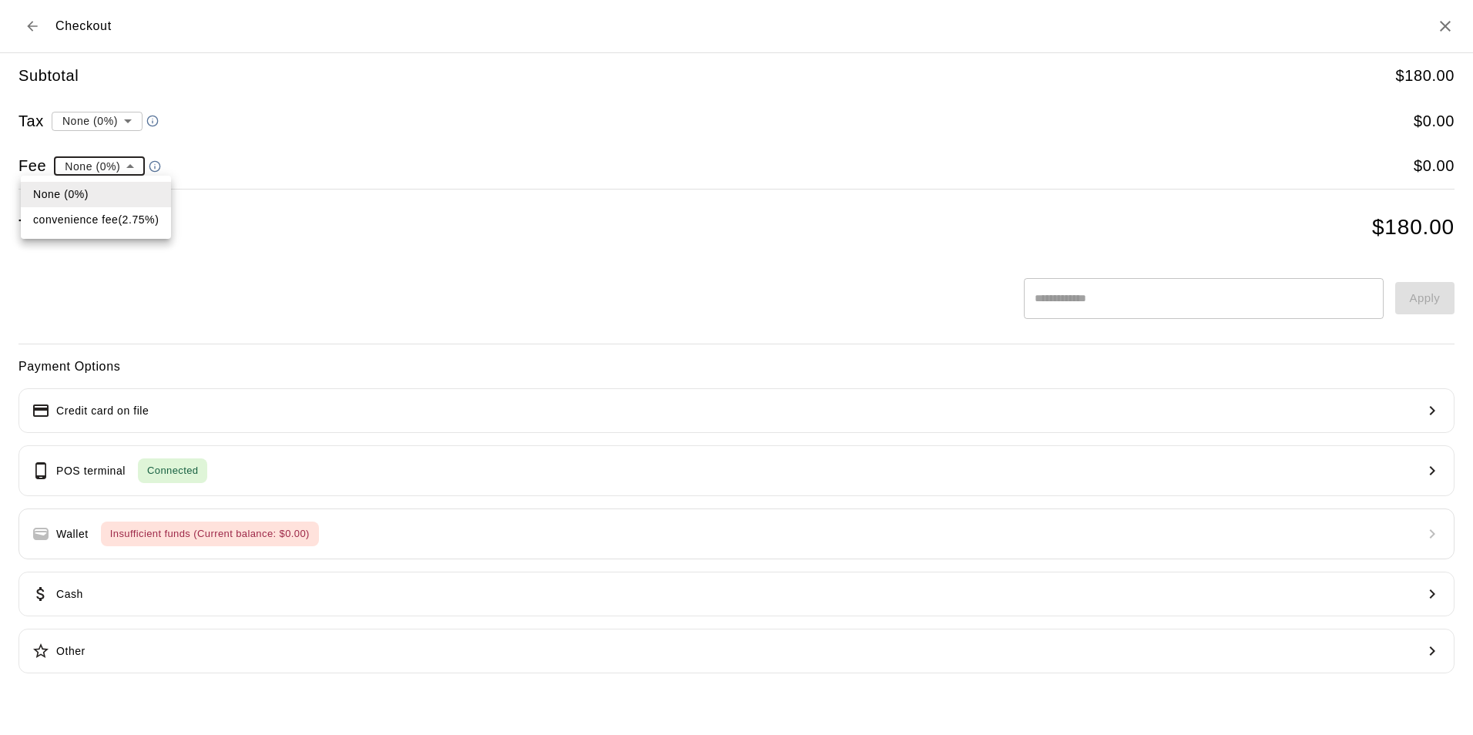
click at [122, 210] on li "convenience fee ( 2.75 % )" at bounding box center [96, 219] width 150 height 25
type input "**********"
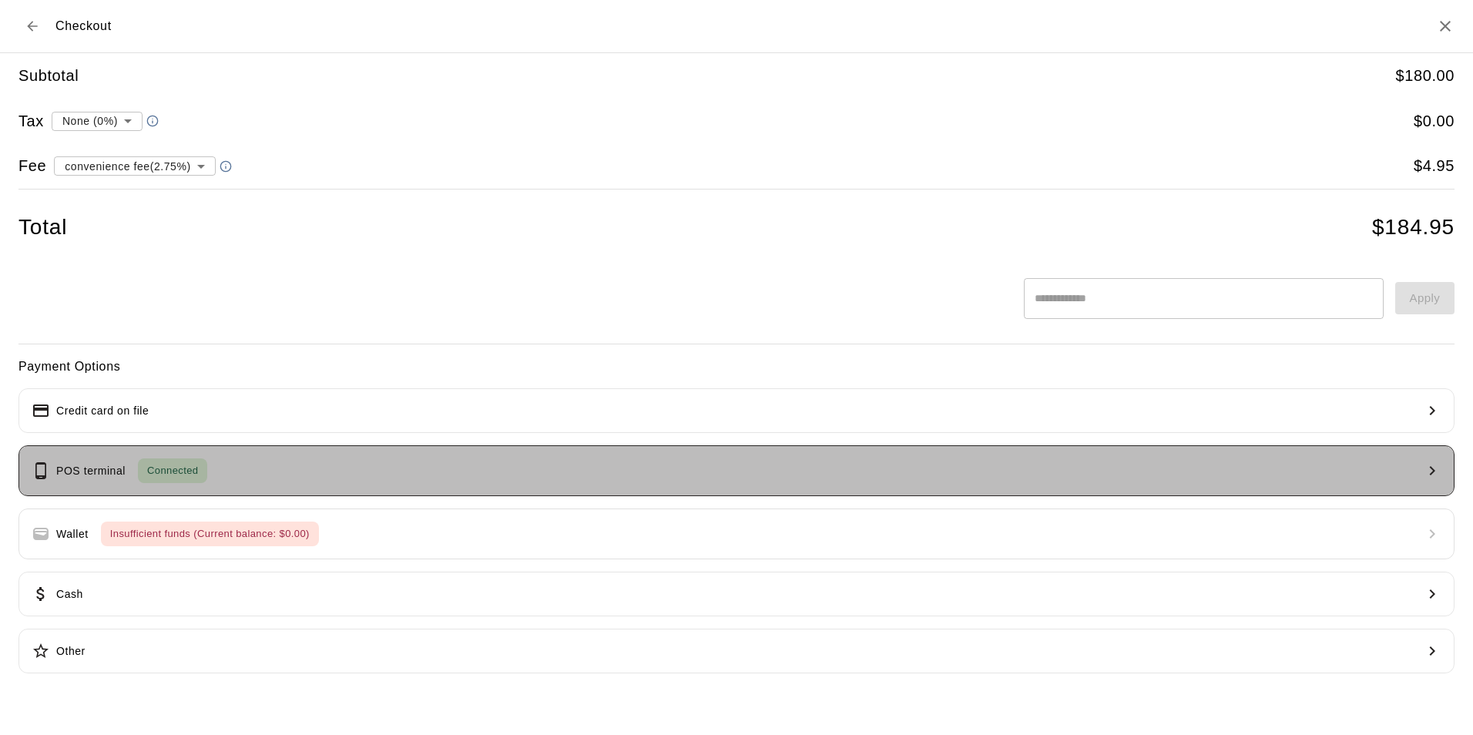
click at [201, 460] on div "Connected" at bounding box center [172, 470] width 69 height 25
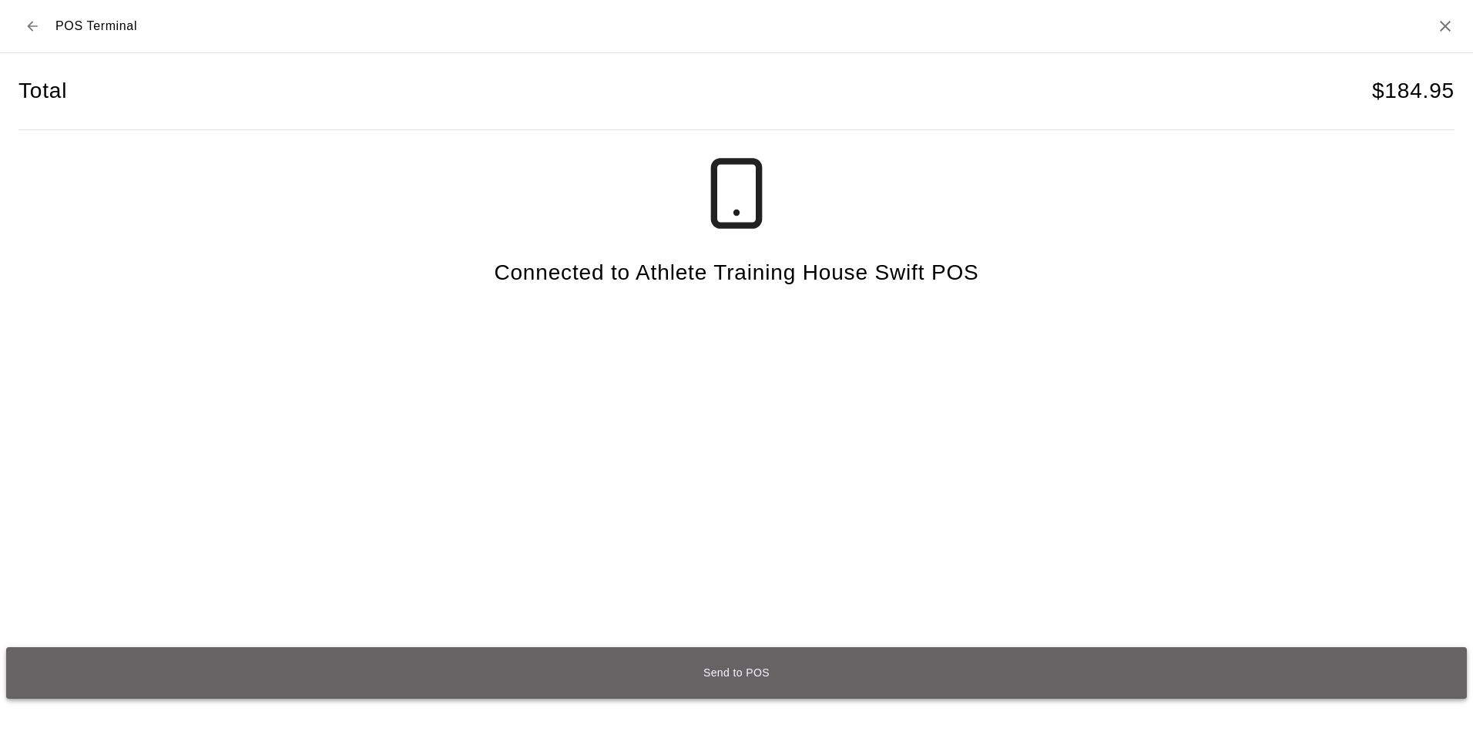
click at [755, 667] on button "Send to POS" at bounding box center [736, 673] width 1461 height 52
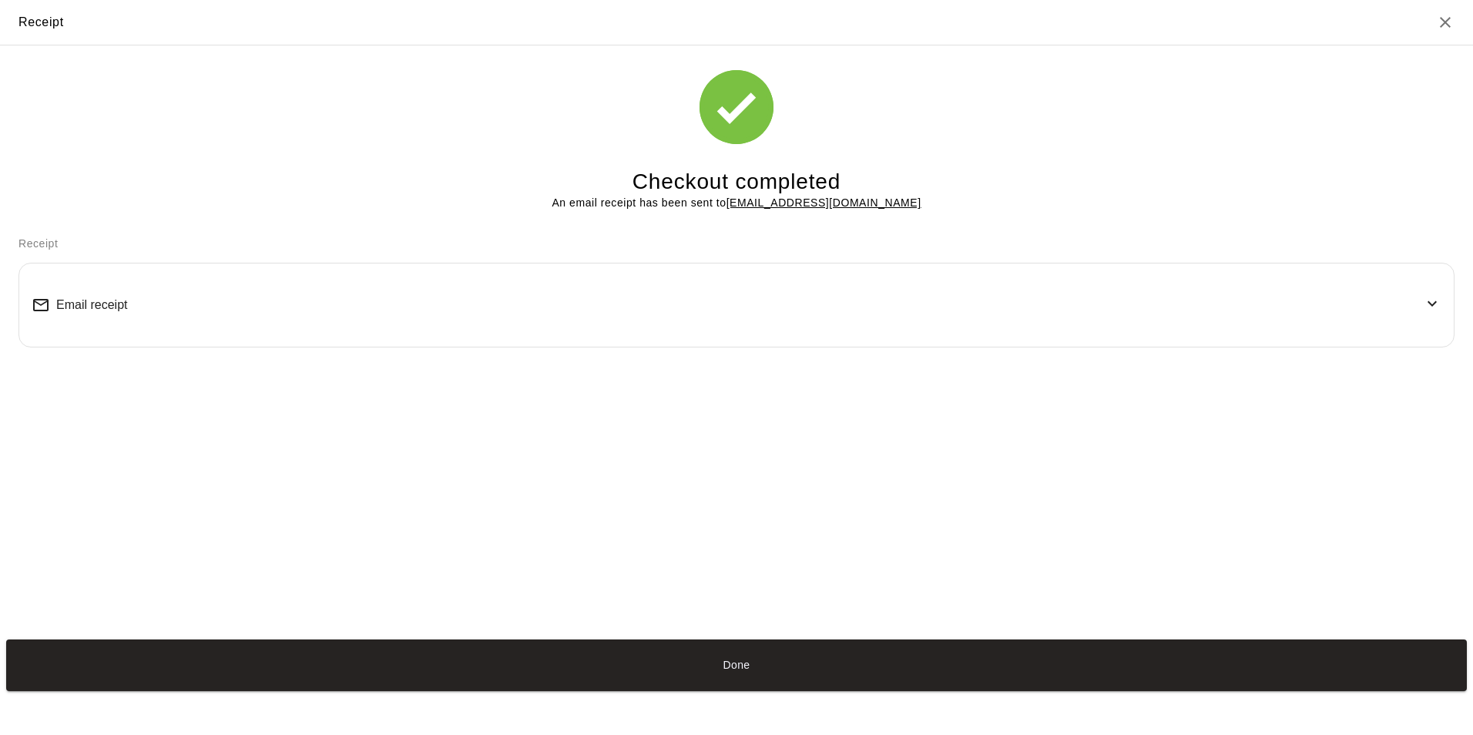
click at [806, 318] on div "Email receipt" at bounding box center [737, 305] width 1410 height 59
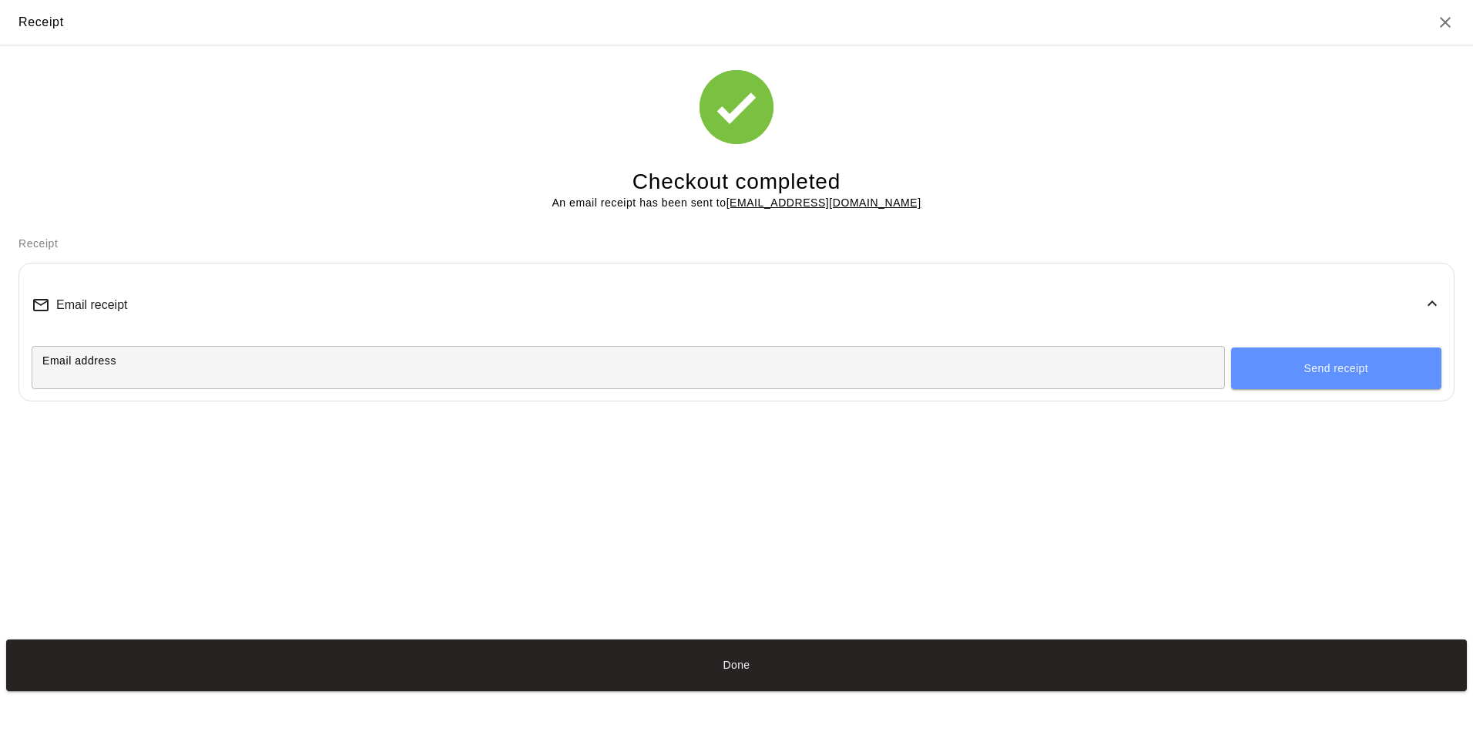
click at [789, 367] on input "Email address" at bounding box center [628, 367] width 1193 height 29
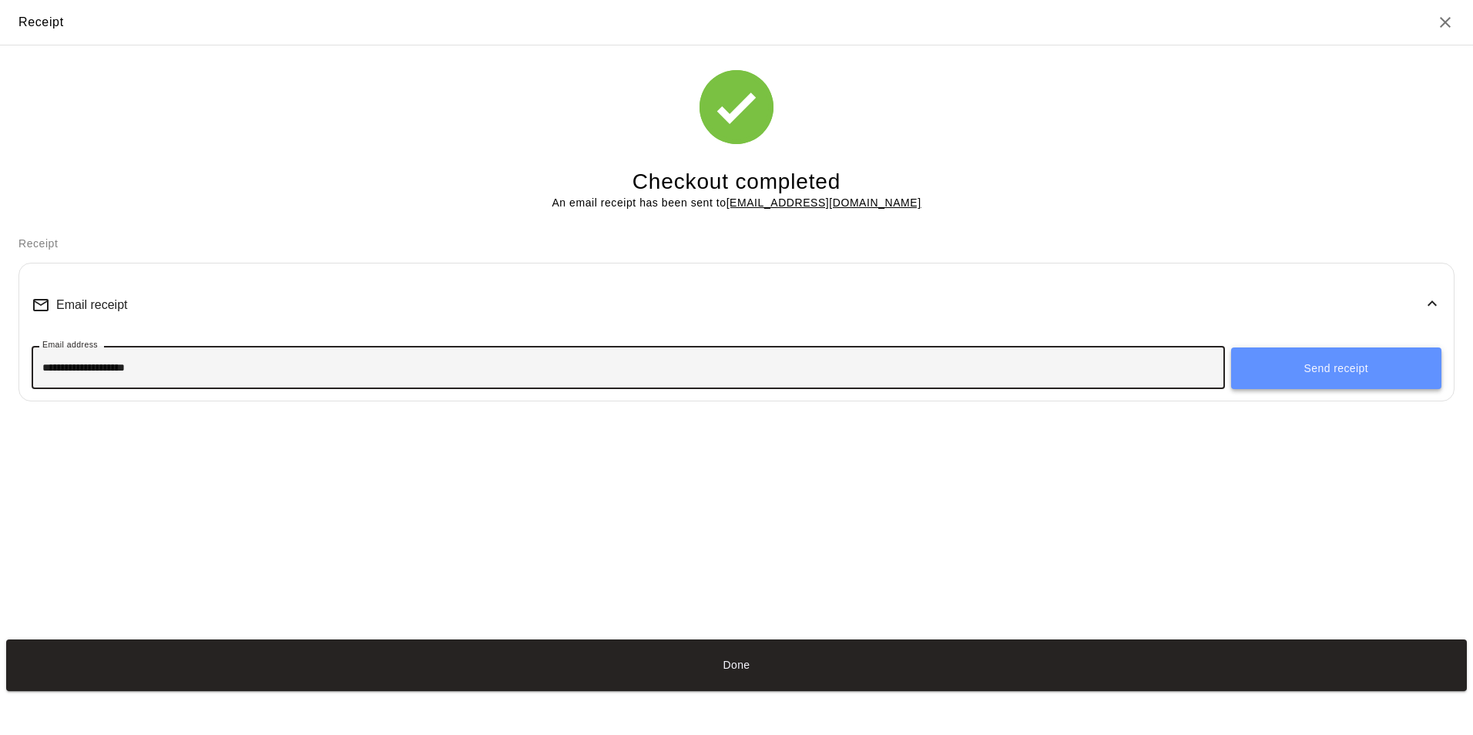
type input "**********"
click at [1239, 374] on button "Send receipt" at bounding box center [1336, 368] width 210 height 42
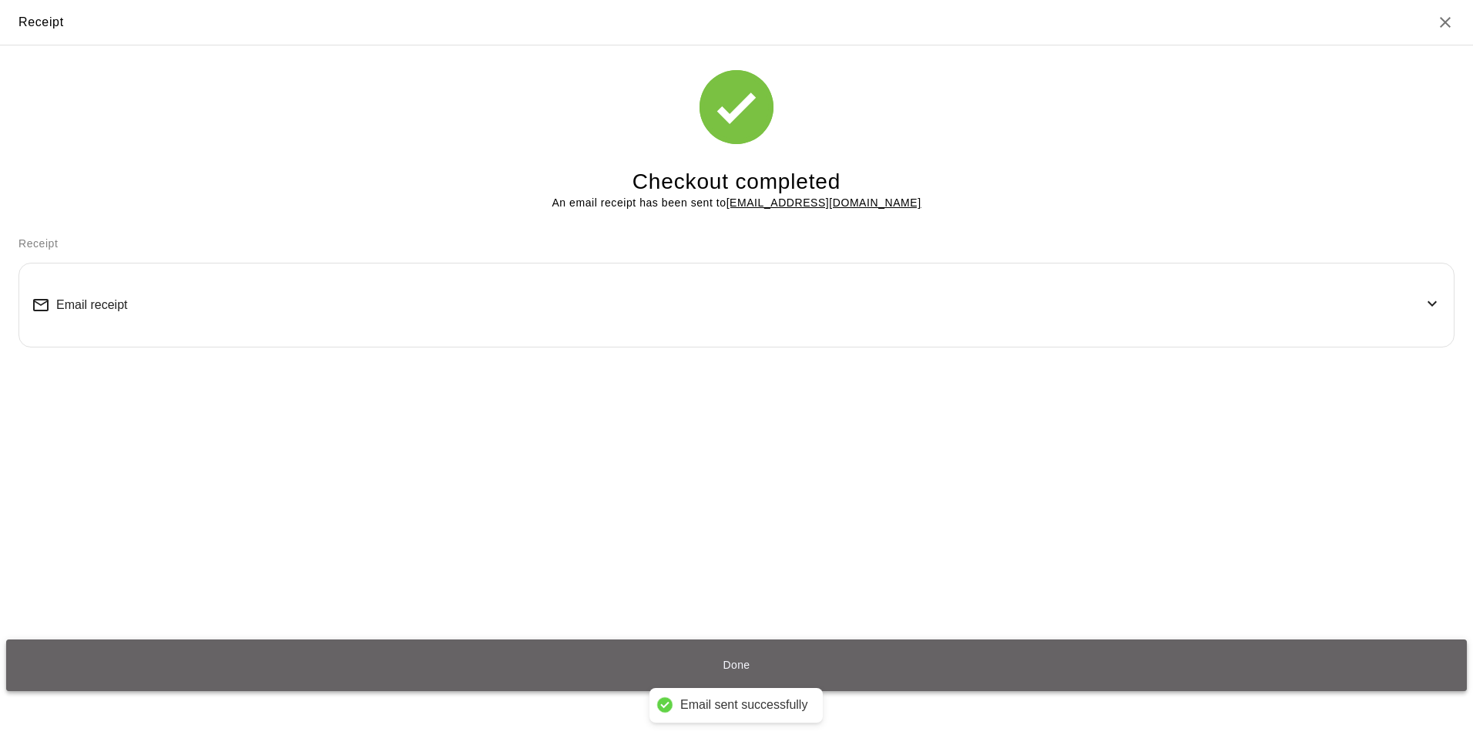
click at [765, 658] on button "Done" at bounding box center [736, 665] width 1461 height 52
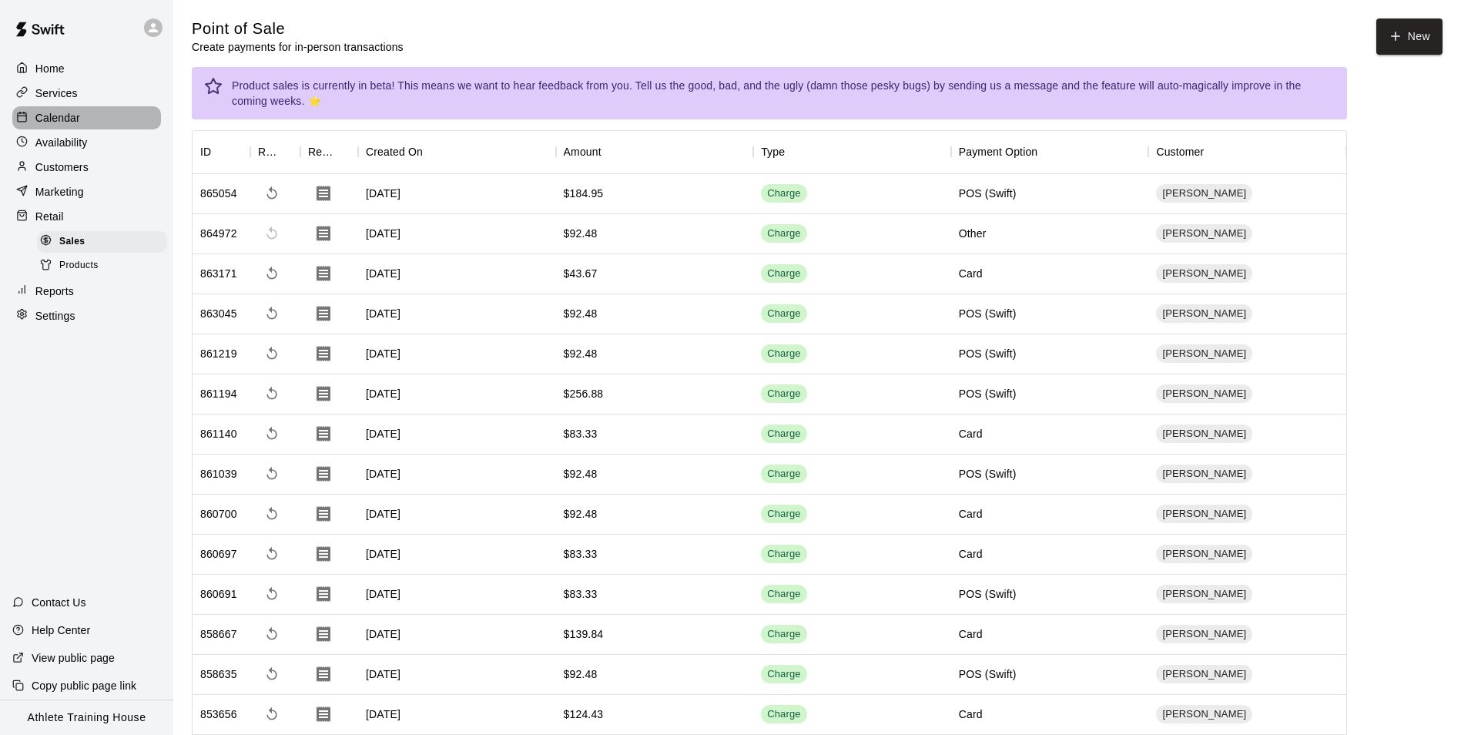
click at [51, 126] on p "Calendar" at bounding box center [57, 117] width 45 height 15
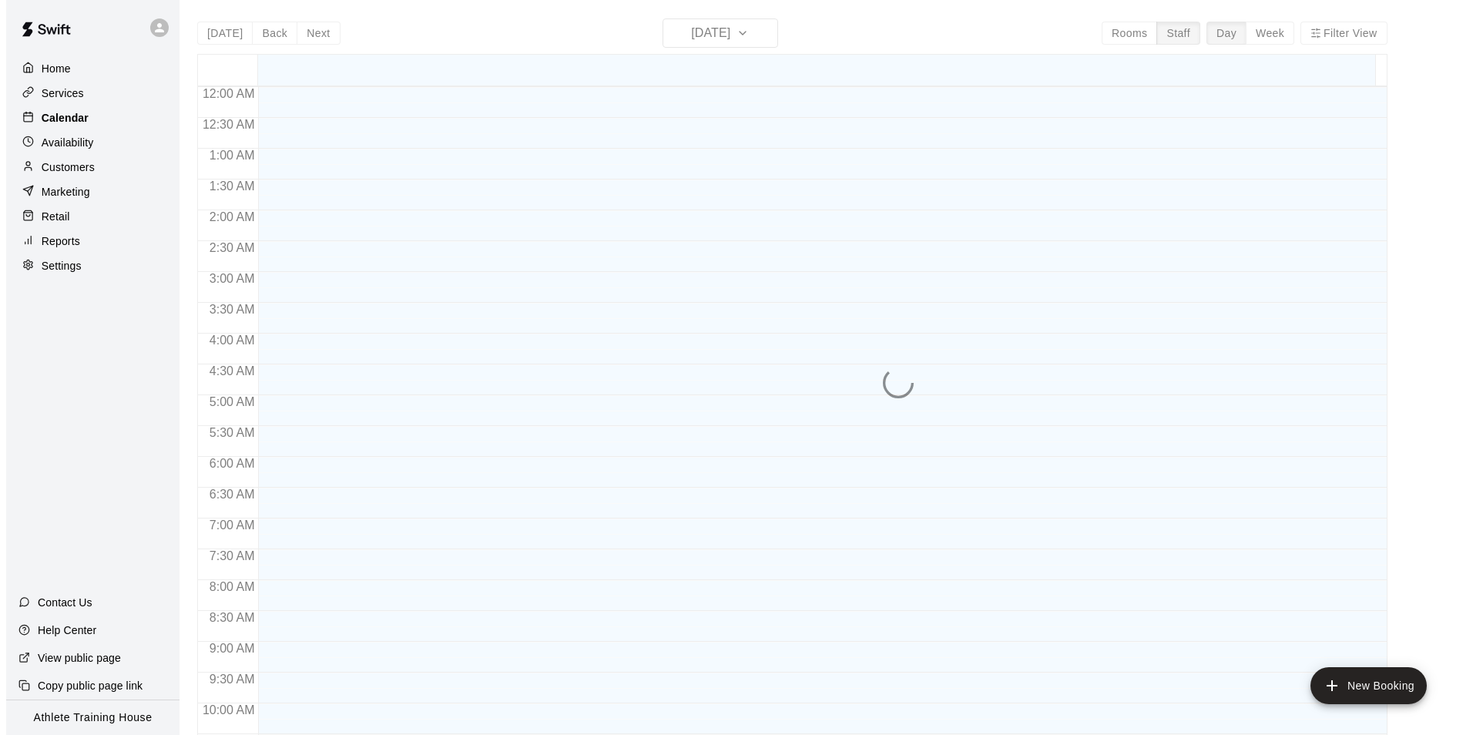
scroll to position [813, 0]
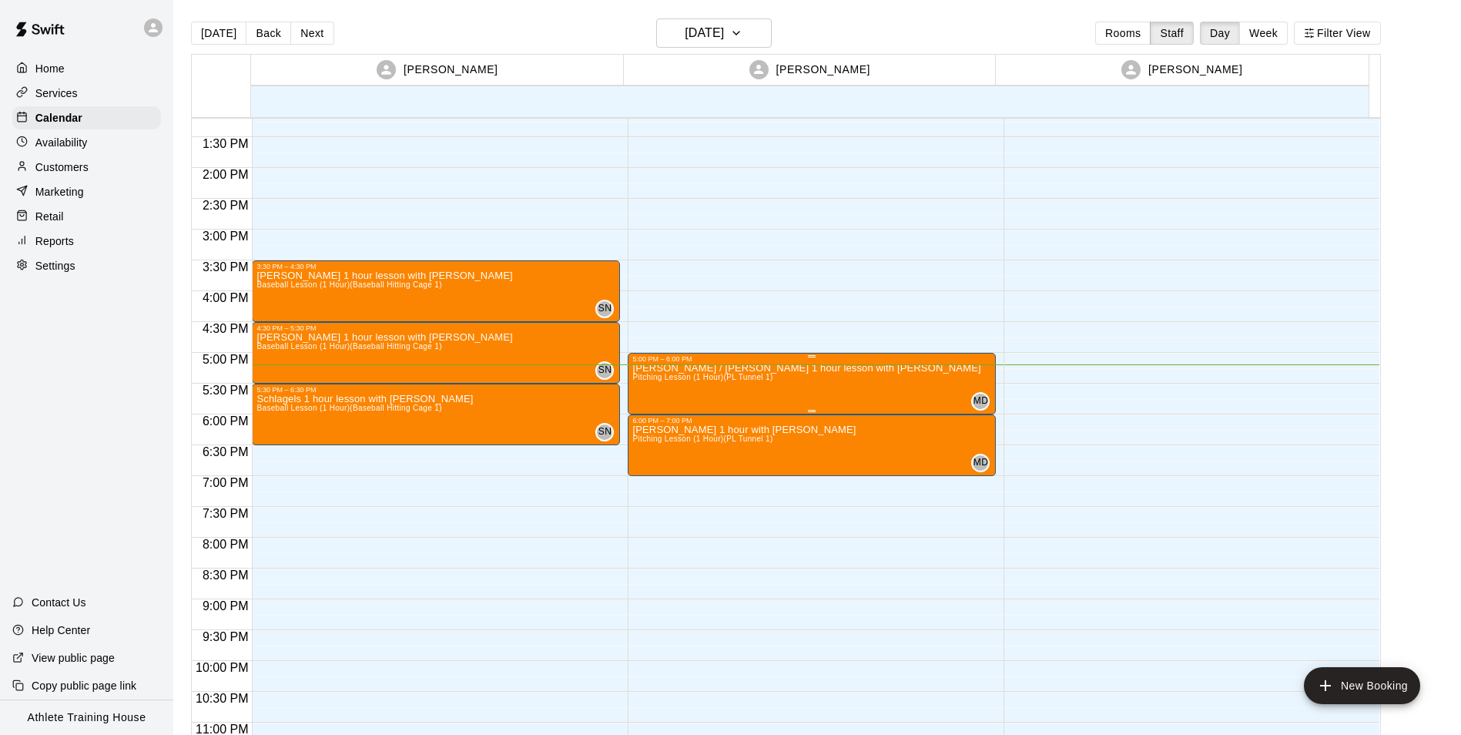
click at [835, 368] on p "[PERSON_NAME] / [PERSON_NAME] 1 hour lesson with [PERSON_NAME]" at bounding box center [806, 368] width 348 height 0
click at [653, 382] on icon "edit" at bounding box center [647, 385] width 18 height 18
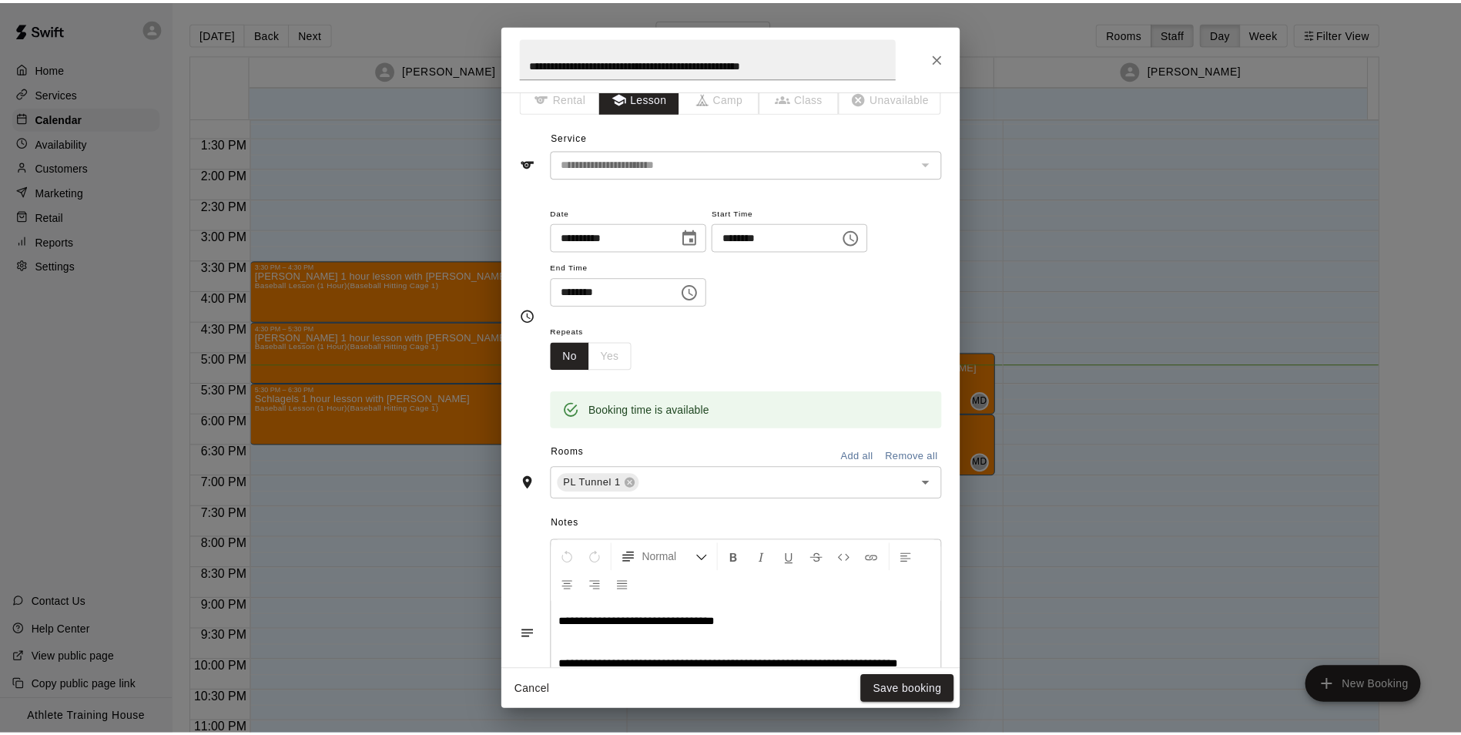
scroll to position [0, 0]
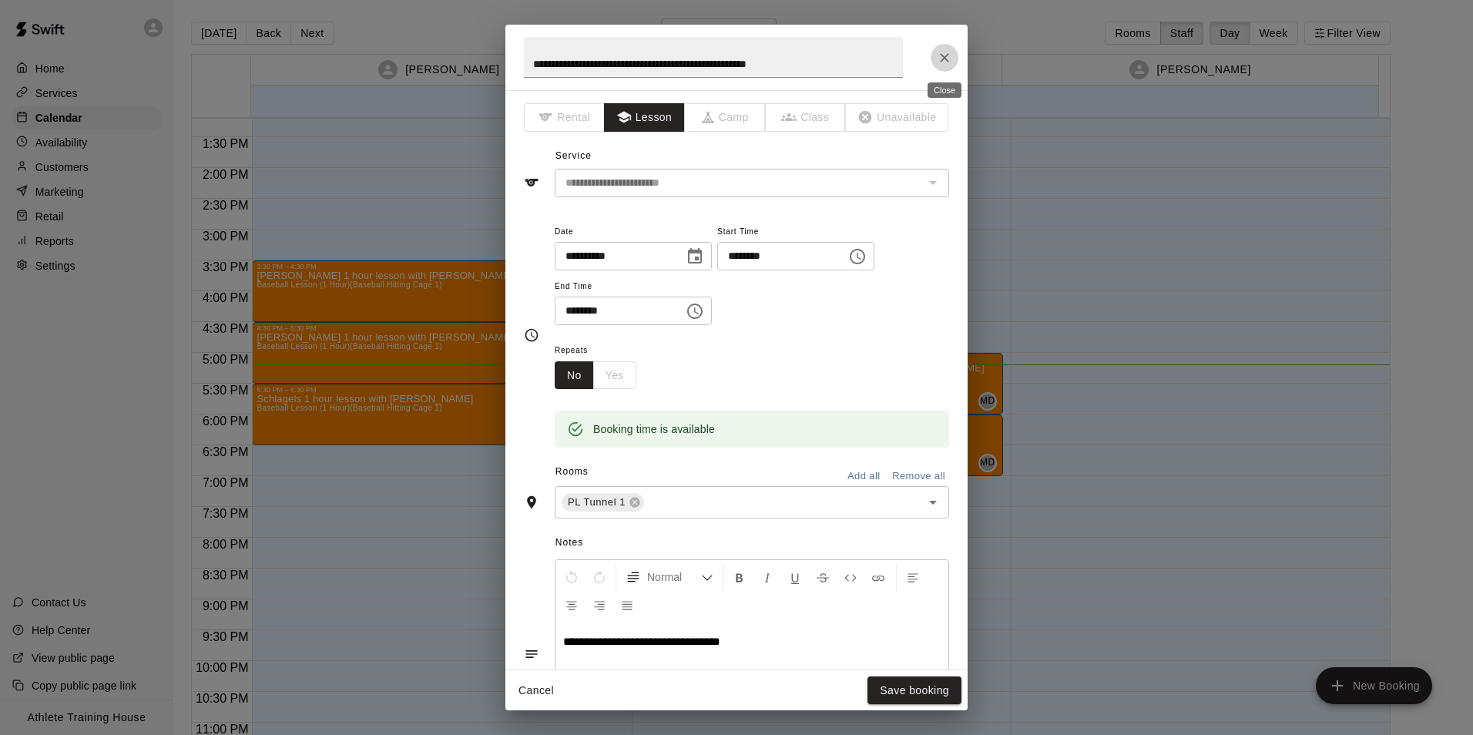
click at [939, 53] on icon "Close" at bounding box center [944, 57] width 15 height 15
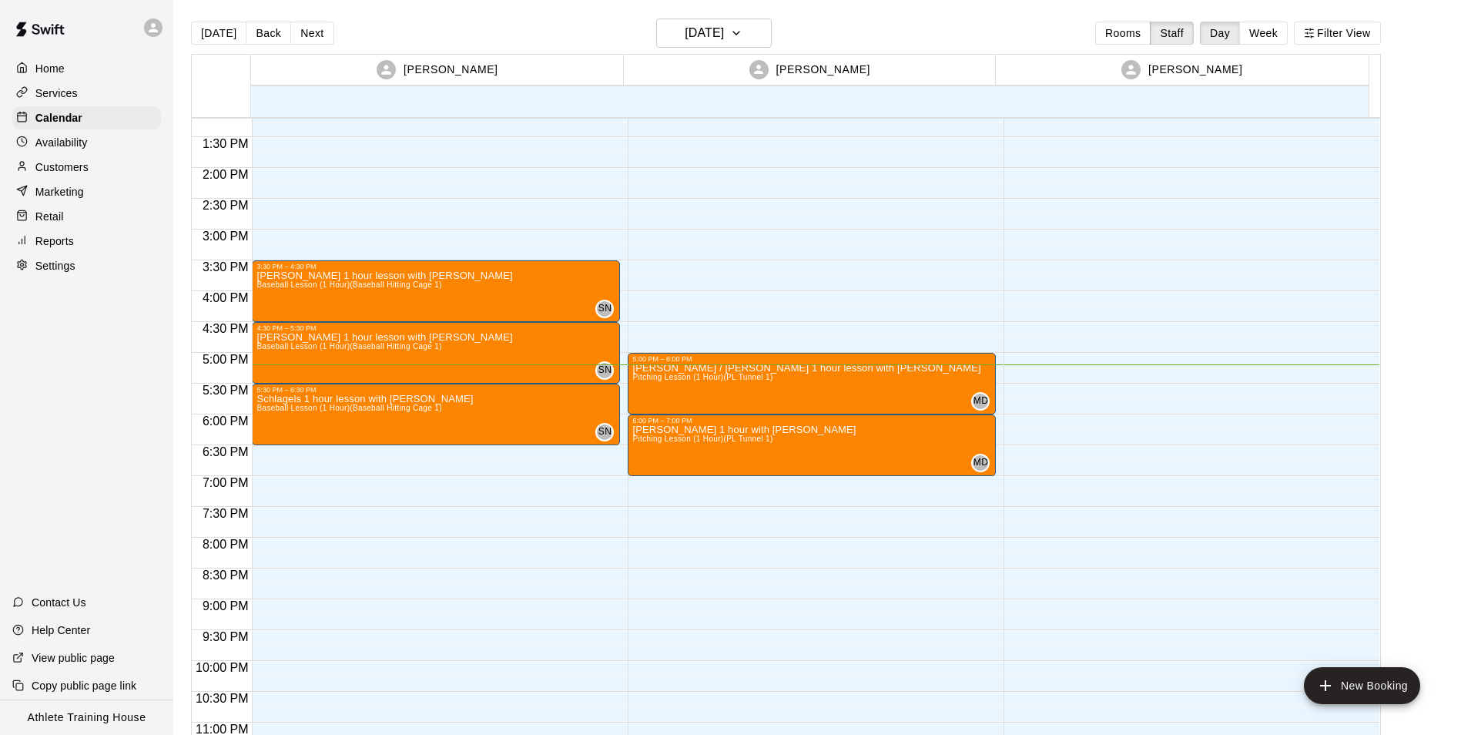
click at [43, 220] on p "Retail" at bounding box center [49, 216] width 29 height 15
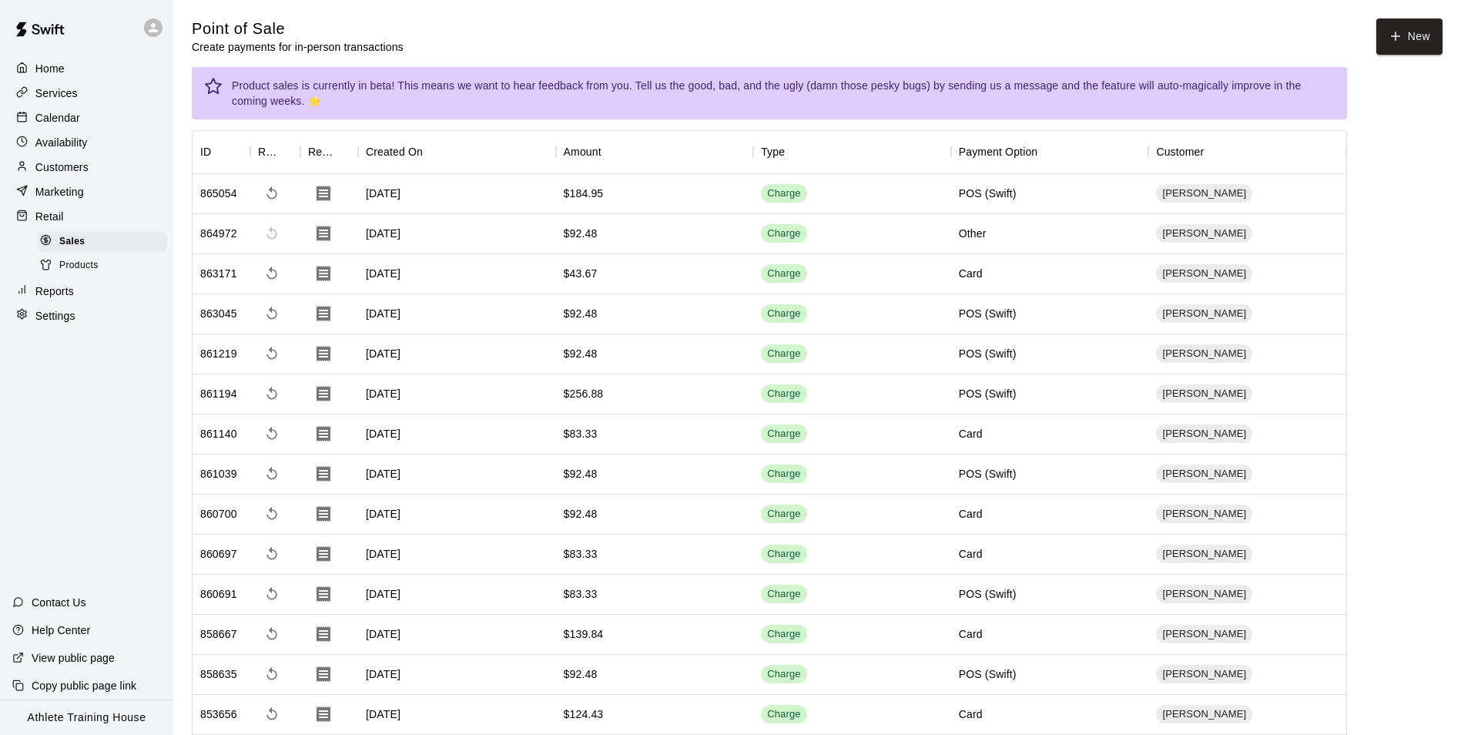
click at [100, 173] on div "Customers" at bounding box center [86, 167] width 149 height 23
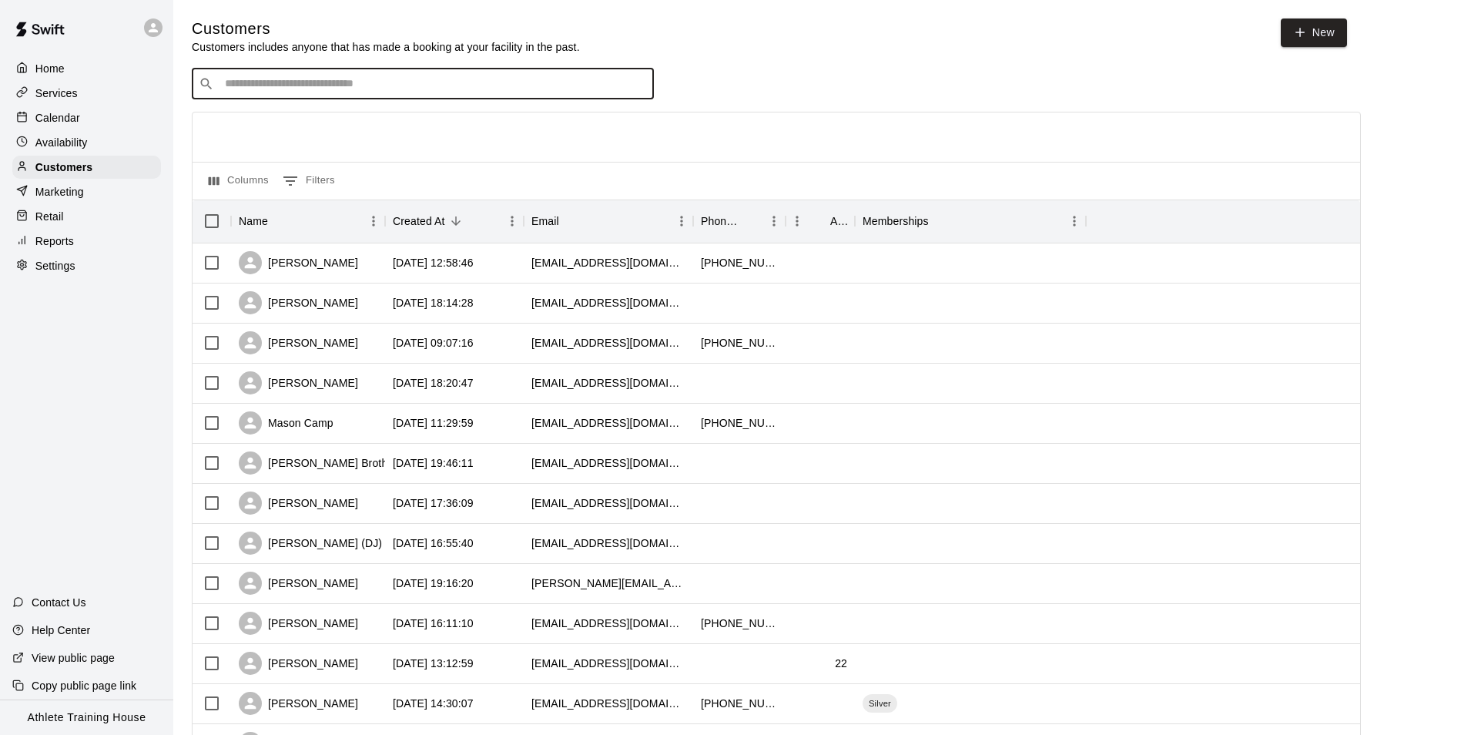
click at [288, 92] on input "Search customers by name or email" at bounding box center [433, 83] width 427 height 15
type input "*****"
click at [277, 140] on div "[PERSON_NAME] [EMAIL_ADDRESS][DOMAIN_NAME]" at bounding box center [318, 126] width 166 height 33
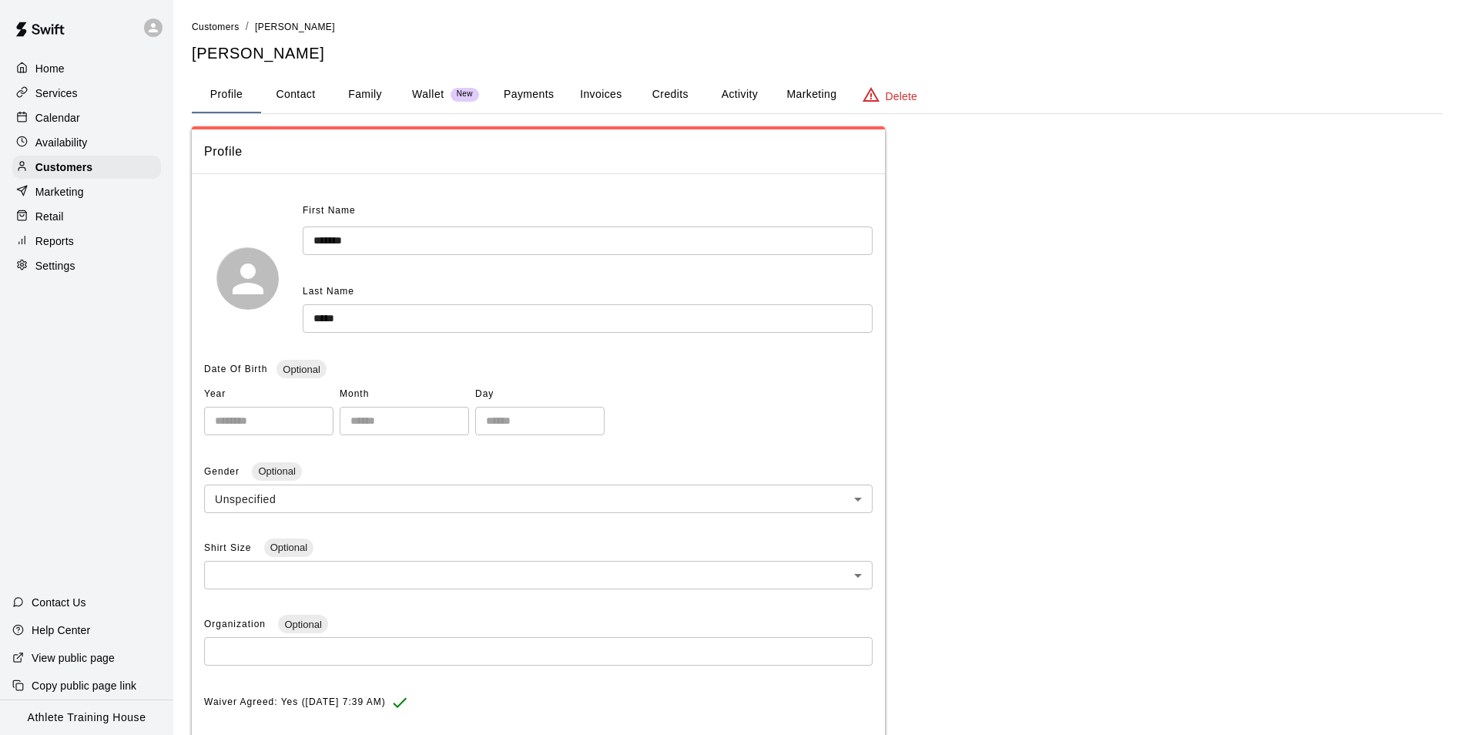
click at [505, 96] on button "Payments" at bounding box center [528, 94] width 75 height 37
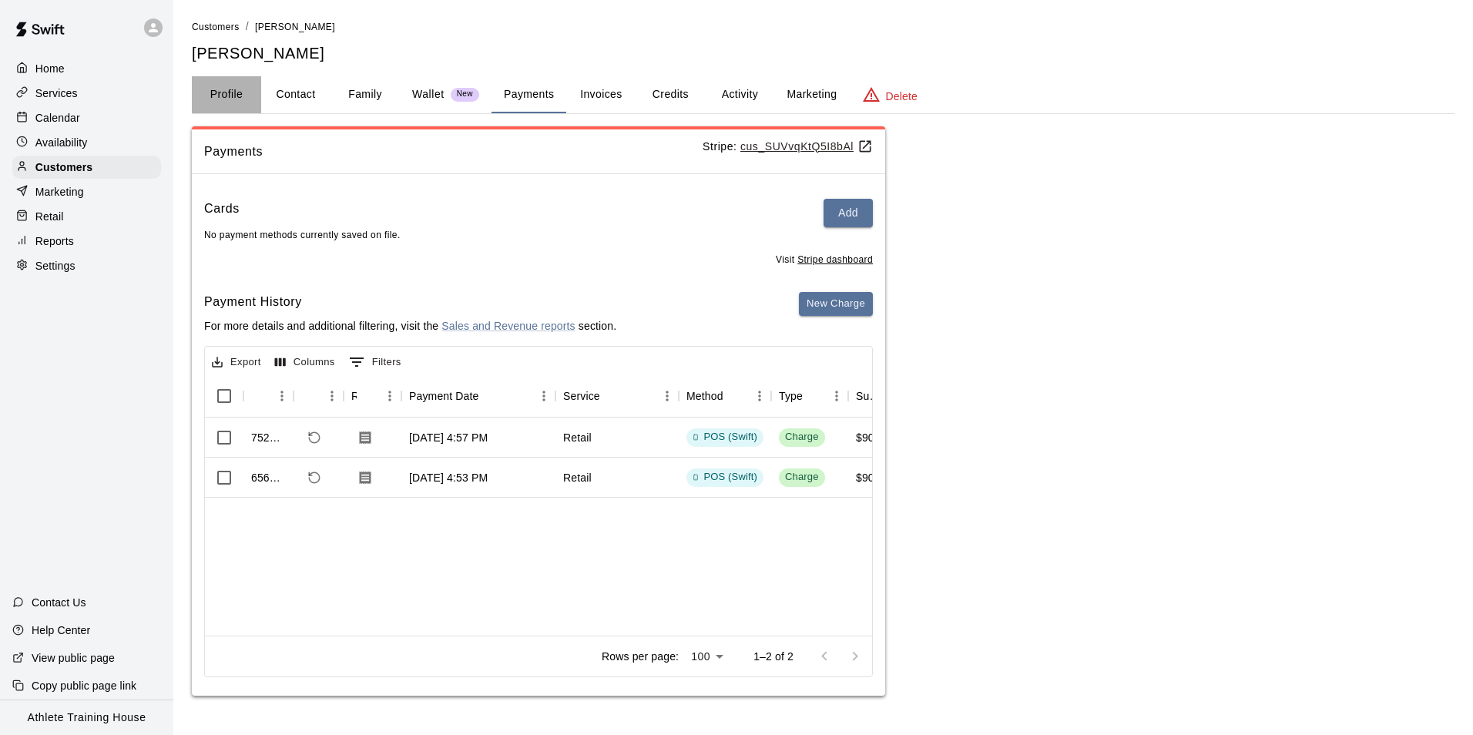
click at [224, 92] on button "Profile" at bounding box center [226, 94] width 69 height 37
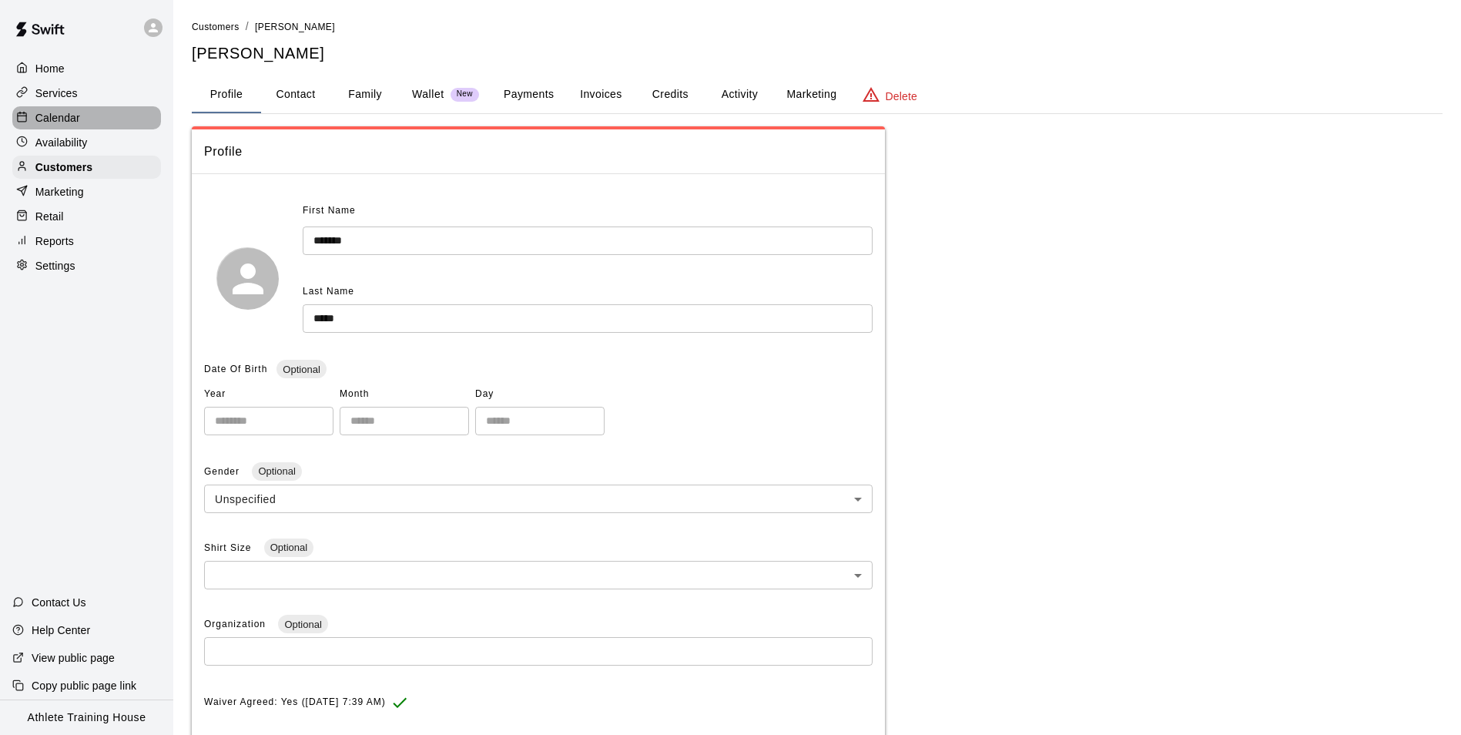
click at [34, 112] on div at bounding box center [25, 118] width 19 height 15
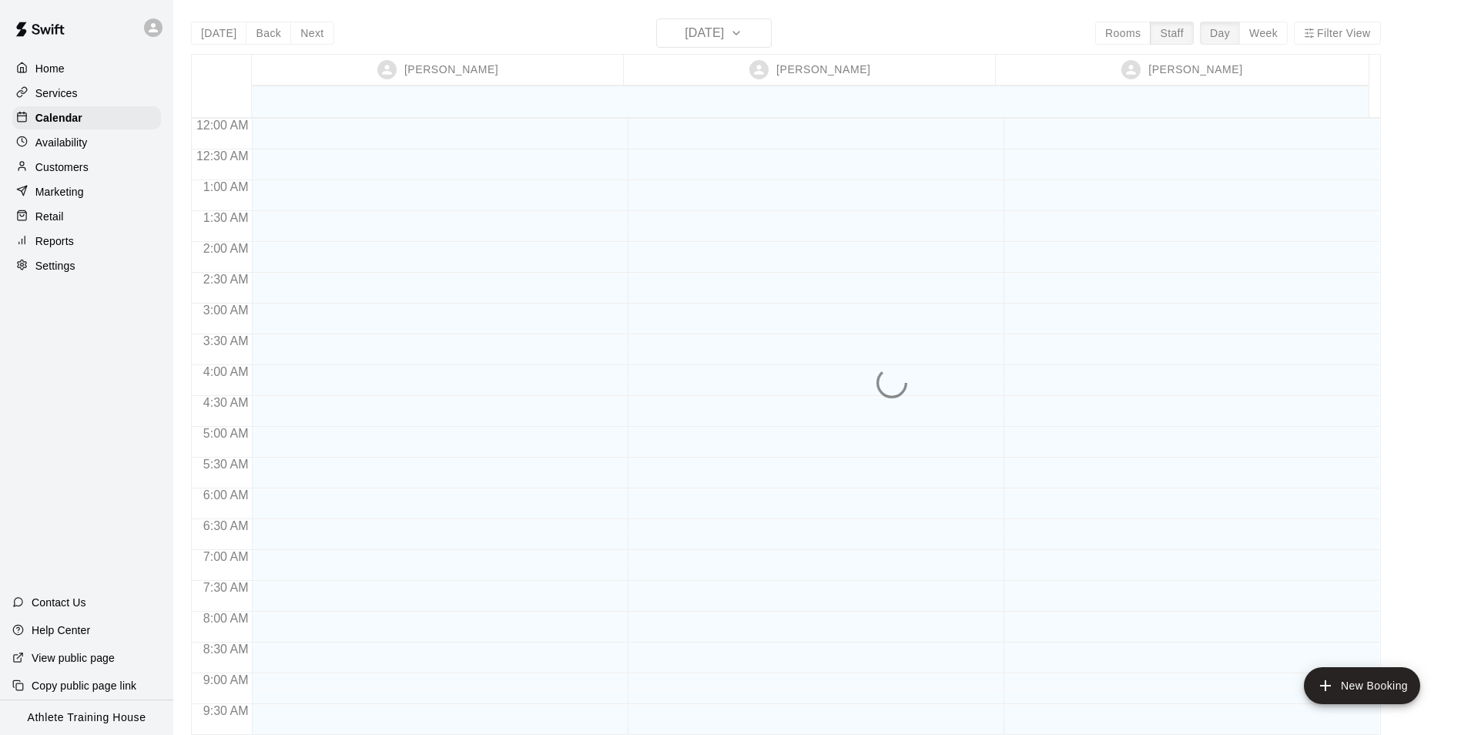
scroll to position [845, 0]
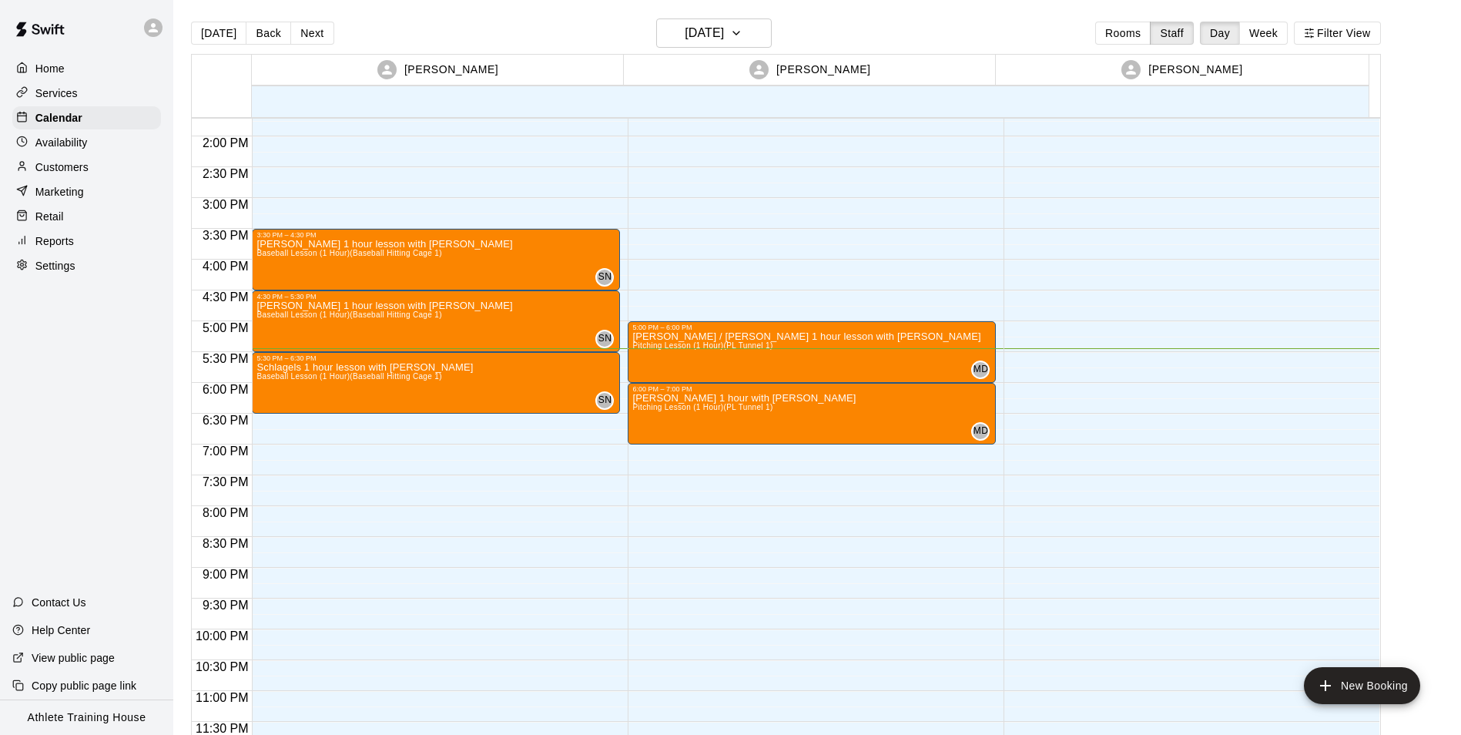
click at [66, 217] on div "Retail" at bounding box center [86, 216] width 149 height 23
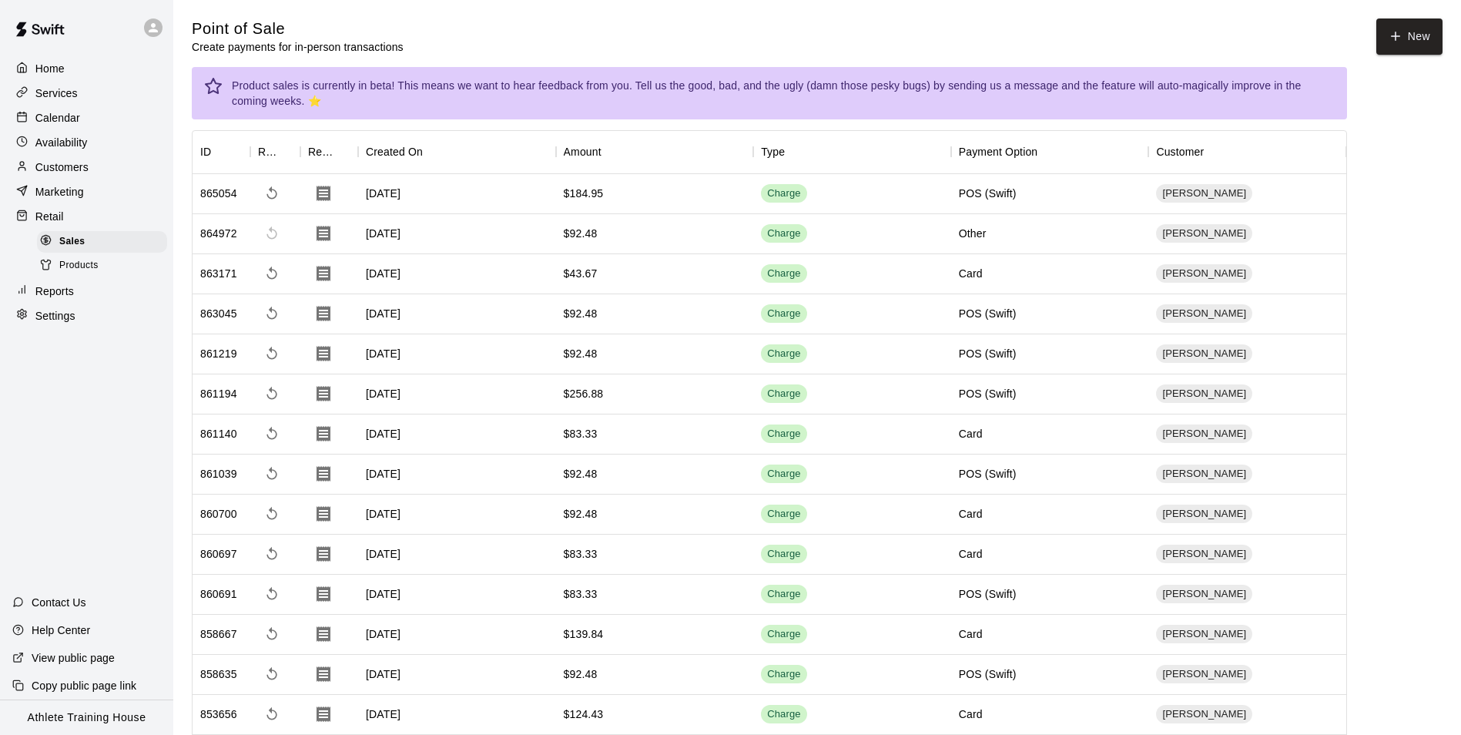
click at [81, 167] on p "Customers" at bounding box center [61, 166] width 53 height 15
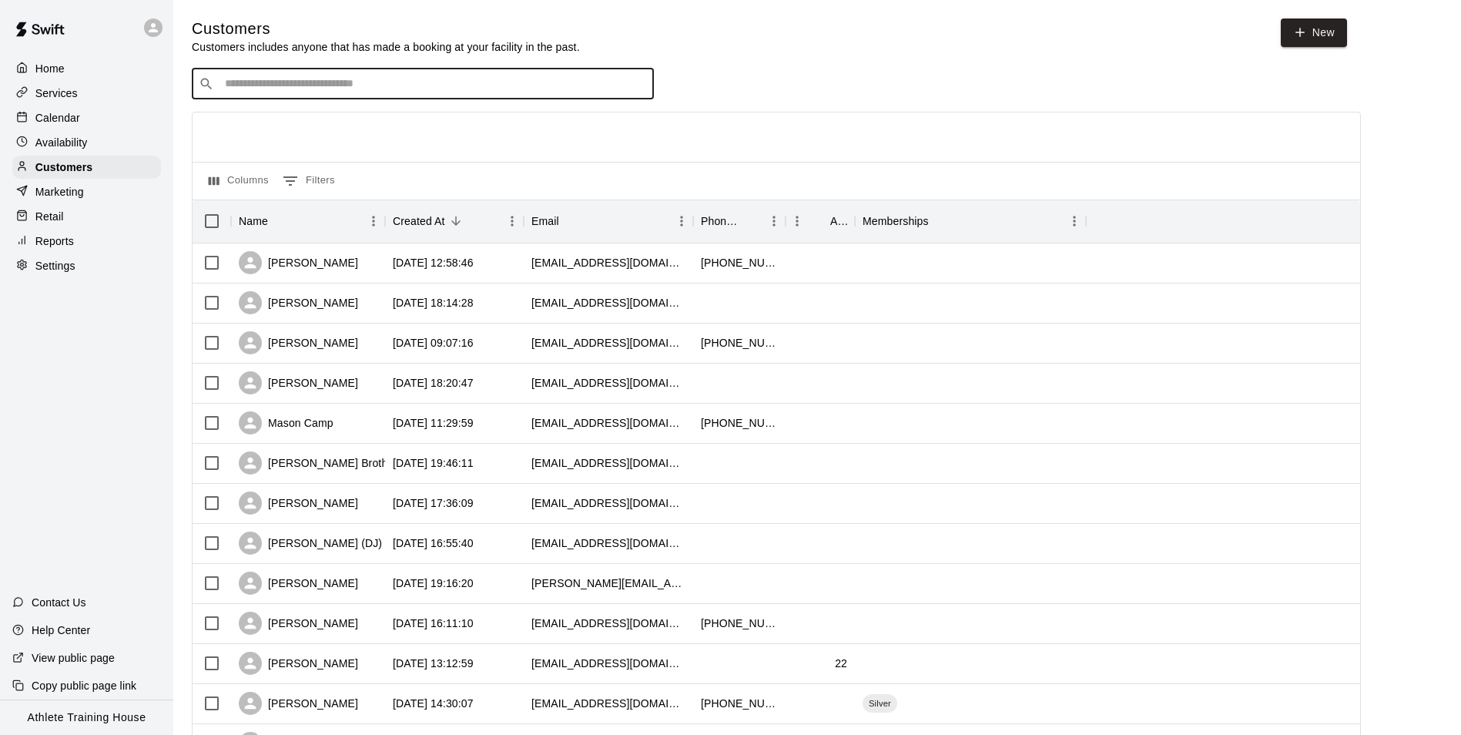
click at [240, 86] on input "Search customers by name or email" at bounding box center [433, 83] width 427 height 15
type input "*"
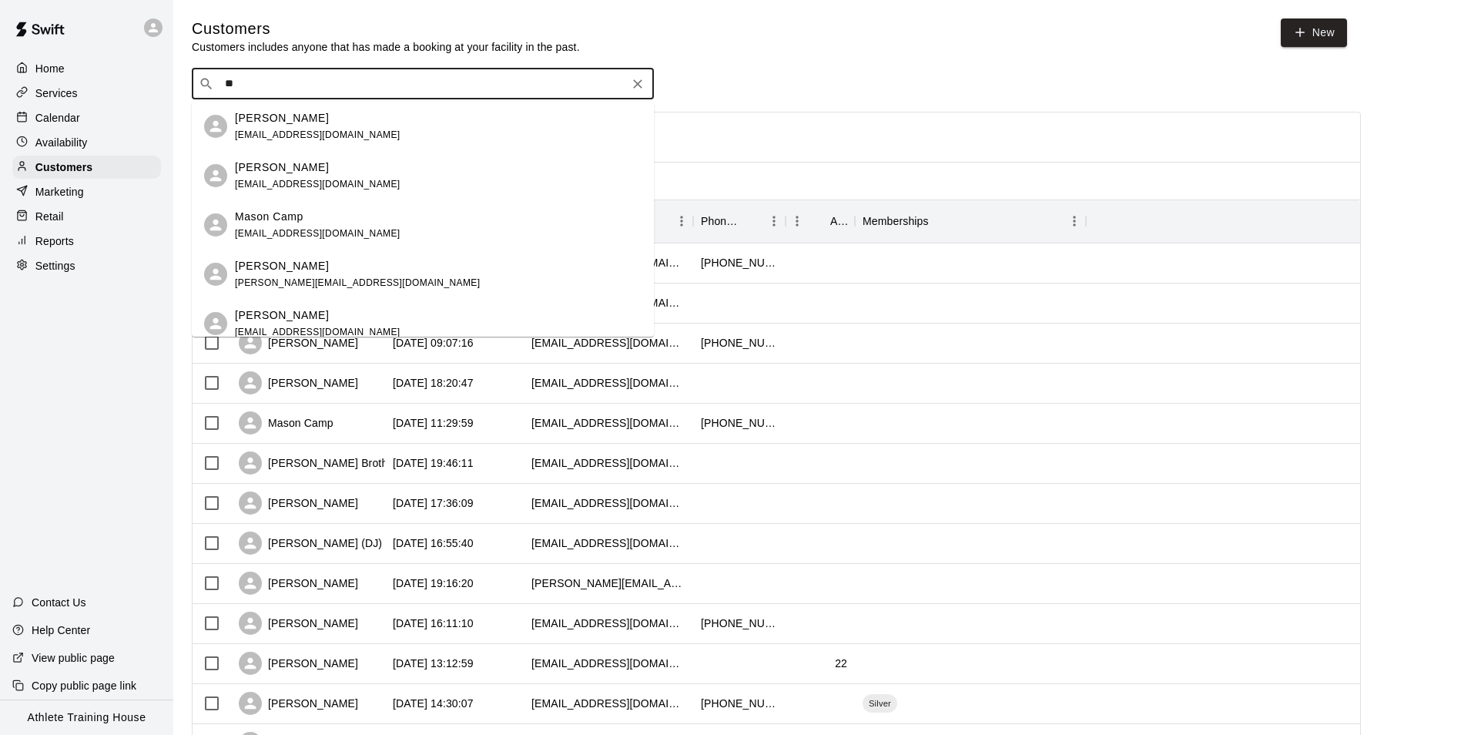
type input "***"
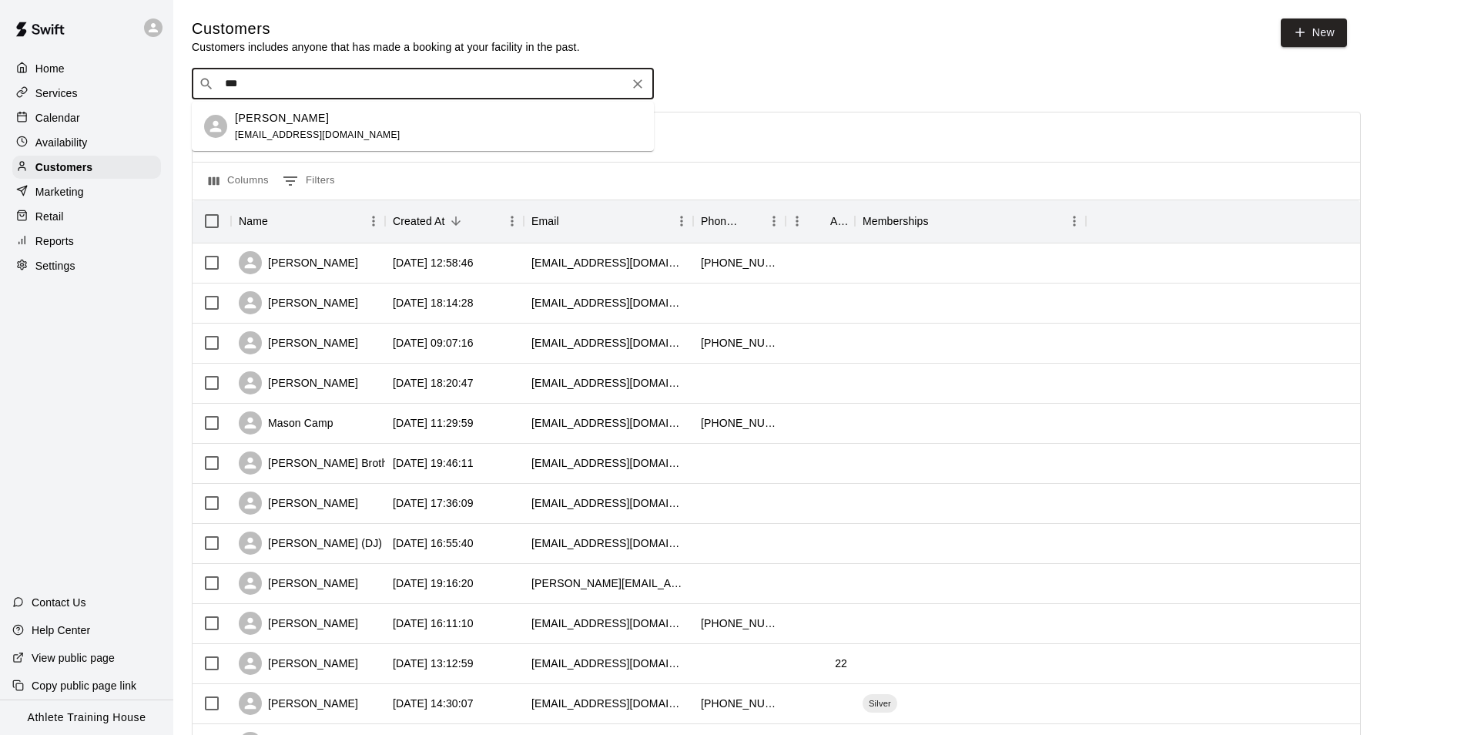
click at [251, 113] on p "[PERSON_NAME]" at bounding box center [282, 118] width 94 height 16
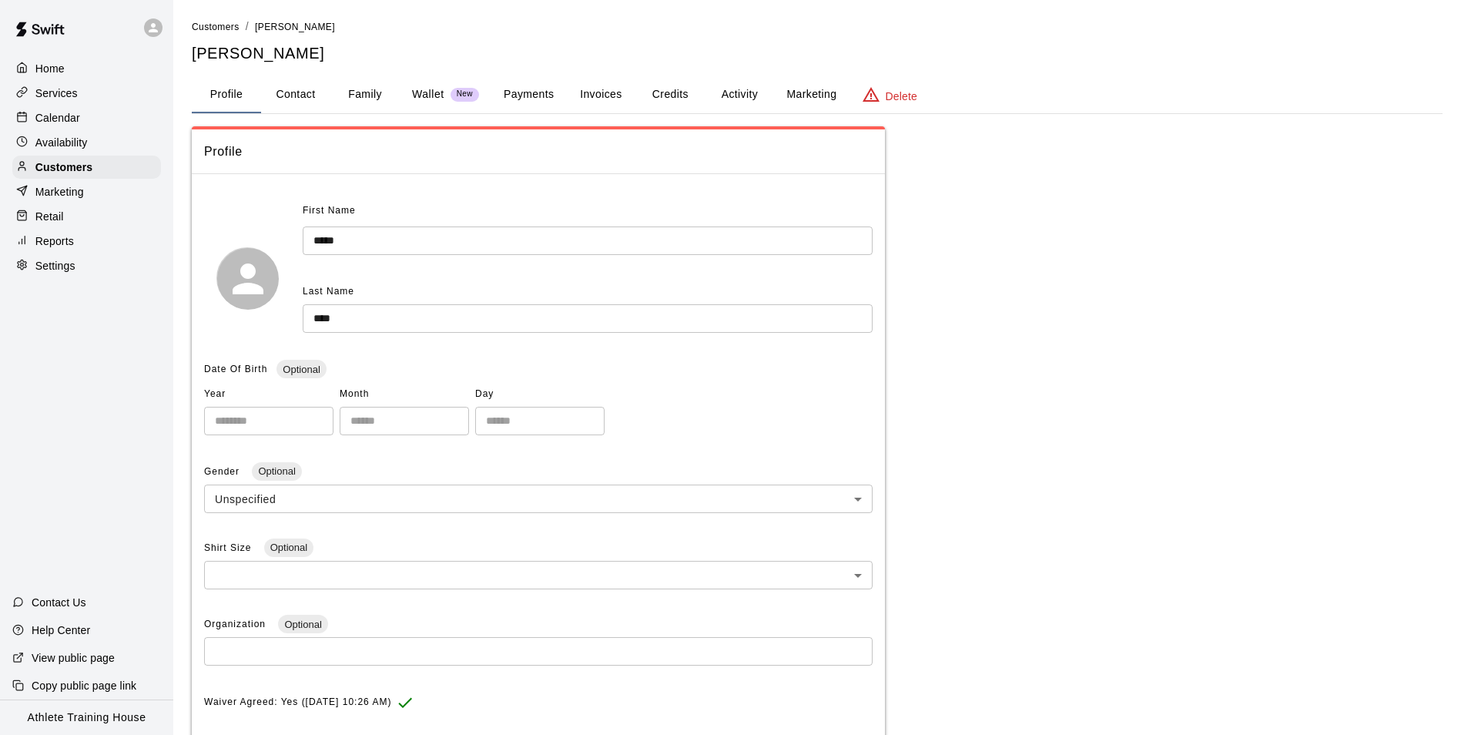
click at [532, 89] on button "Payments" at bounding box center [528, 94] width 75 height 37
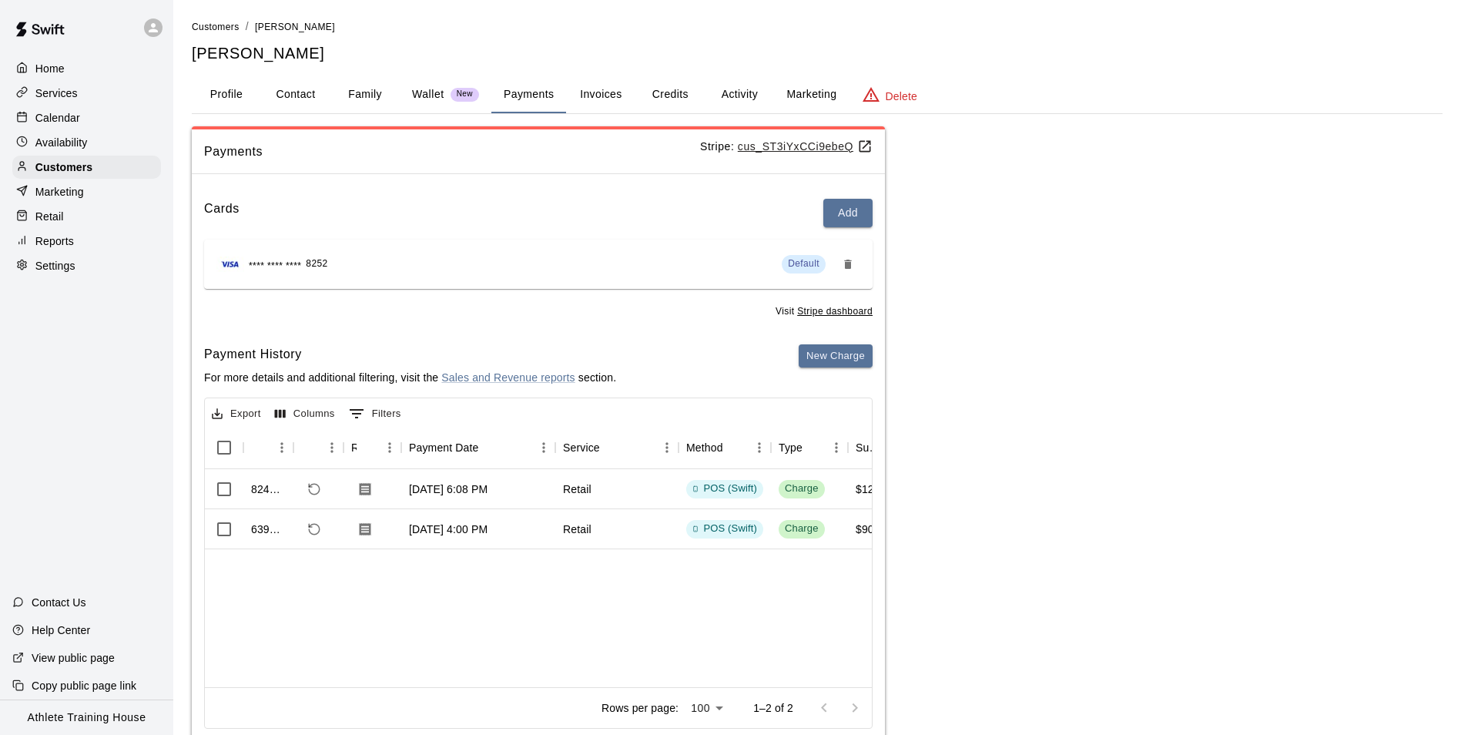
click at [68, 211] on div "Retail" at bounding box center [86, 216] width 149 height 23
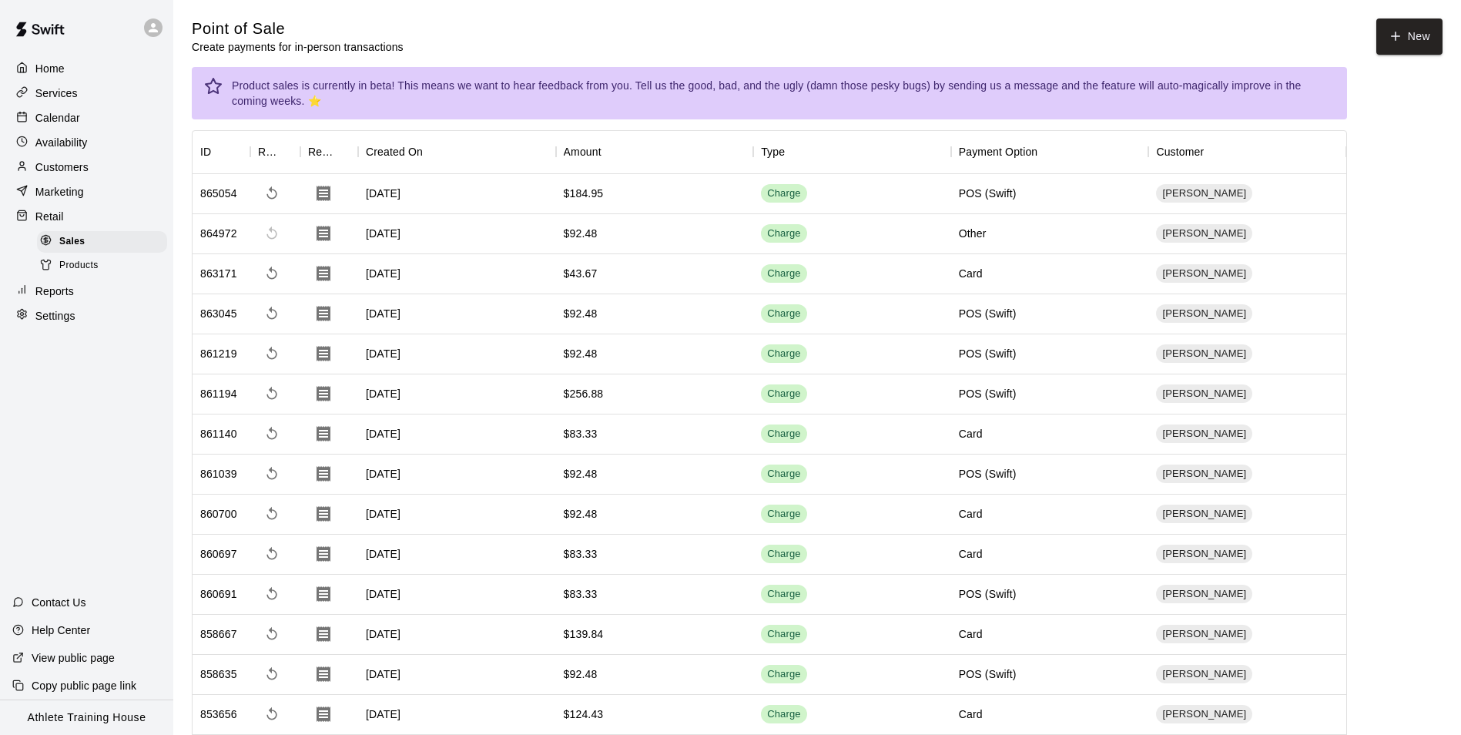
click at [73, 124] on p "Calendar" at bounding box center [57, 117] width 45 height 15
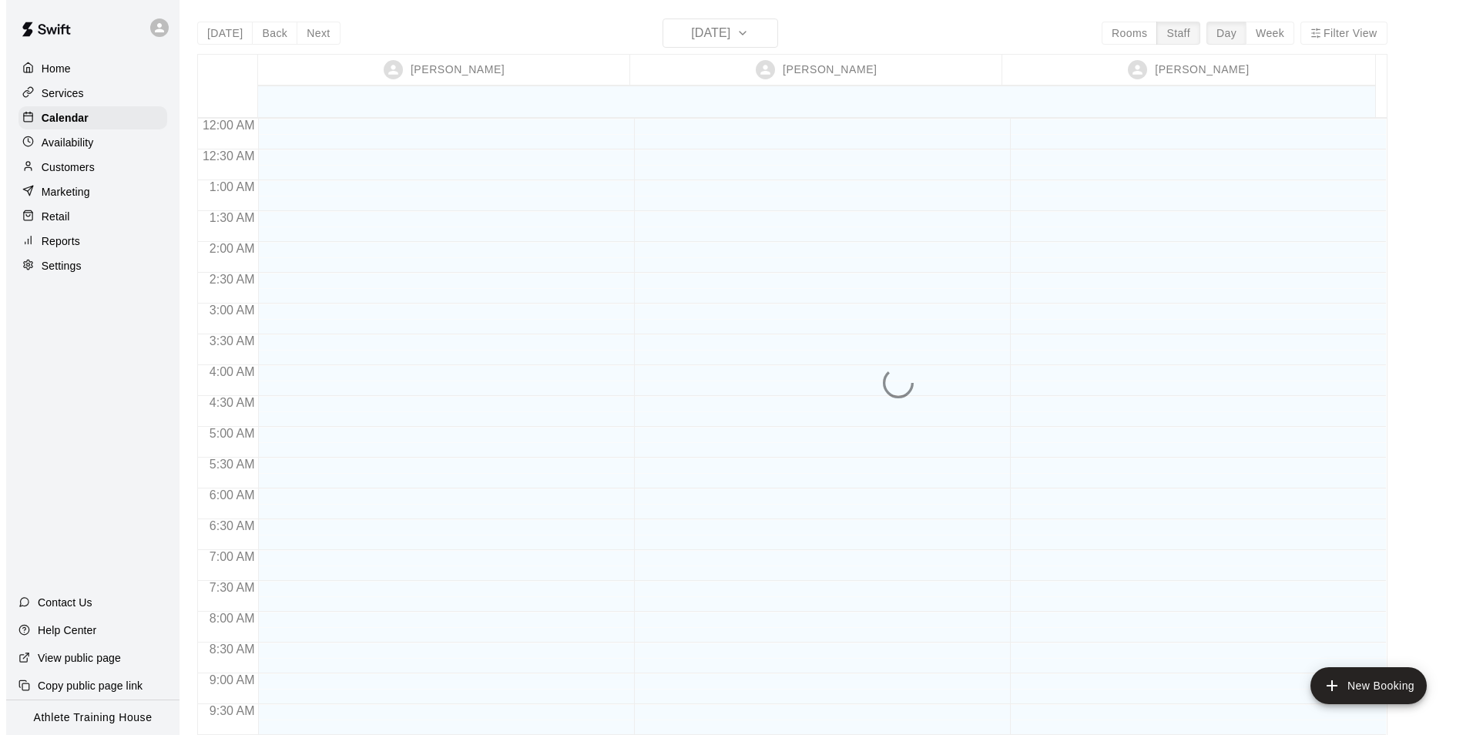
scroll to position [845, 0]
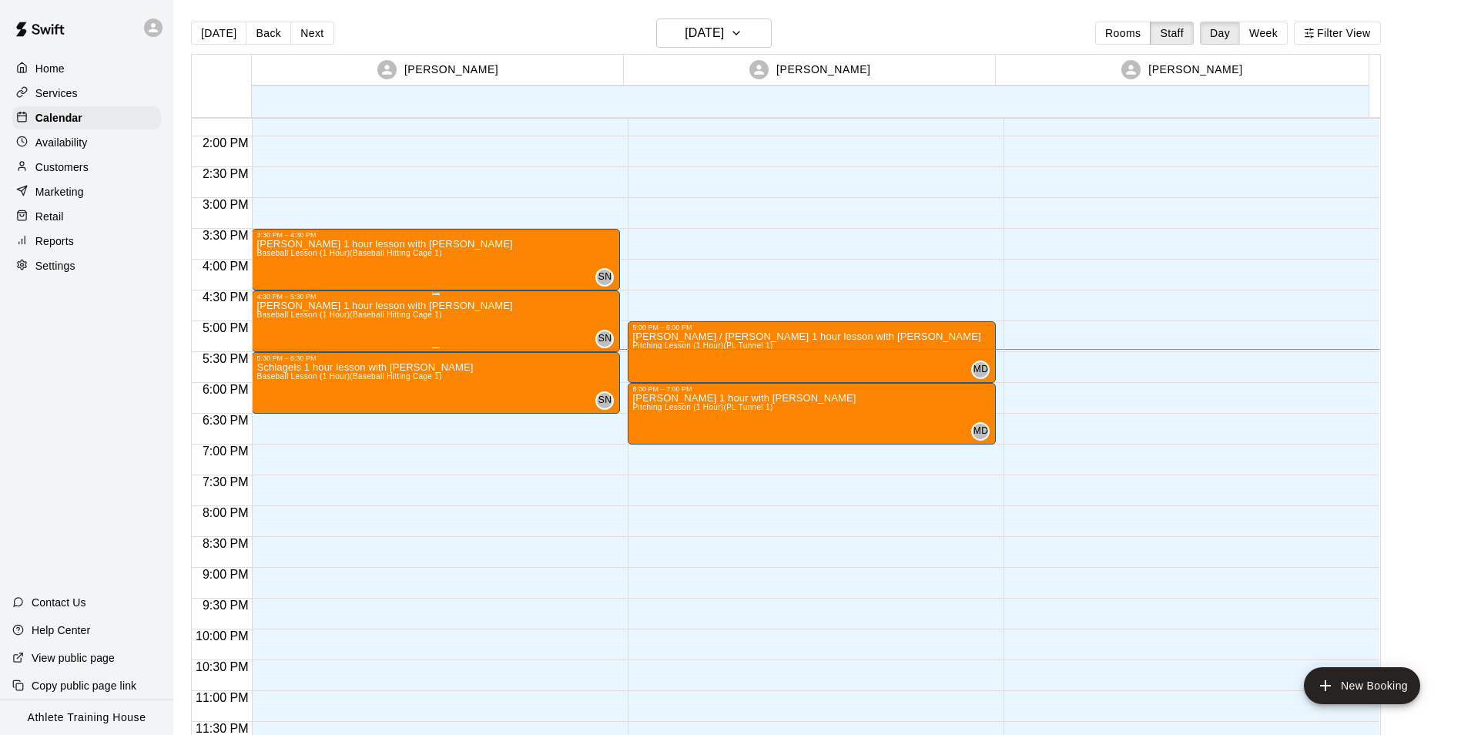
click at [346, 315] on span "Baseball Lesson (1 Hour) (Baseball Hitting Cage 1)" at bounding box center [349, 314] width 185 height 8
click at [273, 327] on icon "edit" at bounding box center [271, 327] width 14 height 14
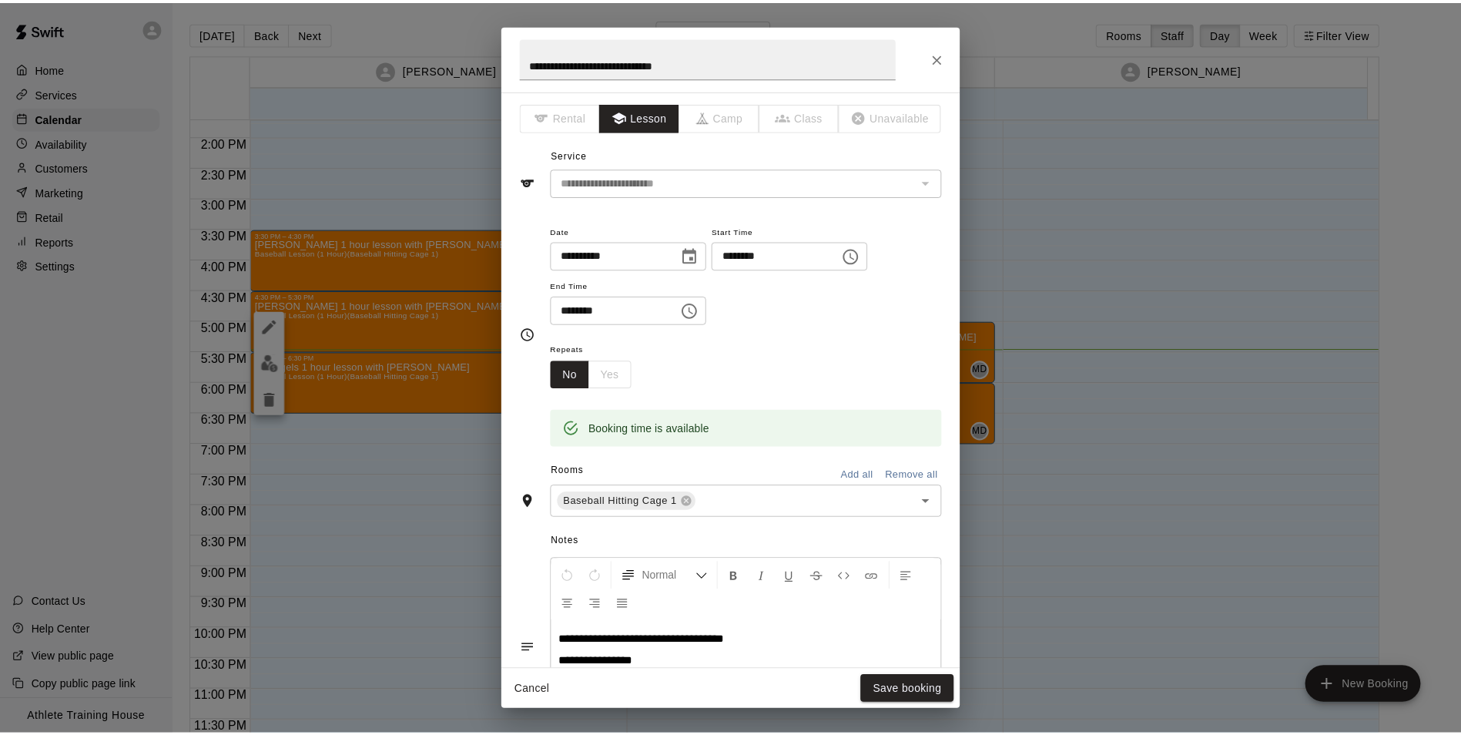
scroll to position [0, 0]
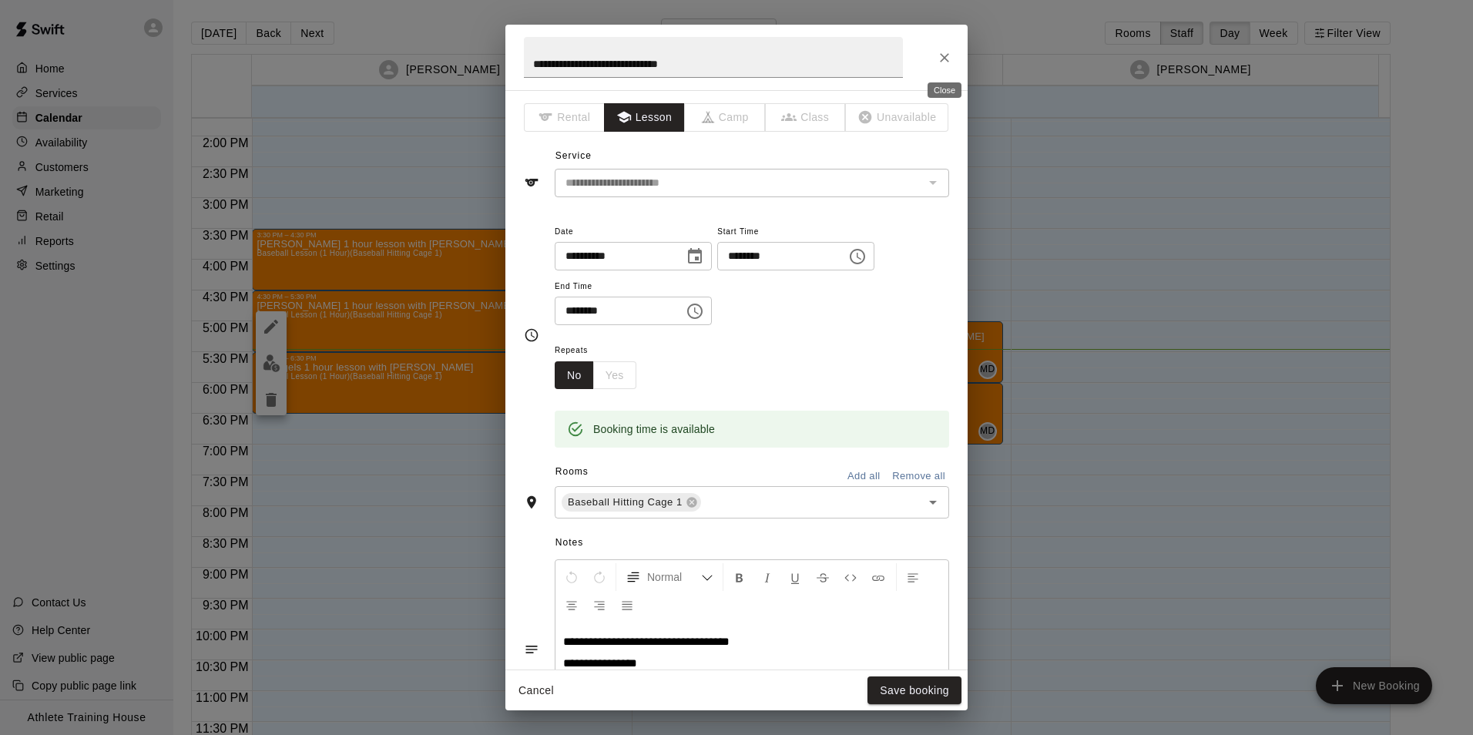
click at [941, 56] on icon "Close" at bounding box center [944, 57] width 15 height 15
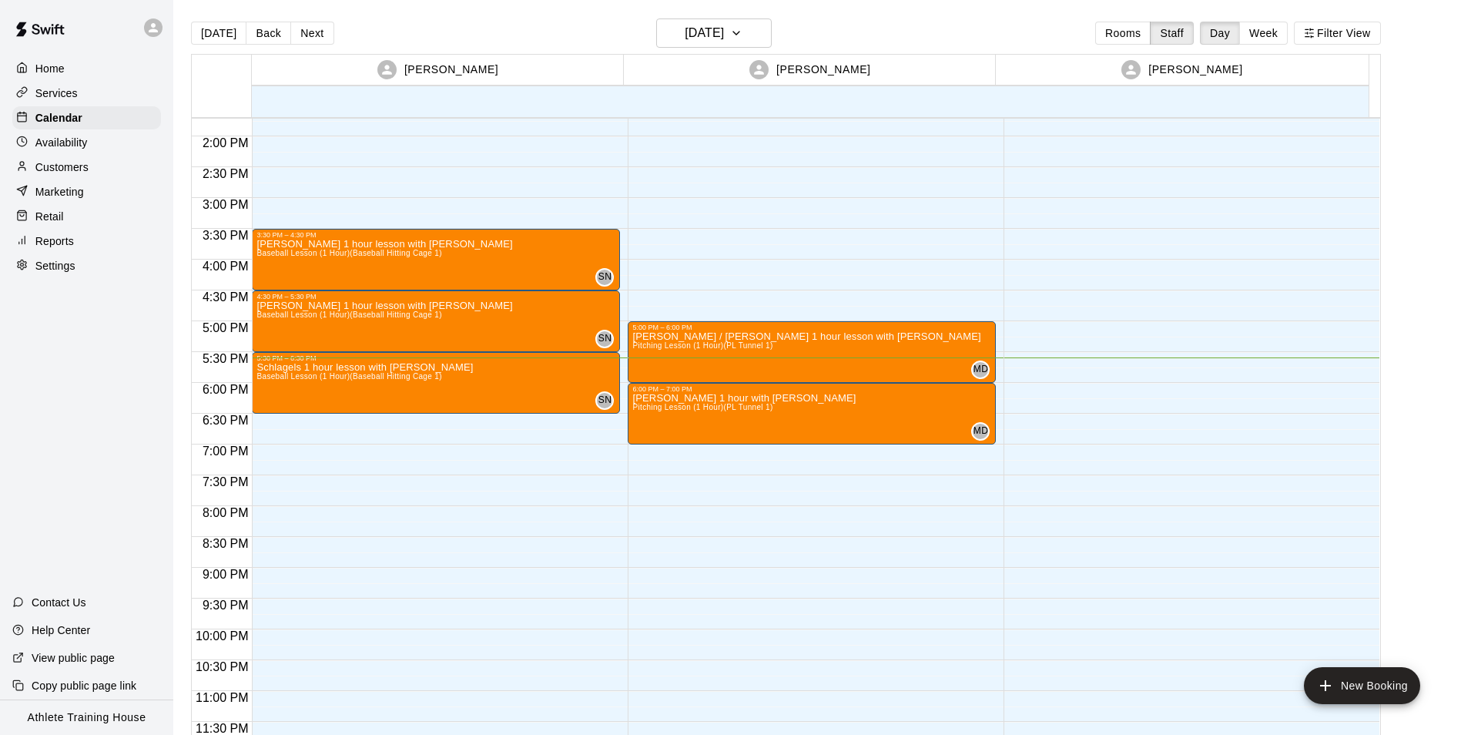
click at [52, 220] on p "Retail" at bounding box center [49, 216] width 29 height 15
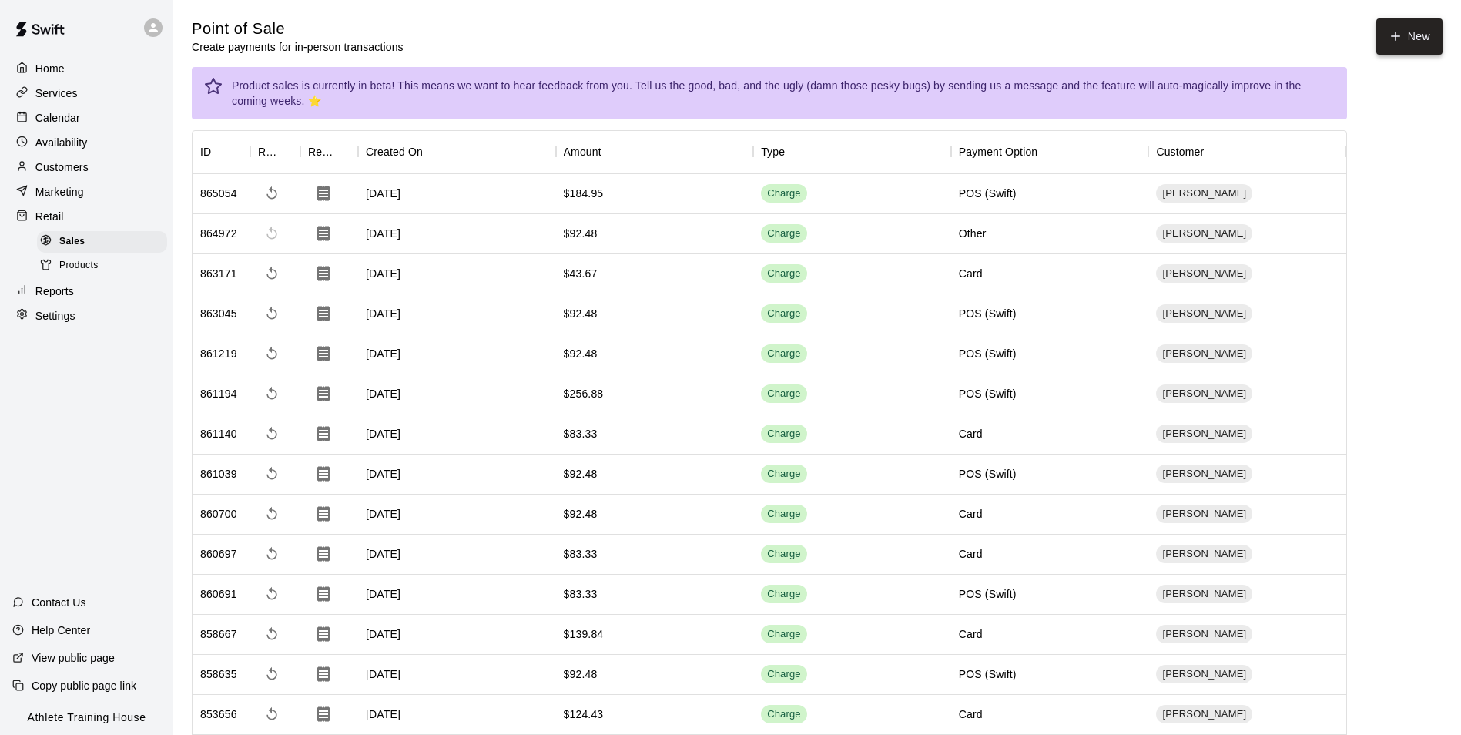
click at [1393, 32] on icon "button" at bounding box center [1396, 36] width 14 height 14
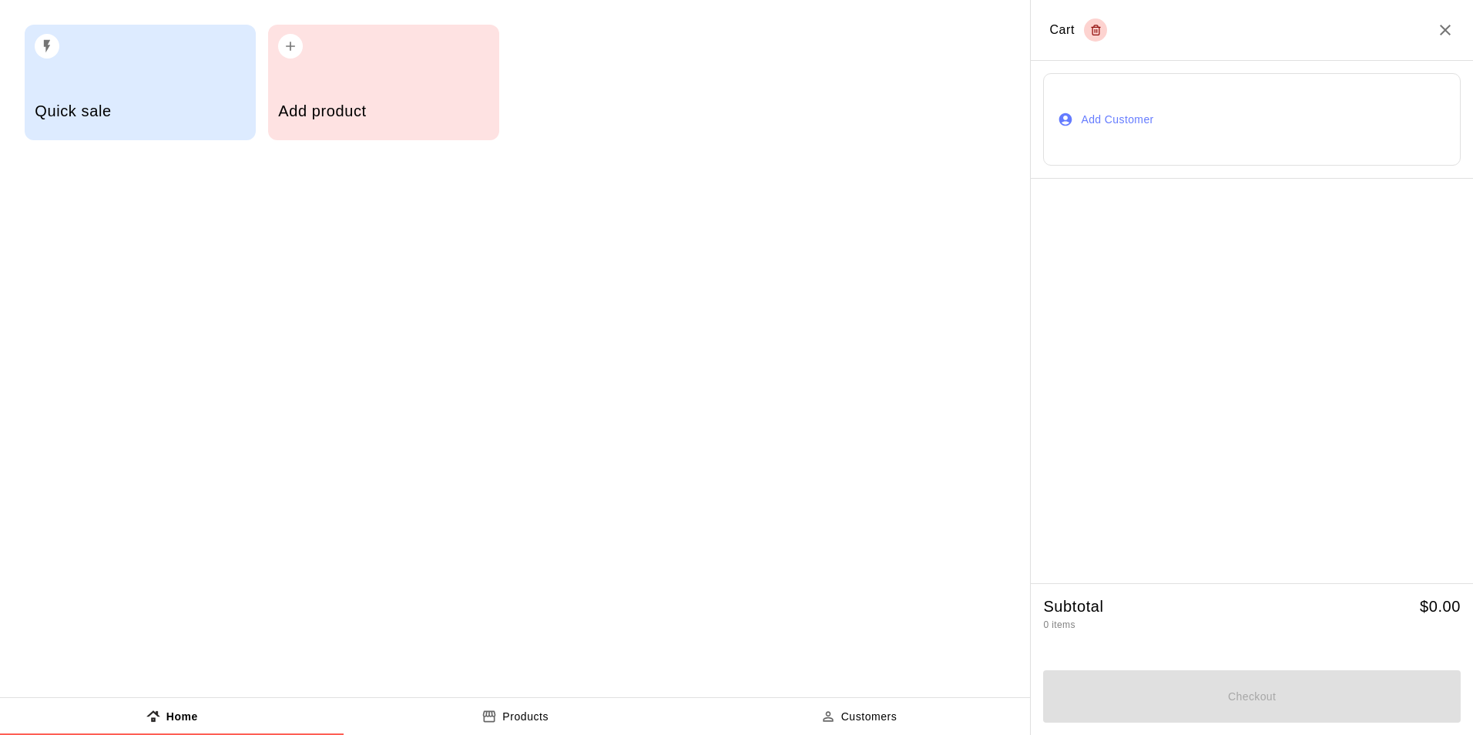
click at [1135, 112] on button "Add Customer" at bounding box center [1252, 119] width 418 height 92
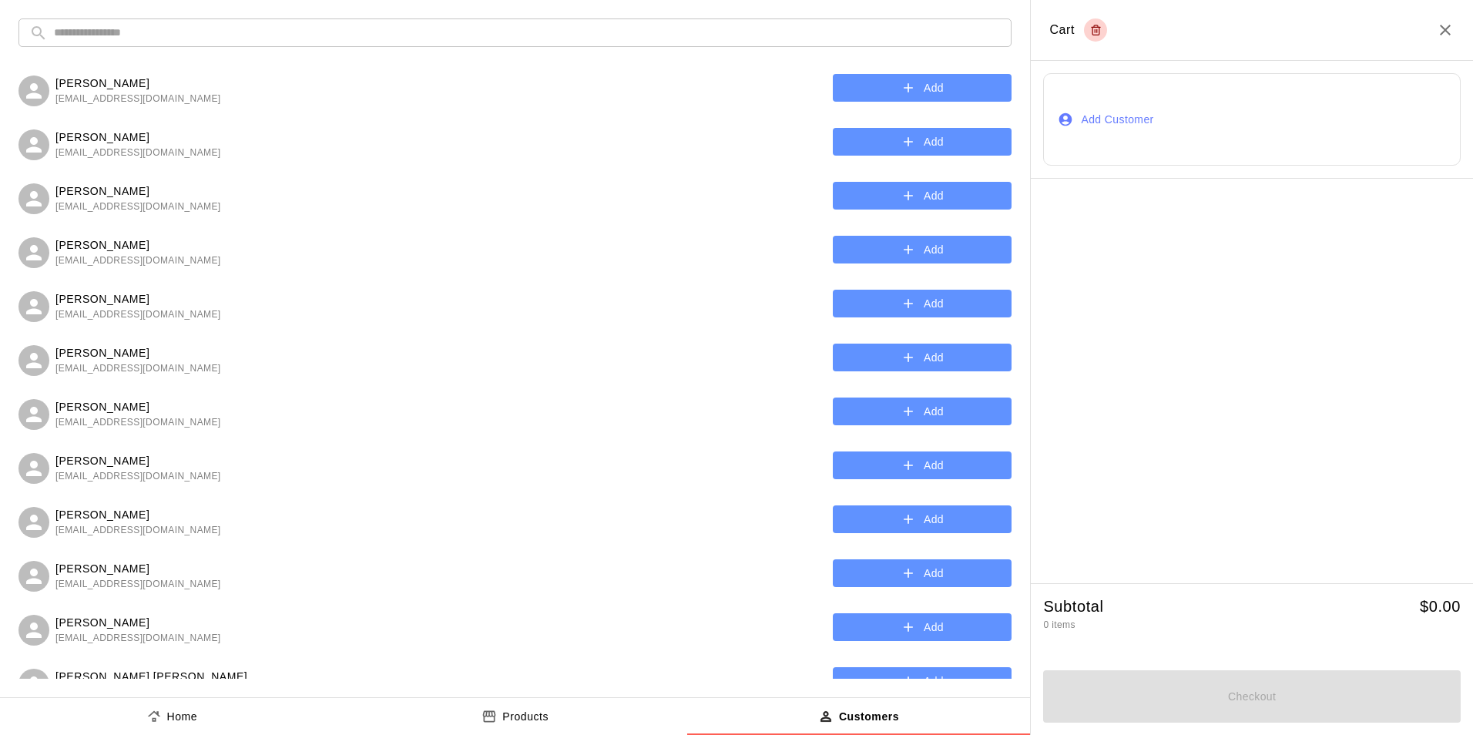
click at [249, 32] on input "text" at bounding box center [527, 32] width 947 height 29
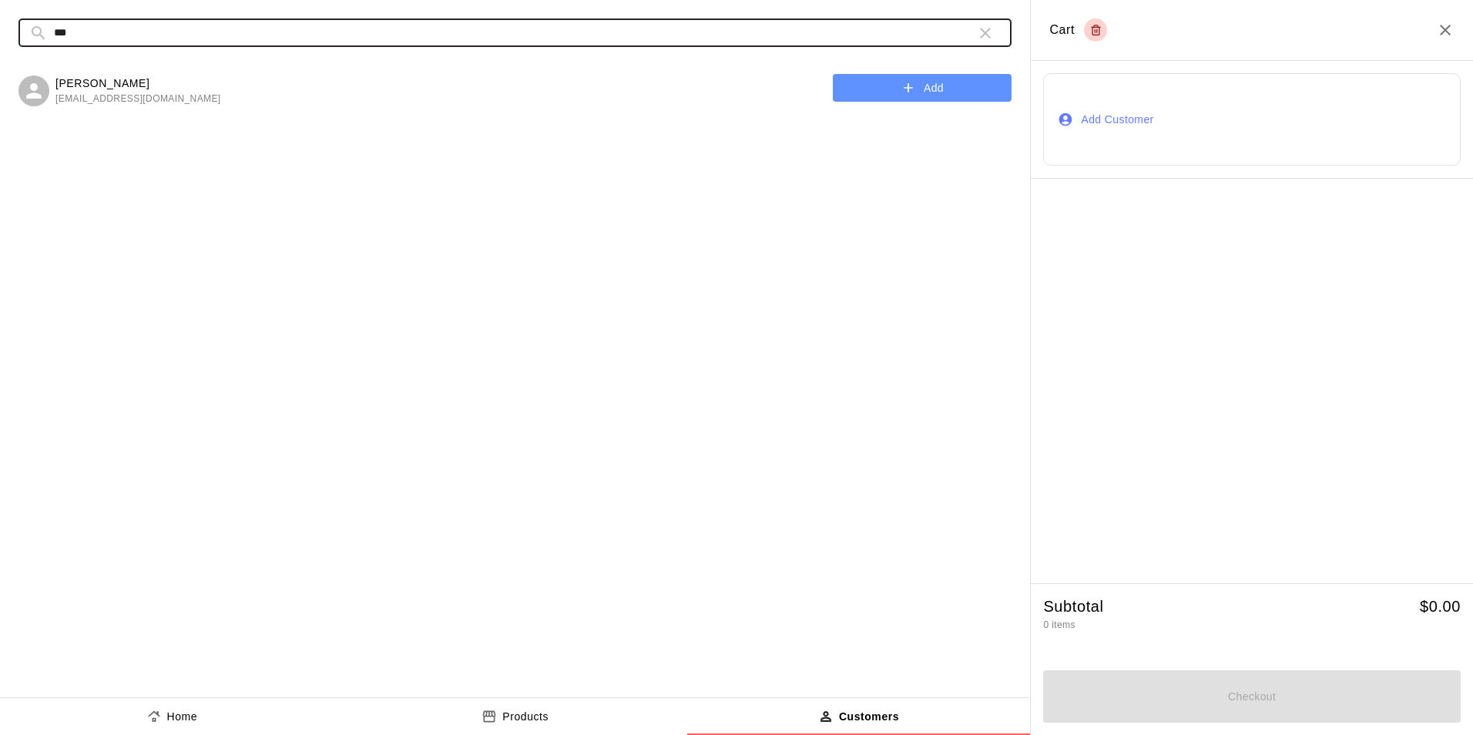
type input "***"
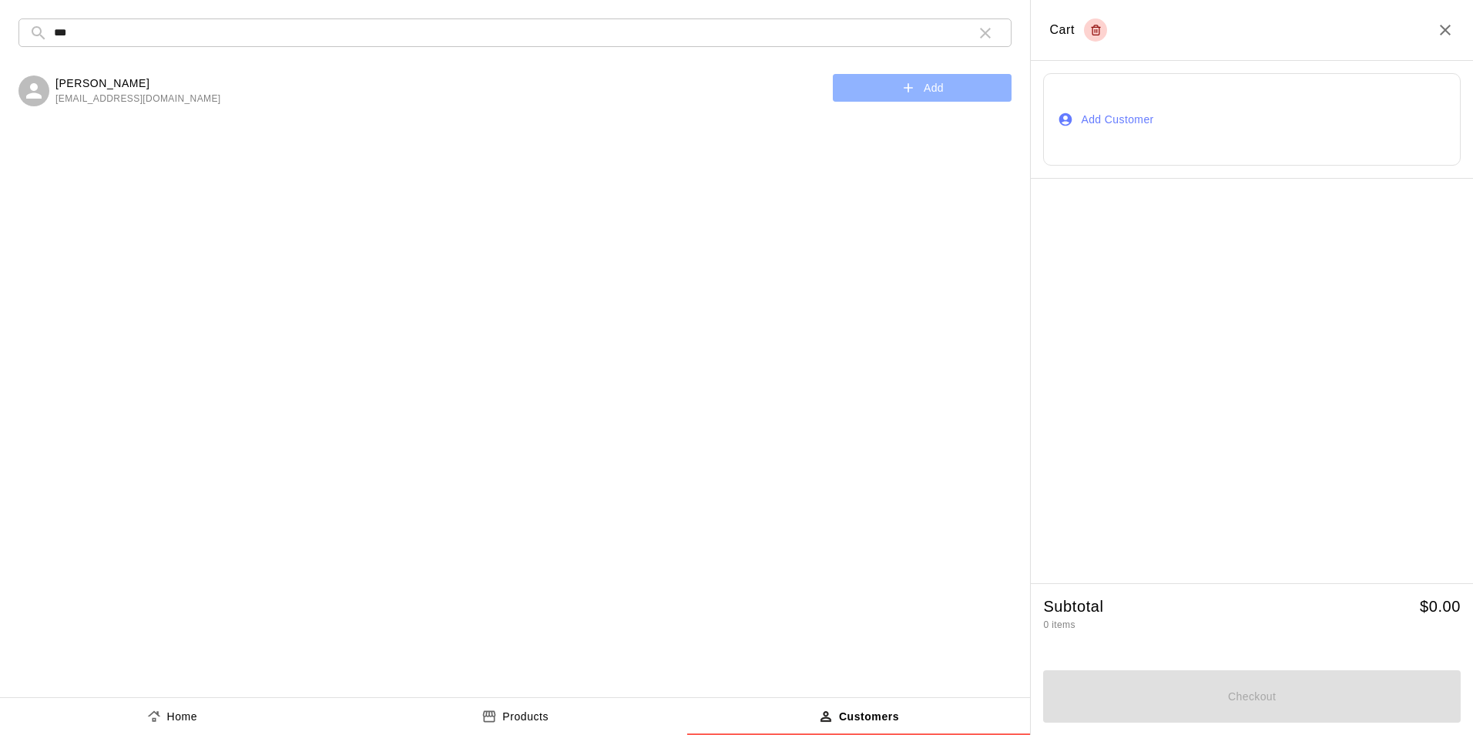
click at [894, 85] on button "Add" at bounding box center [922, 88] width 179 height 29
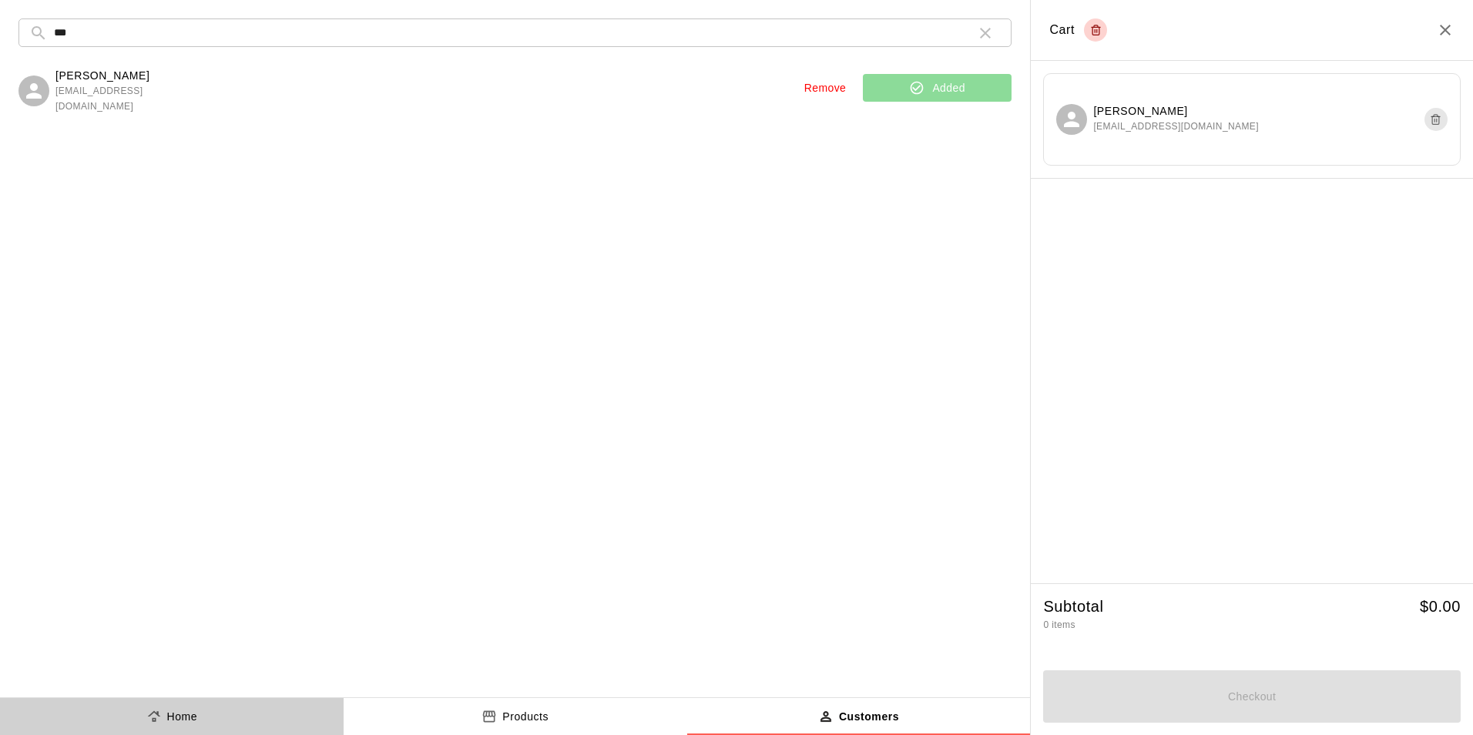
click at [179, 719] on p "Home" at bounding box center [182, 717] width 31 height 16
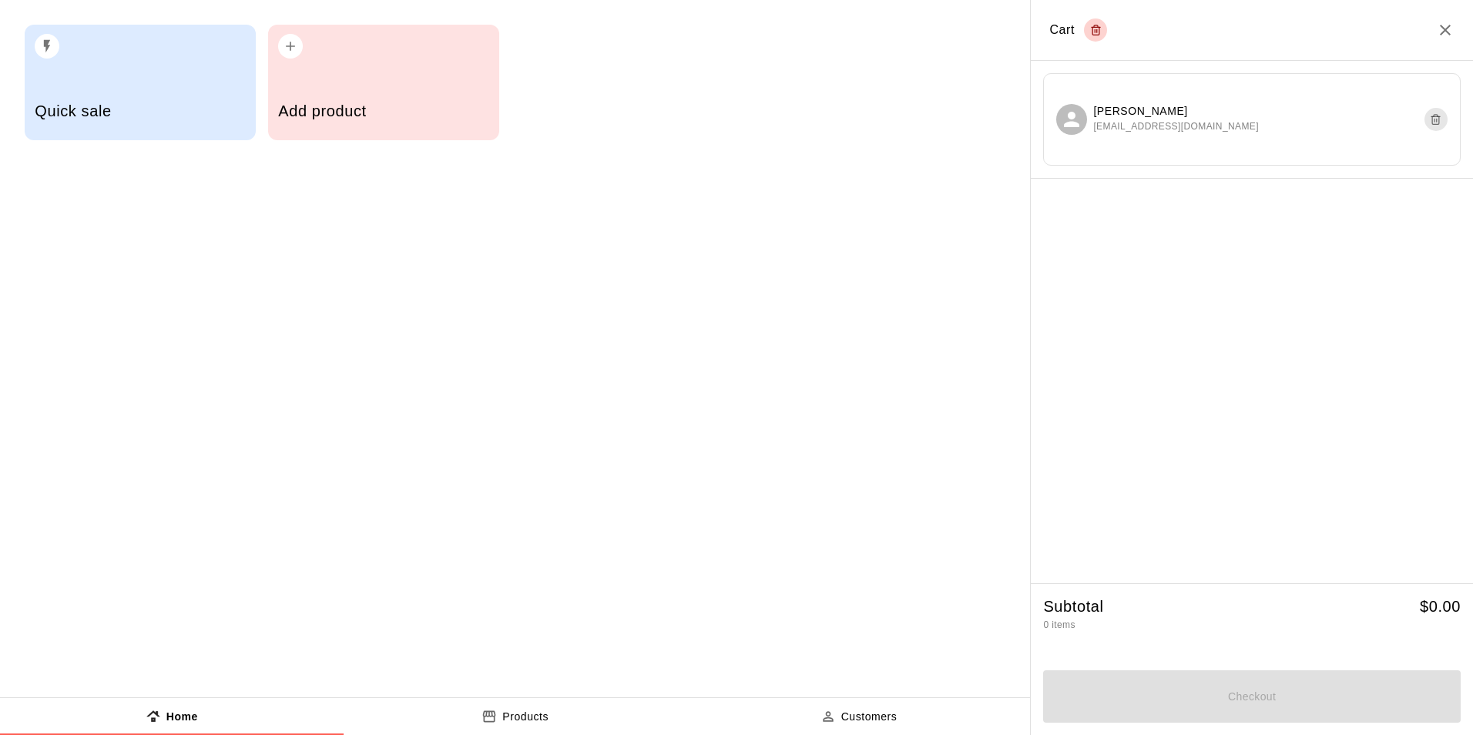
click at [169, 117] on h5 "Quick sale" at bounding box center [140, 111] width 210 height 21
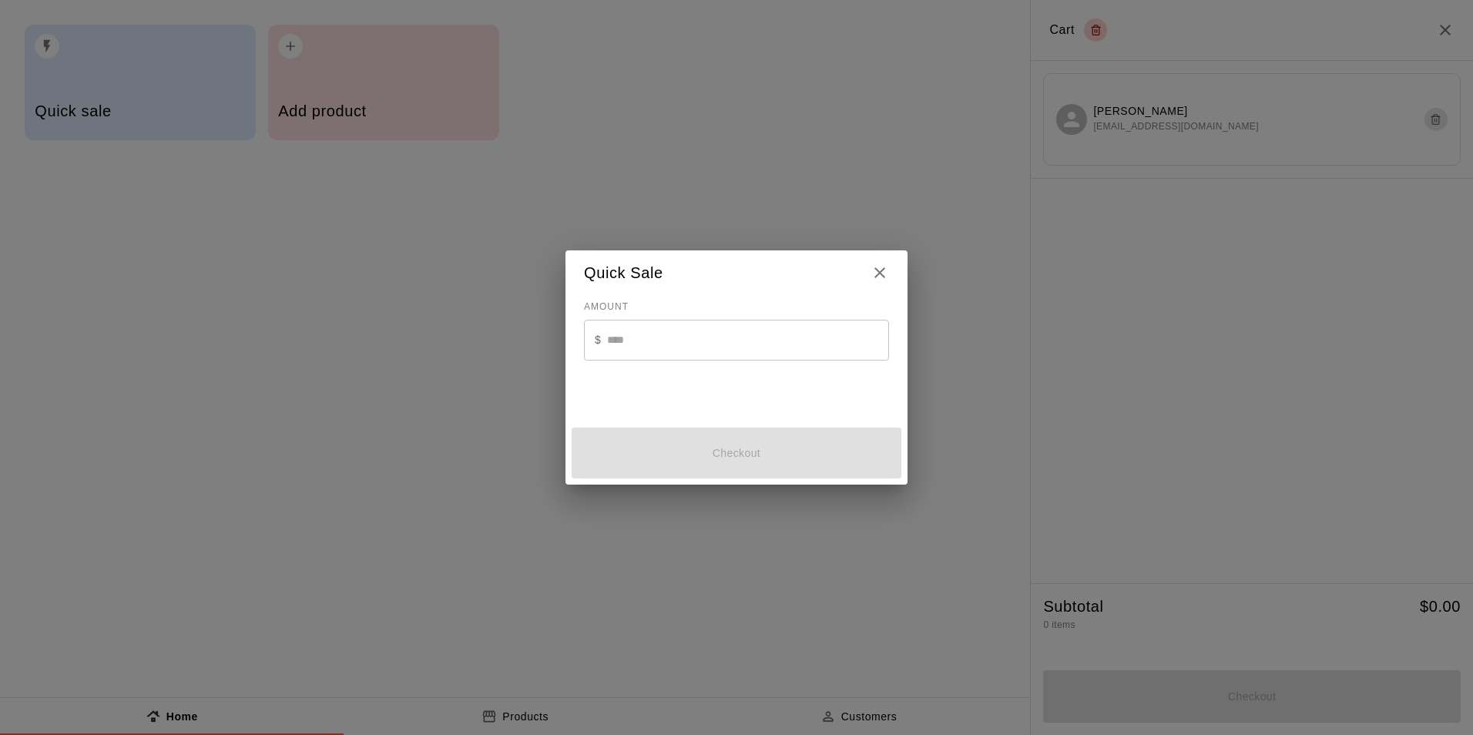
click at [716, 340] on input "text" at bounding box center [748, 340] width 282 height 41
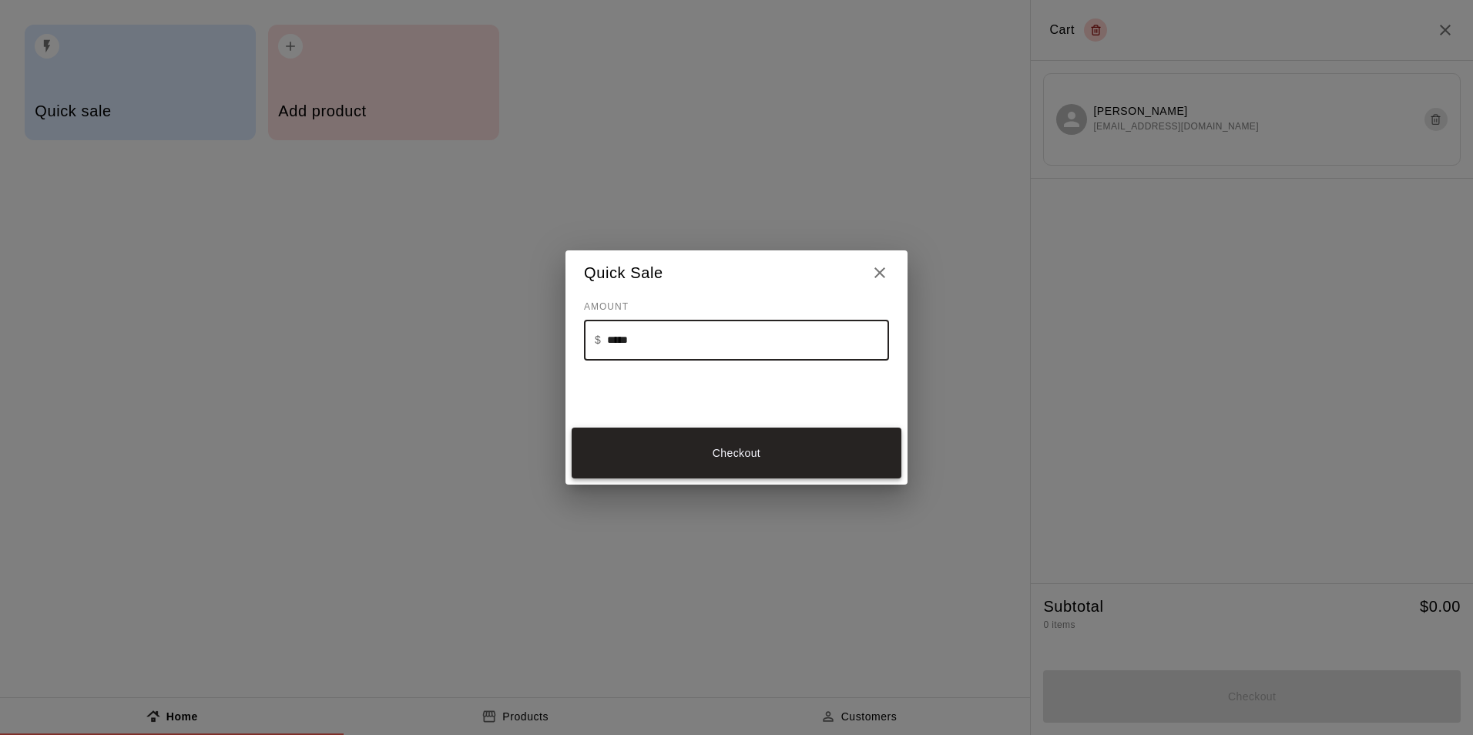
type input "*****"
click at [655, 452] on button "Checkout" at bounding box center [737, 454] width 330 height 52
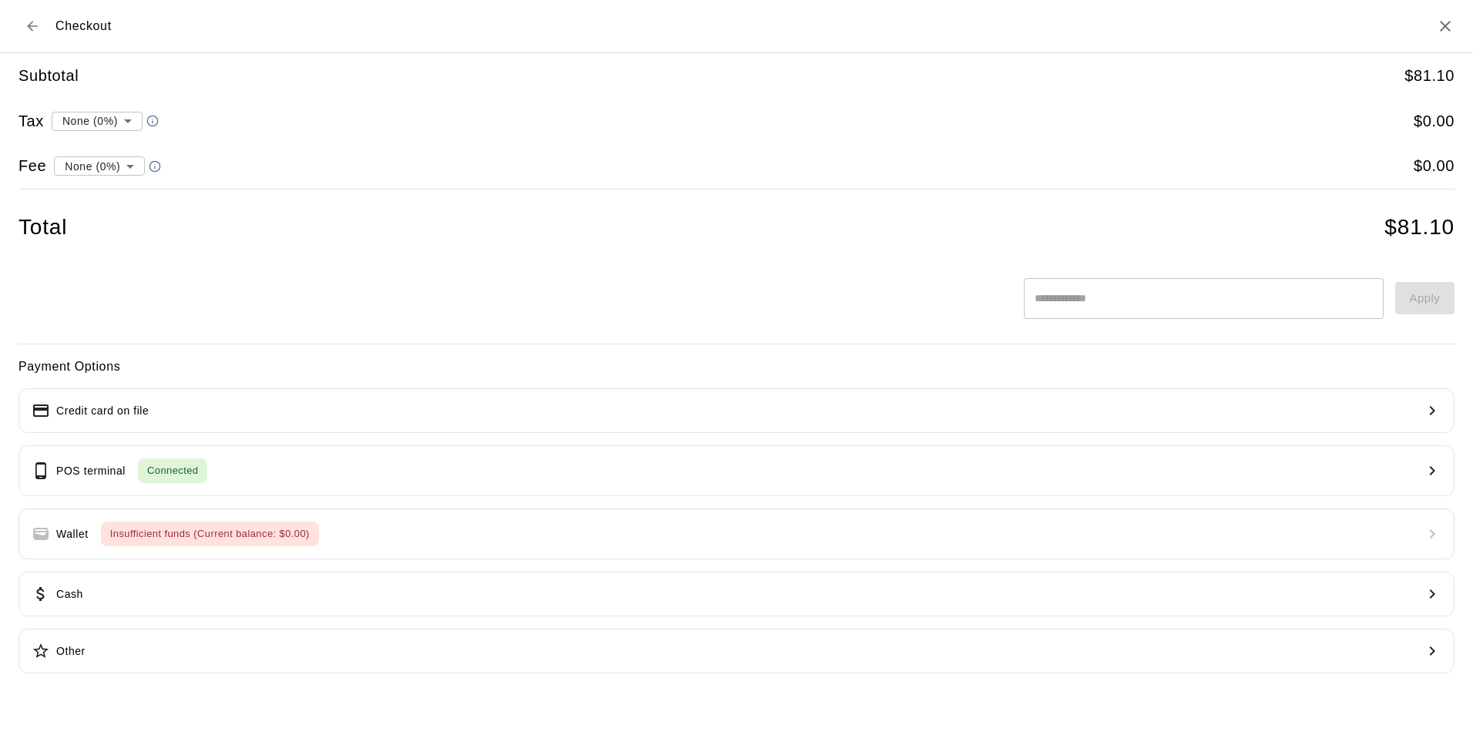
click at [155, 233] on ul "None (0%) convenience fee ( 2.75 % )" at bounding box center [96, 207] width 150 height 63
click at [155, 230] on li "convenience fee ( 2.75 % )" at bounding box center [96, 219] width 150 height 25
type input "**********"
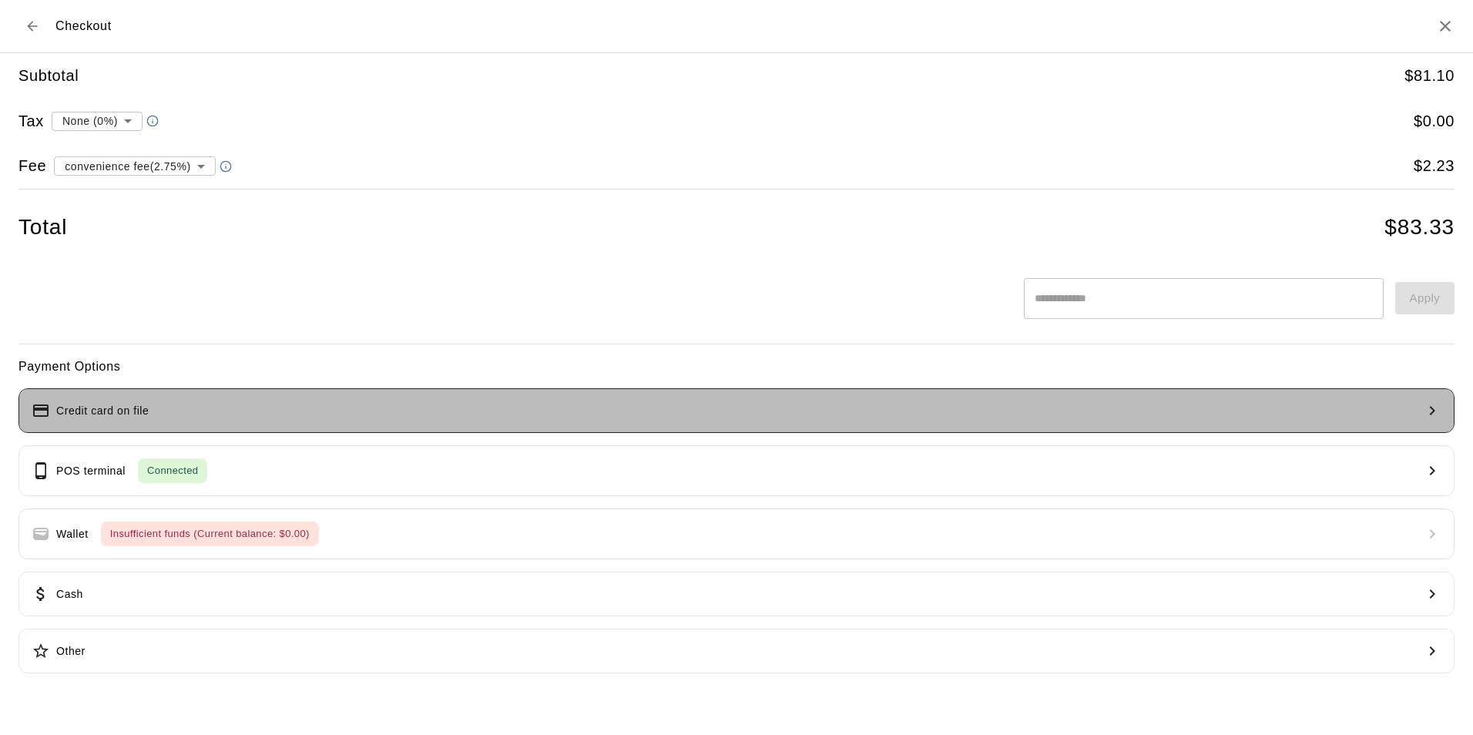
click at [416, 402] on button "Credit card on file" at bounding box center [736, 410] width 1436 height 45
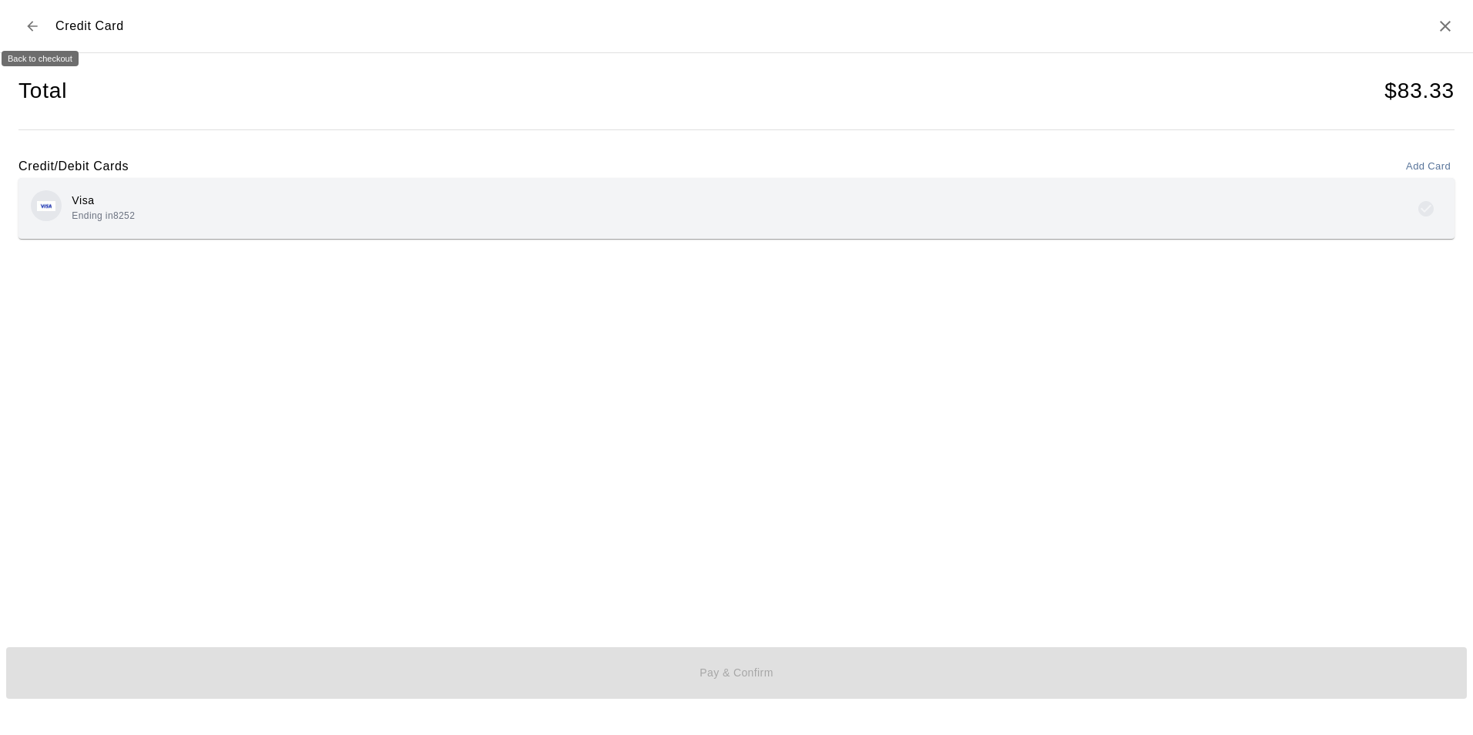
click at [25, 29] on icon "Back to checkout" at bounding box center [32, 25] width 15 height 15
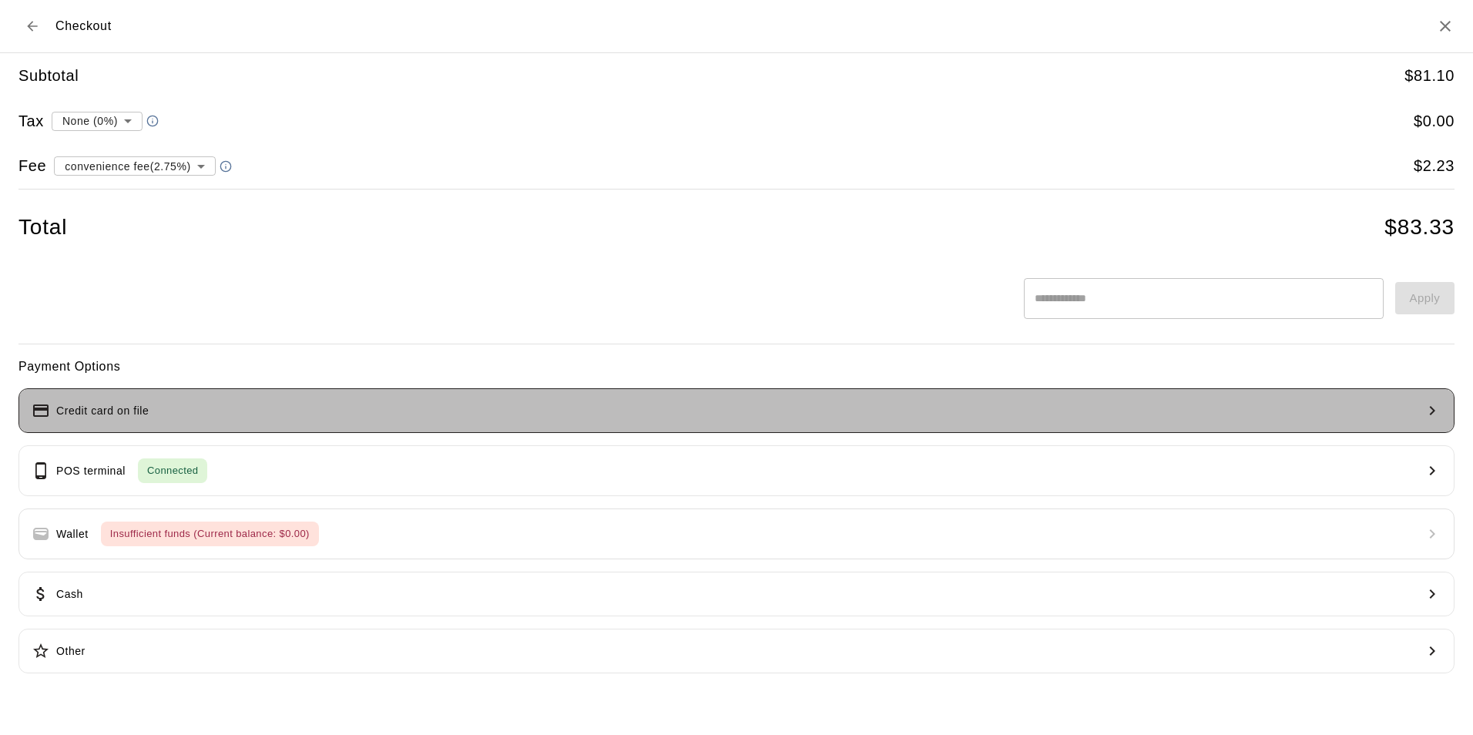
click at [200, 404] on button "Credit card on file" at bounding box center [736, 410] width 1436 height 45
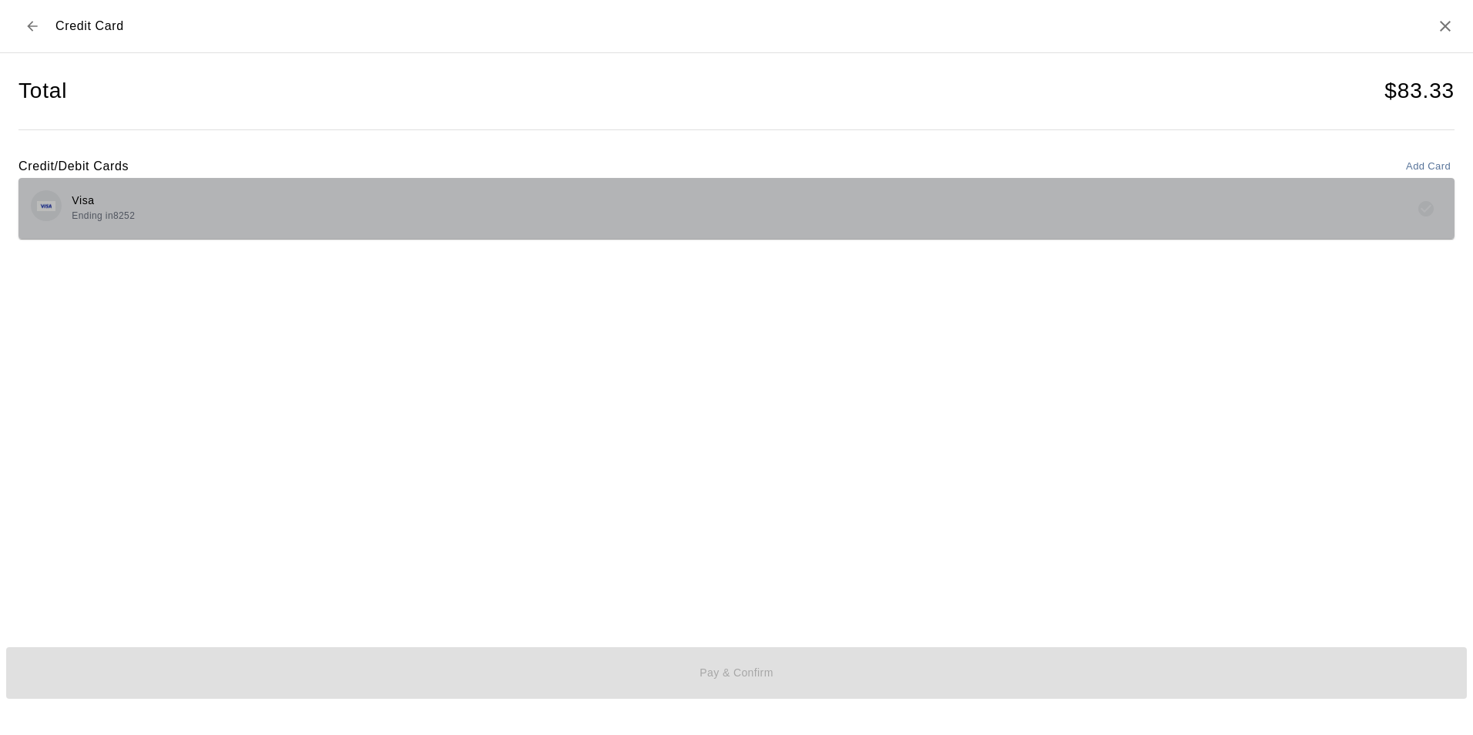
click at [559, 208] on div "Visa Ending in 8252" at bounding box center [736, 208] width 1411 height 36
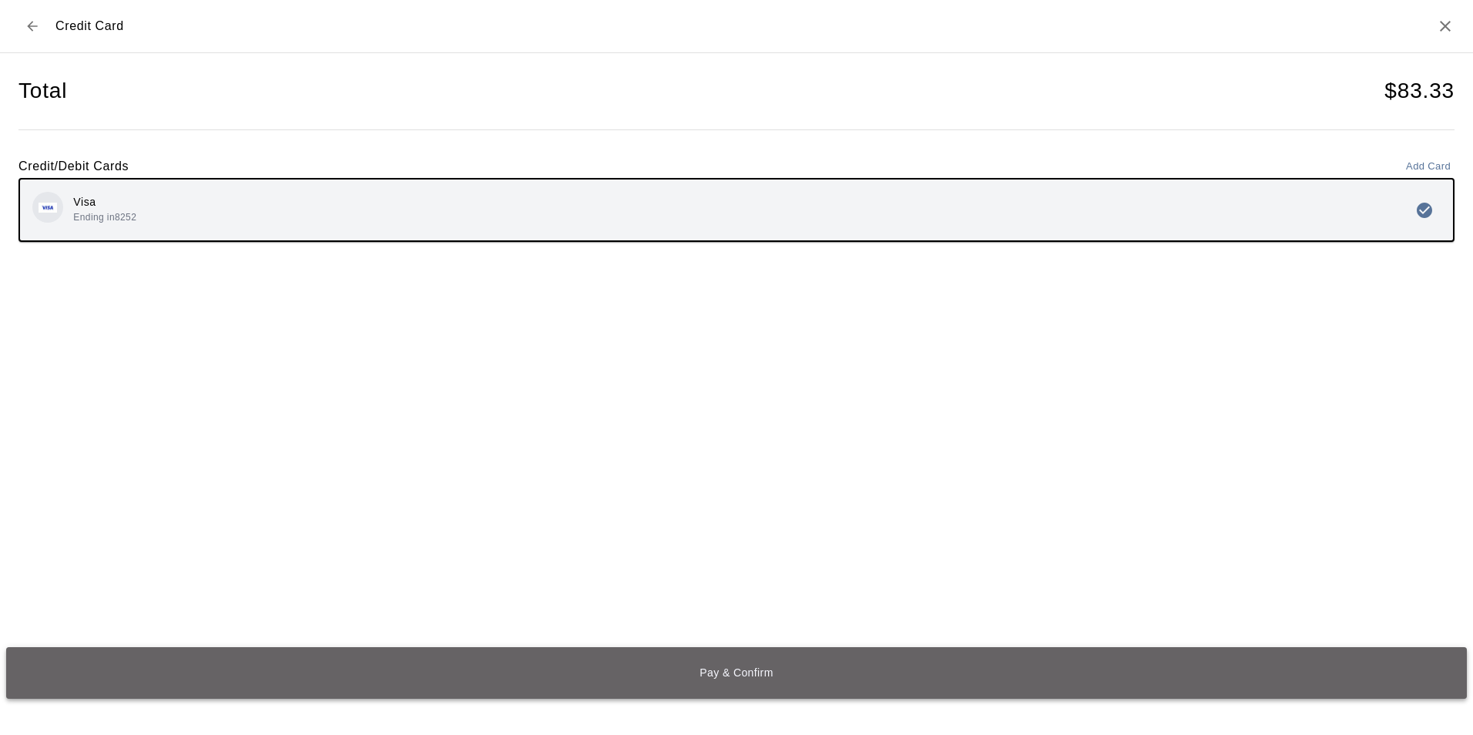
click at [693, 674] on button "Pay & Confirm" at bounding box center [736, 673] width 1461 height 52
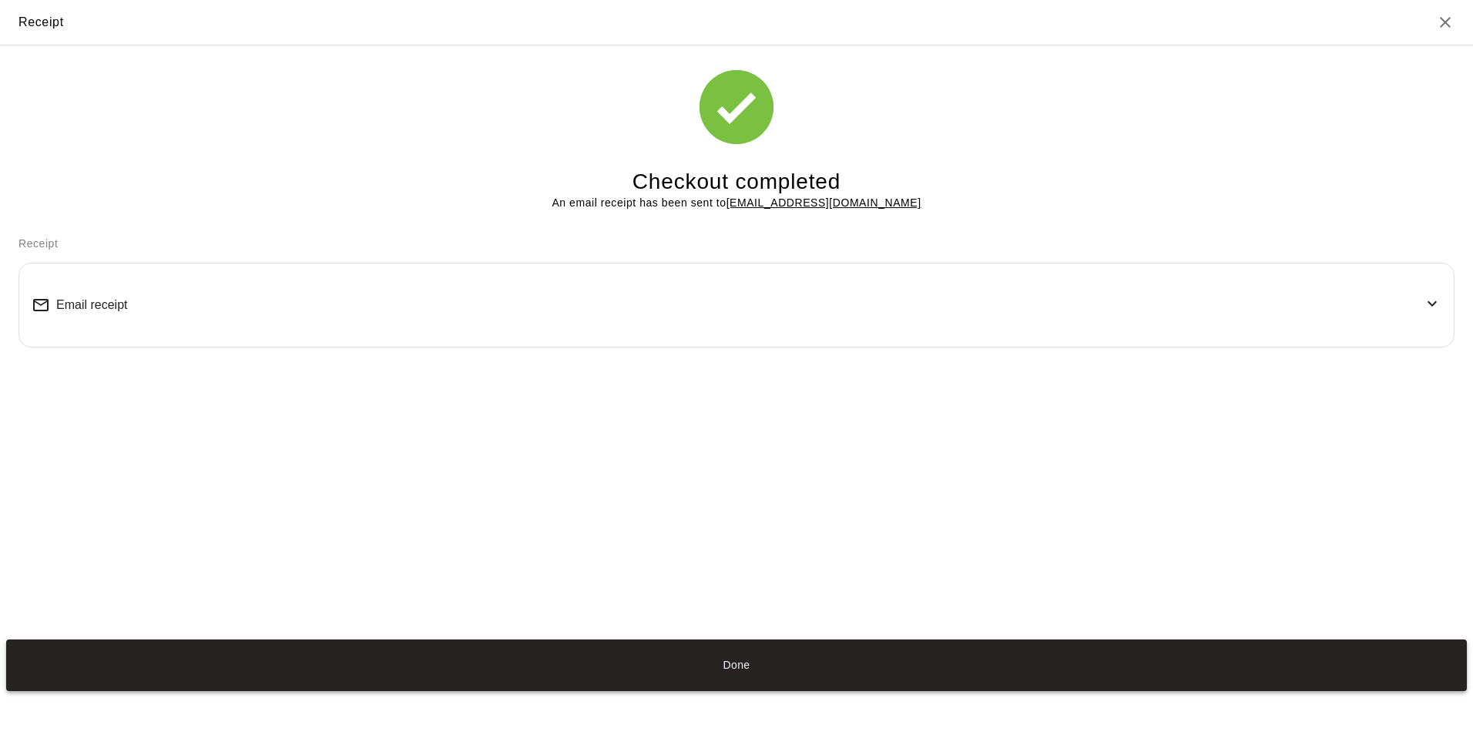
click at [743, 666] on button "Done" at bounding box center [736, 665] width 1461 height 52
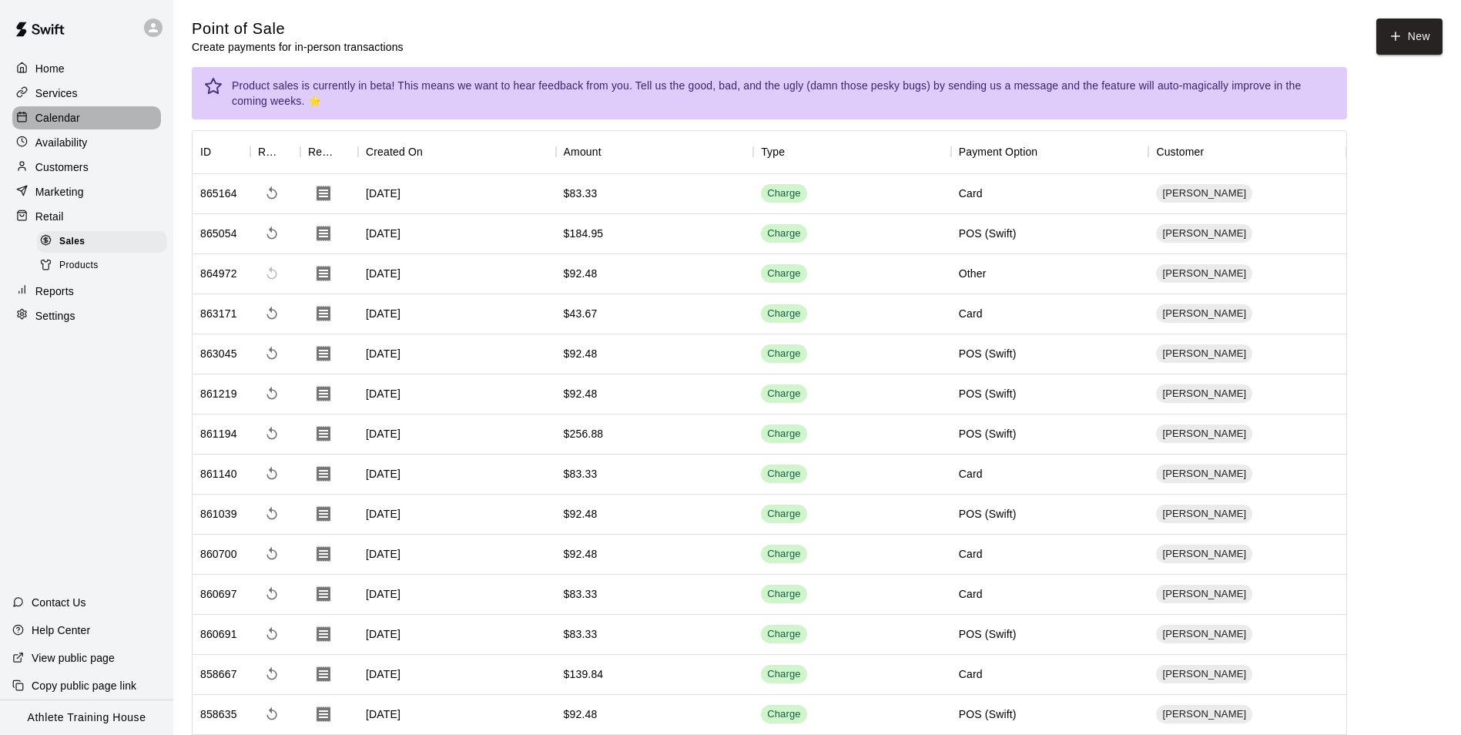
click at [83, 116] on div "Calendar" at bounding box center [86, 117] width 149 height 23
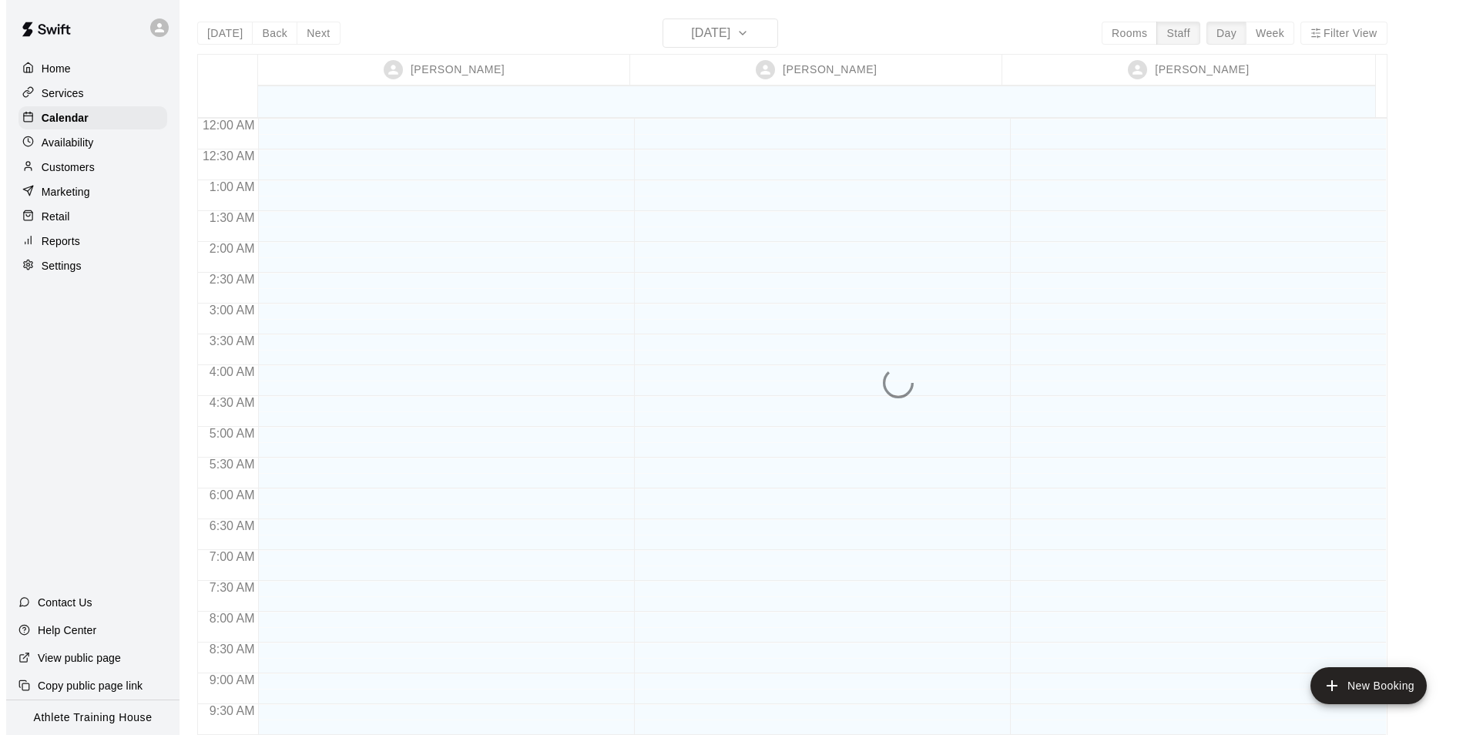
scroll to position [845, 0]
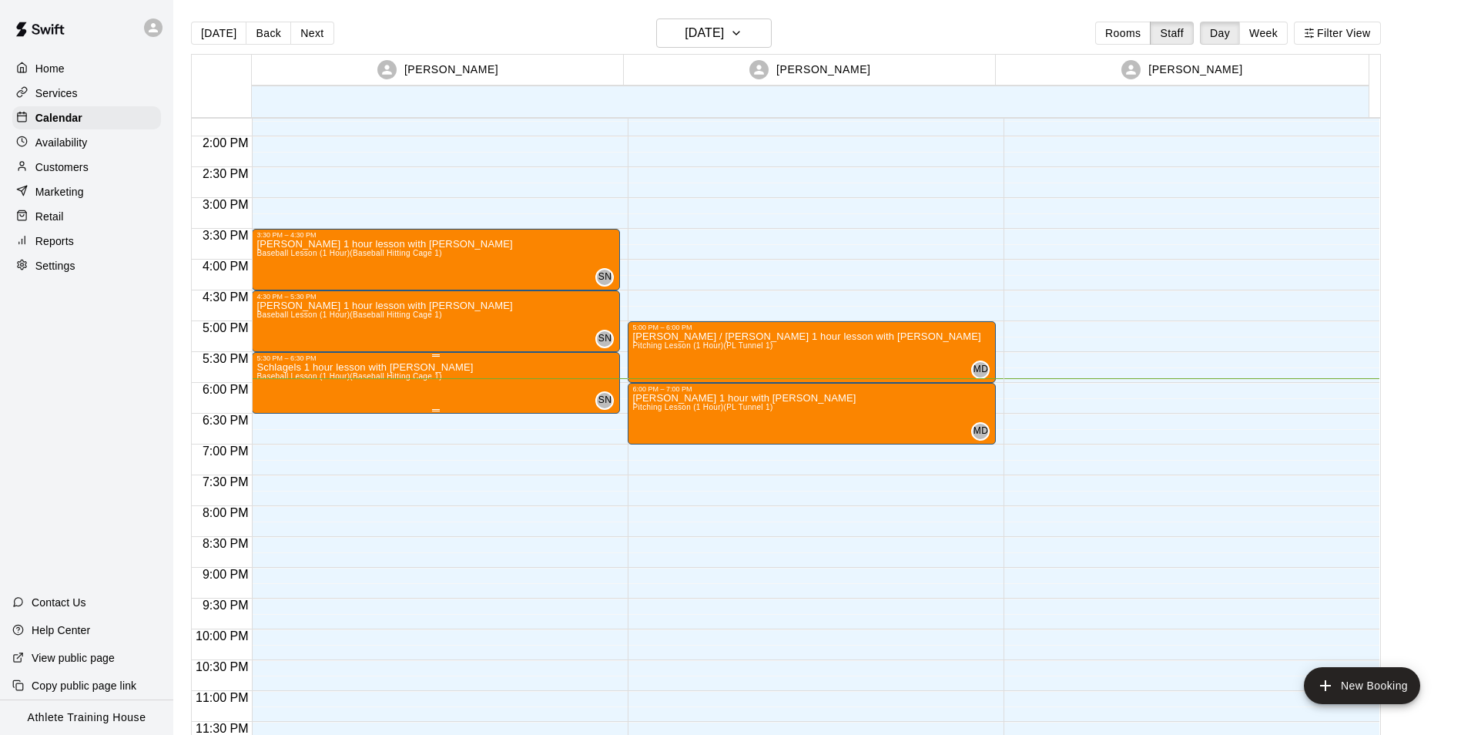
click at [264, 367] on p "Schlagels 1 hour lesson with [PERSON_NAME]" at bounding box center [365, 367] width 216 height 0
click at [271, 385] on icon "edit" at bounding box center [271, 384] width 14 height 14
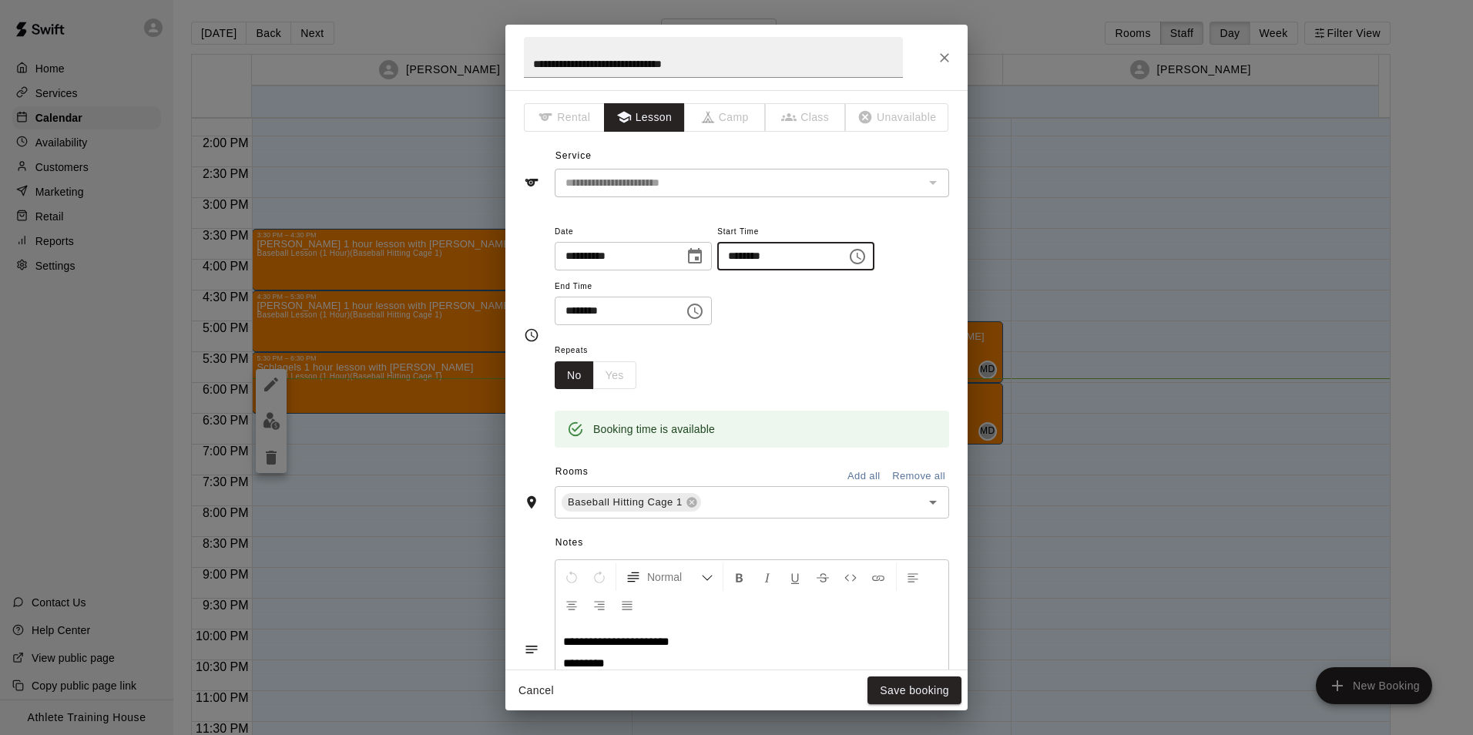
click at [745, 255] on input "********" at bounding box center [776, 256] width 119 height 29
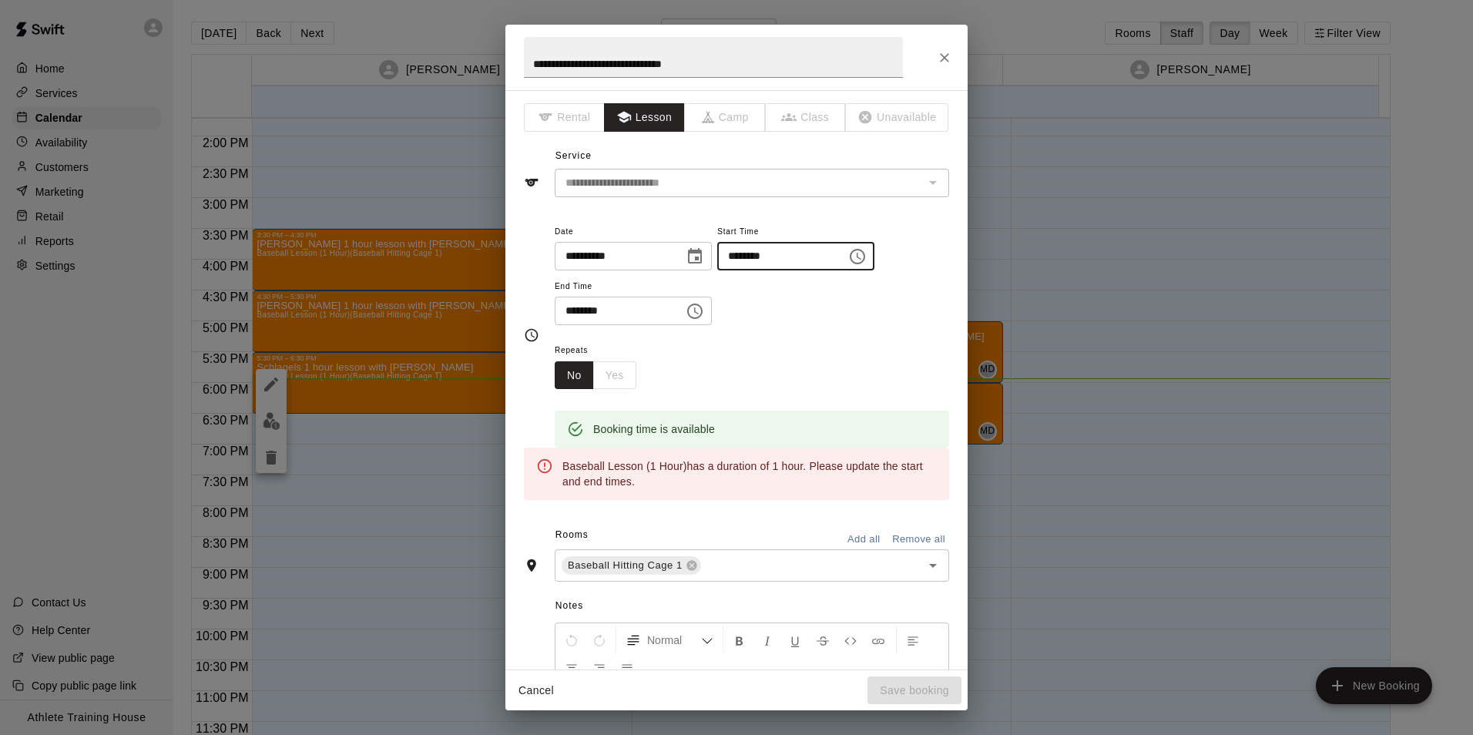
type input "********"
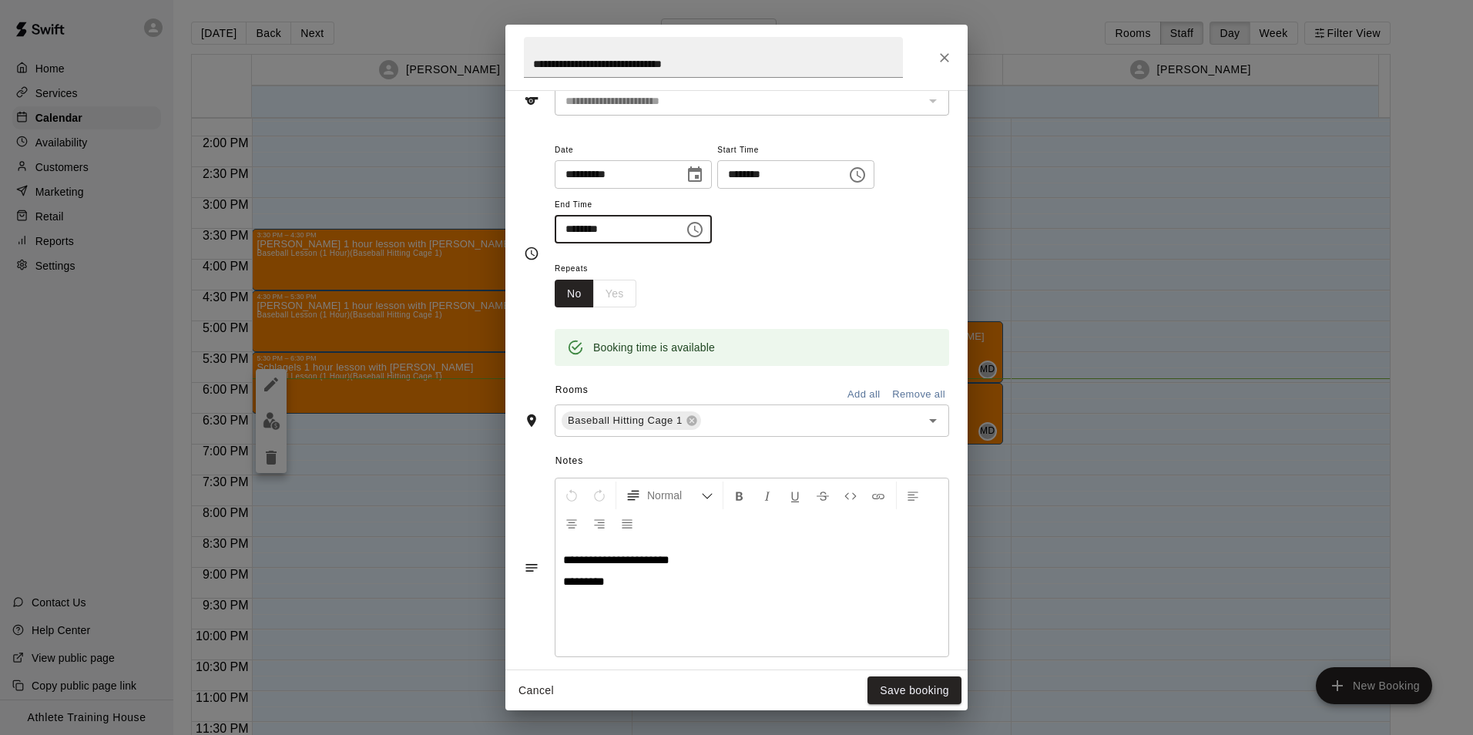
scroll to position [227, 0]
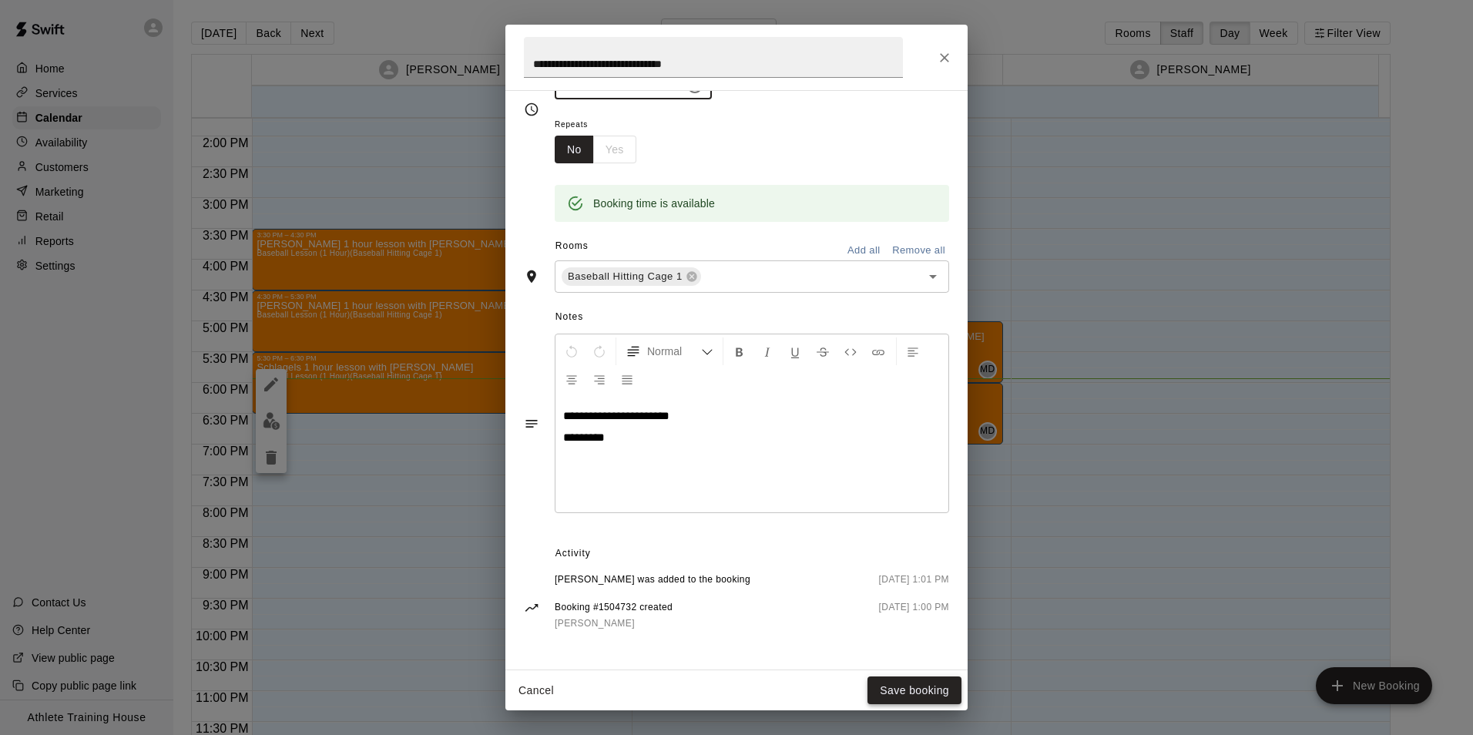
type input "********"
click at [903, 691] on button "Save booking" at bounding box center [914, 690] width 94 height 29
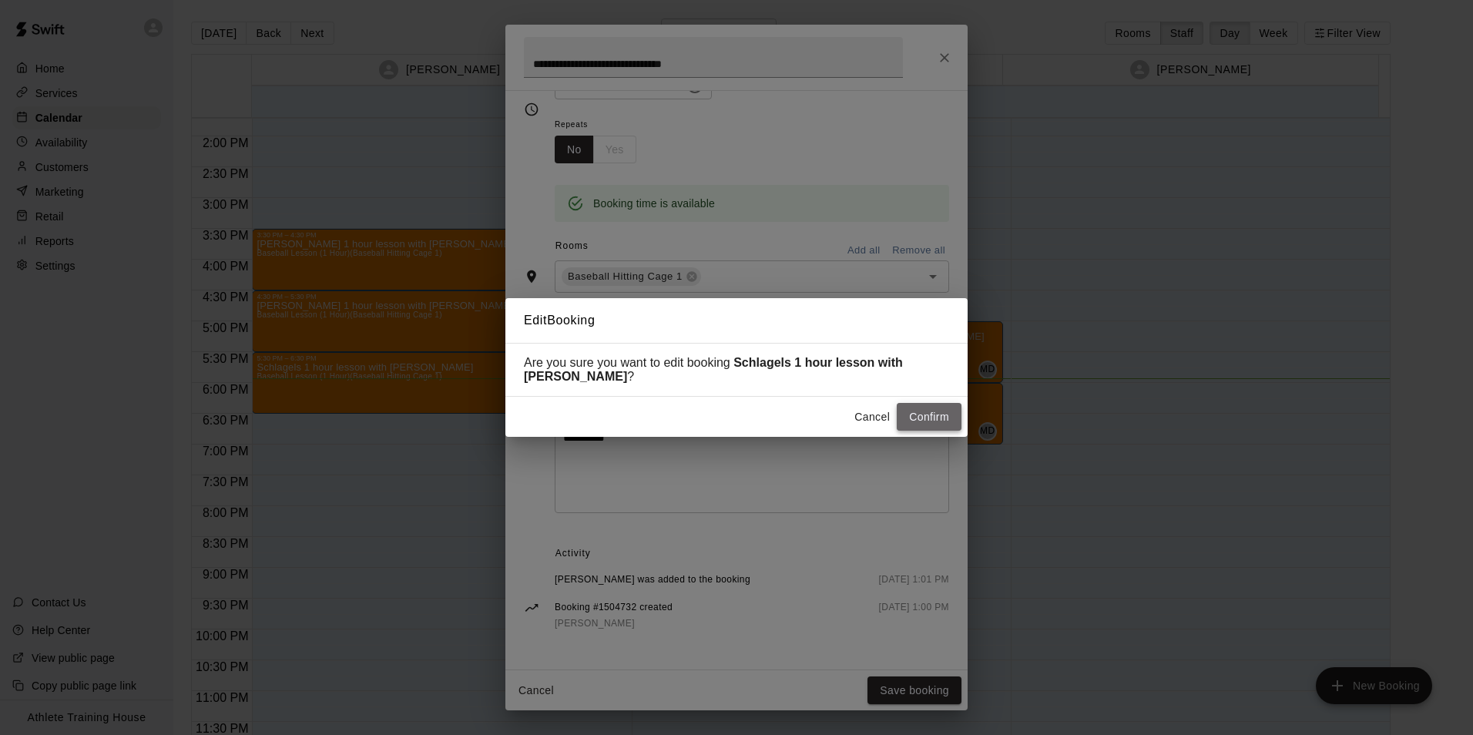
click at [924, 412] on button "Confirm" at bounding box center [929, 417] width 65 height 29
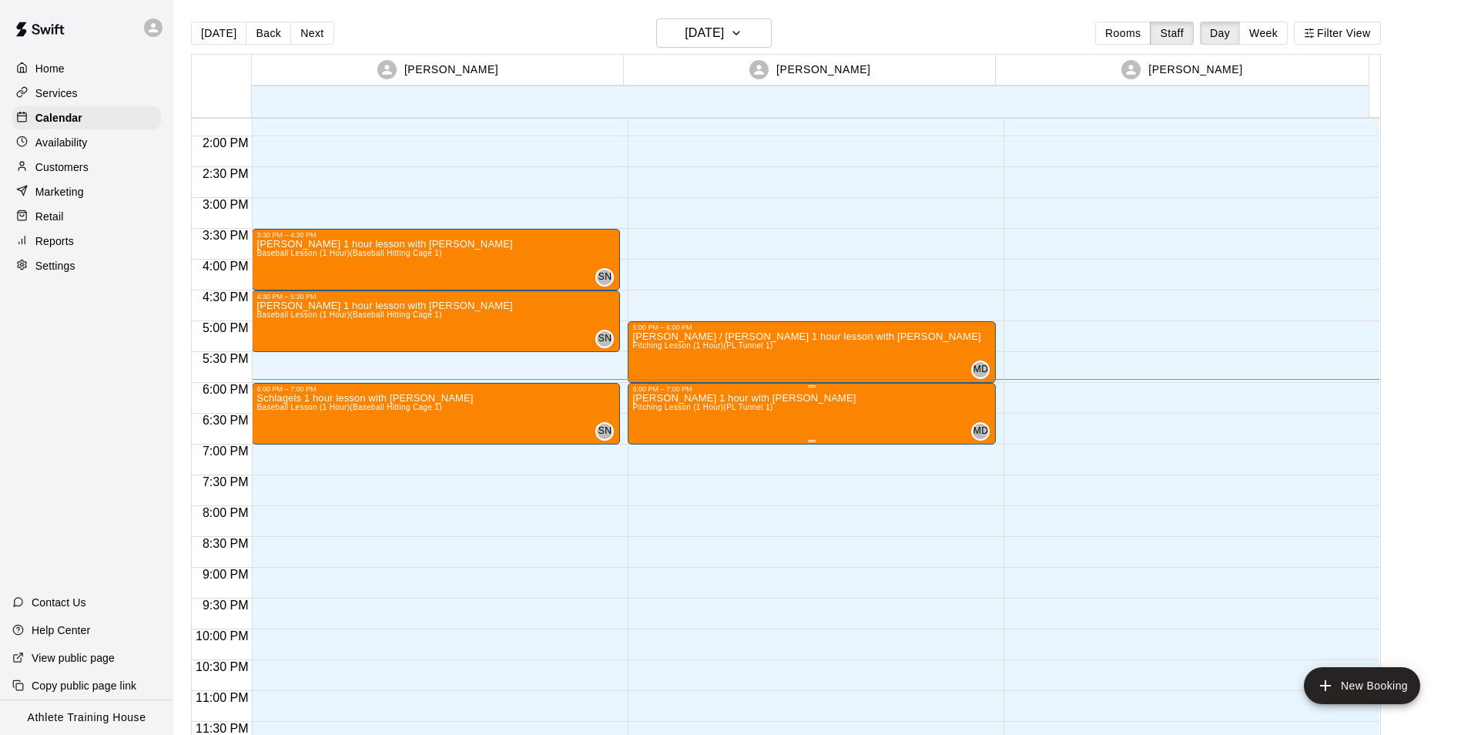
click at [639, 406] on icon "edit" at bounding box center [647, 410] width 18 height 18
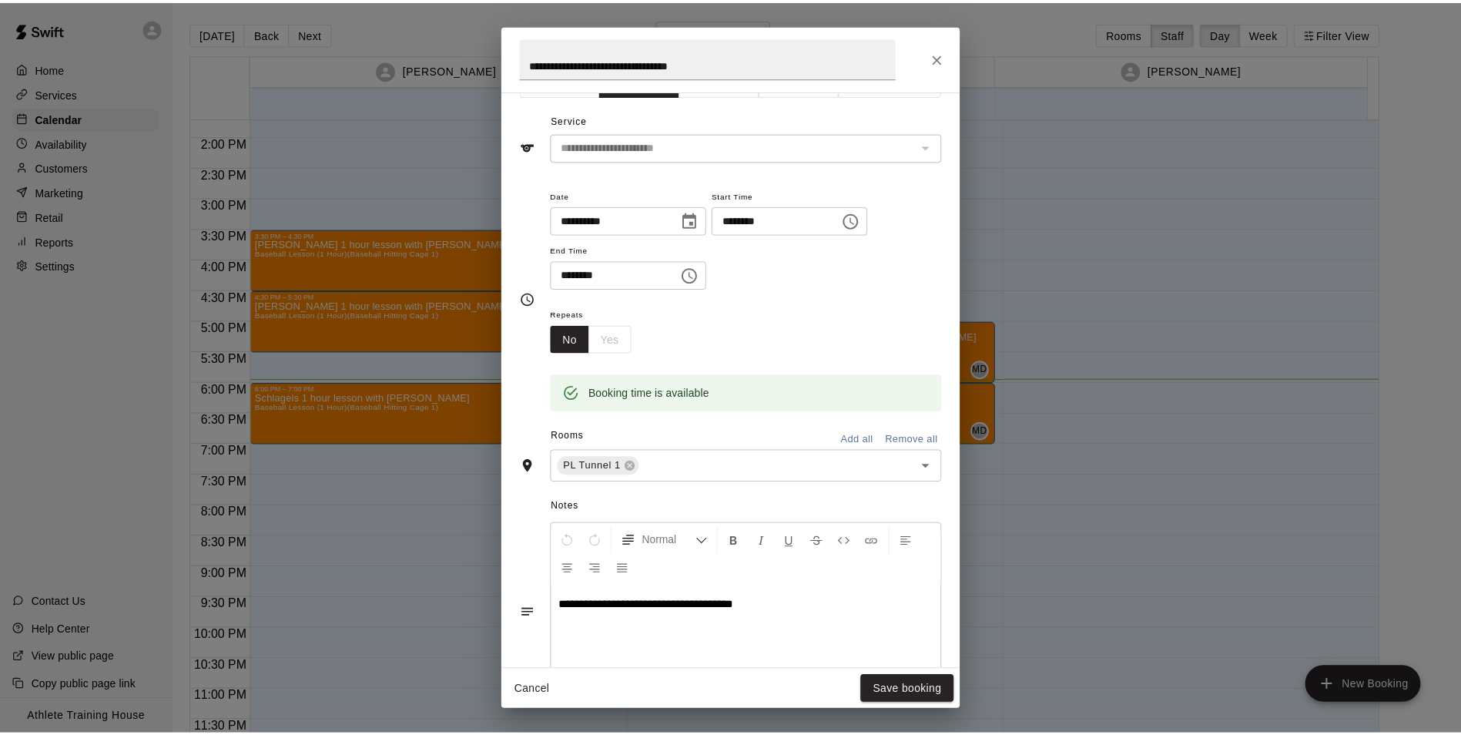
scroll to position [0, 0]
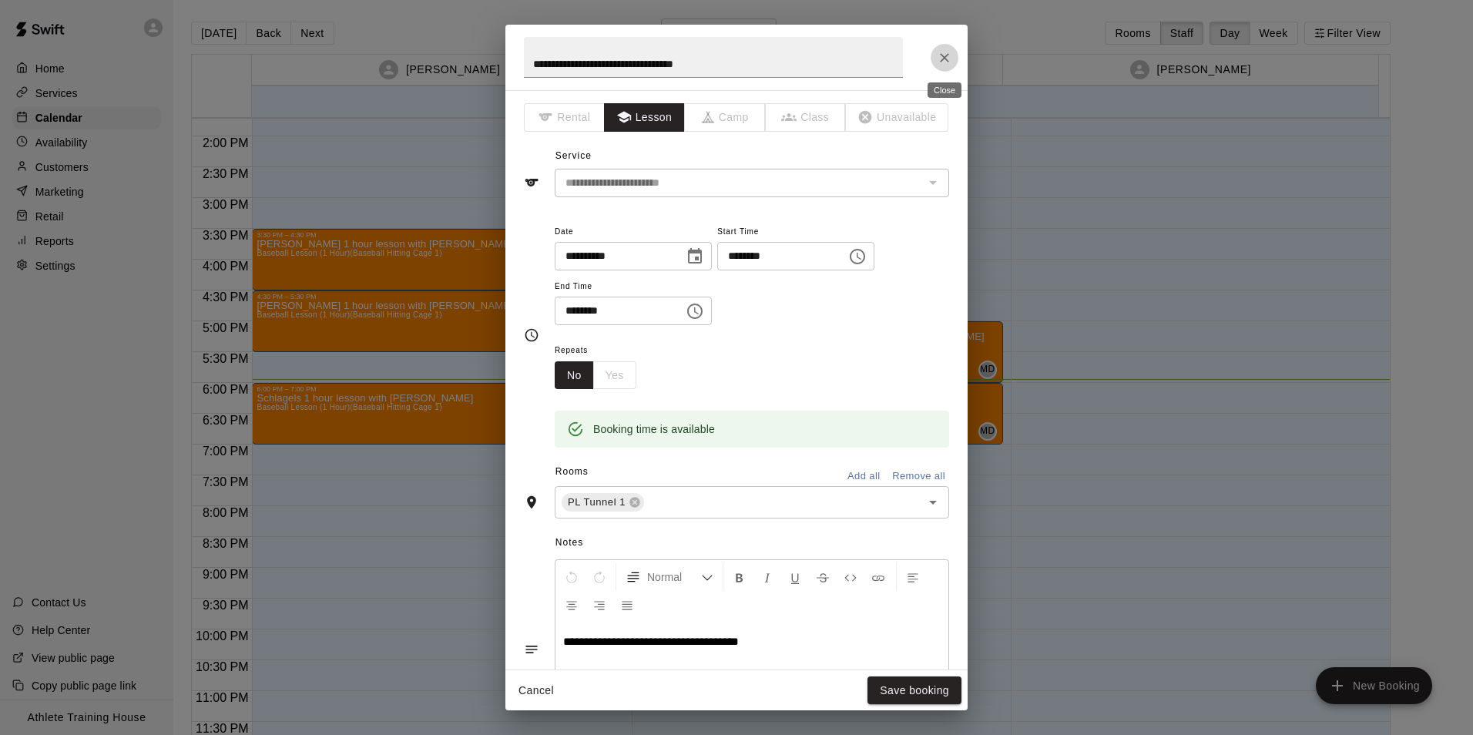
click at [954, 64] on button "Close" at bounding box center [945, 58] width 28 height 28
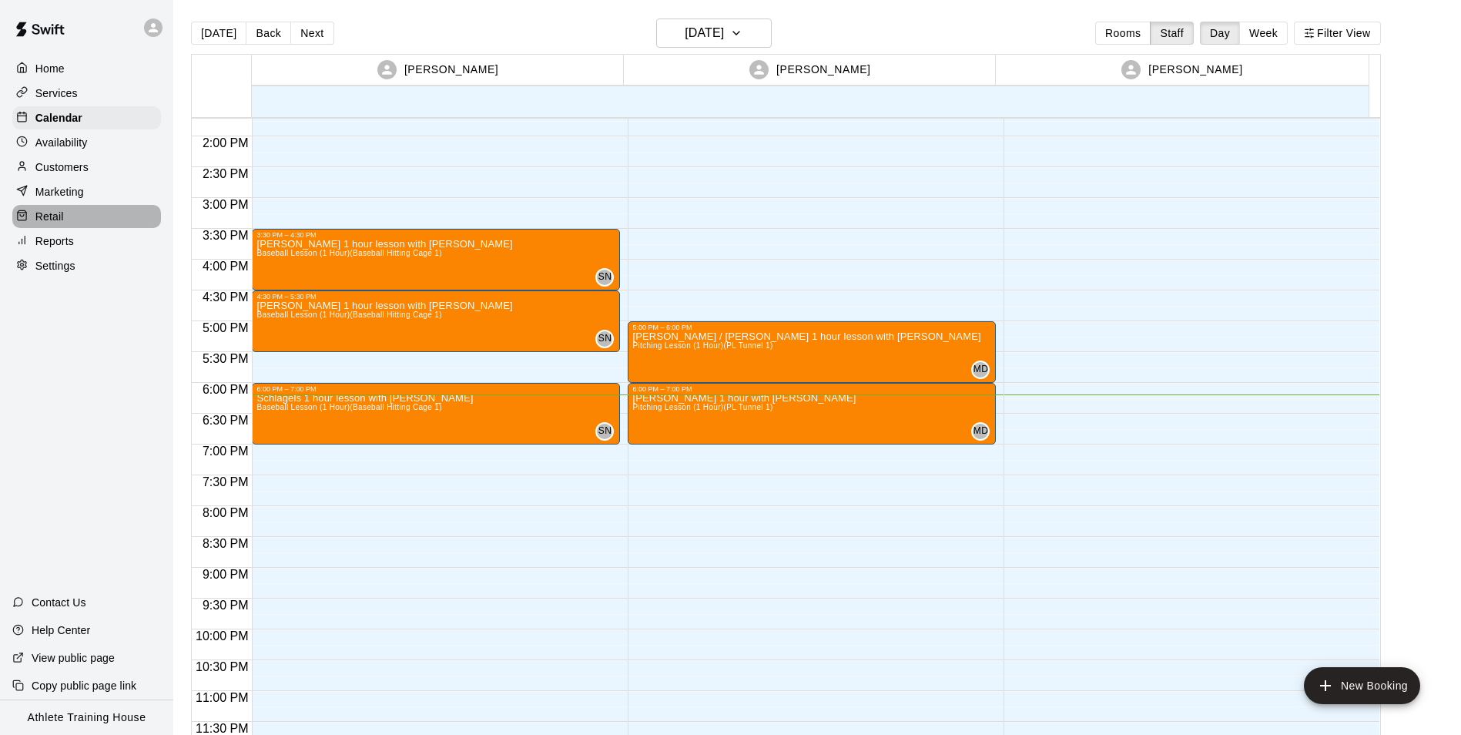
click at [58, 220] on p "Retail" at bounding box center [49, 216] width 29 height 15
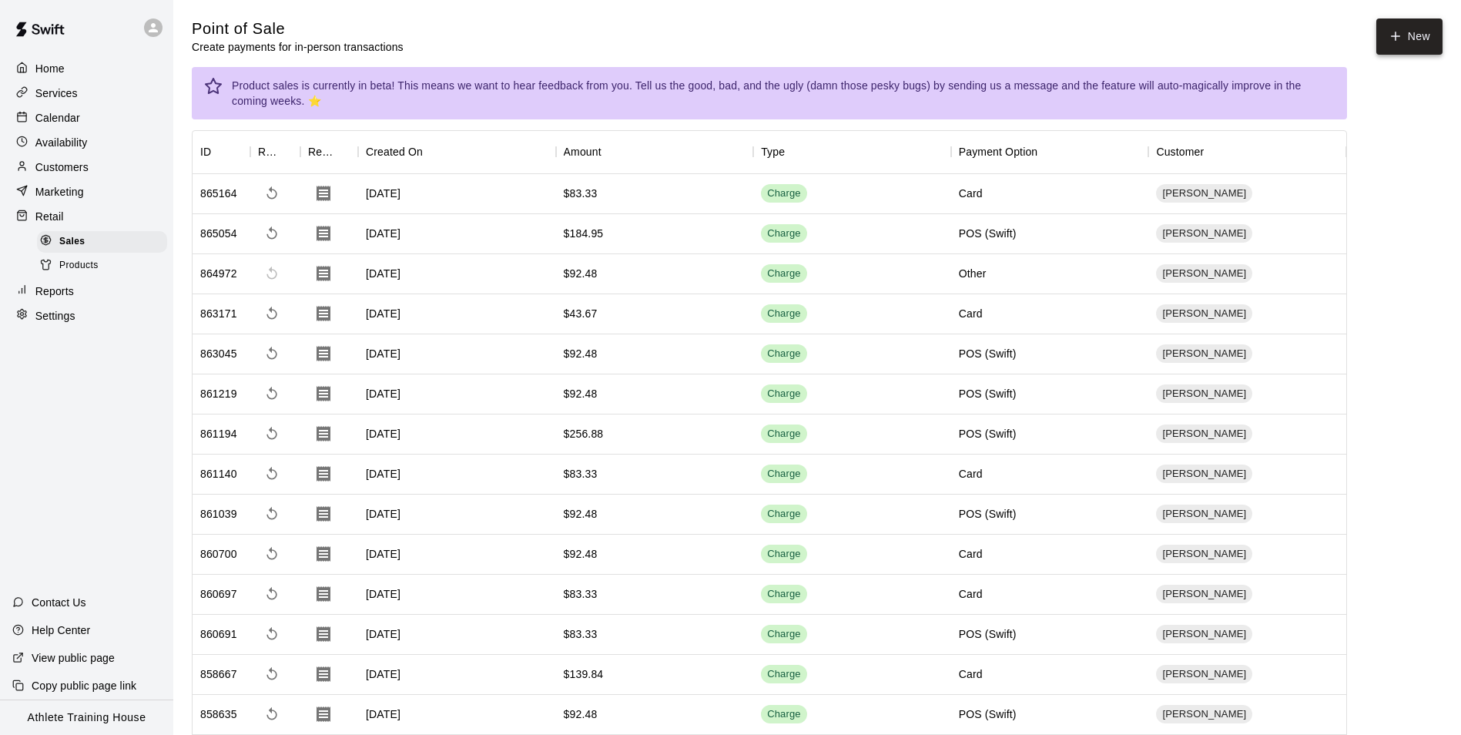
click at [1410, 45] on button "New" at bounding box center [1410, 36] width 66 height 36
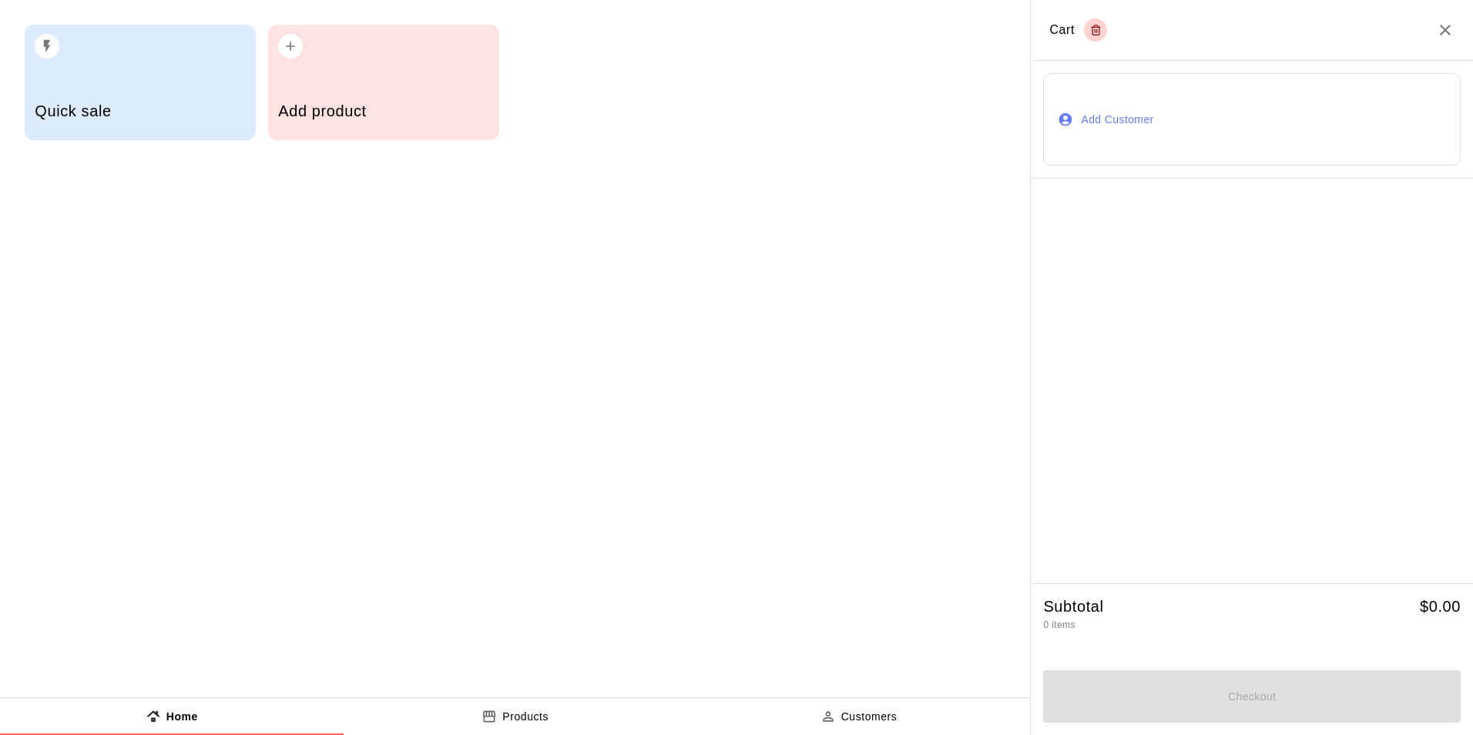
click at [1101, 115] on button "Add Customer" at bounding box center [1252, 119] width 418 height 92
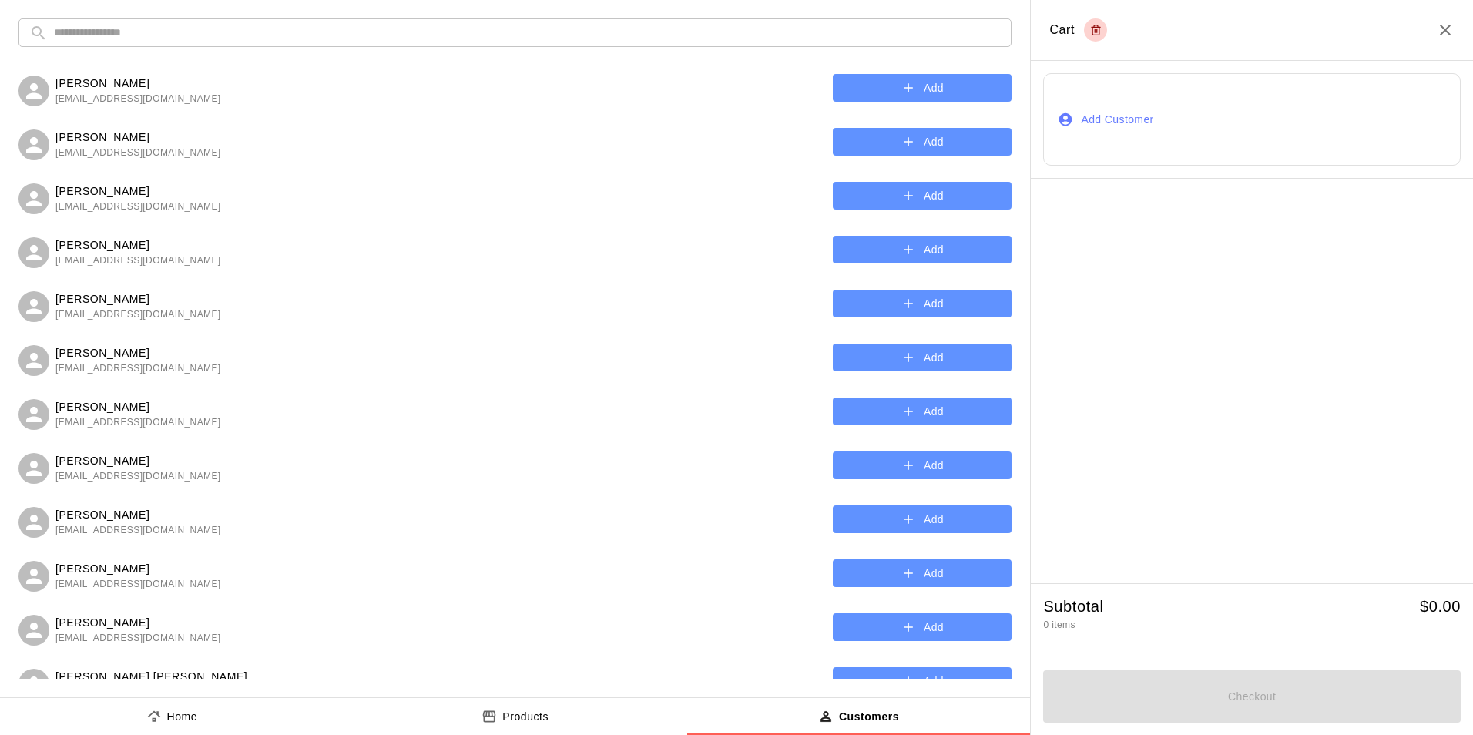
click at [468, 32] on input "text" at bounding box center [527, 32] width 947 height 29
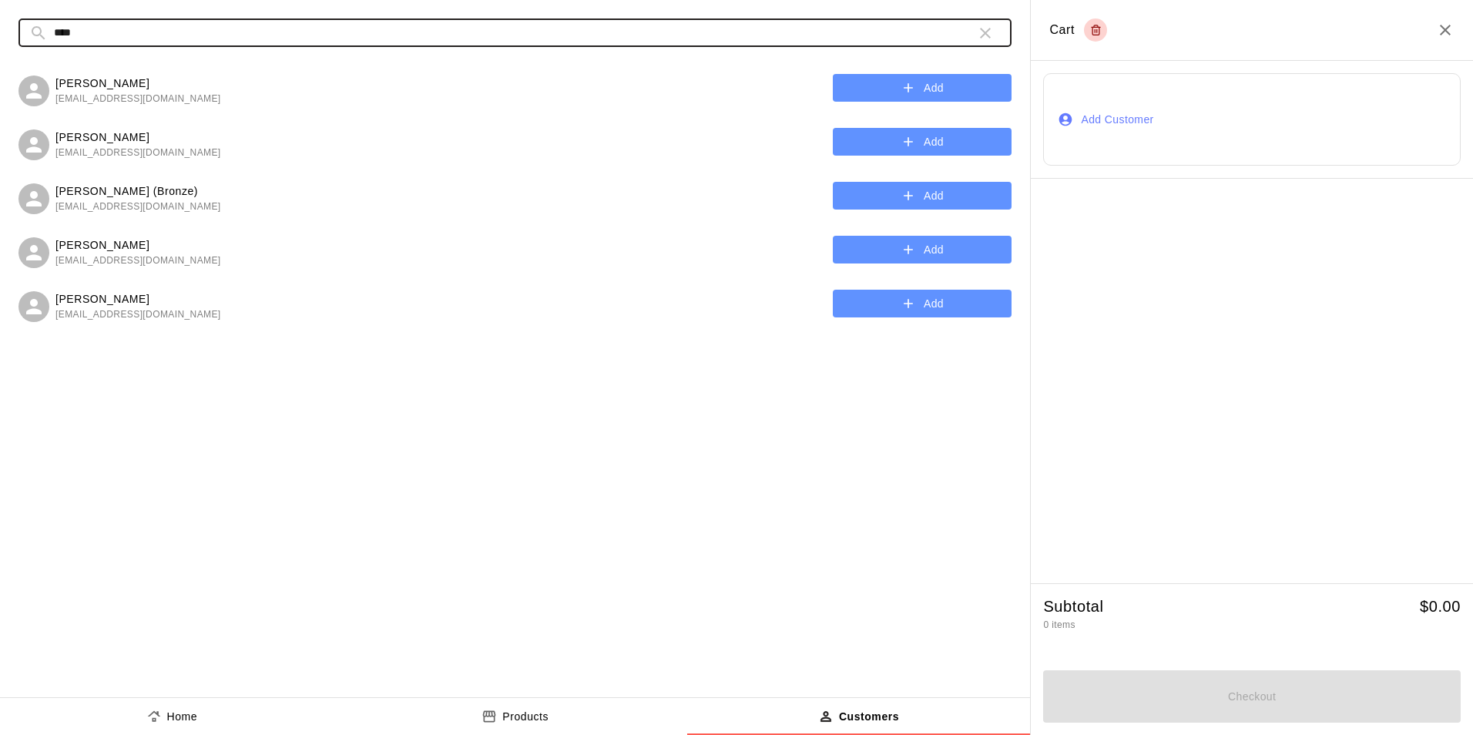
type input "****"
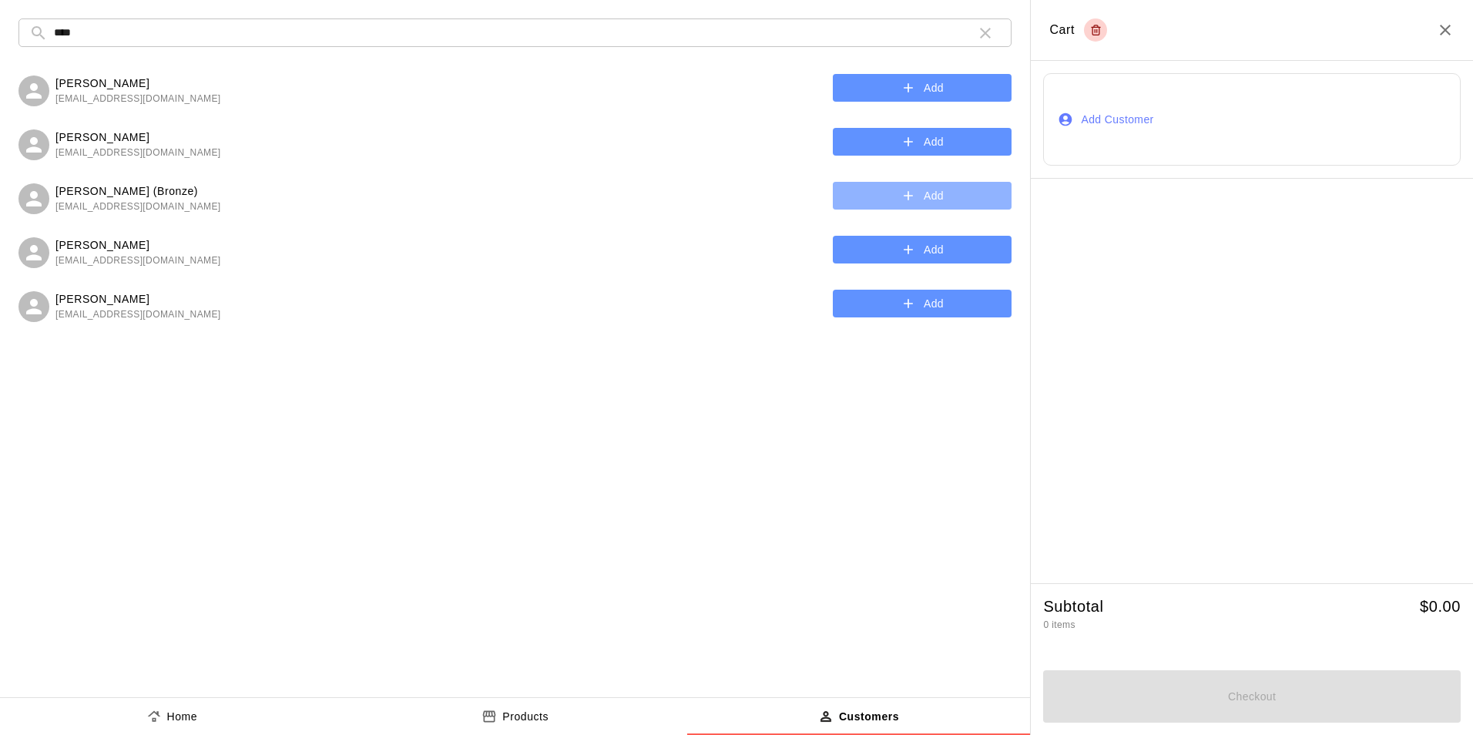
click at [885, 184] on button "Add" at bounding box center [922, 196] width 179 height 29
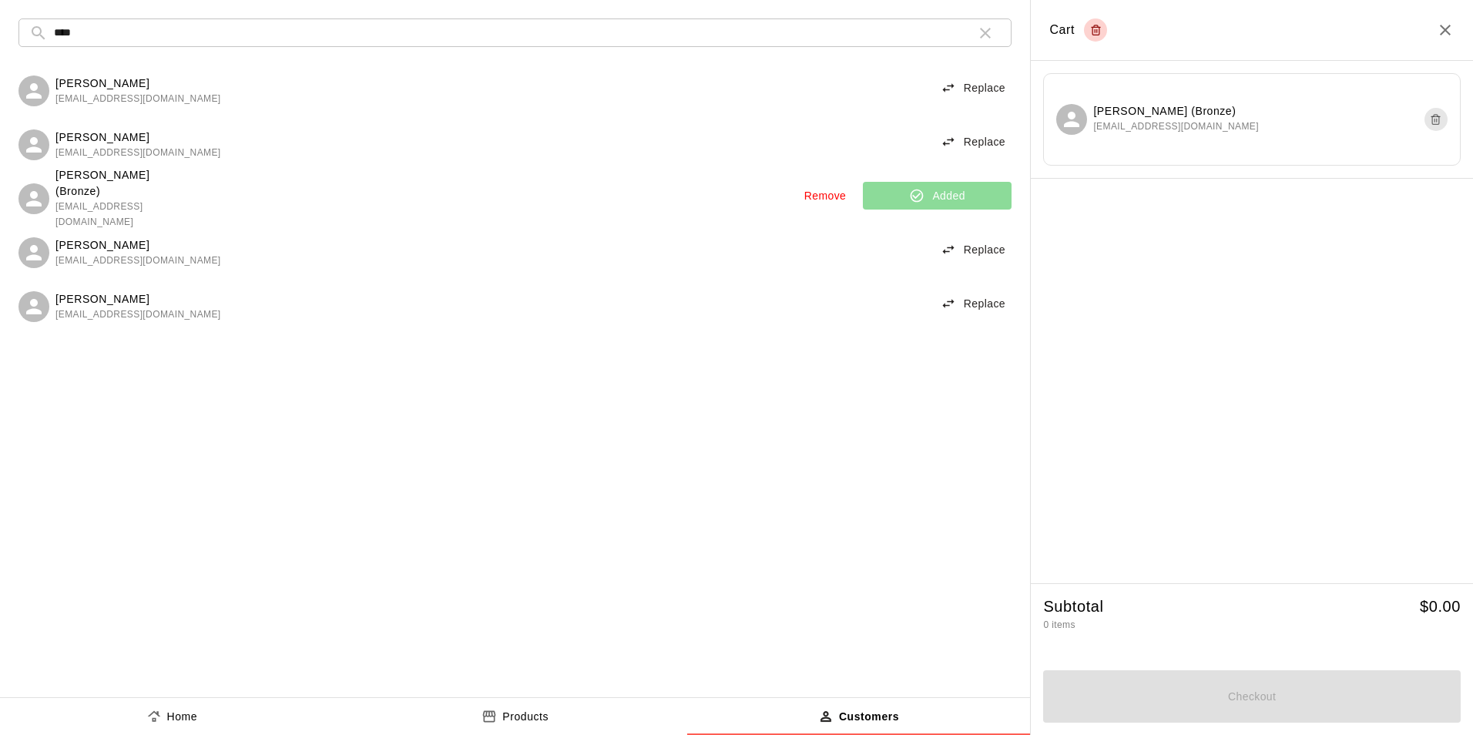
click at [169, 725] on button "Home" at bounding box center [172, 716] width 344 height 37
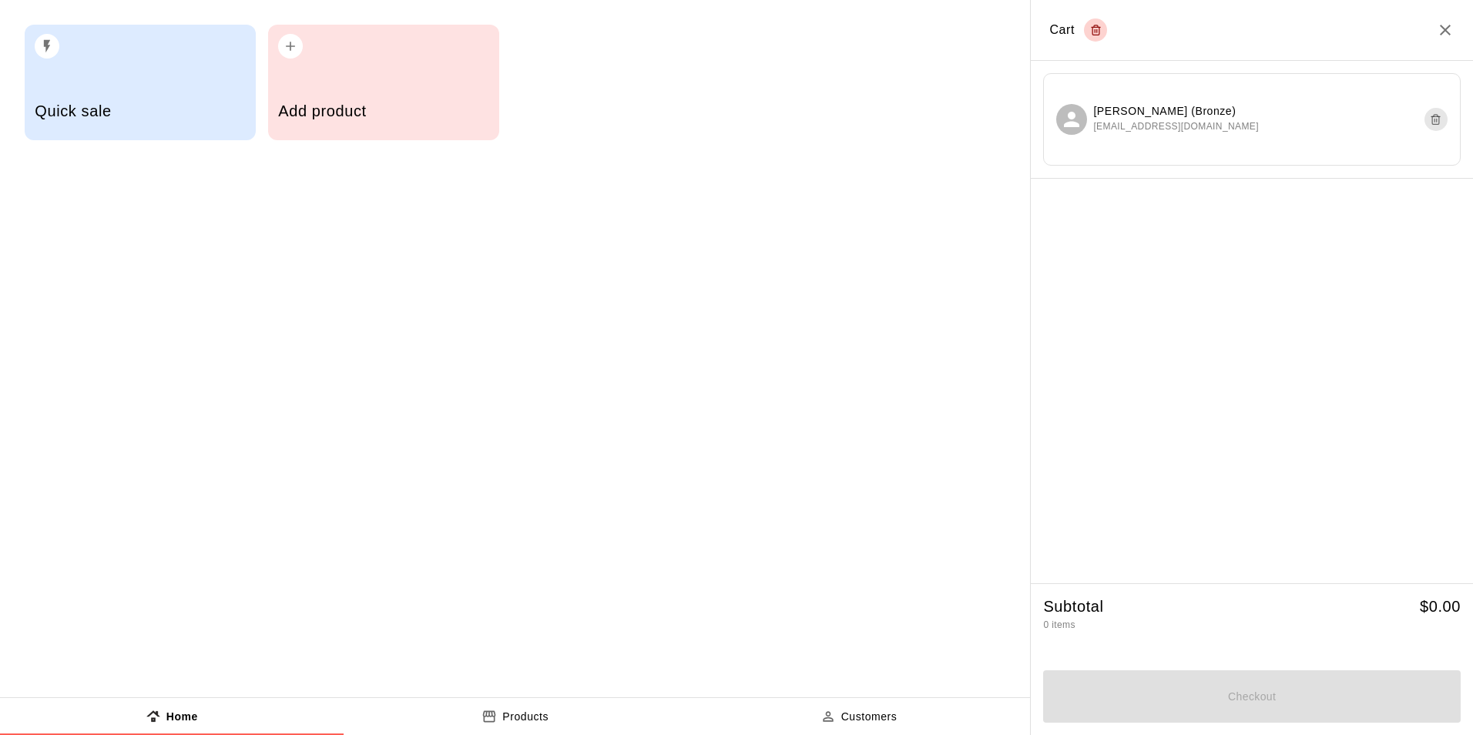
click at [165, 134] on div "Quick sale" at bounding box center [140, 113] width 210 height 55
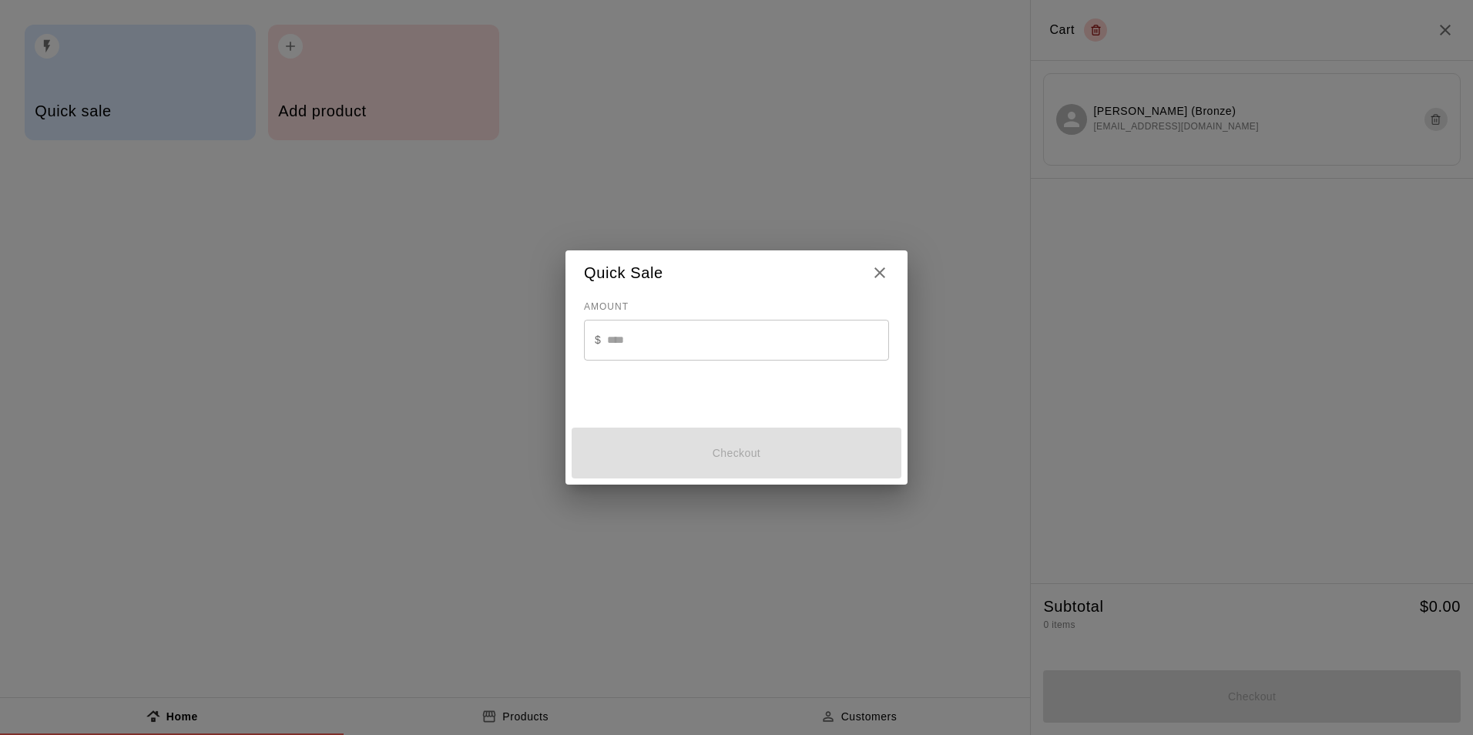
click at [591, 327] on div "$ ​" at bounding box center [736, 340] width 305 height 41
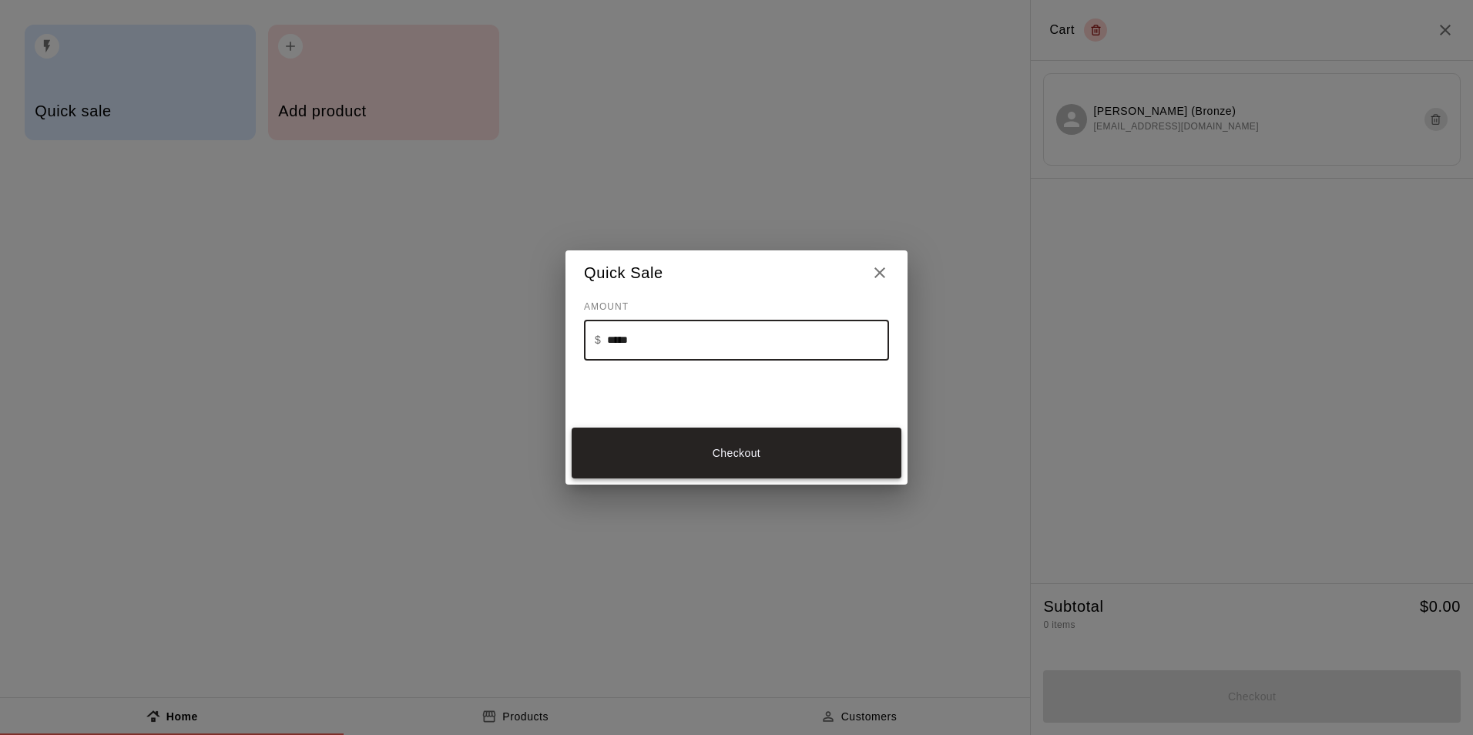
type input "*****"
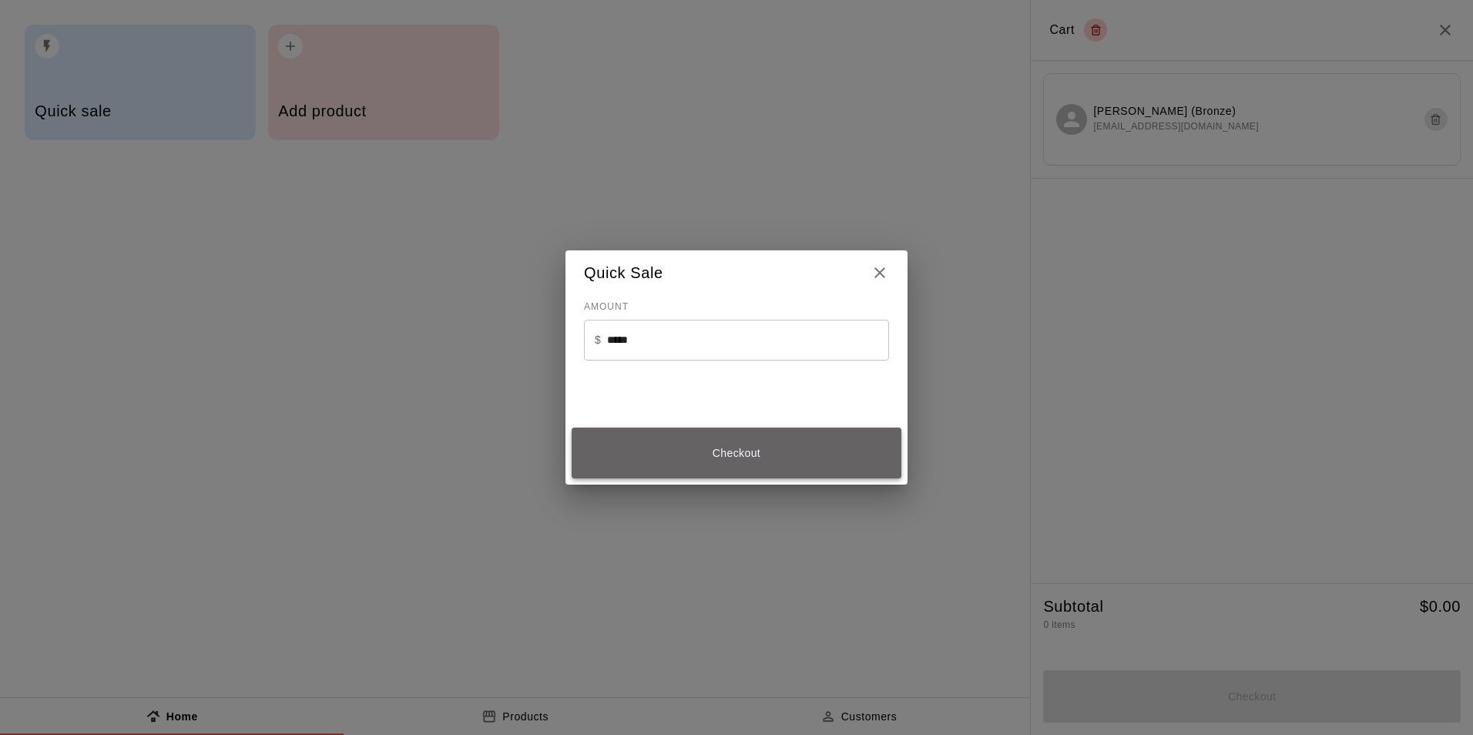
click at [701, 448] on button "Checkout" at bounding box center [737, 454] width 330 height 52
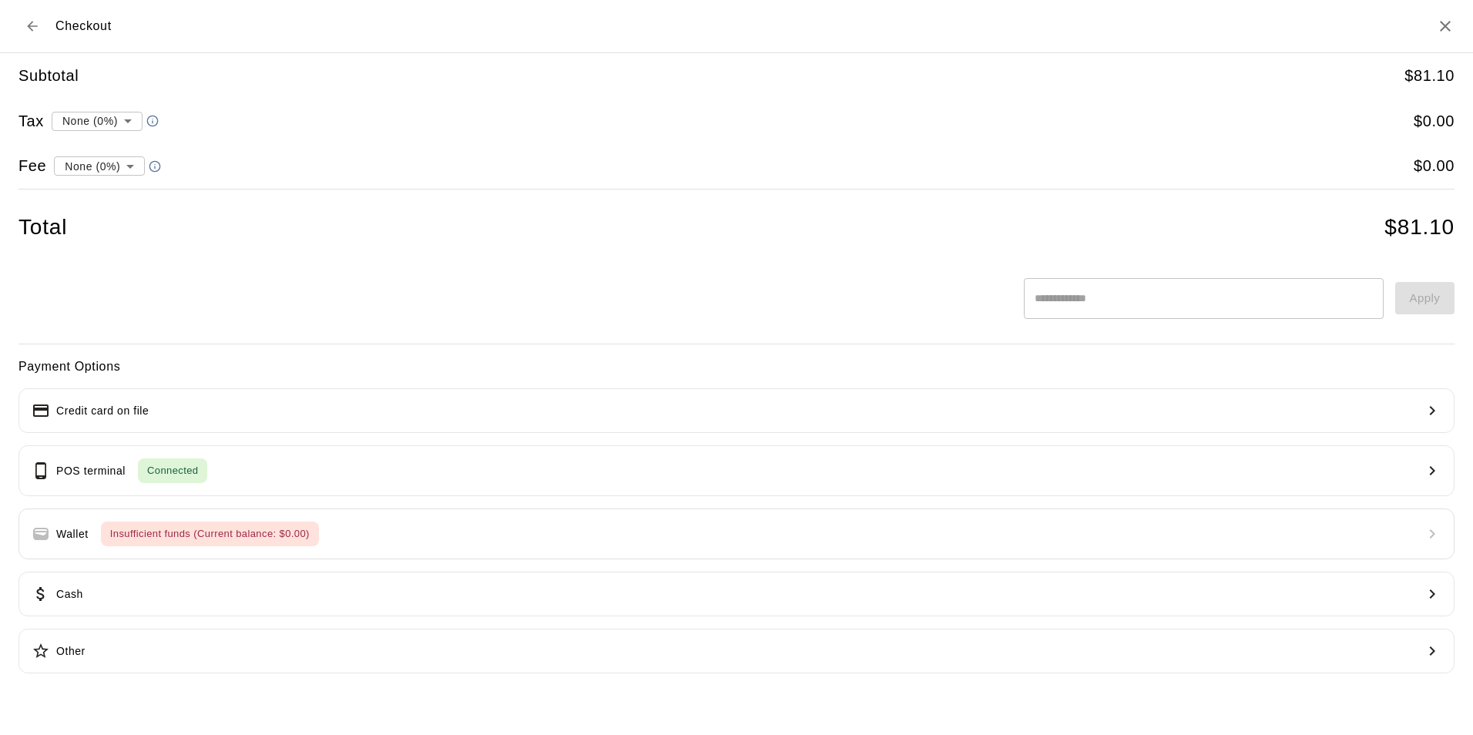
click at [113, 224] on li "convenience fee ( 2.75 % )" at bounding box center [96, 219] width 150 height 25
type input "**********"
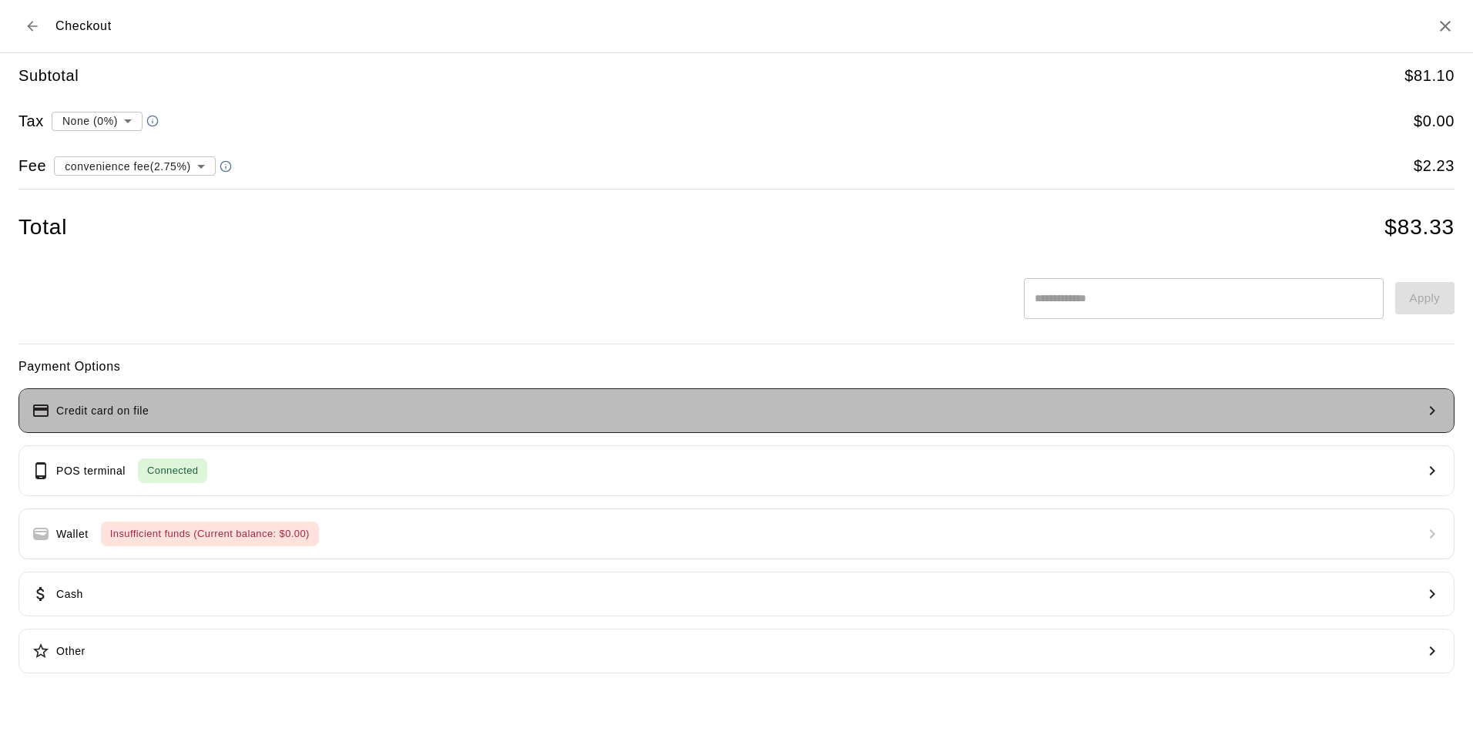
click at [230, 393] on button "Credit card on file" at bounding box center [736, 410] width 1436 height 45
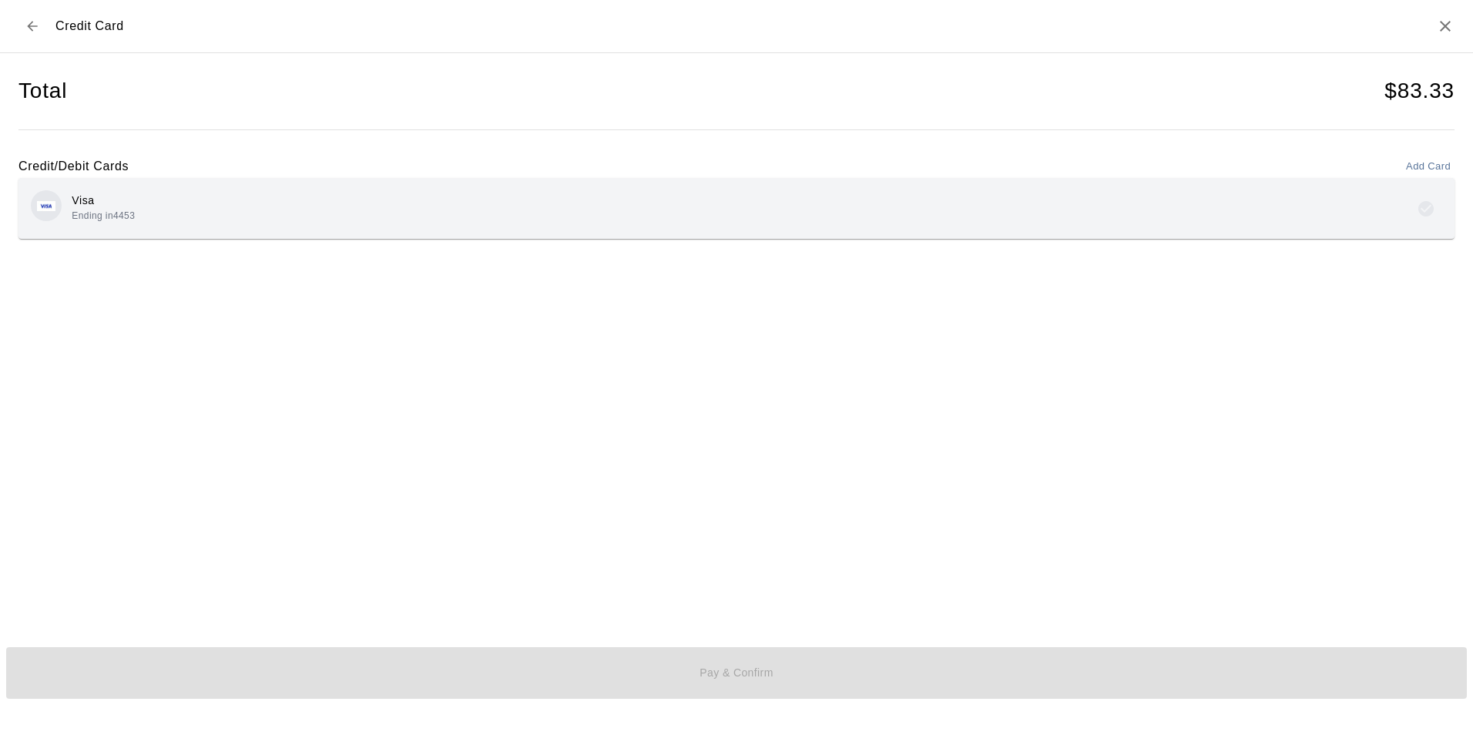
click at [465, 226] on div "Visa Ending in 4453" at bounding box center [736, 208] width 1436 height 61
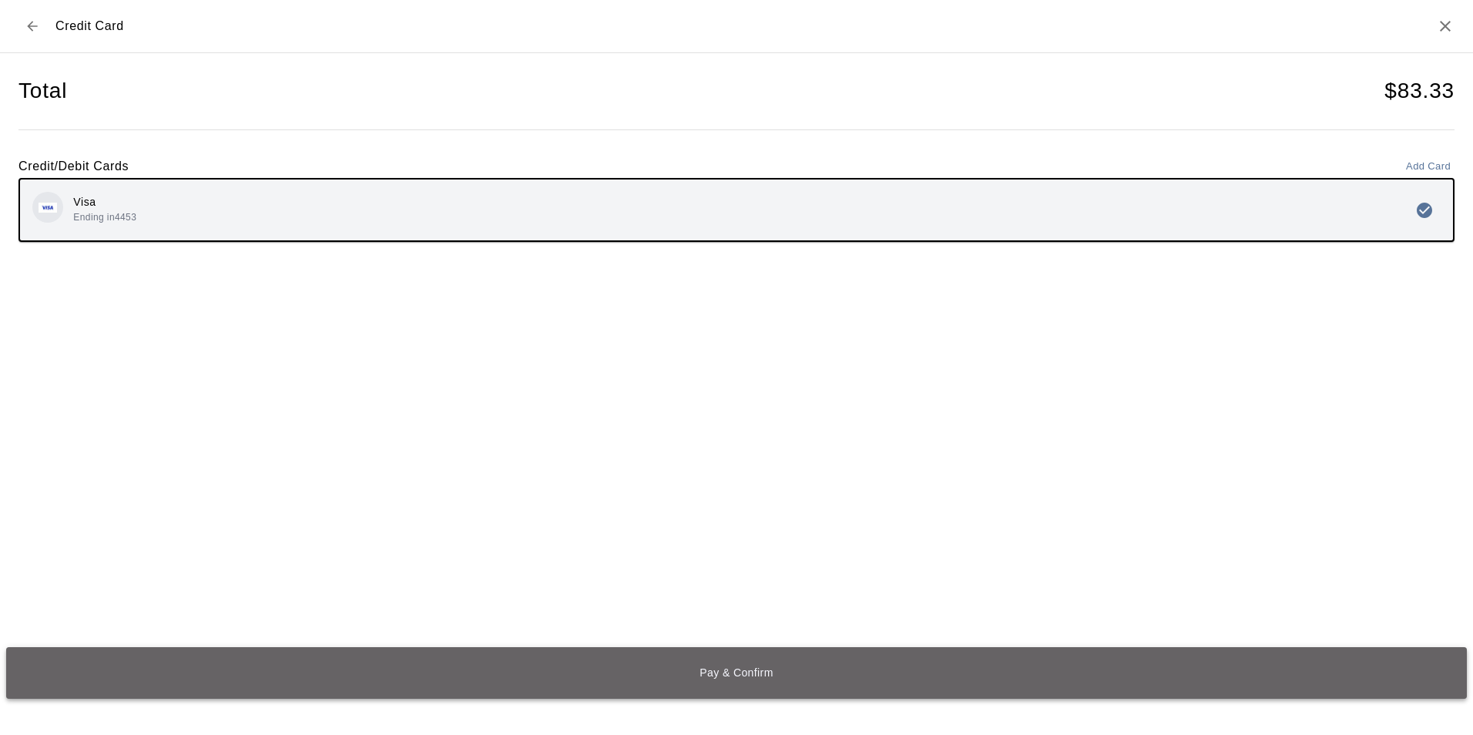
click at [673, 649] on button "Pay & Confirm" at bounding box center [736, 673] width 1461 height 52
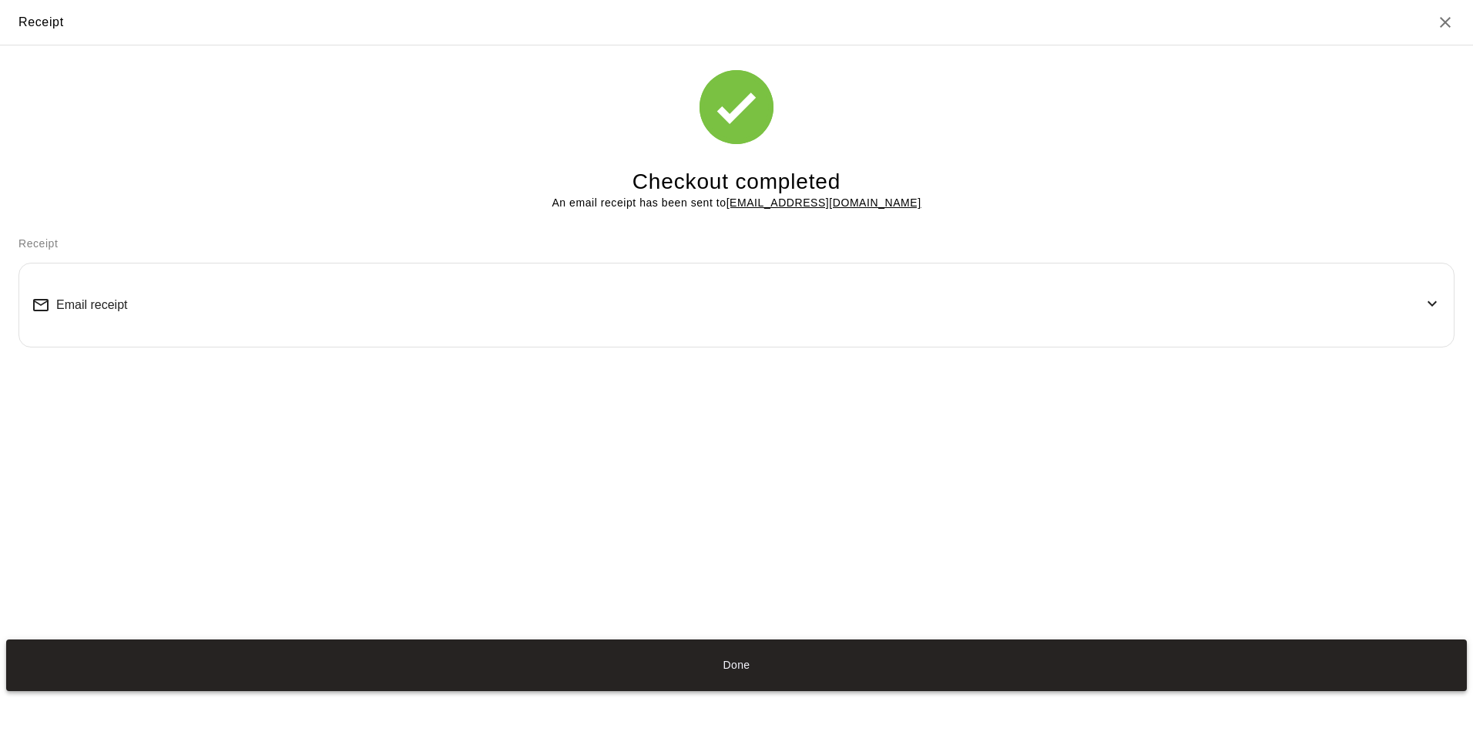
click at [705, 649] on button "Done" at bounding box center [736, 665] width 1461 height 52
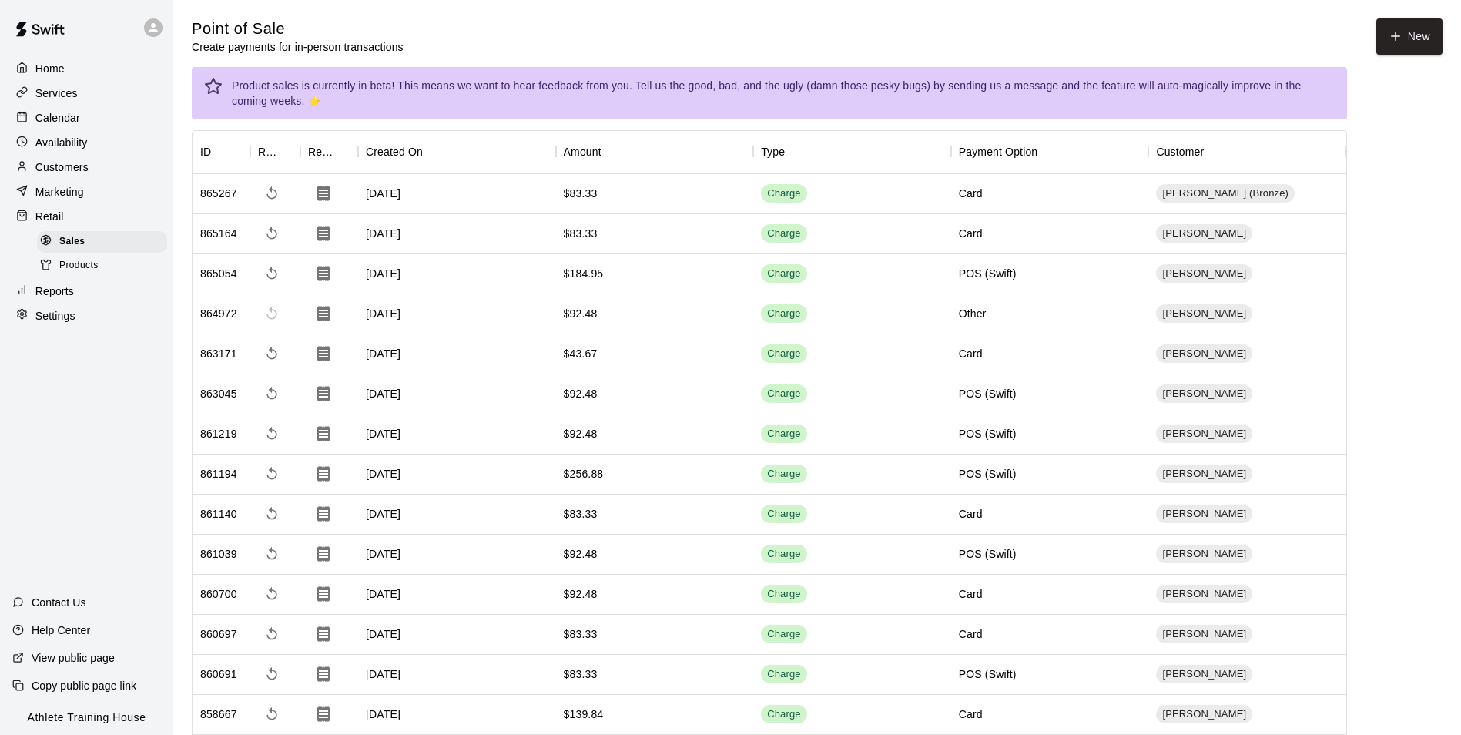
click at [61, 129] on div "Calendar" at bounding box center [86, 117] width 149 height 23
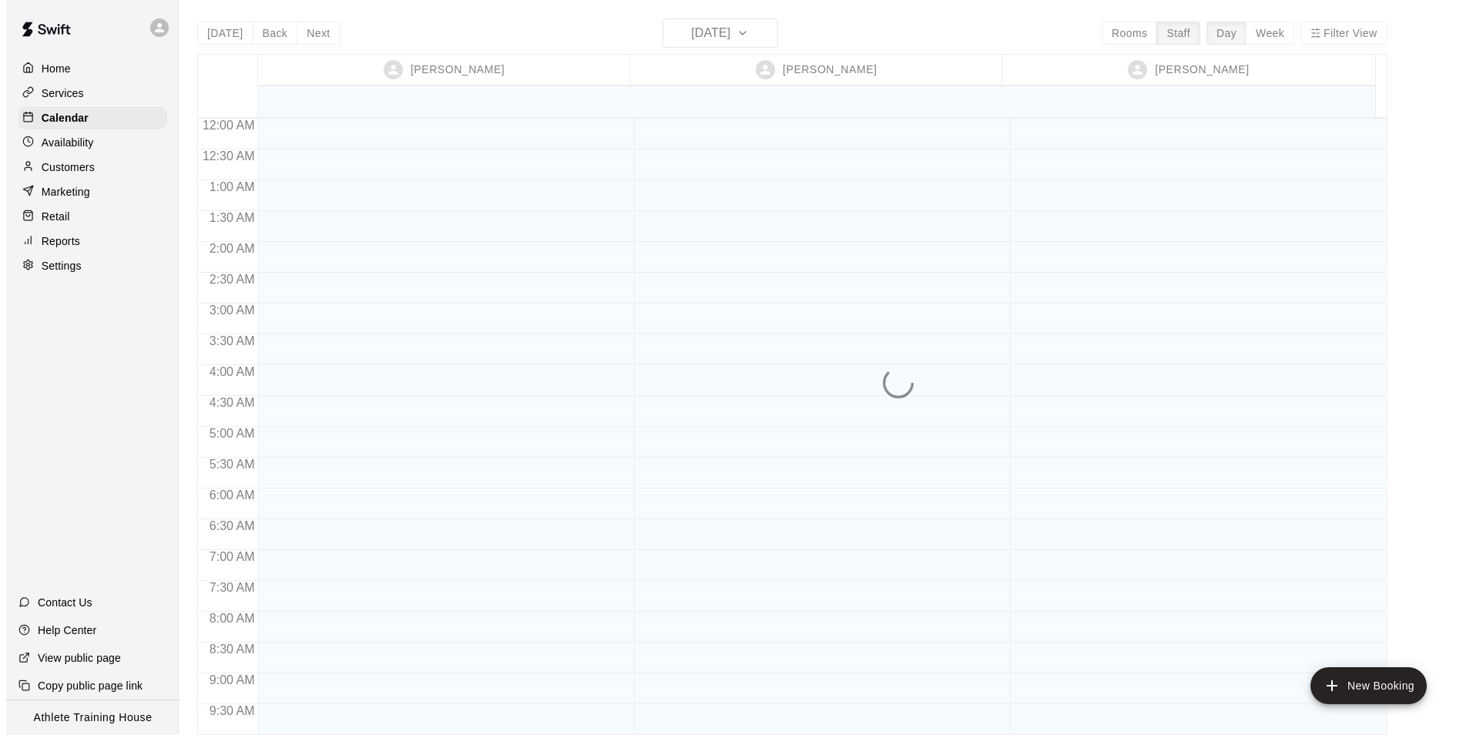
scroll to position [845, 0]
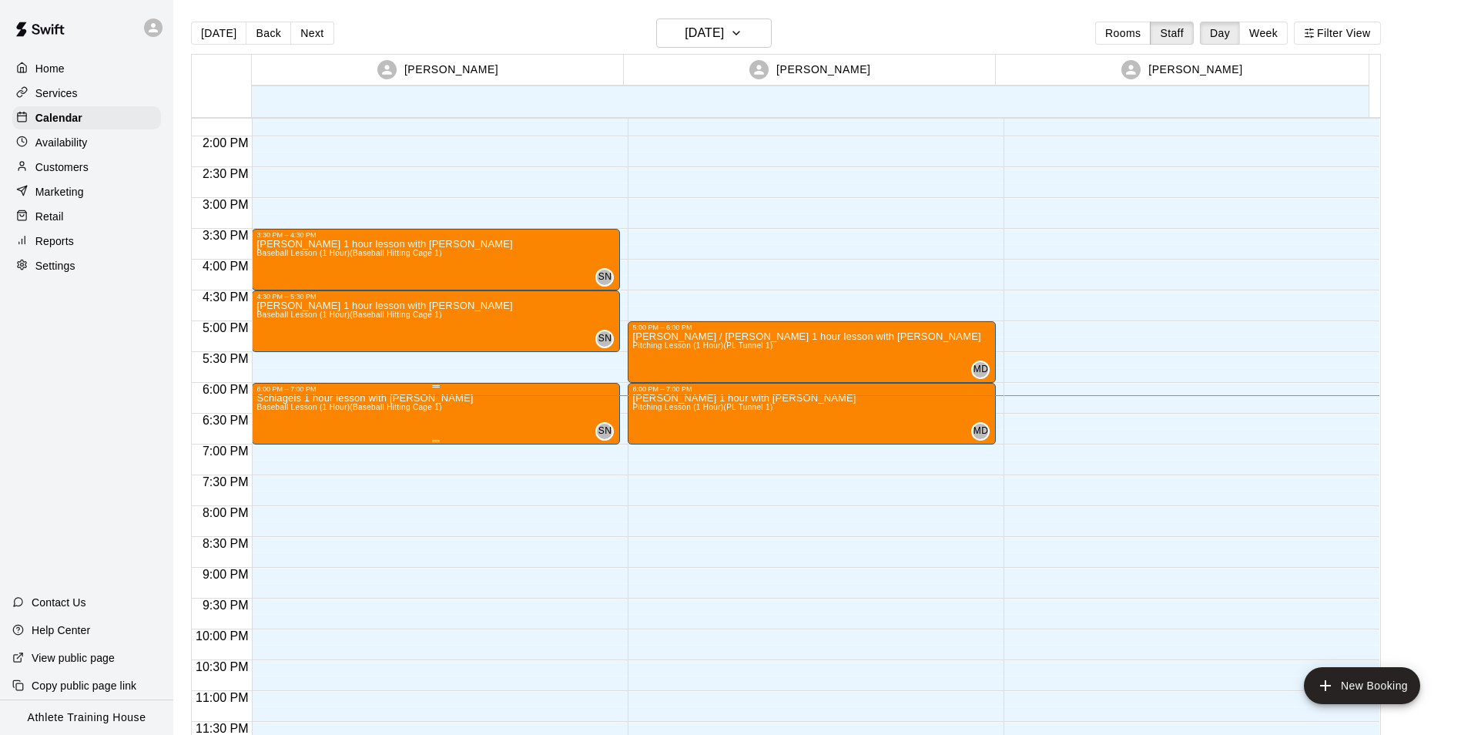
click at [407, 398] on p "Schlagels 1 hour lesson with [PERSON_NAME]" at bounding box center [365, 398] width 216 height 0
click at [270, 401] on button "edit" at bounding box center [271, 415] width 31 height 31
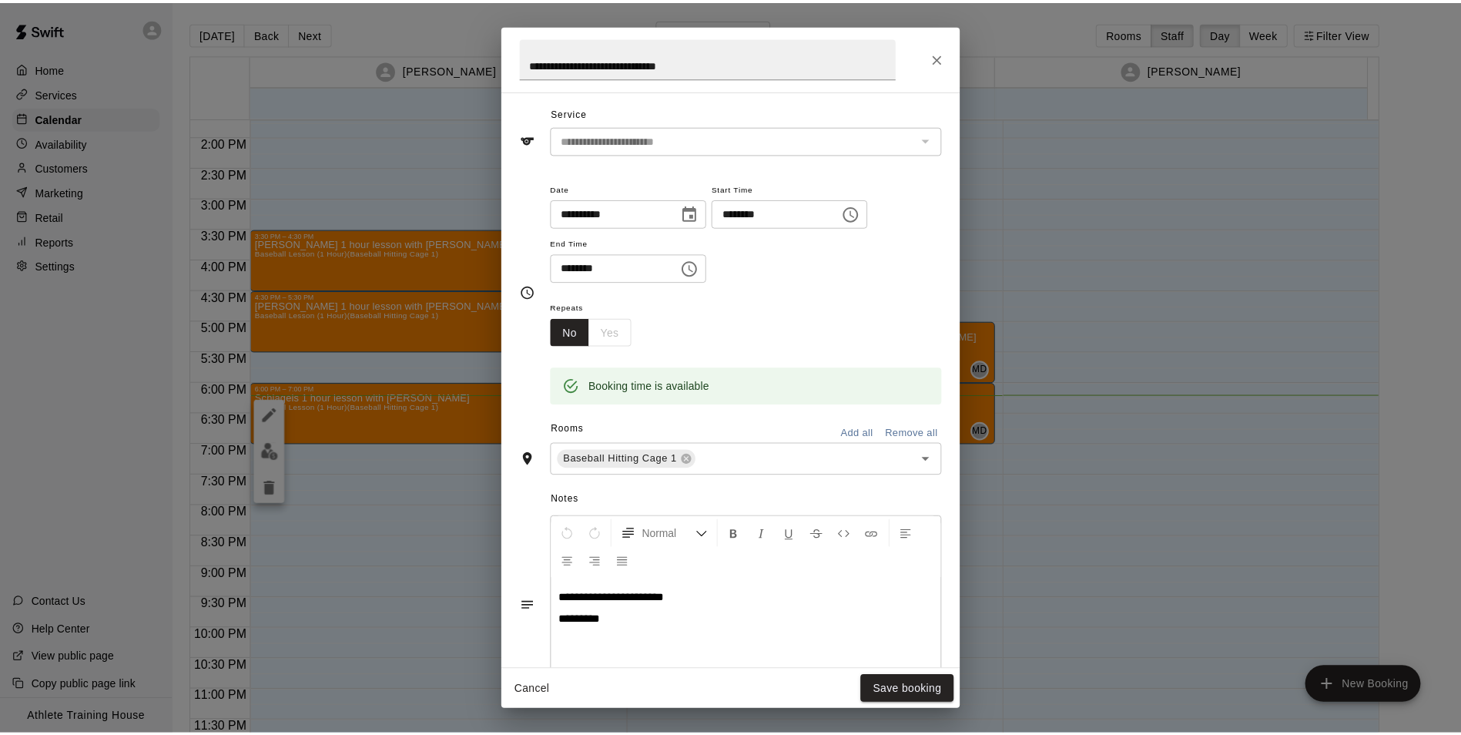
scroll to position [77, 0]
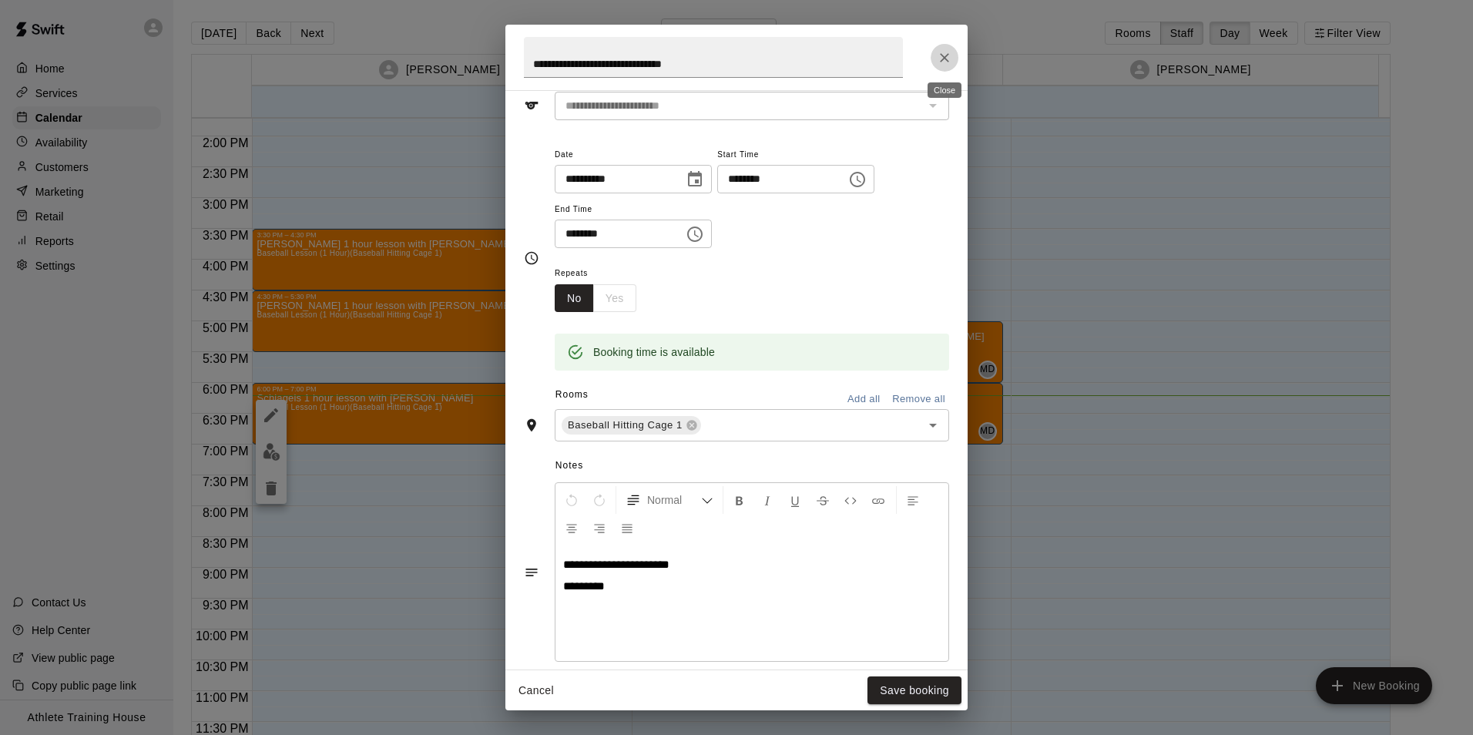
click at [944, 51] on icon "Close" at bounding box center [944, 57] width 15 height 15
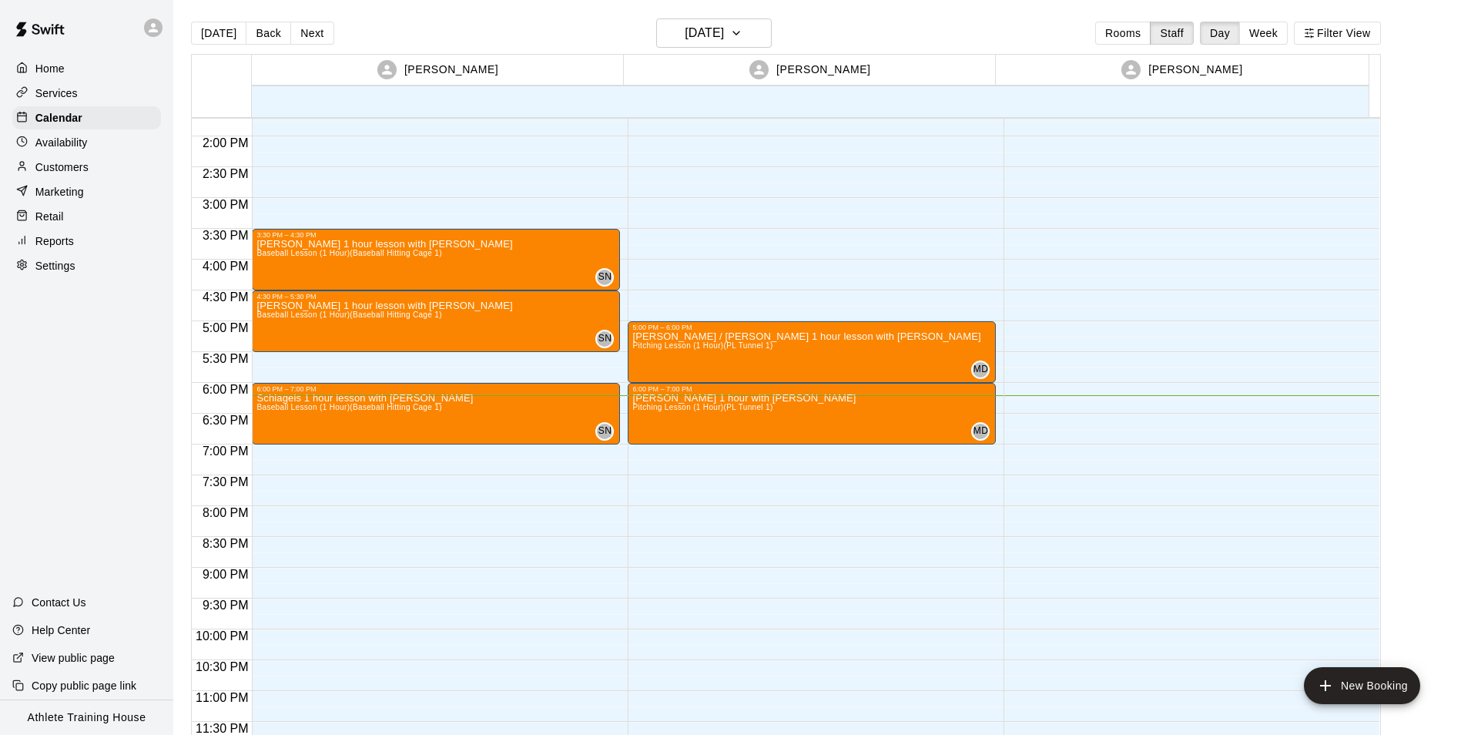
click at [19, 211] on div "Retail" at bounding box center [86, 216] width 149 height 23
